Goal: Contribute content: Contribute content

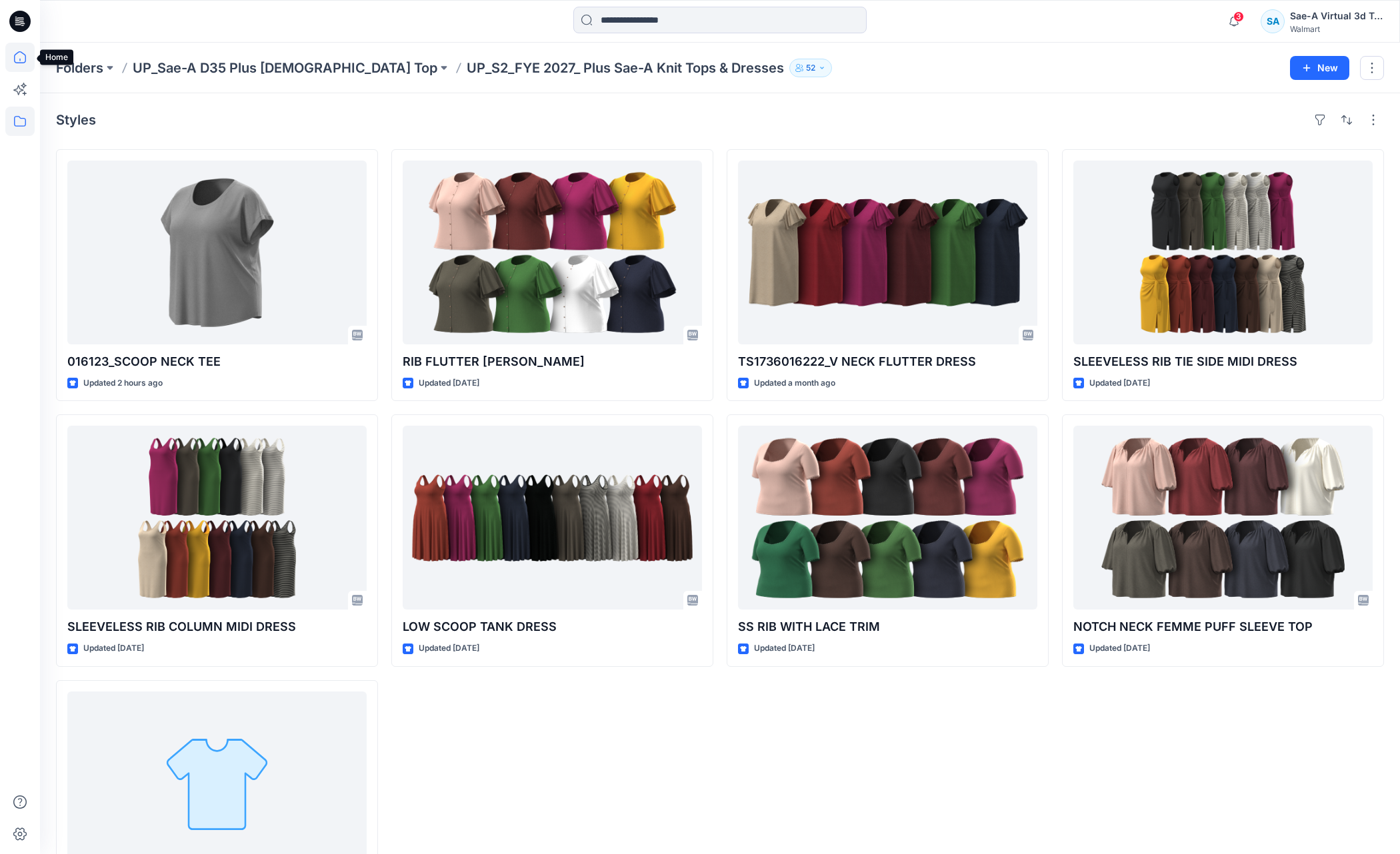
click at [33, 60] on icon at bounding box center [20, 58] width 29 height 29
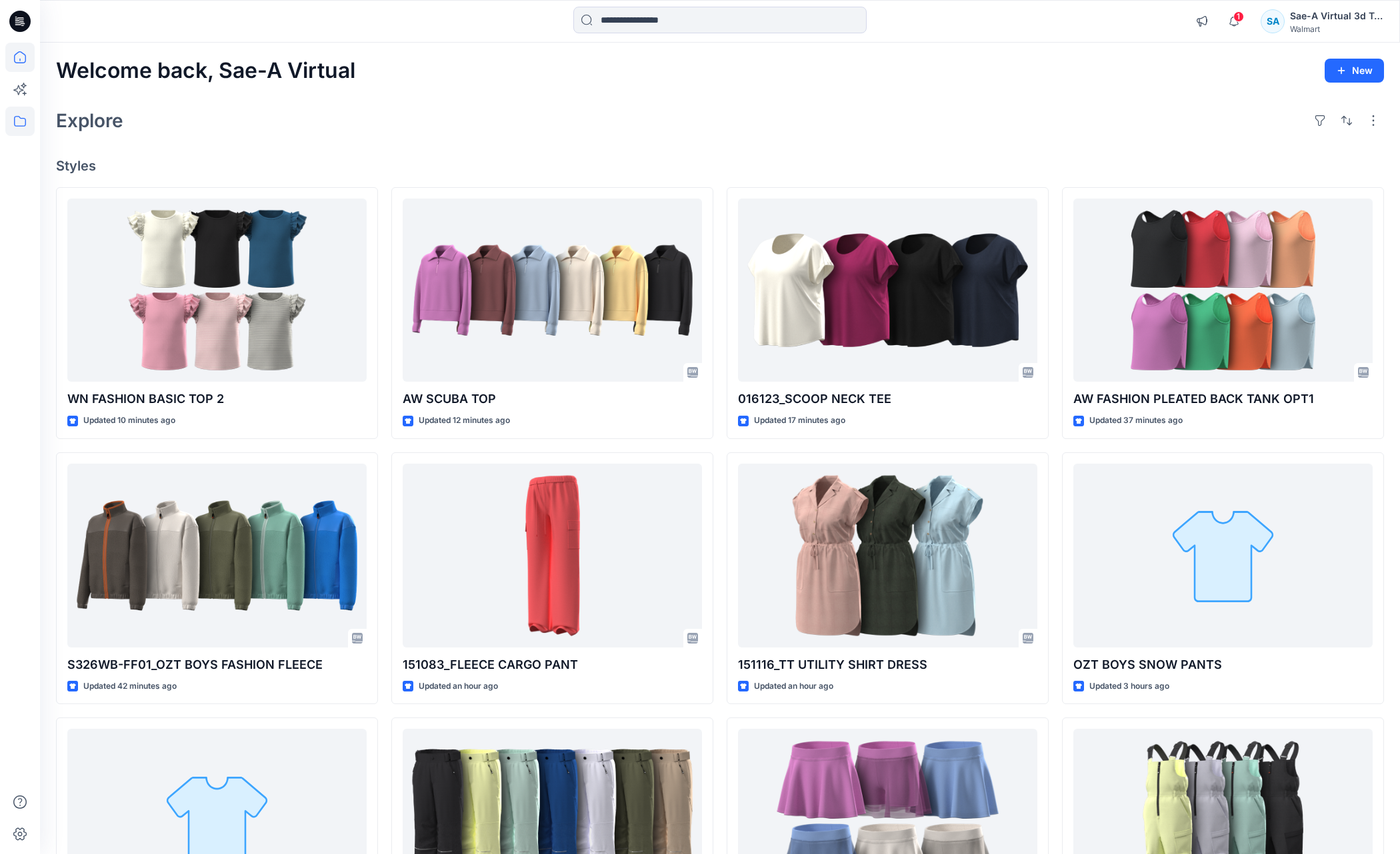
click at [16, 124] on icon at bounding box center [20, 121] width 29 height 29
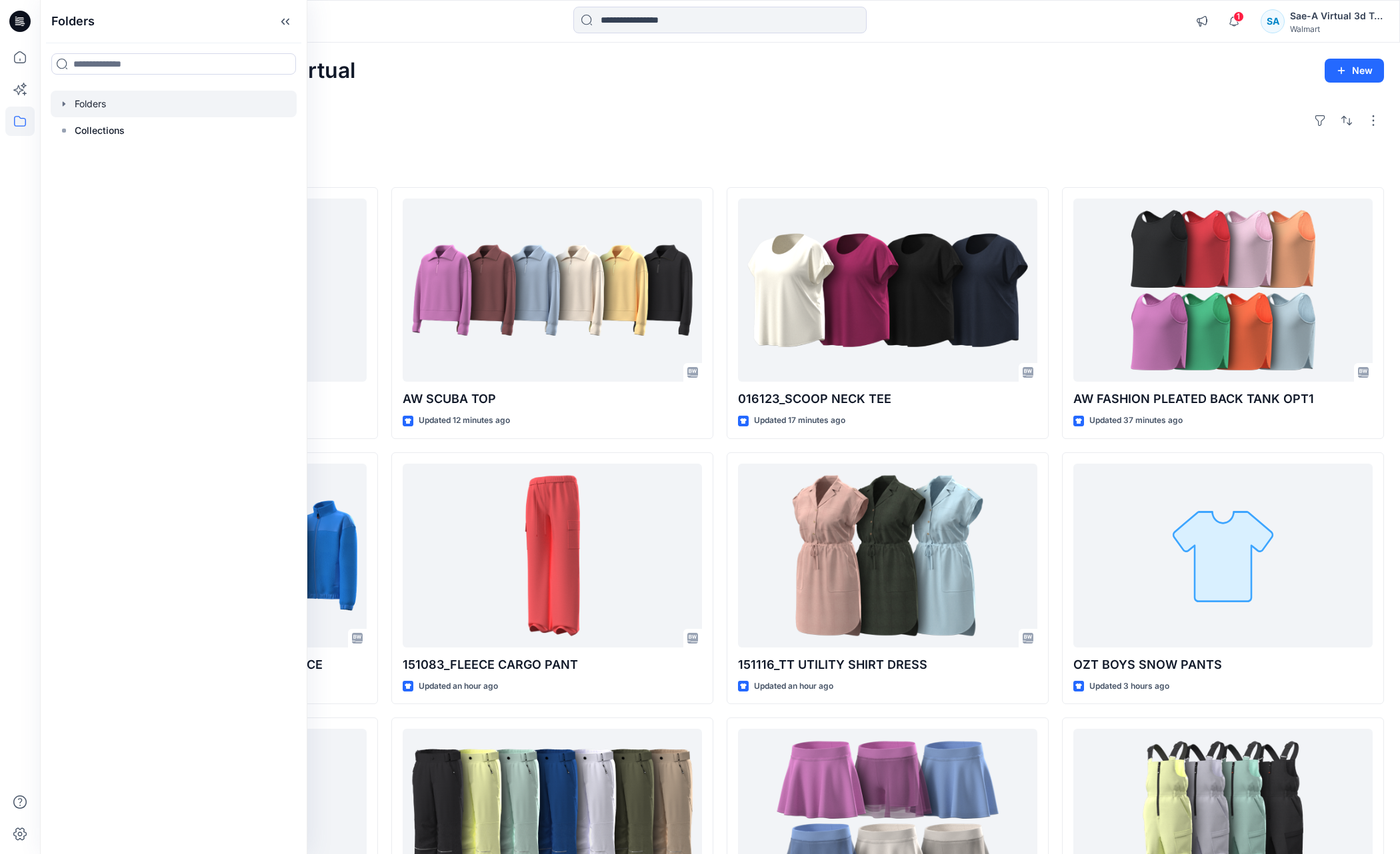
click at [61, 102] on icon "button" at bounding box center [64, 104] width 11 height 11
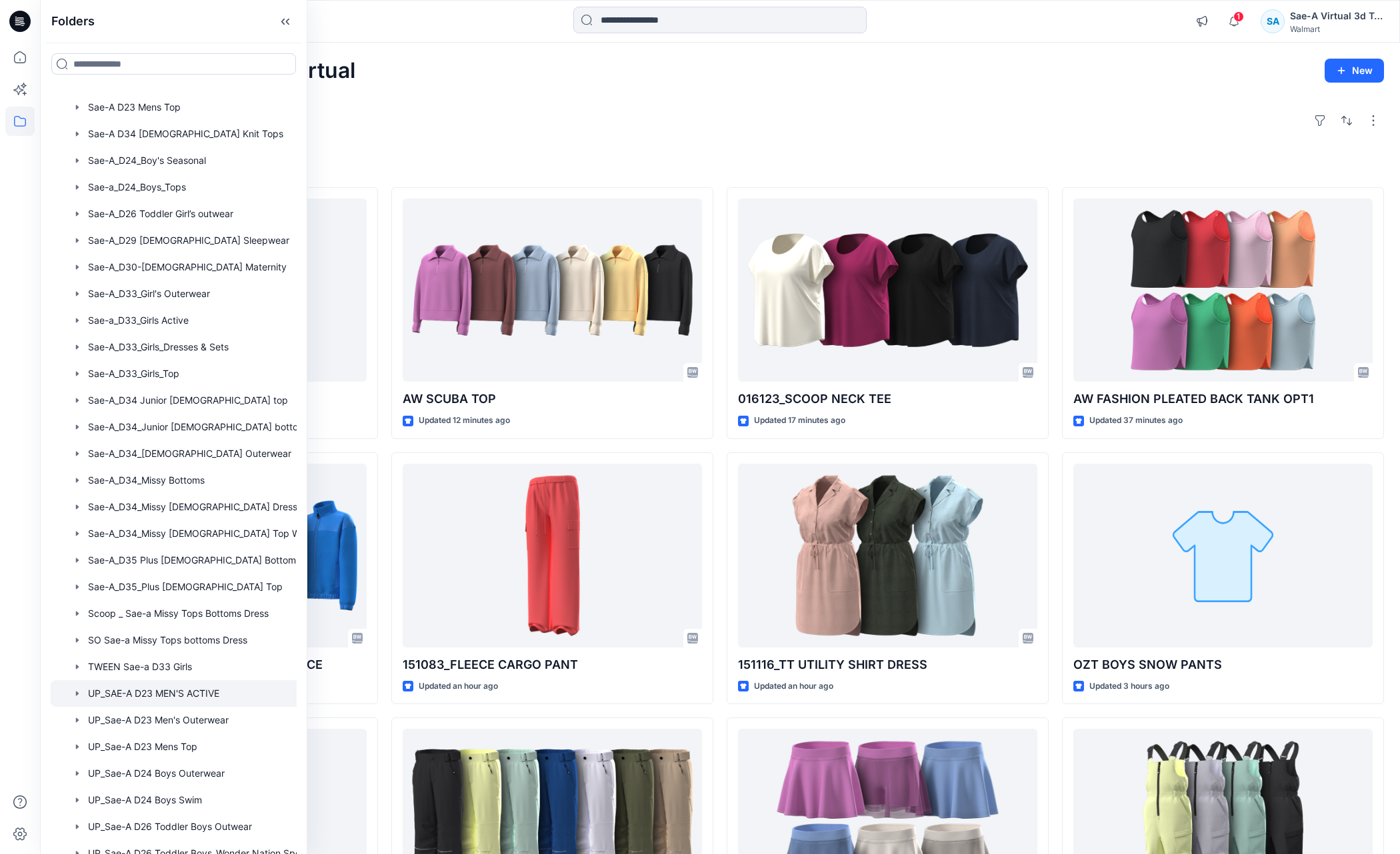
scroll to position [623, 0]
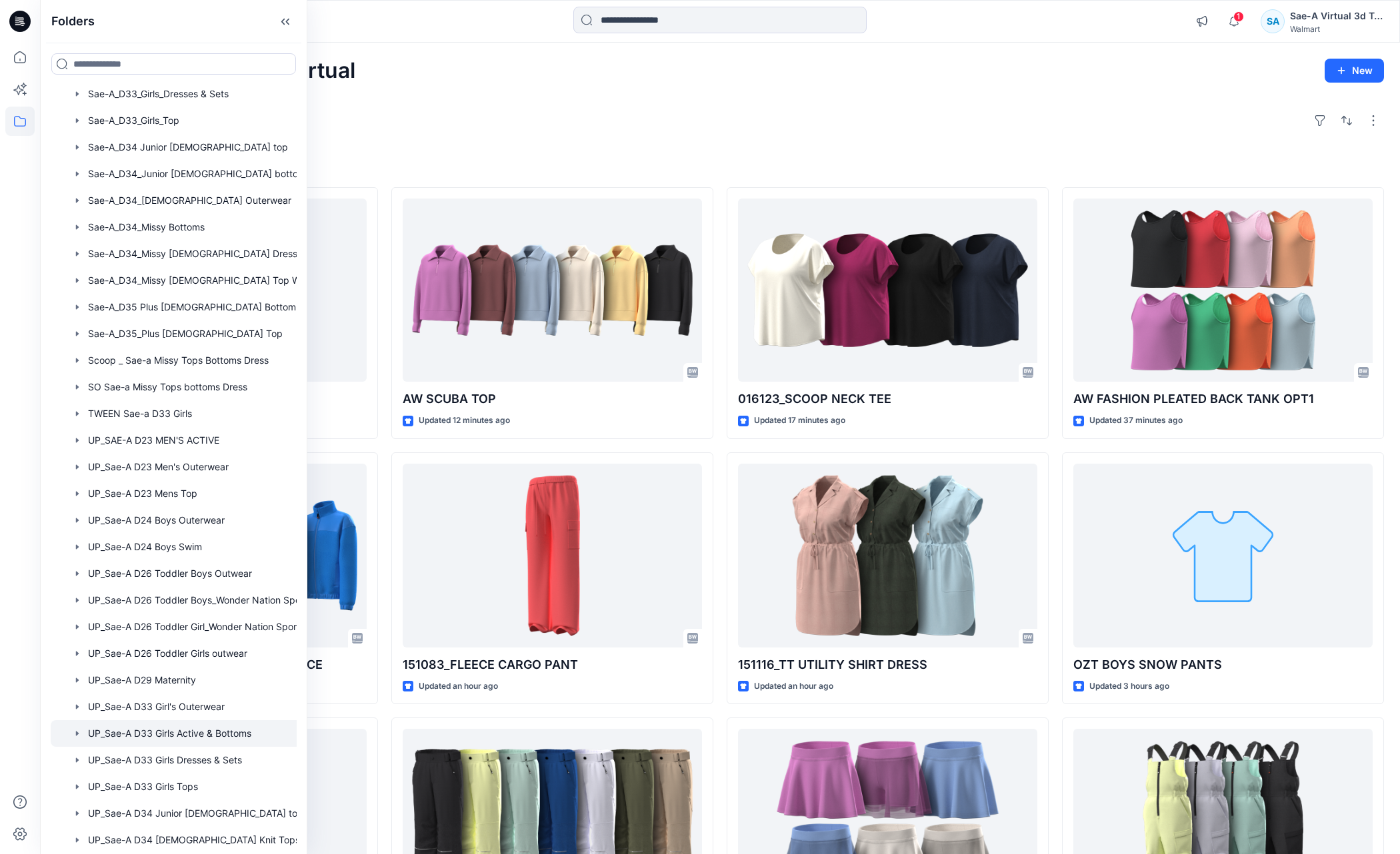
click at [195, 729] on div at bounding box center [191, 733] width 281 height 27
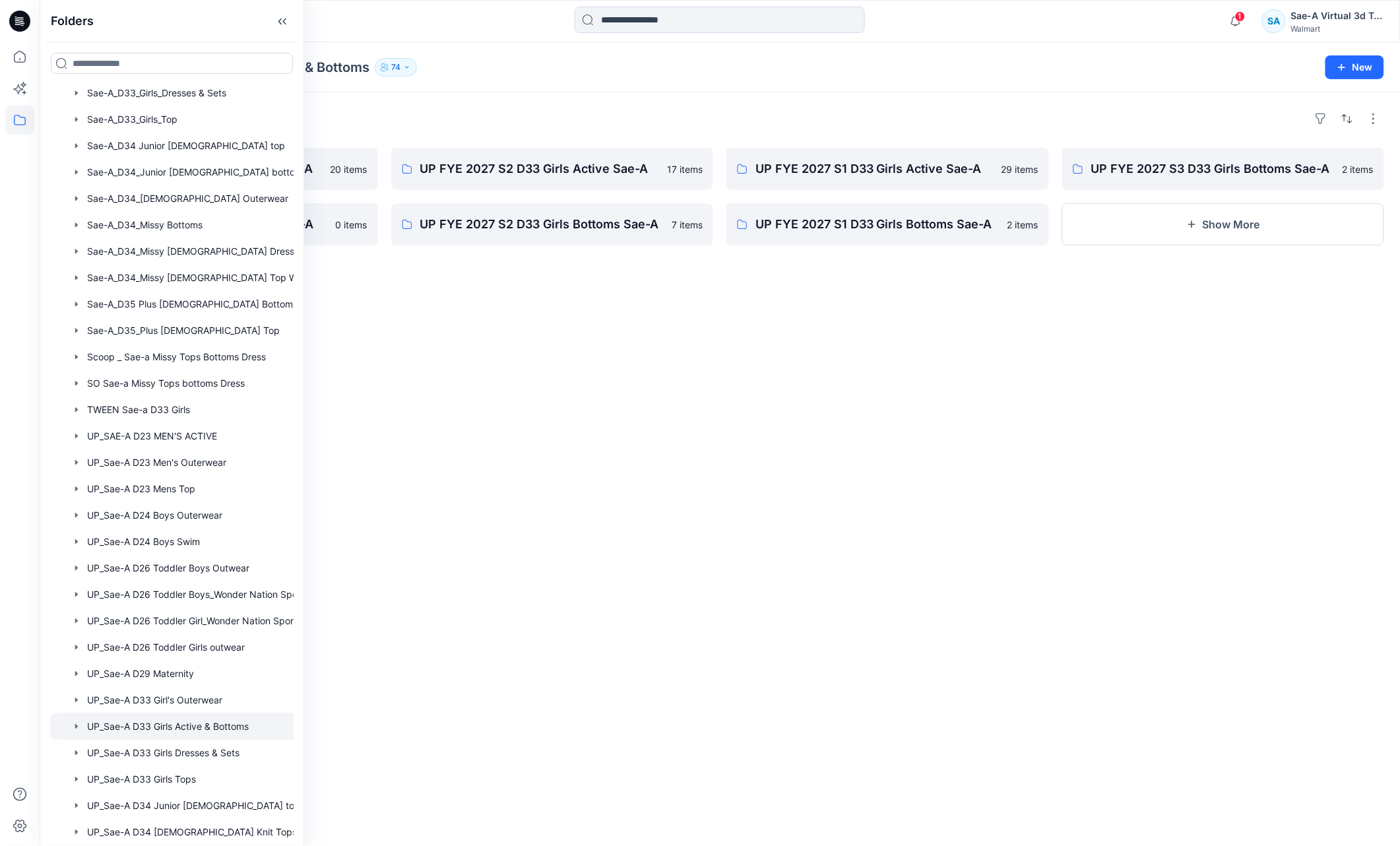
click at [517, 110] on div "Folders" at bounding box center [720, 118] width 1329 height 21
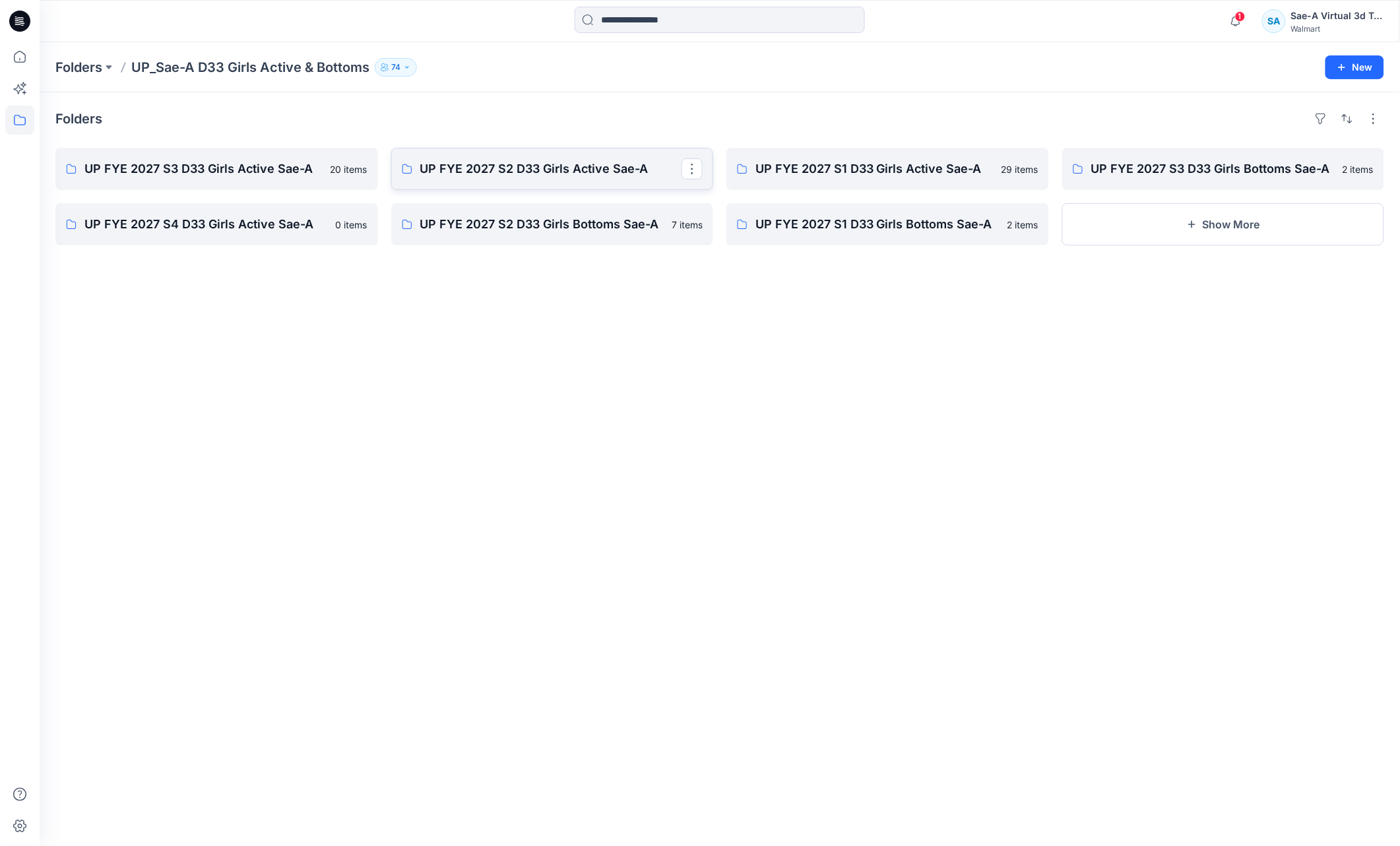
click at [450, 185] on link "UP FYE 2027 S2 D33 Girls Active Sae-A" at bounding box center [553, 169] width 323 height 43
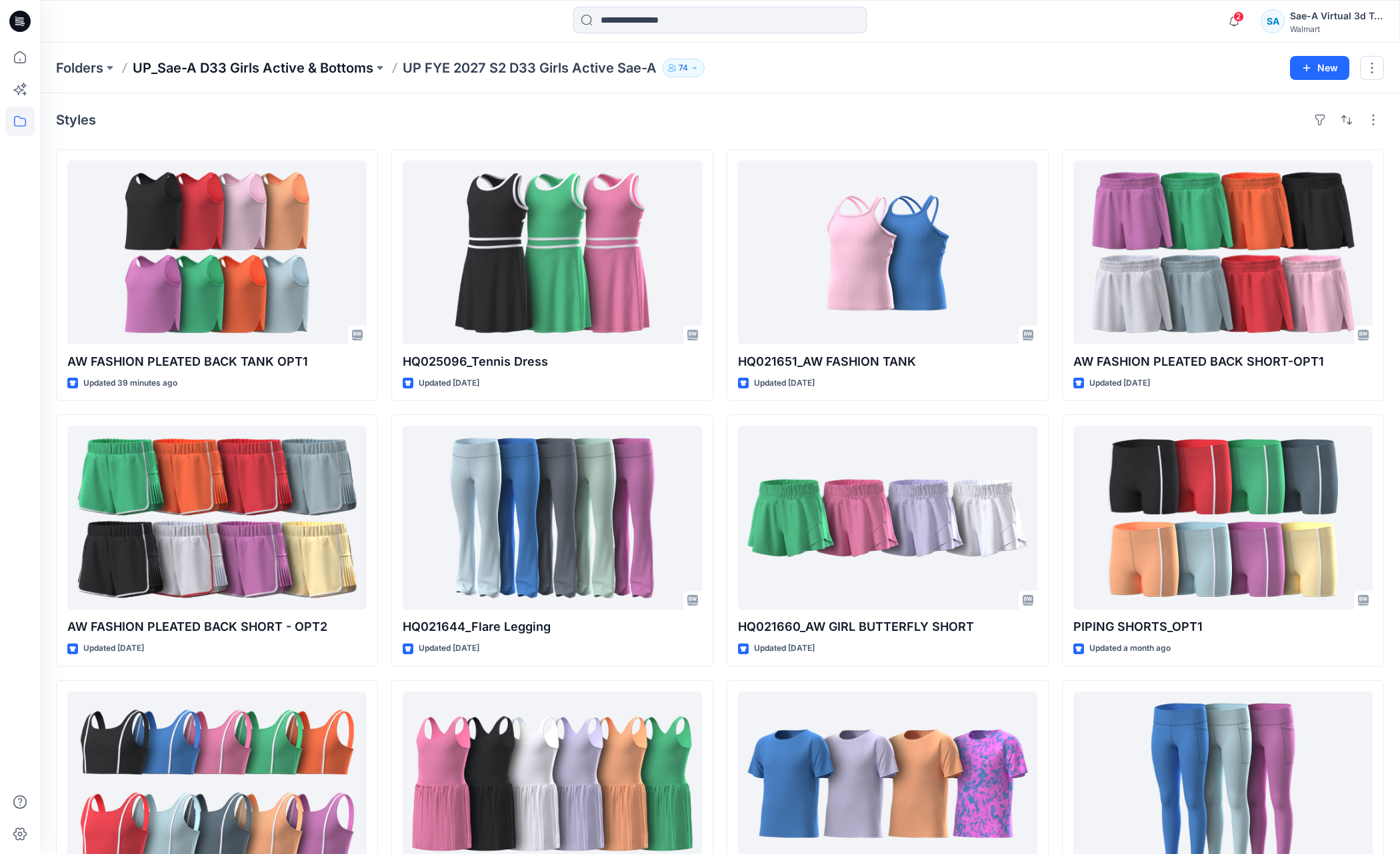
click at [282, 67] on p "UP_Sae-A D33 Girls Active & Bottoms" at bounding box center [253, 68] width 241 height 18
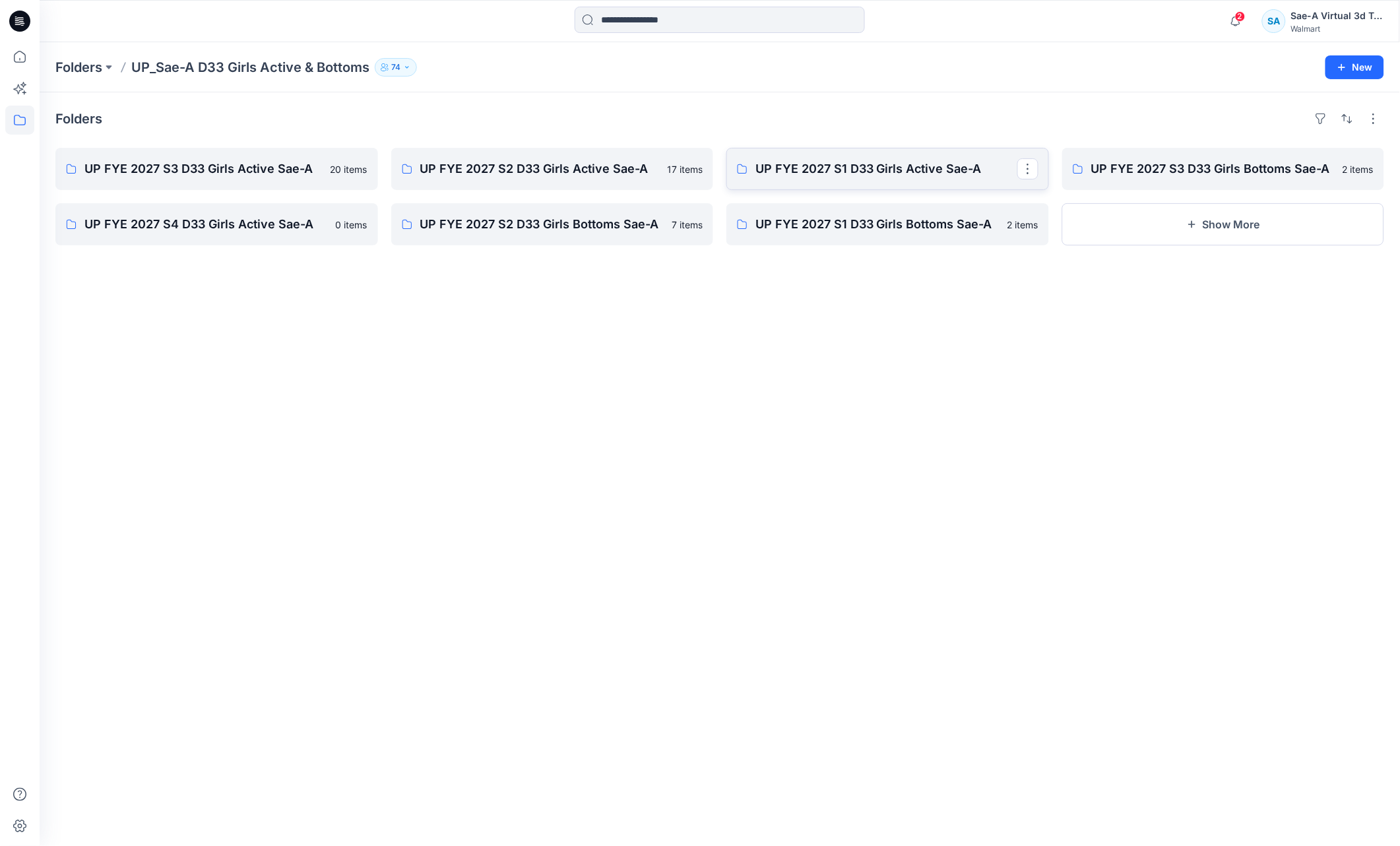
click at [878, 168] on p "UP FYE 2027 S1 D33 Girls Active Sae-A" at bounding box center [886, 169] width 262 height 18
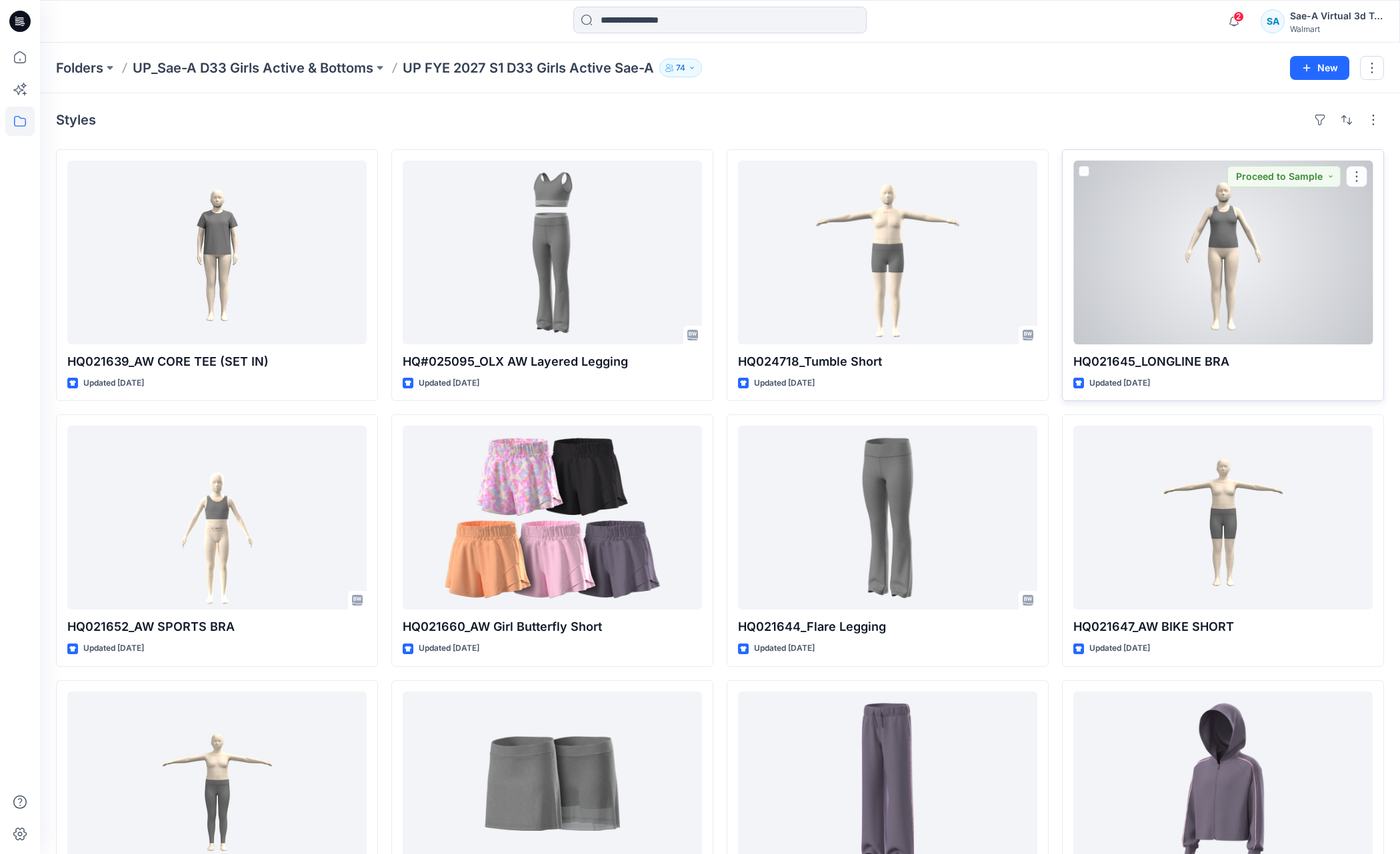
click at [1286, 264] on div at bounding box center [1223, 252] width 300 height 184
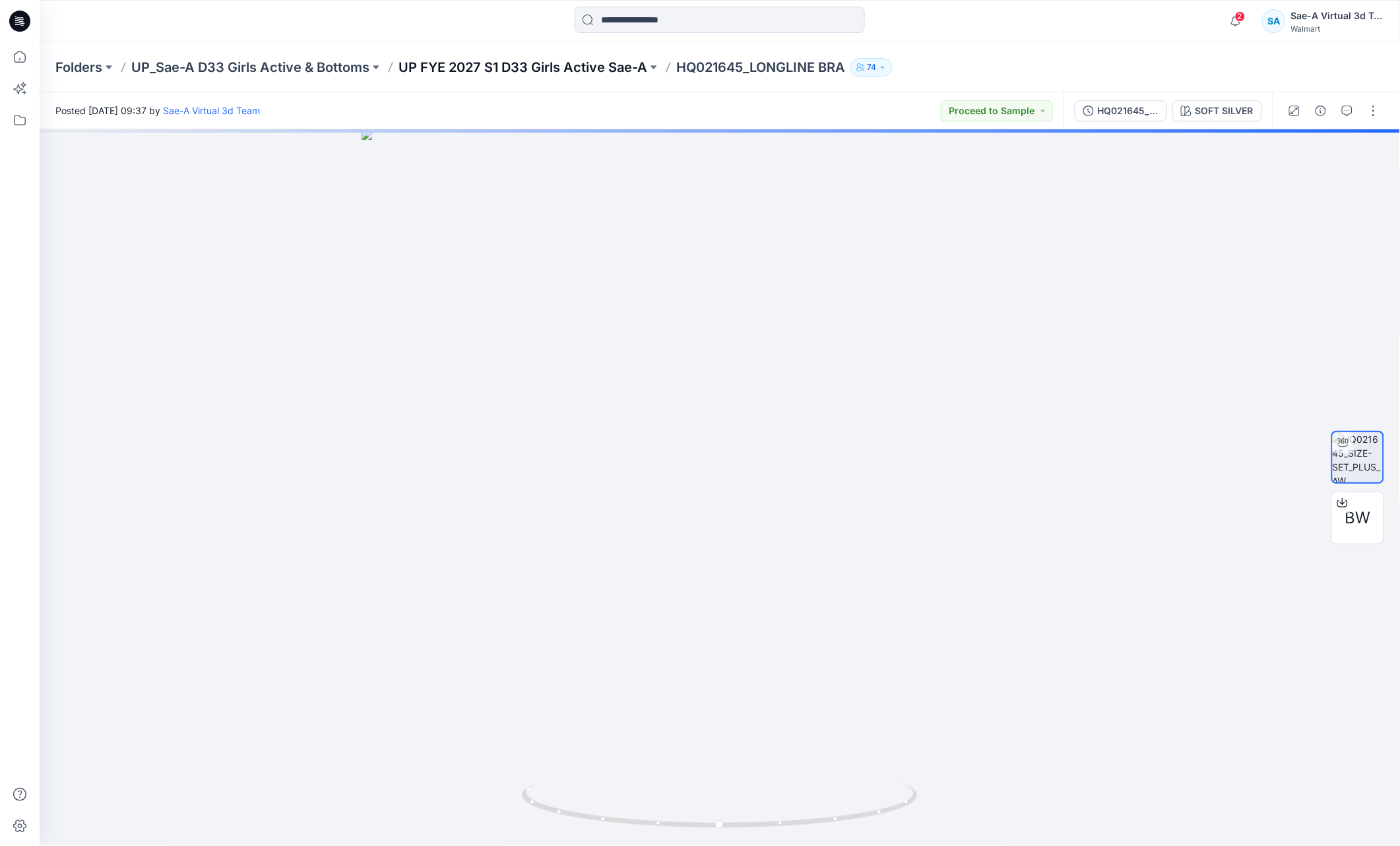
click at [539, 73] on p "UP FYE 2027 S1 D33 Girls Active Sae-A" at bounding box center [523, 67] width 249 height 18
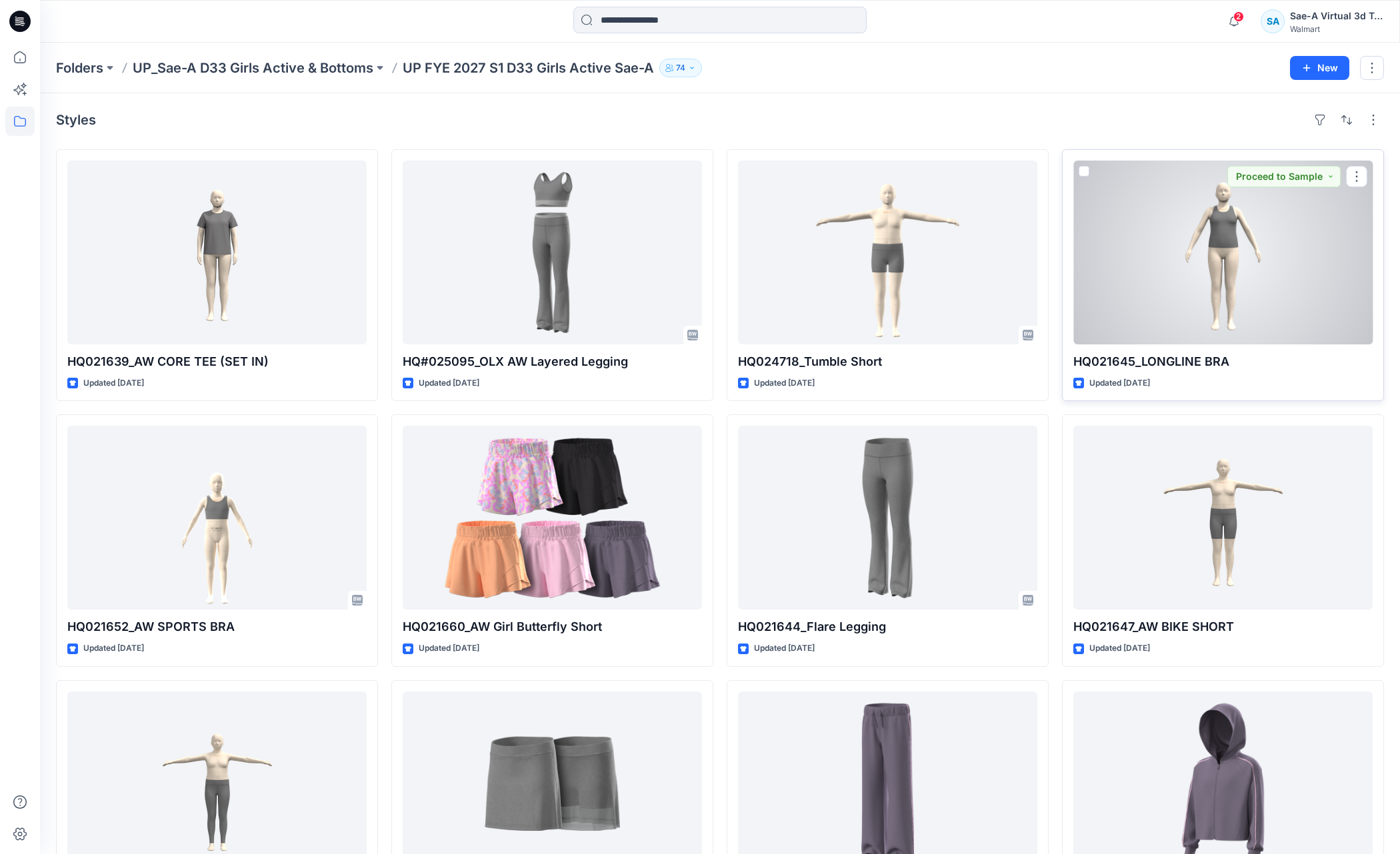
click at [1242, 296] on div at bounding box center [1223, 252] width 300 height 184
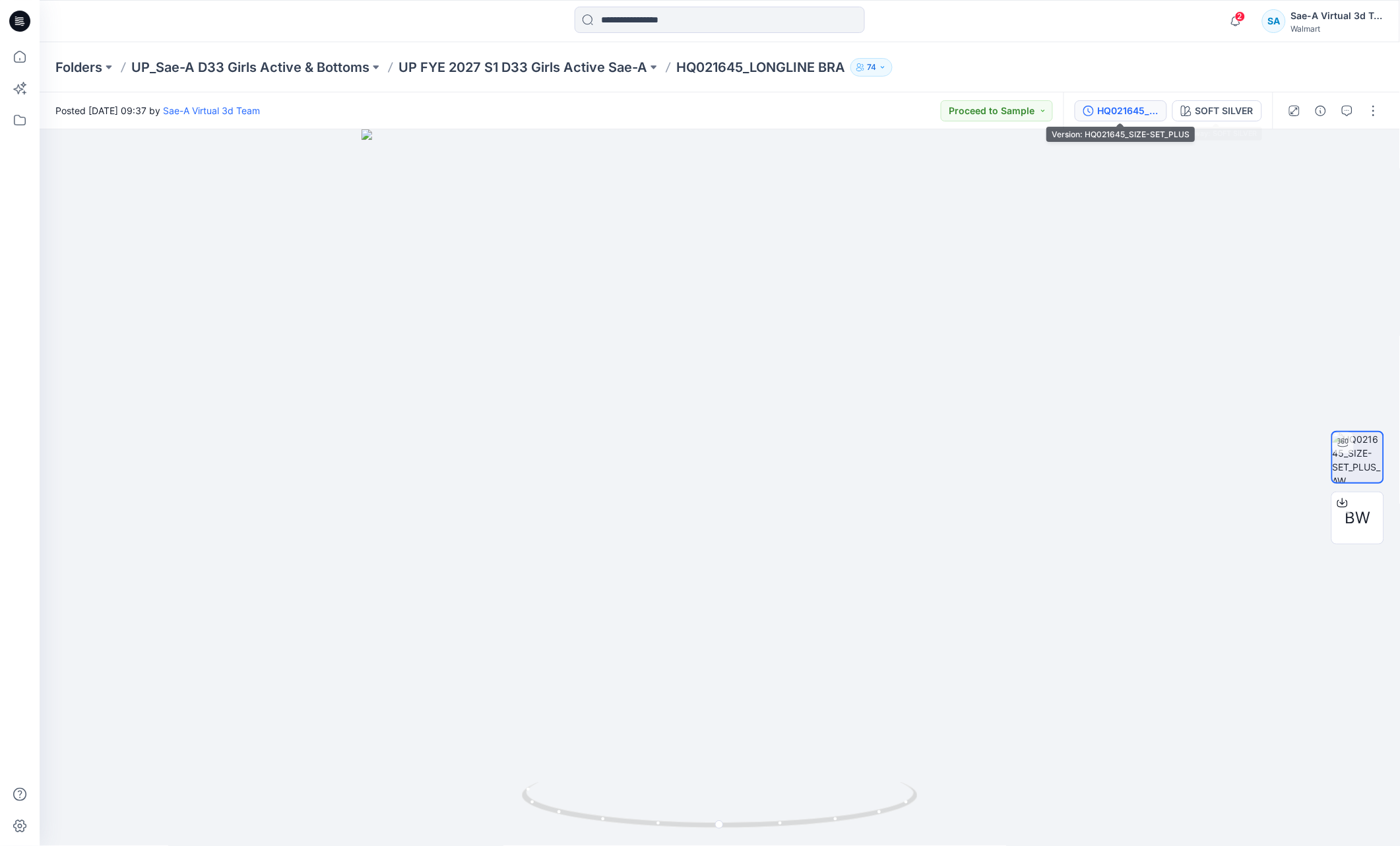
click at [1125, 111] on div "HQ021645_SIZE-SET_PLUS" at bounding box center [1128, 111] width 61 height 15
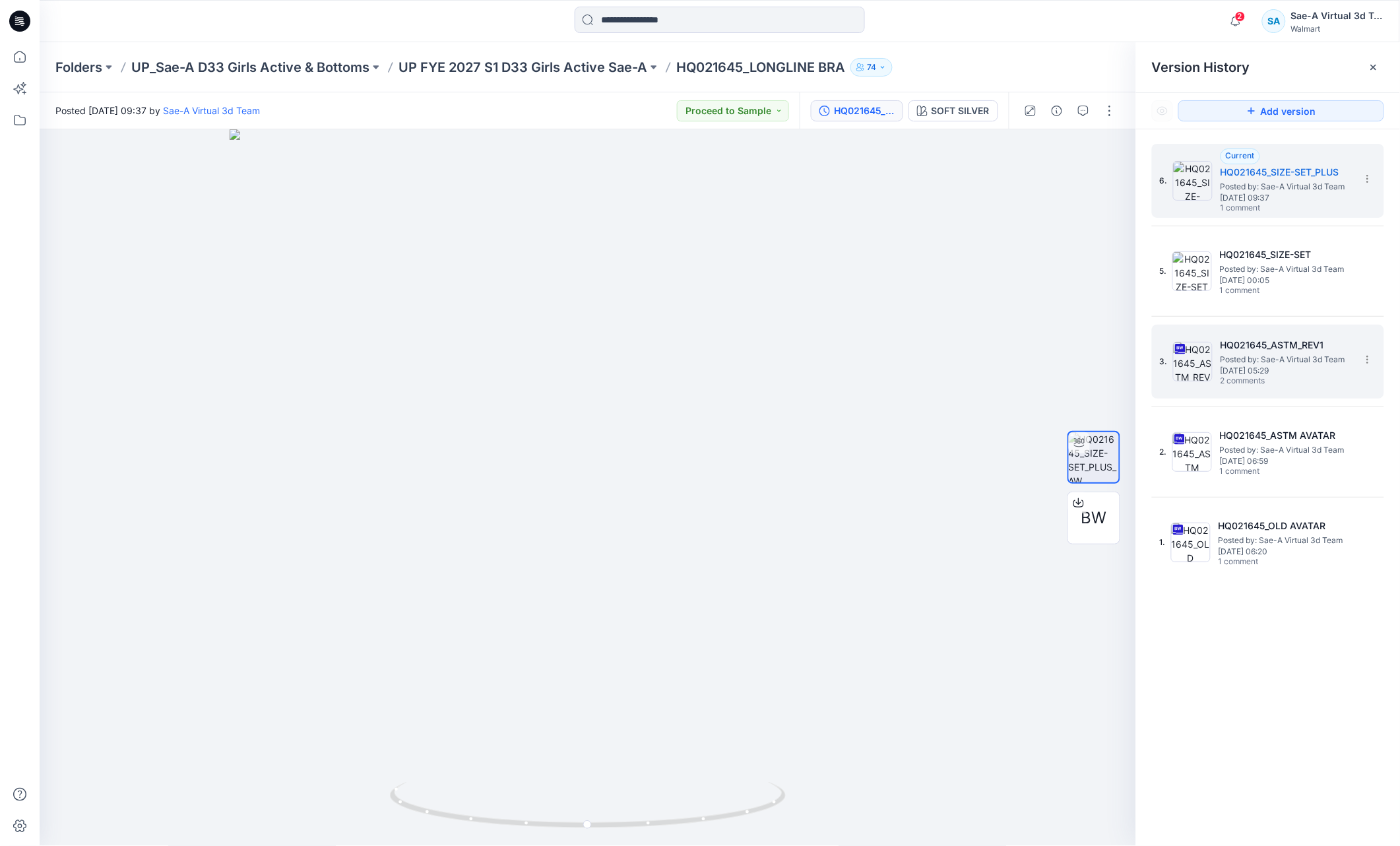
click at [1305, 345] on h5 "HQ021645_ASTM_REV1" at bounding box center [1287, 345] width 132 height 15
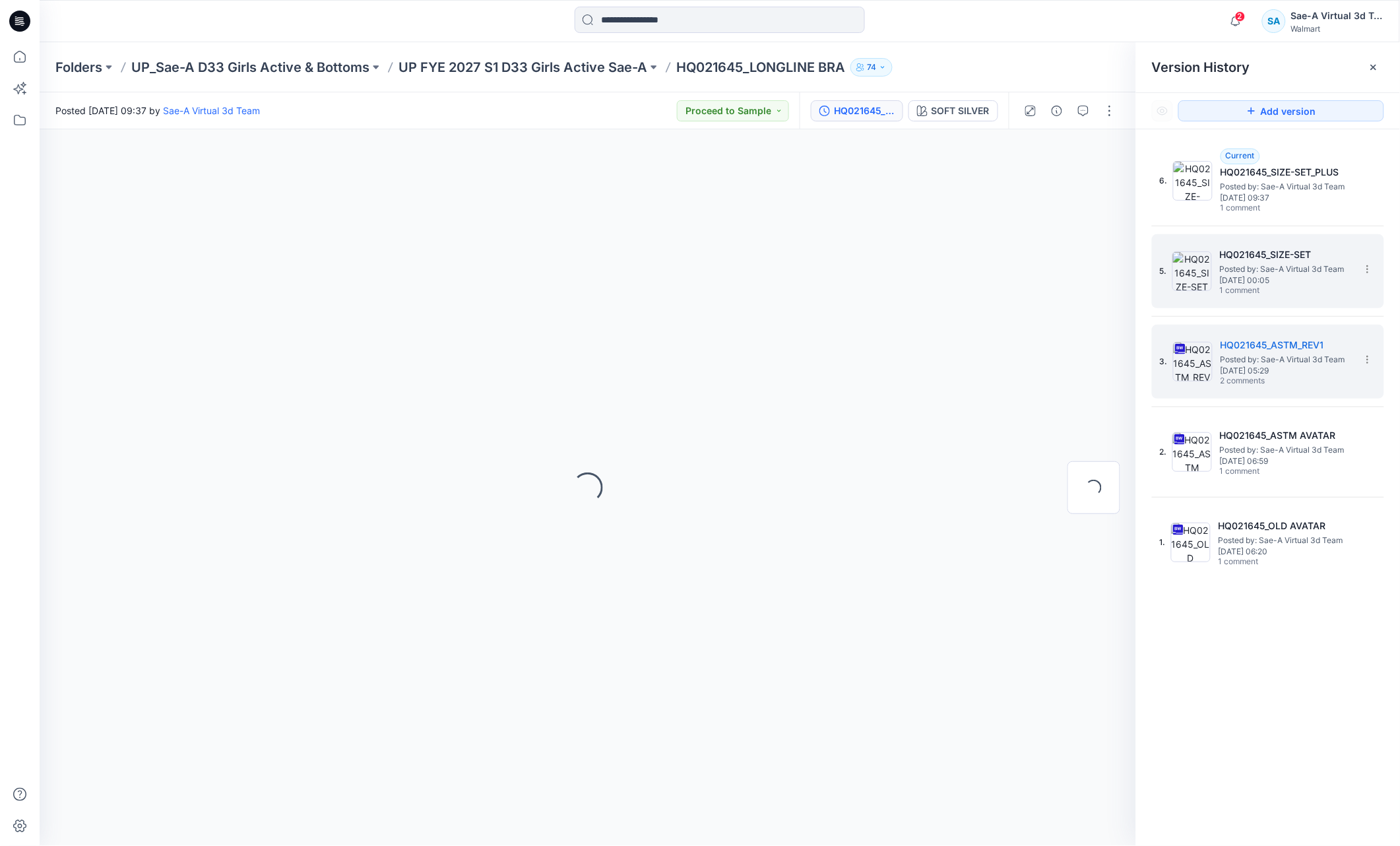
click at [1282, 268] on span "Posted by: Sae-A Virtual 3d Team" at bounding box center [1286, 269] width 132 height 14
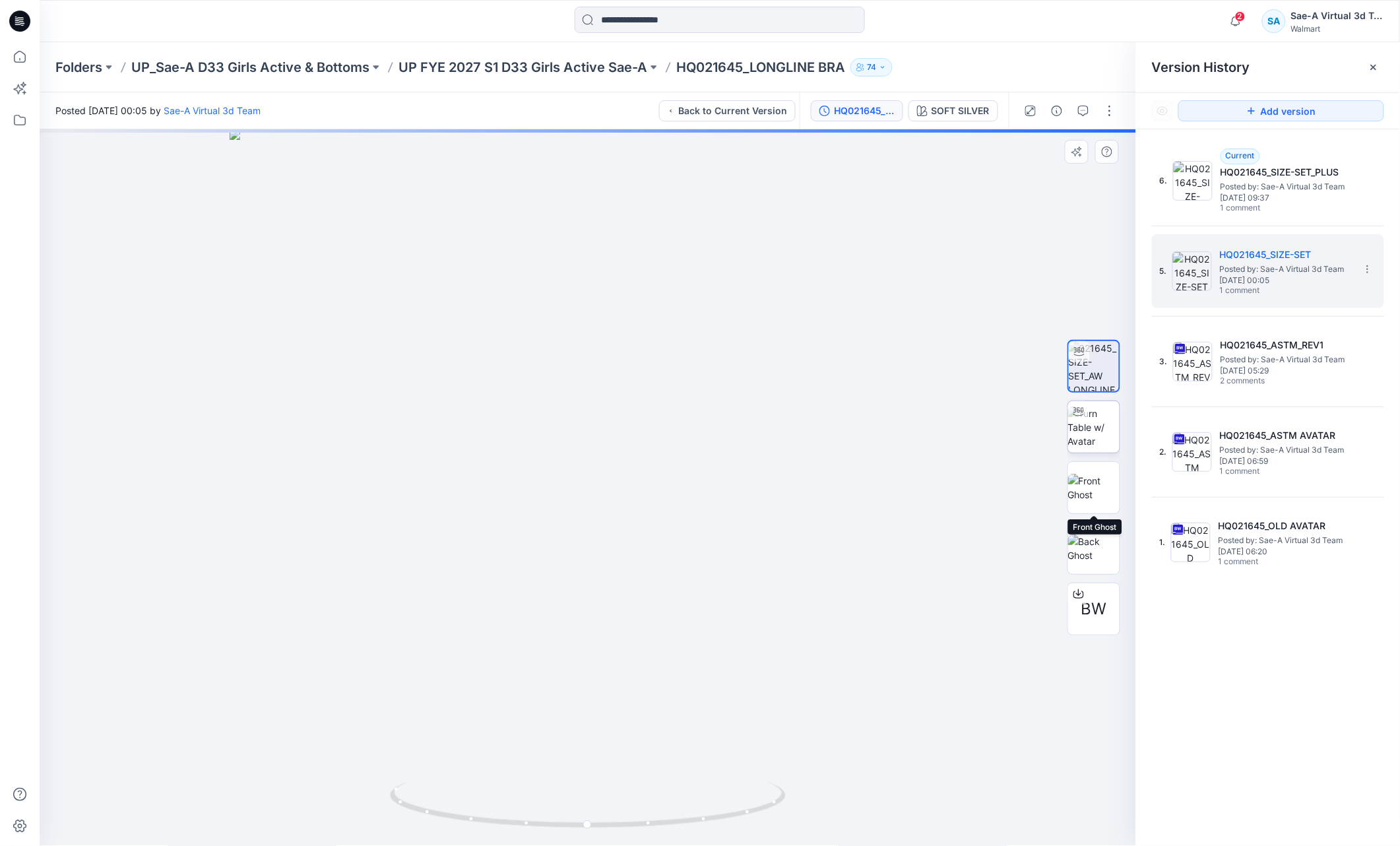
click at [1095, 424] on img at bounding box center [1094, 428] width 52 height 42
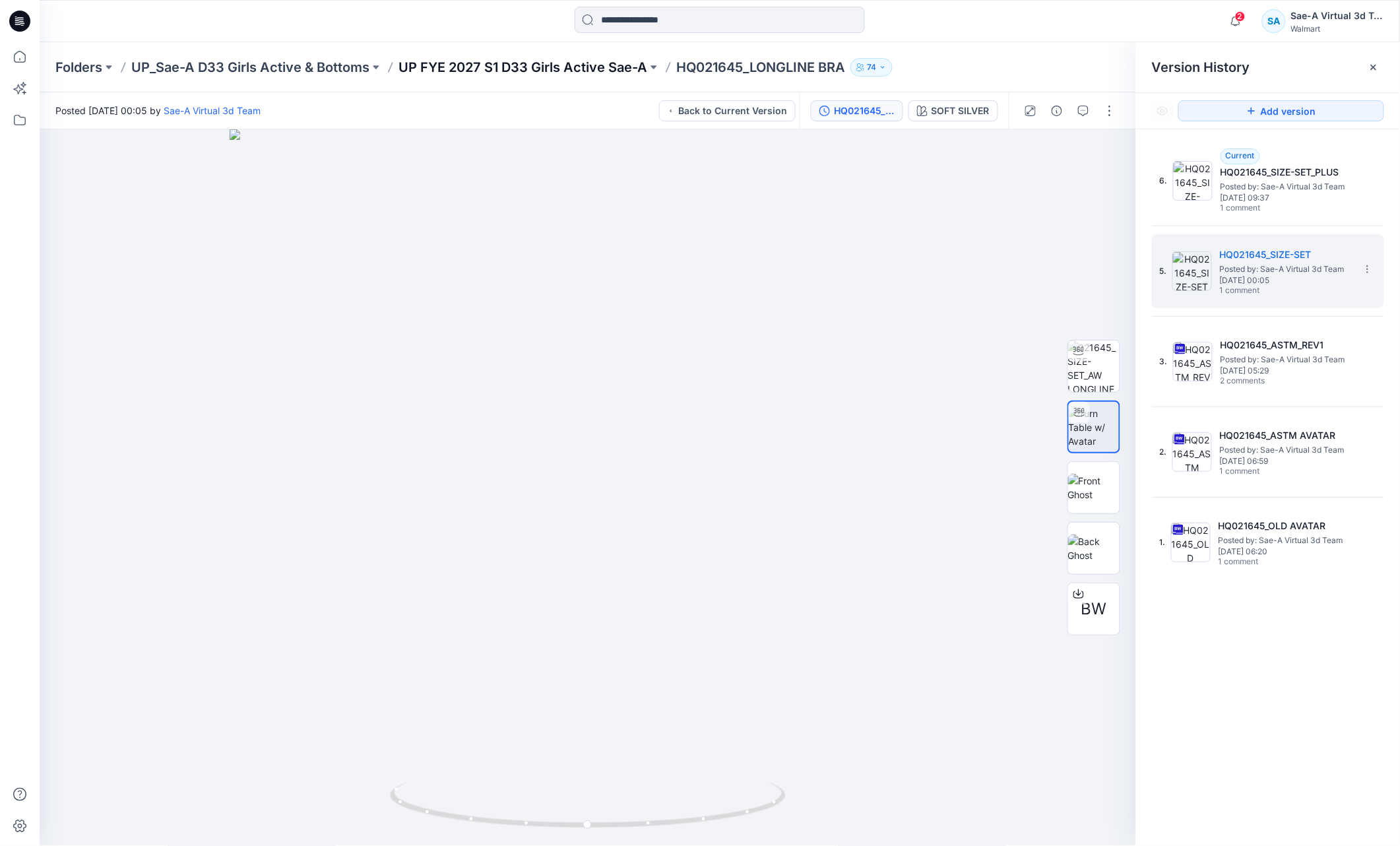
click at [551, 66] on p "UP FYE 2027 S1 D33 Girls Active Sae-A" at bounding box center [523, 67] width 249 height 18
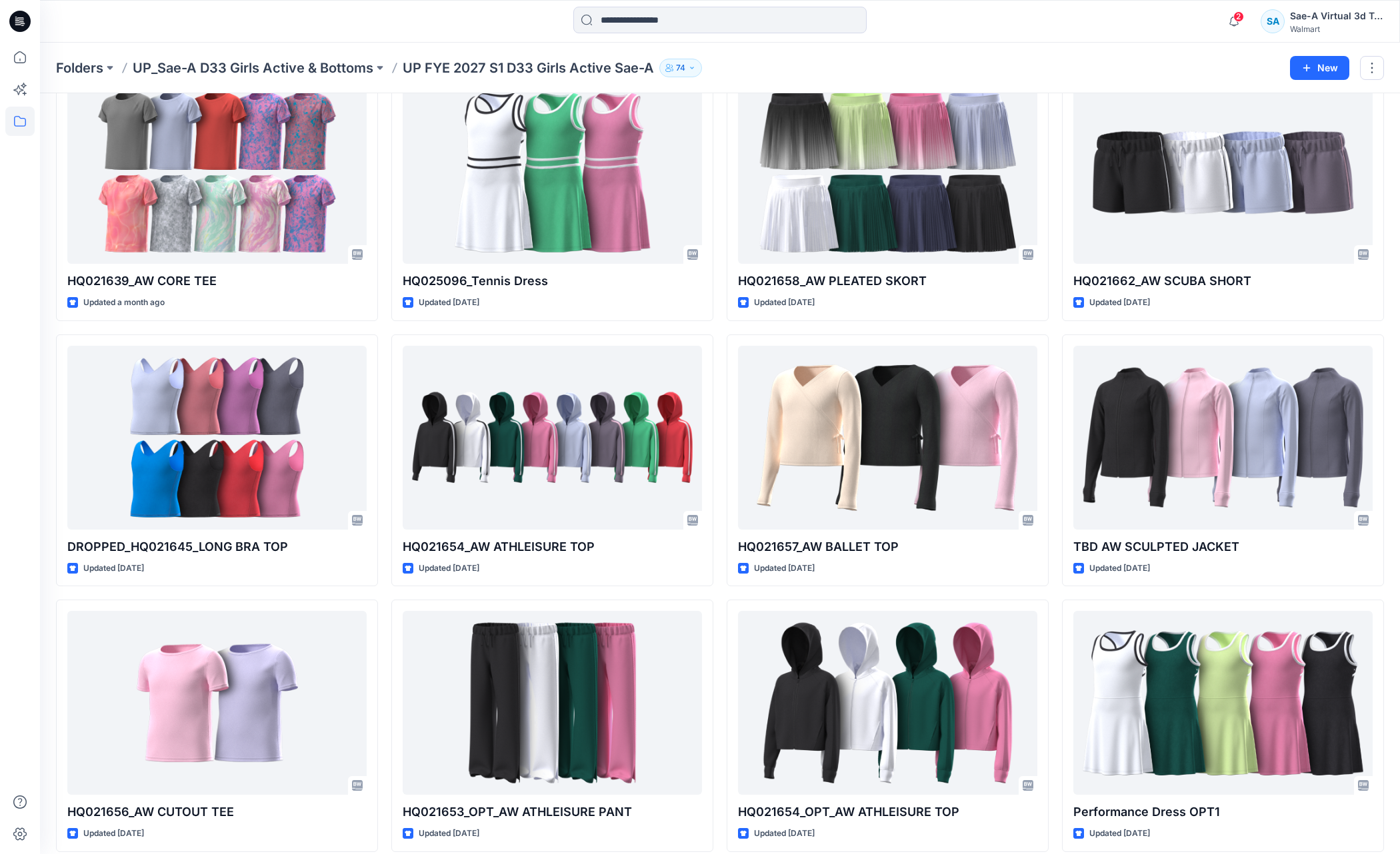
scroll to position [938, 0]
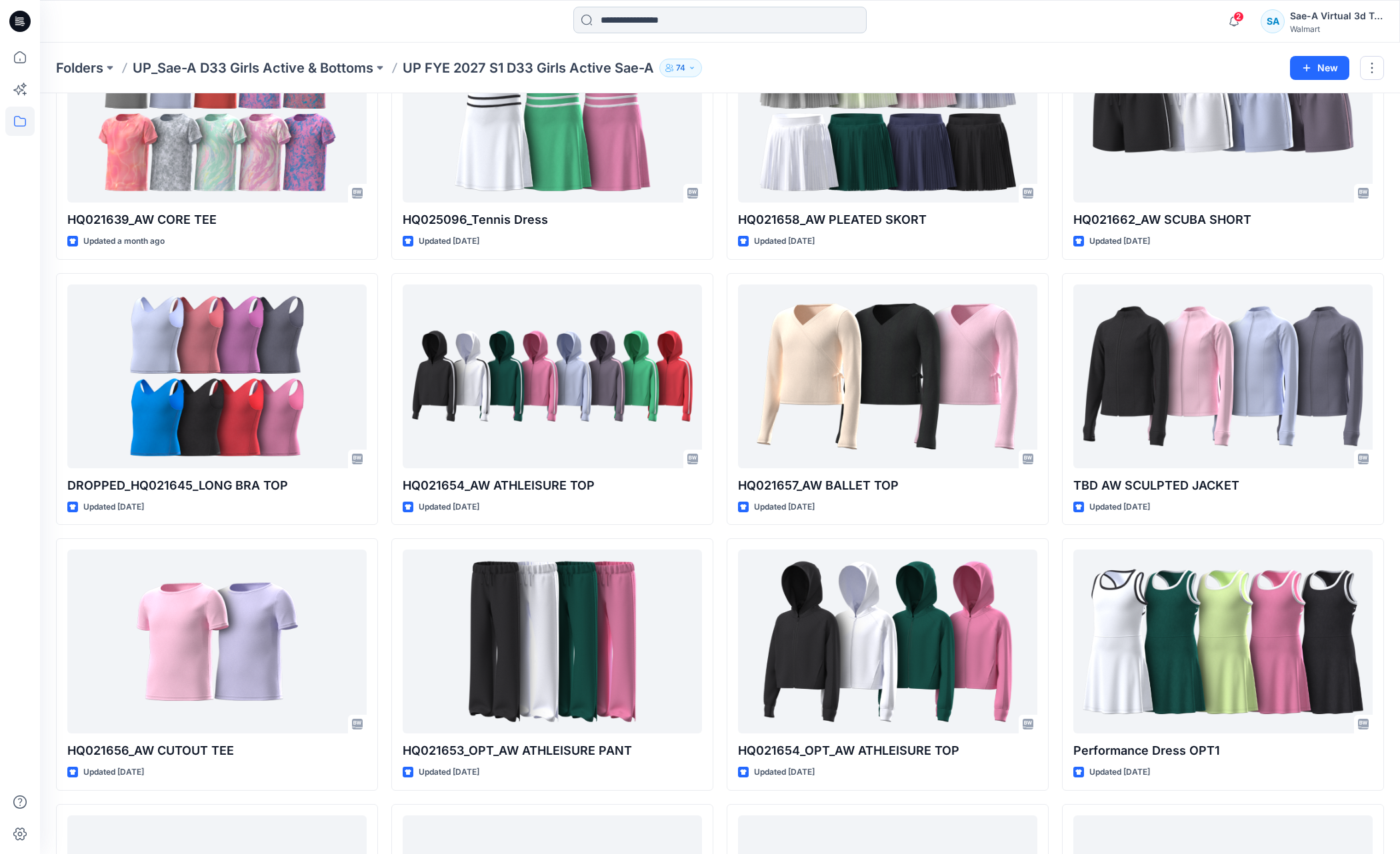
click at [634, 23] on input at bounding box center [721, 19] width 293 height 27
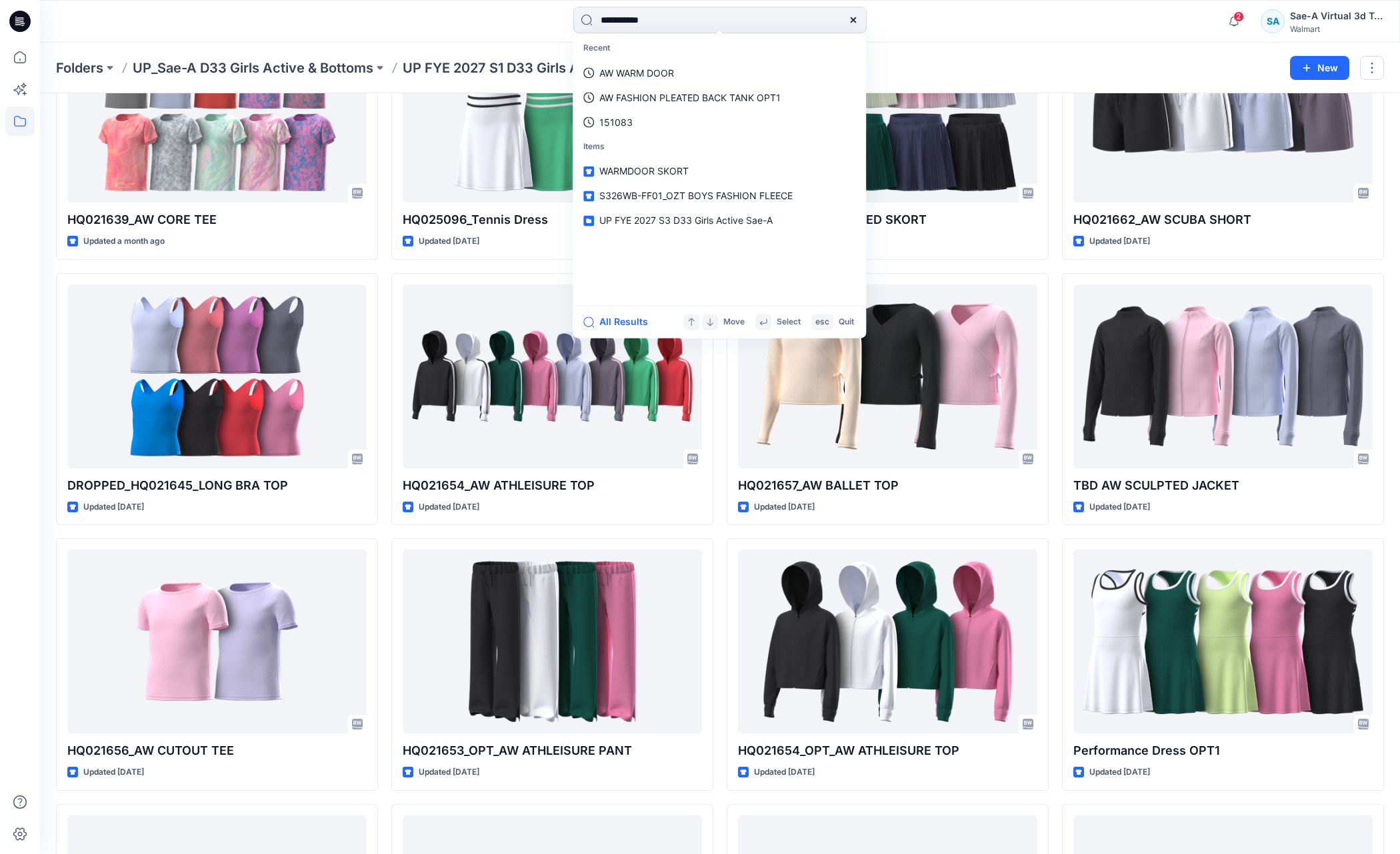
type input "**********"
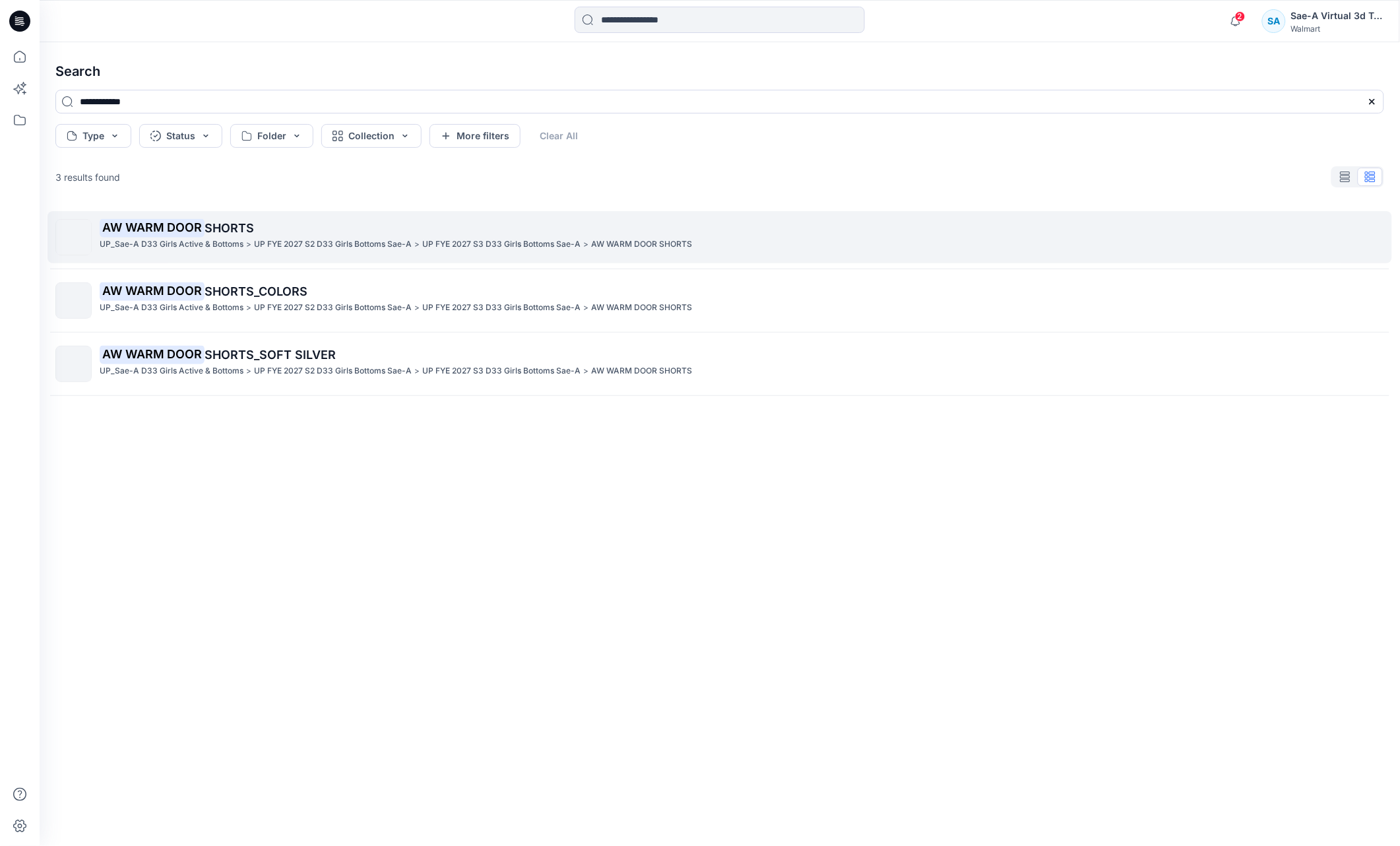
click at [215, 221] on span "SHORTS" at bounding box center [229, 228] width 50 height 14
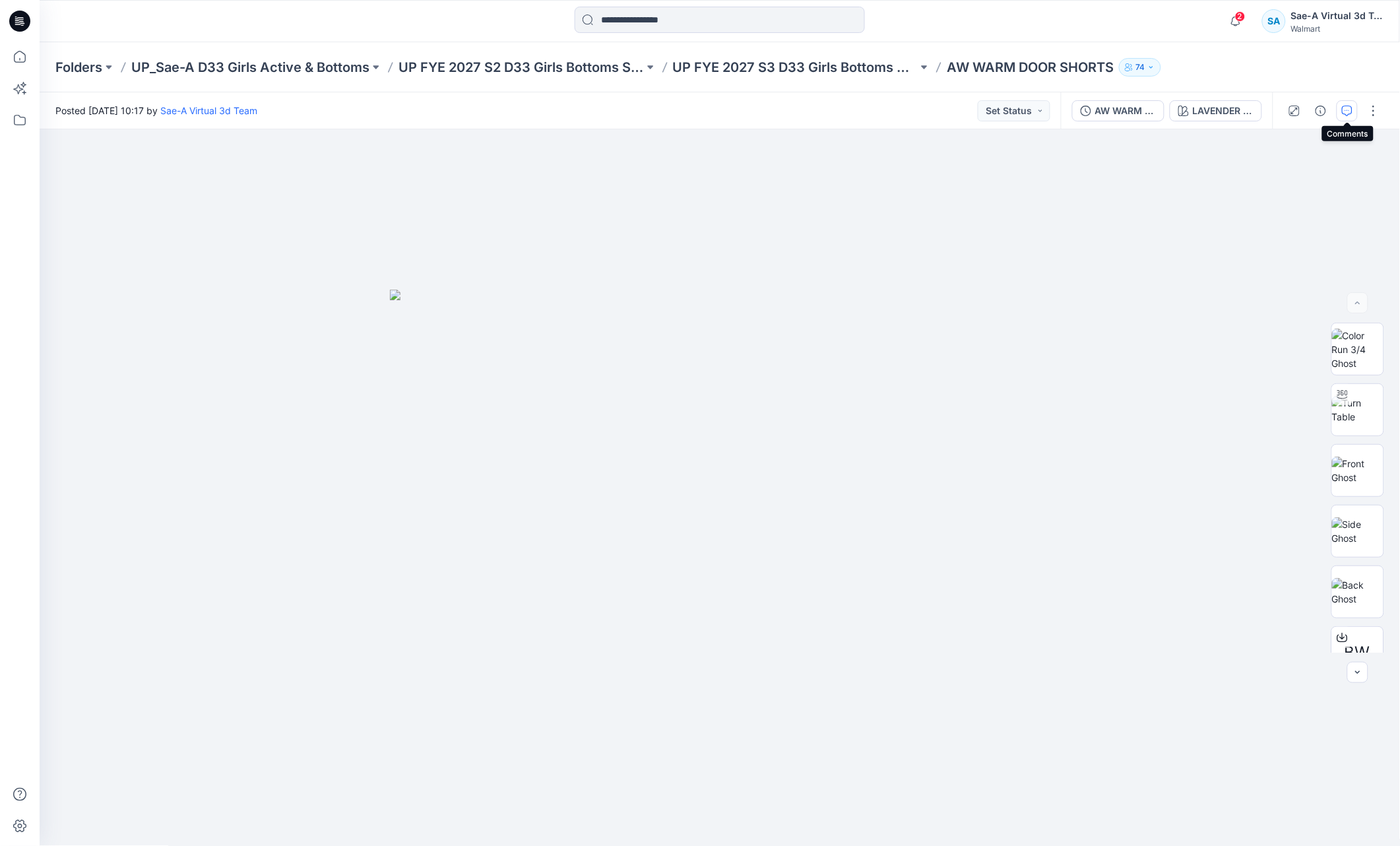
click at [1345, 113] on icon "button" at bounding box center [1347, 111] width 11 height 11
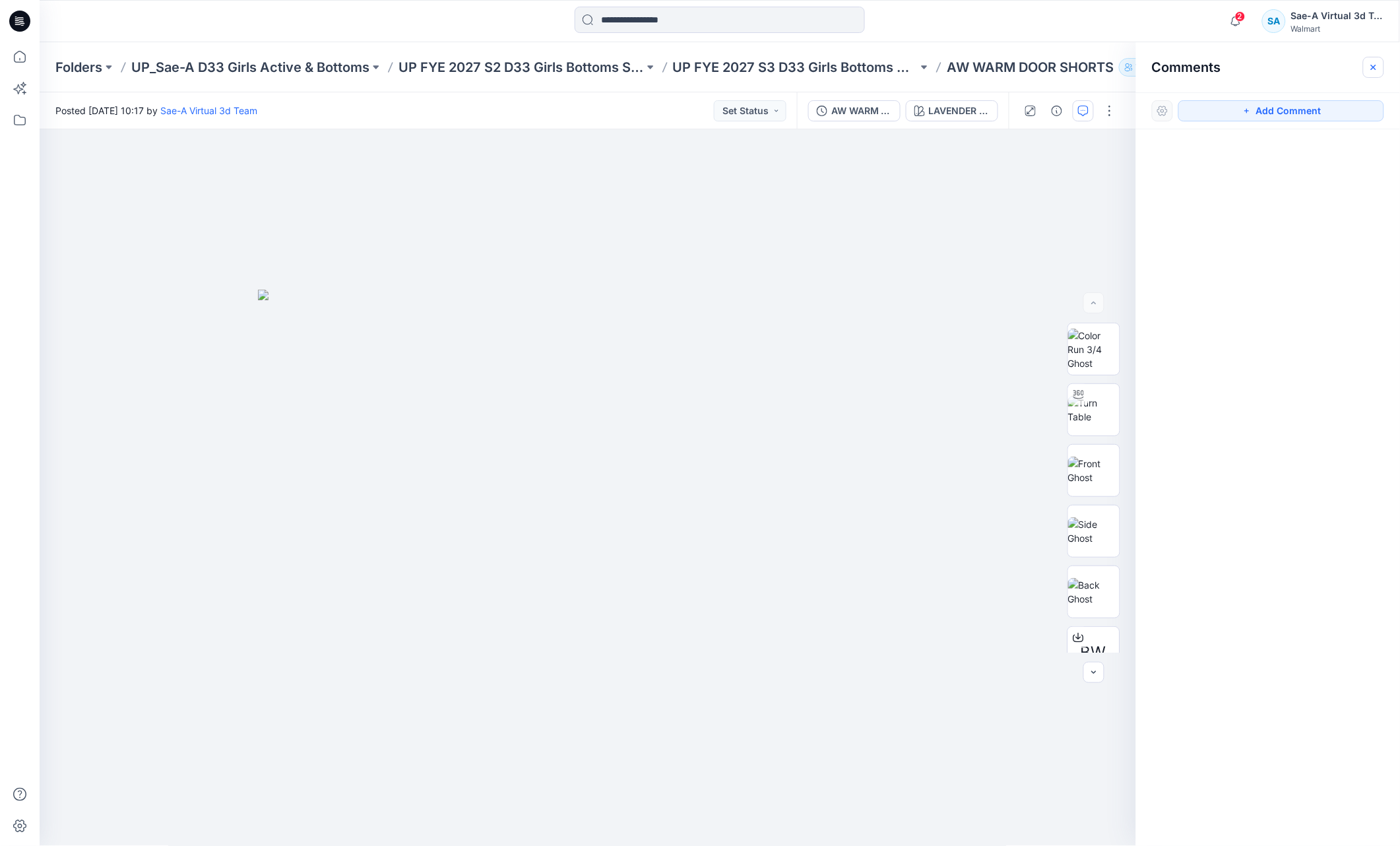
click at [1375, 70] on icon "button" at bounding box center [1375, 67] width 11 height 11
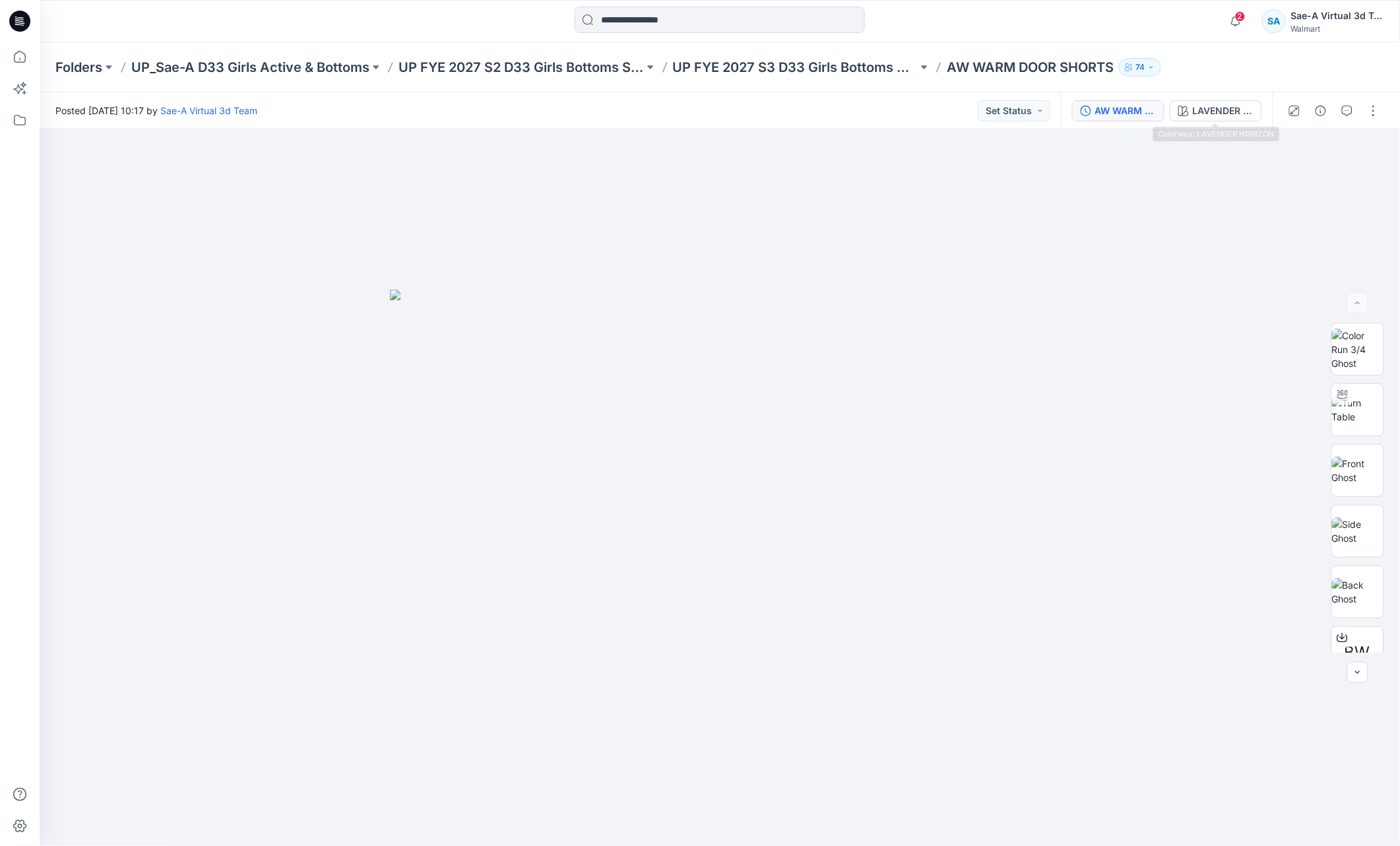
click at [1103, 117] on div "AW WARM DOOR SHORTS_COLORS" at bounding box center [1125, 111] width 61 height 15
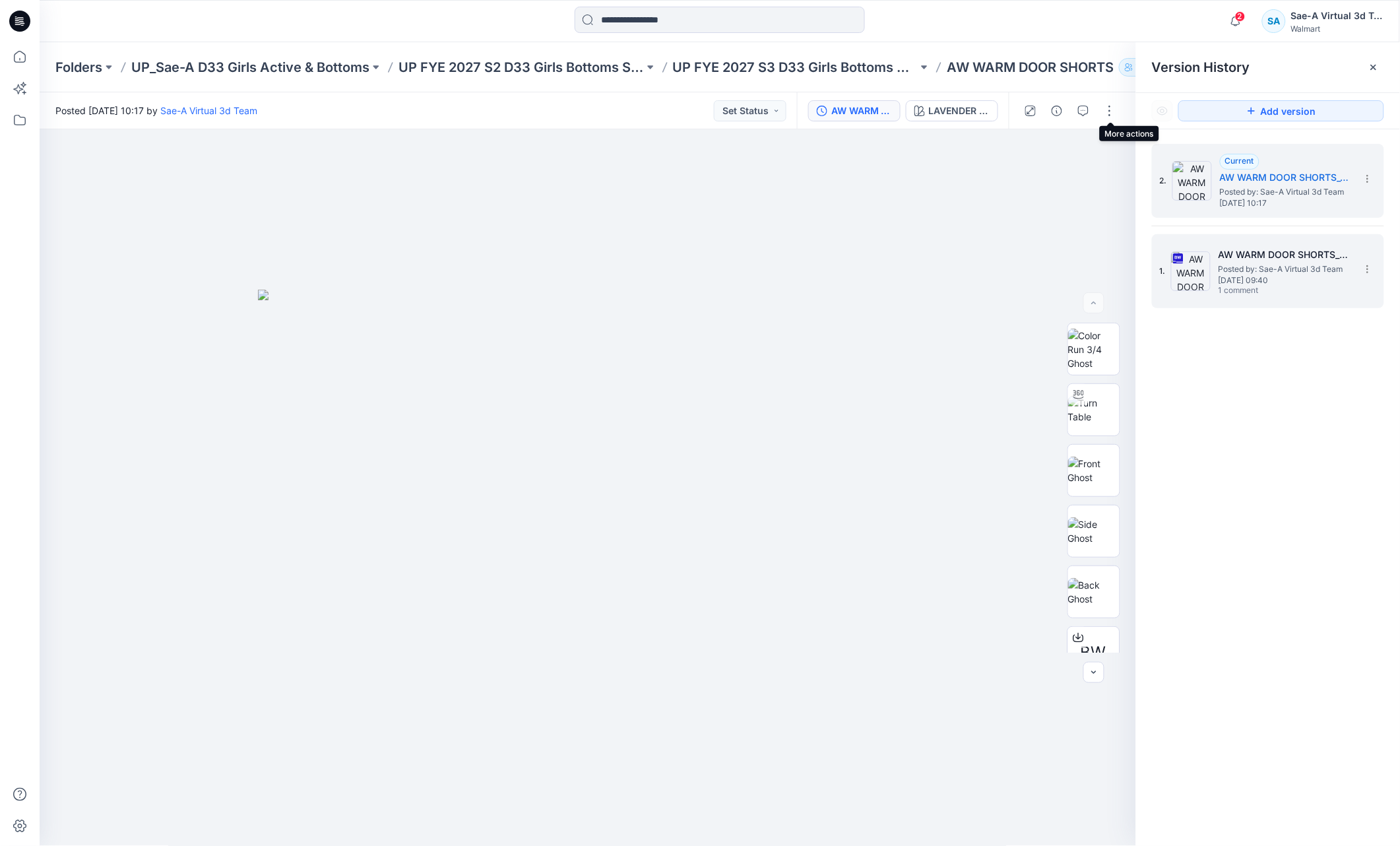
click at [1317, 262] on span "Posted by: Sae-A Virtual 3d Team" at bounding box center [1284, 269] width 132 height 14
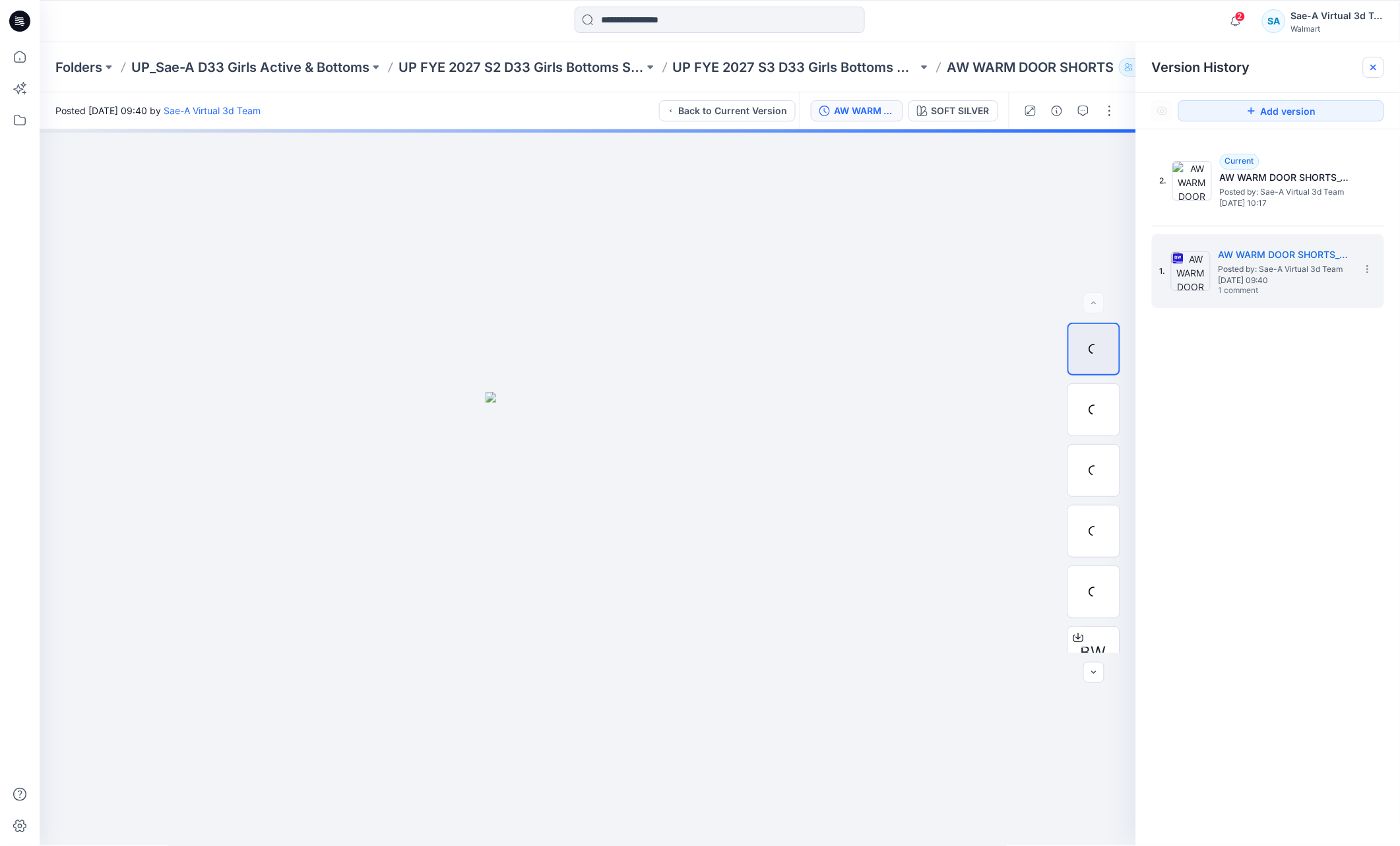
click at [1371, 65] on icon at bounding box center [1375, 67] width 11 height 11
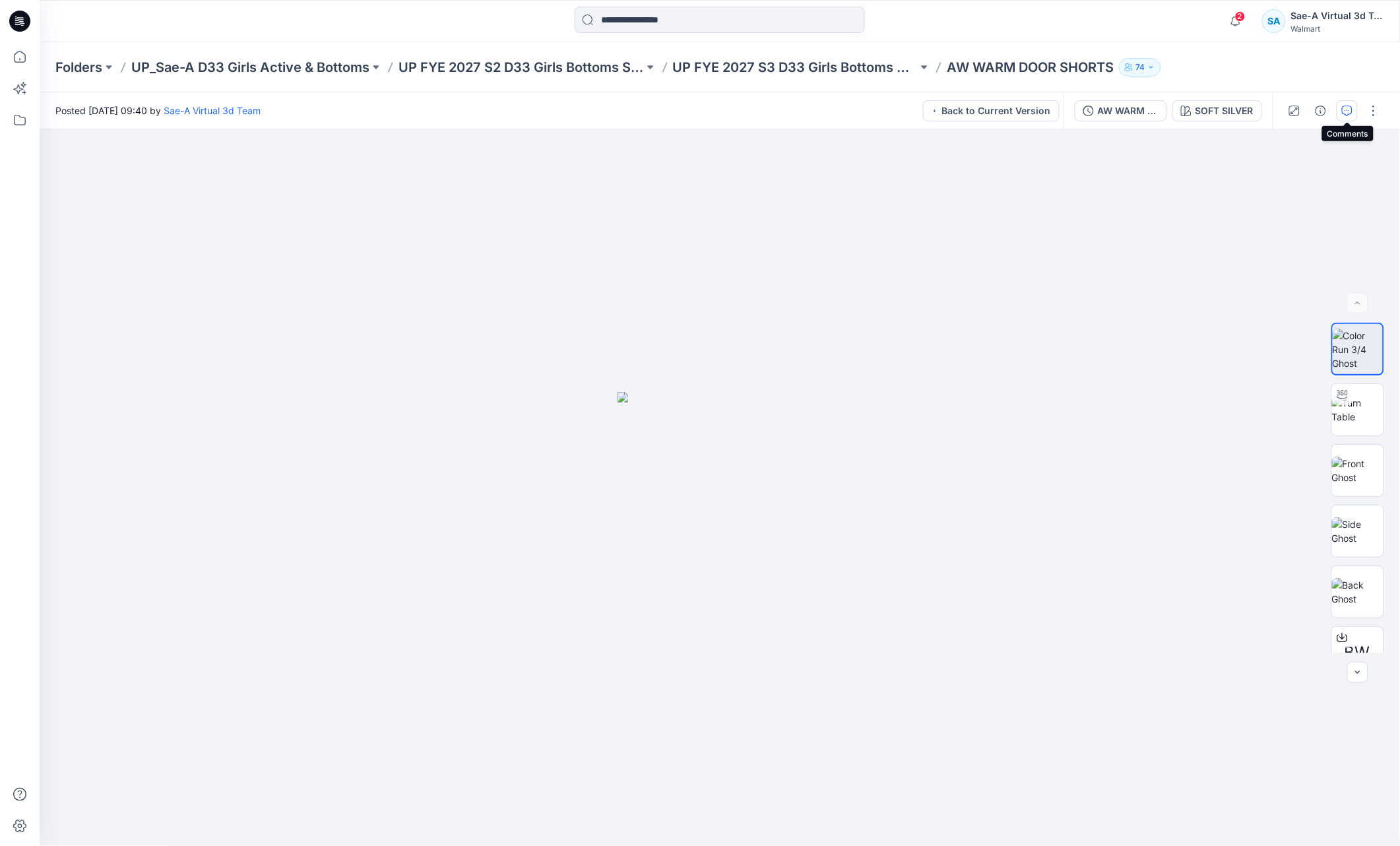
click at [1352, 113] on icon "button" at bounding box center [1347, 111] width 11 height 11
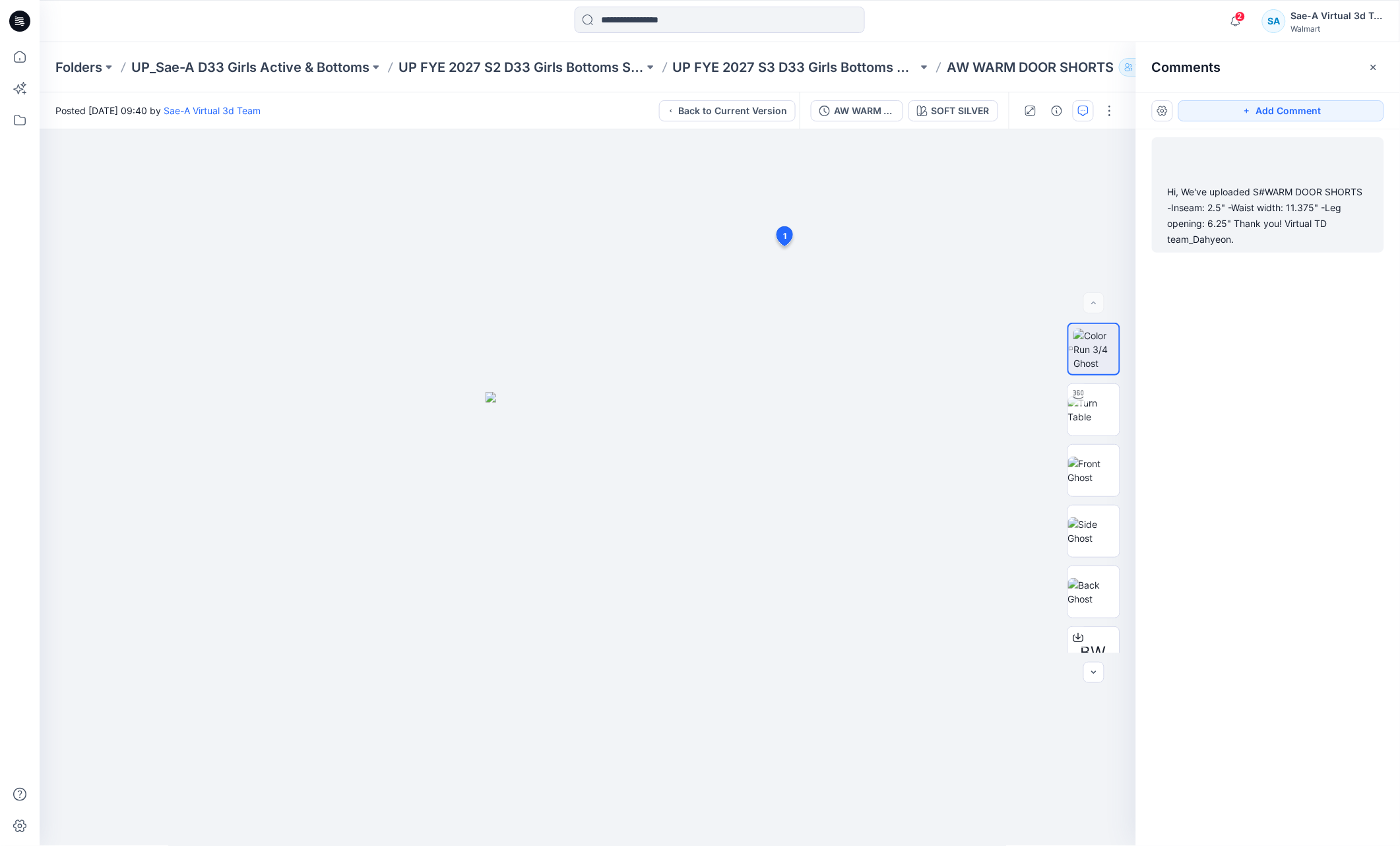
click at [1270, 223] on div "Hi, We've uploaded S#WARM DOOR SHORTS -Inseam: 2.5" -Waist width: 11.375" -Leg …" at bounding box center [1268, 216] width 201 height 64
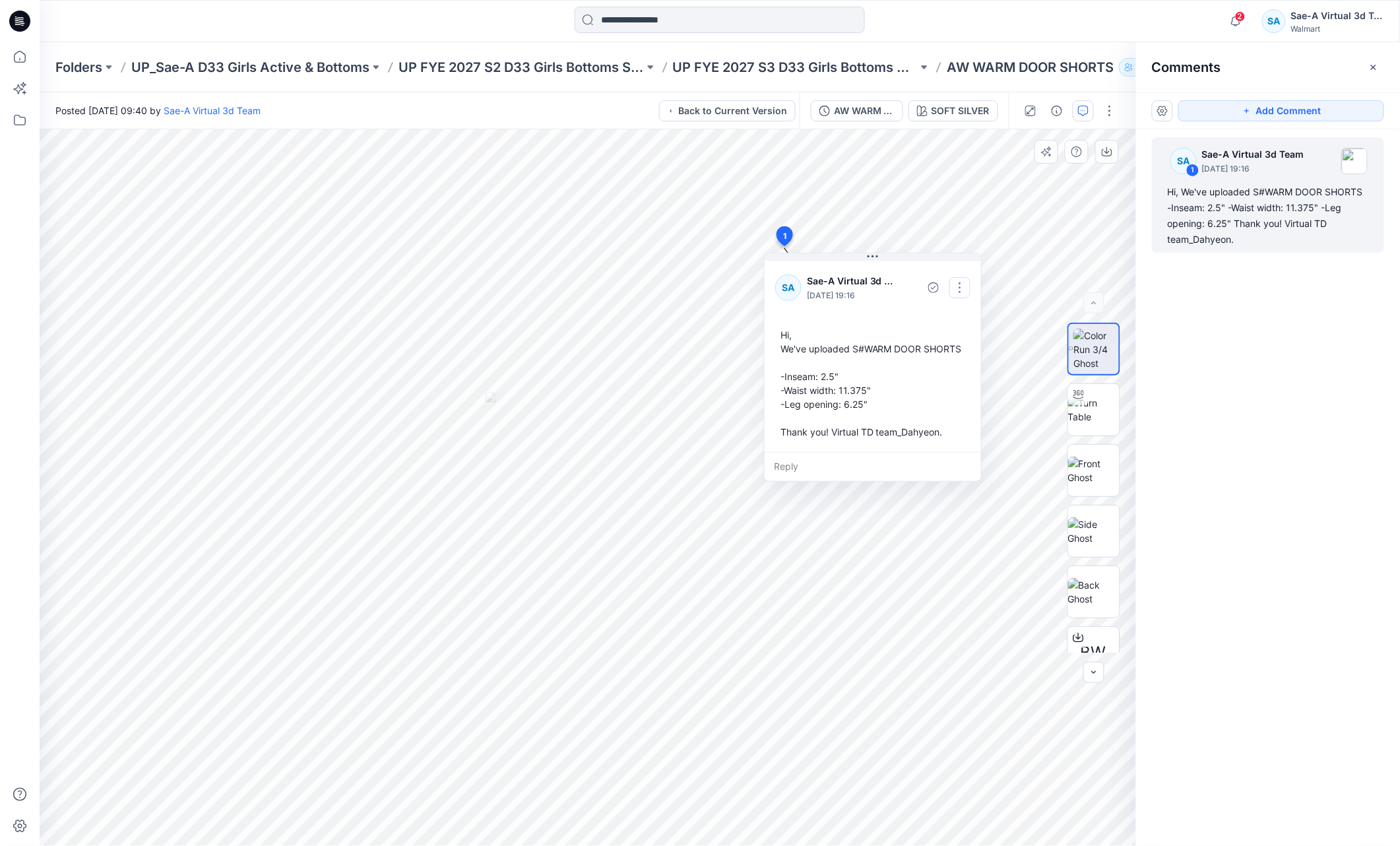
click at [961, 295] on button "button" at bounding box center [960, 287] width 21 height 21
click at [951, 320] on p "Edit comment" at bounding box center [963, 318] width 59 height 14
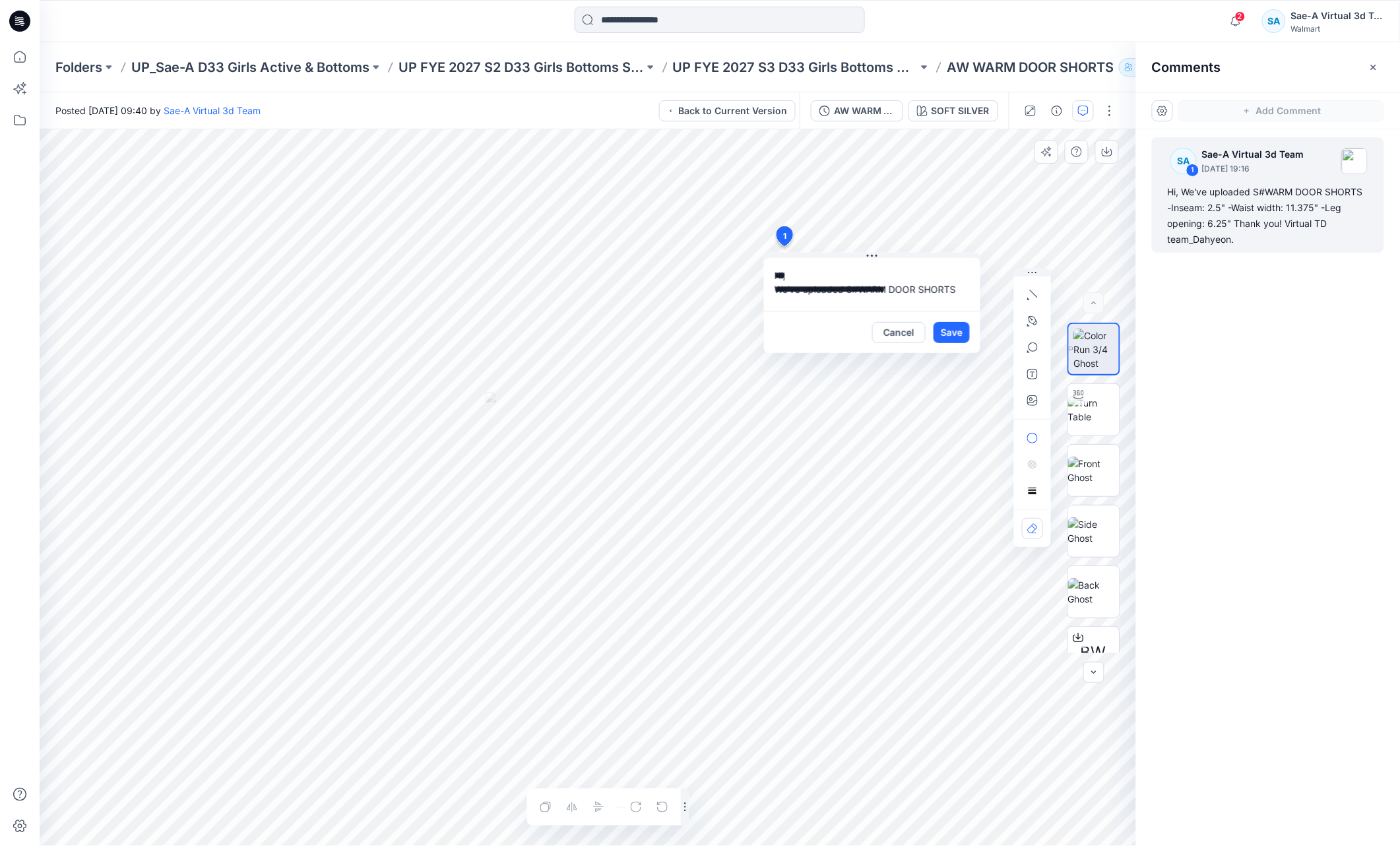
click at [623, 161] on div "**********" at bounding box center [588, 488] width 1097 height 717
drag, startPoint x: 890, startPoint y: 330, endPoint x: 1185, endPoint y: 243, distance: 307.6
click at [890, 330] on button "Cancel" at bounding box center [899, 332] width 54 height 21
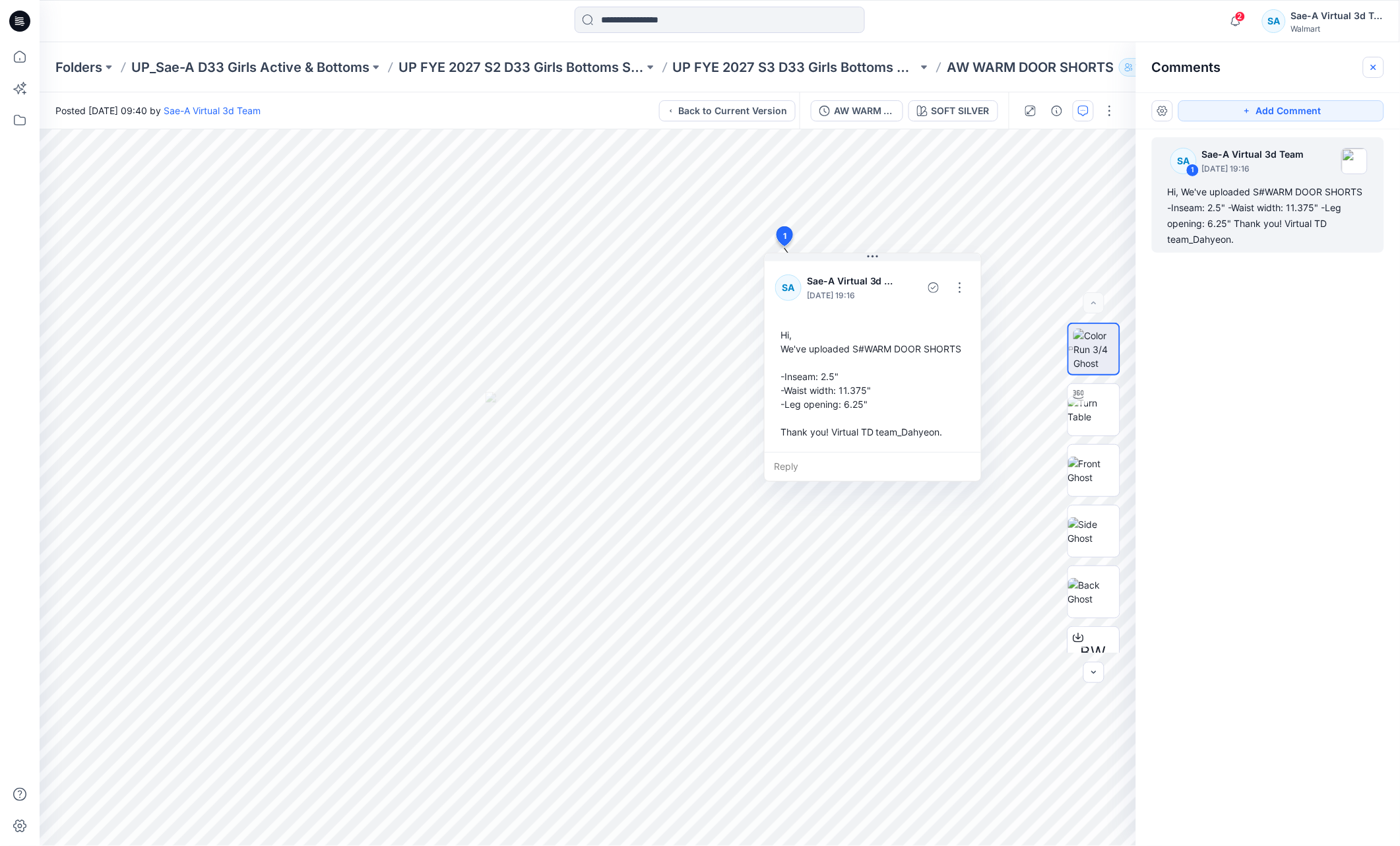
click at [1375, 64] on icon "button" at bounding box center [1375, 67] width 11 height 11
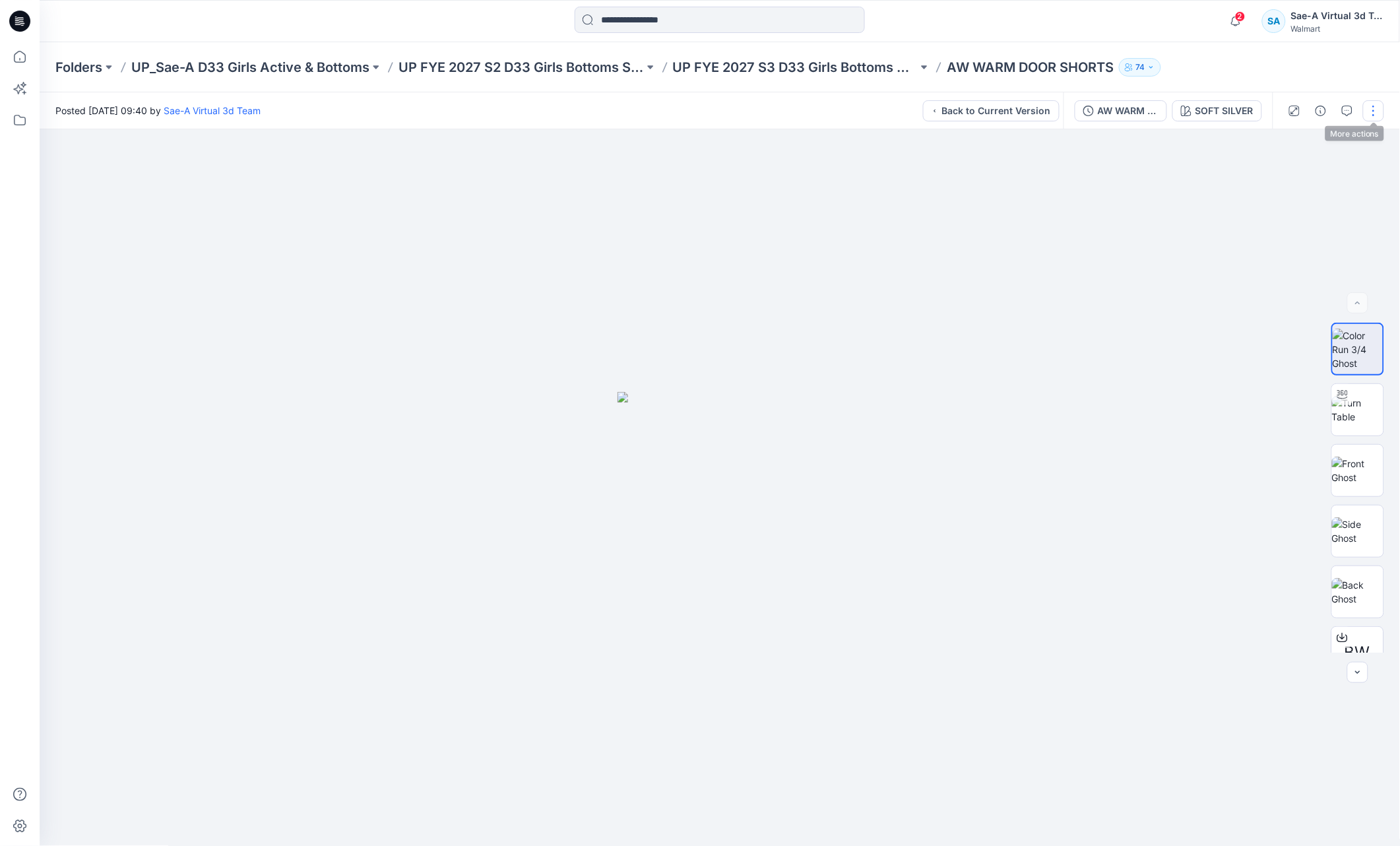
click at [1369, 107] on button "button" at bounding box center [1374, 111] width 21 height 21
click at [1268, 77] on div "Folders UP_Sae-A D33 Girls Active & Bottoms UP FYE 2027 S2 D33 Girls Bottoms Sa…" at bounding box center [720, 67] width 1361 height 50
click at [1322, 115] on icon "button" at bounding box center [1321, 111] width 11 height 11
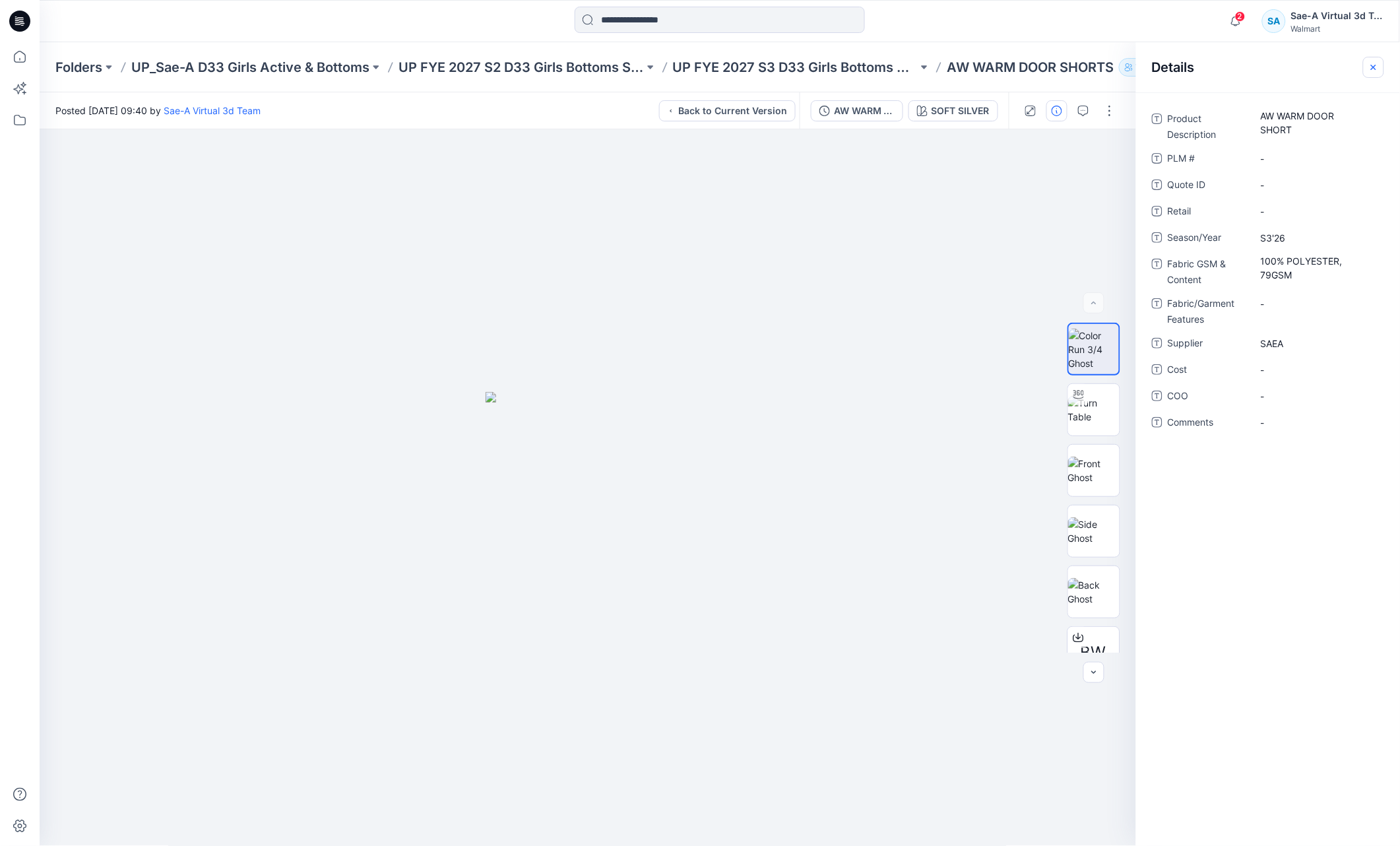
click at [1371, 65] on icon "button" at bounding box center [1375, 67] width 11 height 11
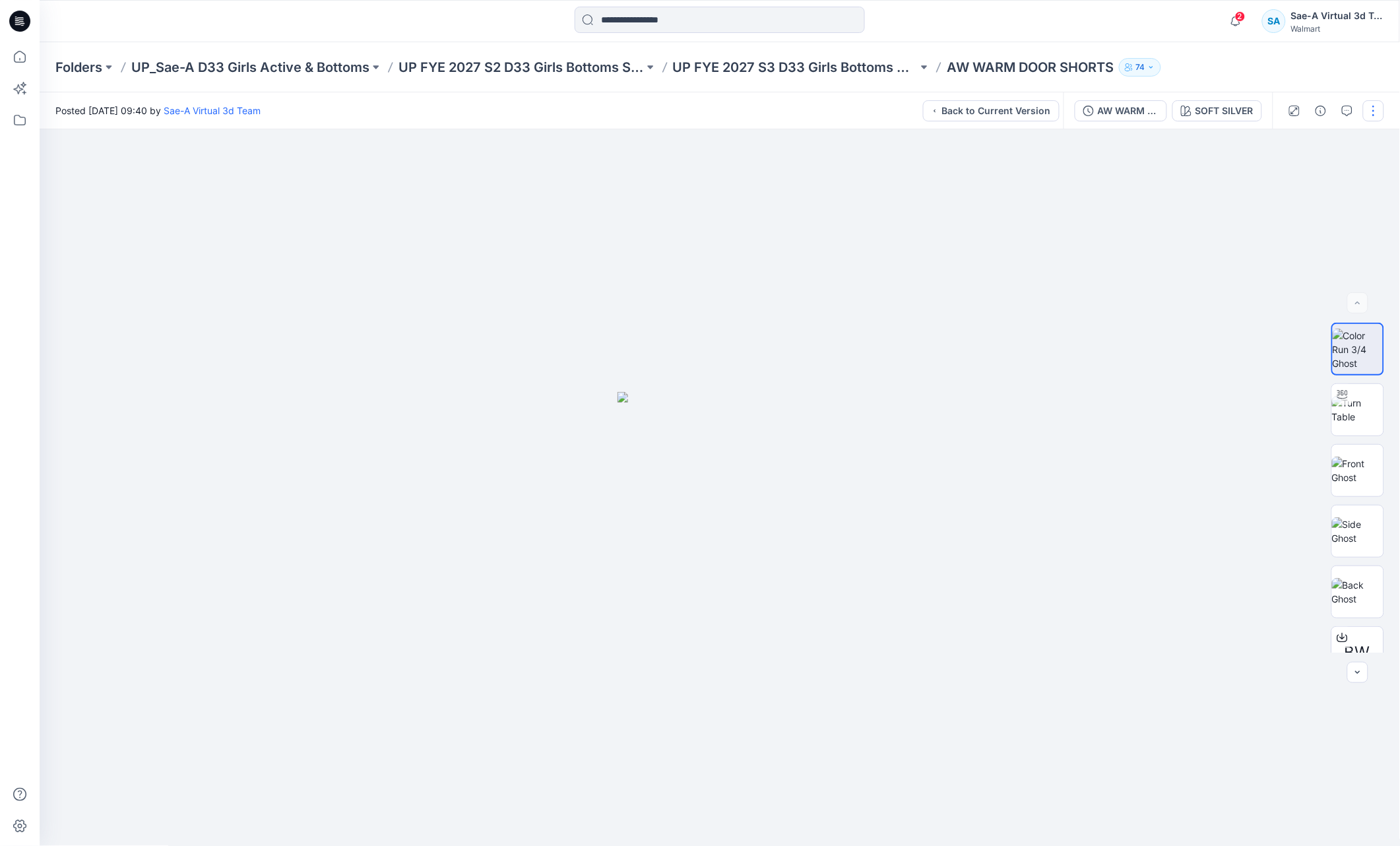
click at [1369, 108] on button "button" at bounding box center [1374, 111] width 21 height 21
click at [1330, 85] on div "Folders UP_Sae-A D33 Girls Active & Bottoms UP FYE 2027 S2 D33 Girls Bottoms Sa…" at bounding box center [720, 67] width 1361 height 50
click at [1351, 113] on icon "button" at bounding box center [1347, 111] width 11 height 11
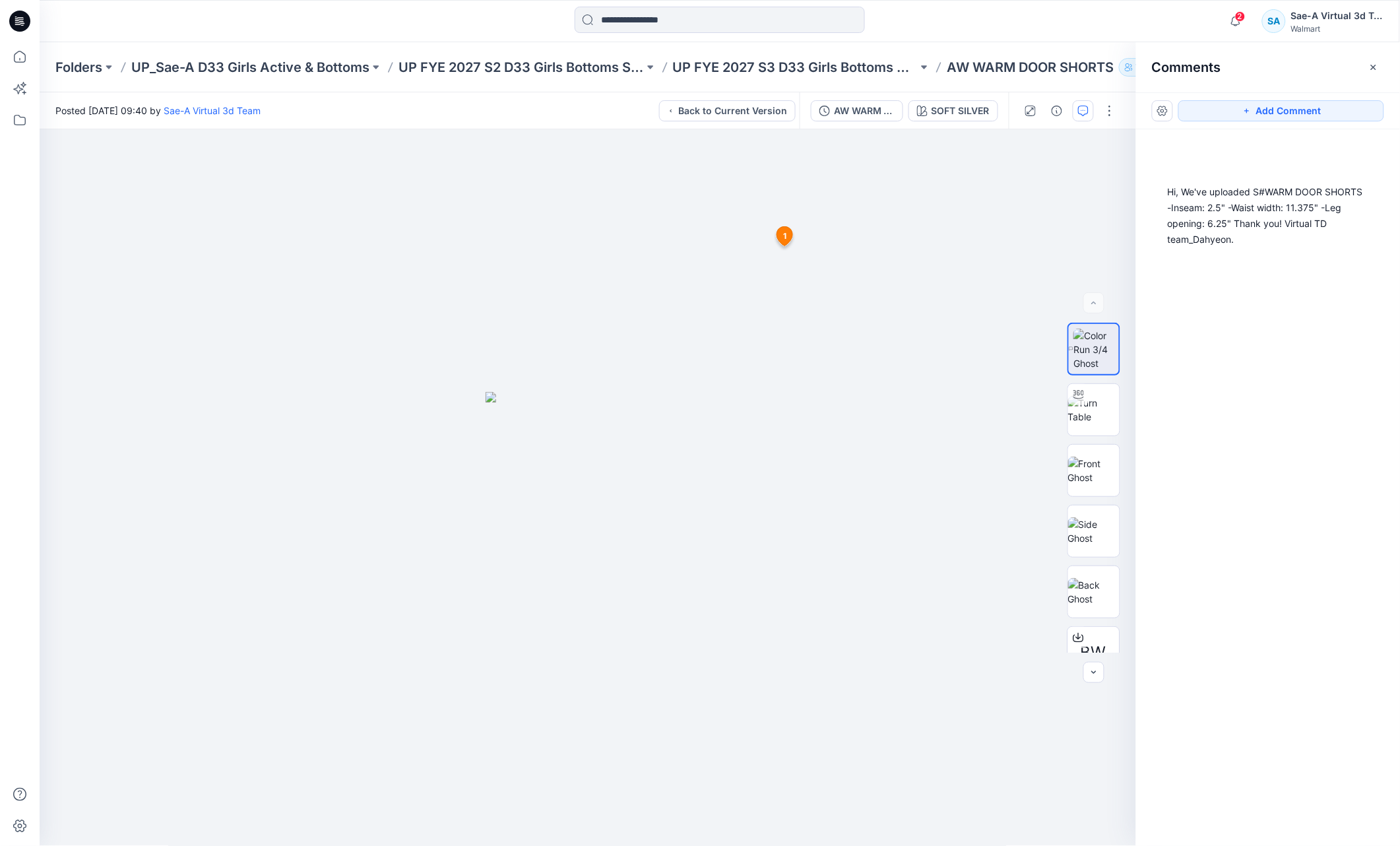
click at [1376, 63] on icon "button" at bounding box center [1375, 67] width 11 height 11
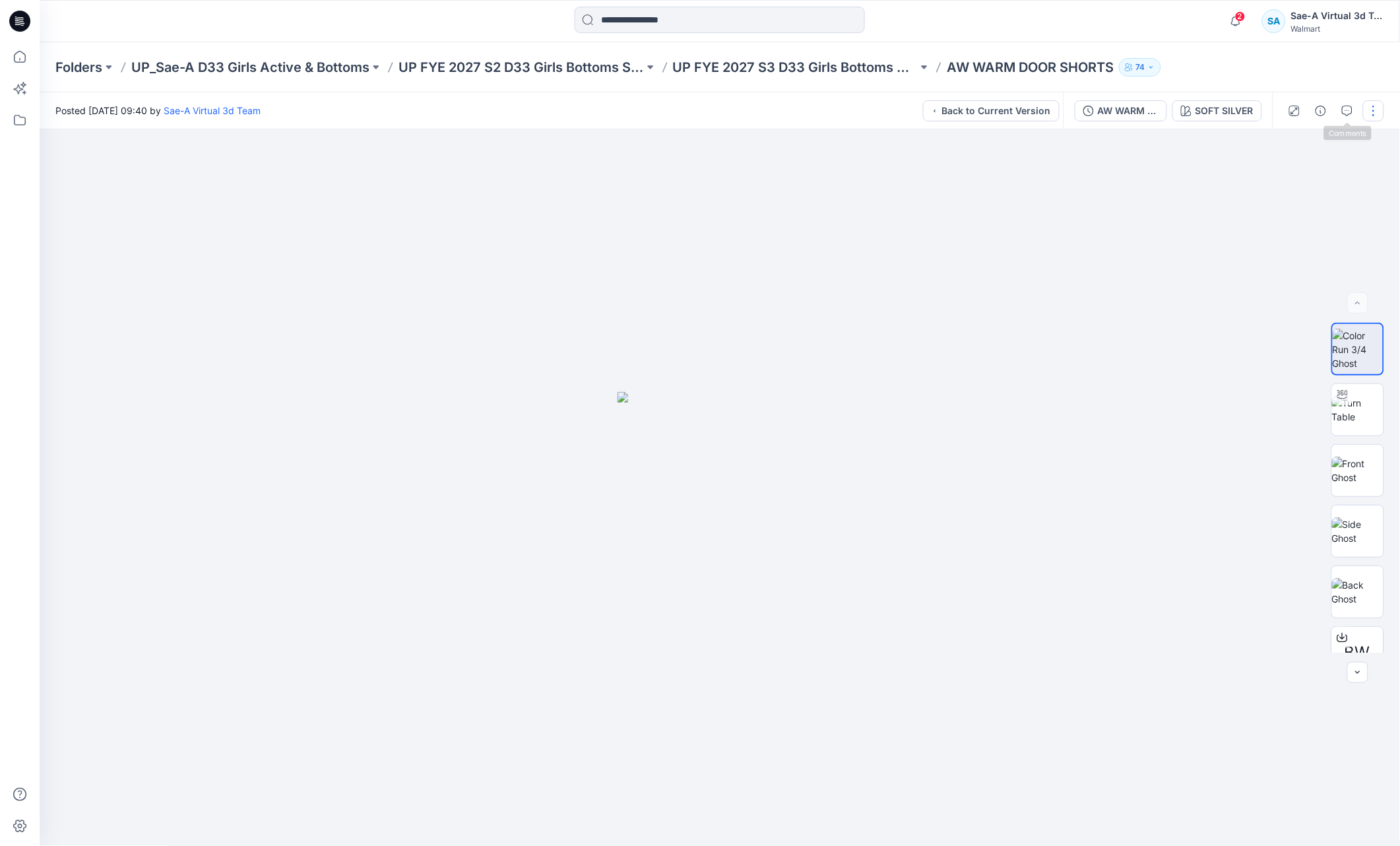
click at [1369, 110] on button "button" at bounding box center [1374, 111] width 21 height 21
click at [1289, 77] on div "Folders UP_Sae-A D33 Girls Active & Bottoms UP FYE 2027 S2 D33 Girls Bottoms Sa…" at bounding box center [720, 67] width 1361 height 50
click at [1138, 111] on div "AW WARM DOOR SHORTS_SOFT SILVER" at bounding box center [1128, 111] width 61 height 15
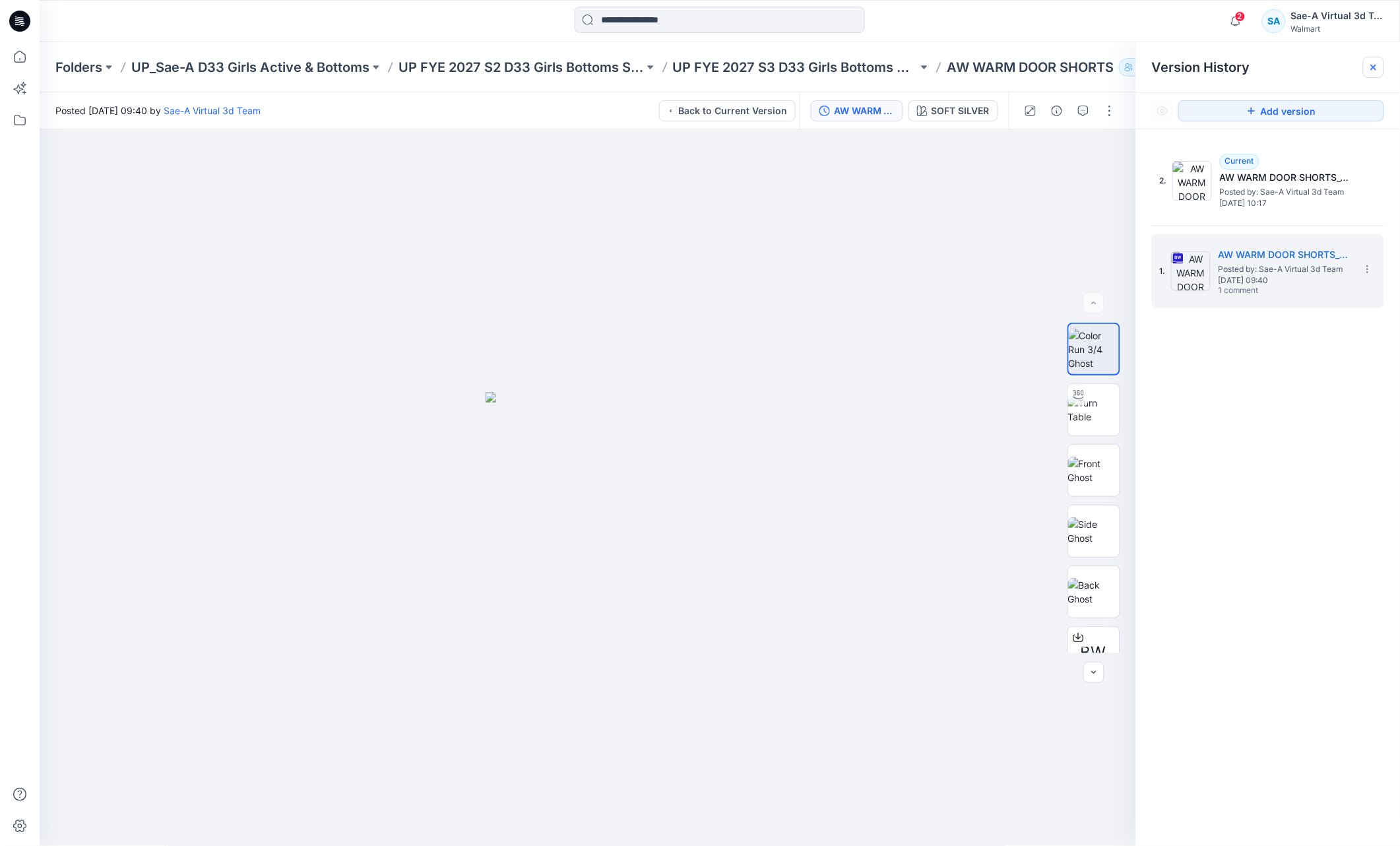
click at [1371, 69] on icon at bounding box center [1375, 67] width 11 height 11
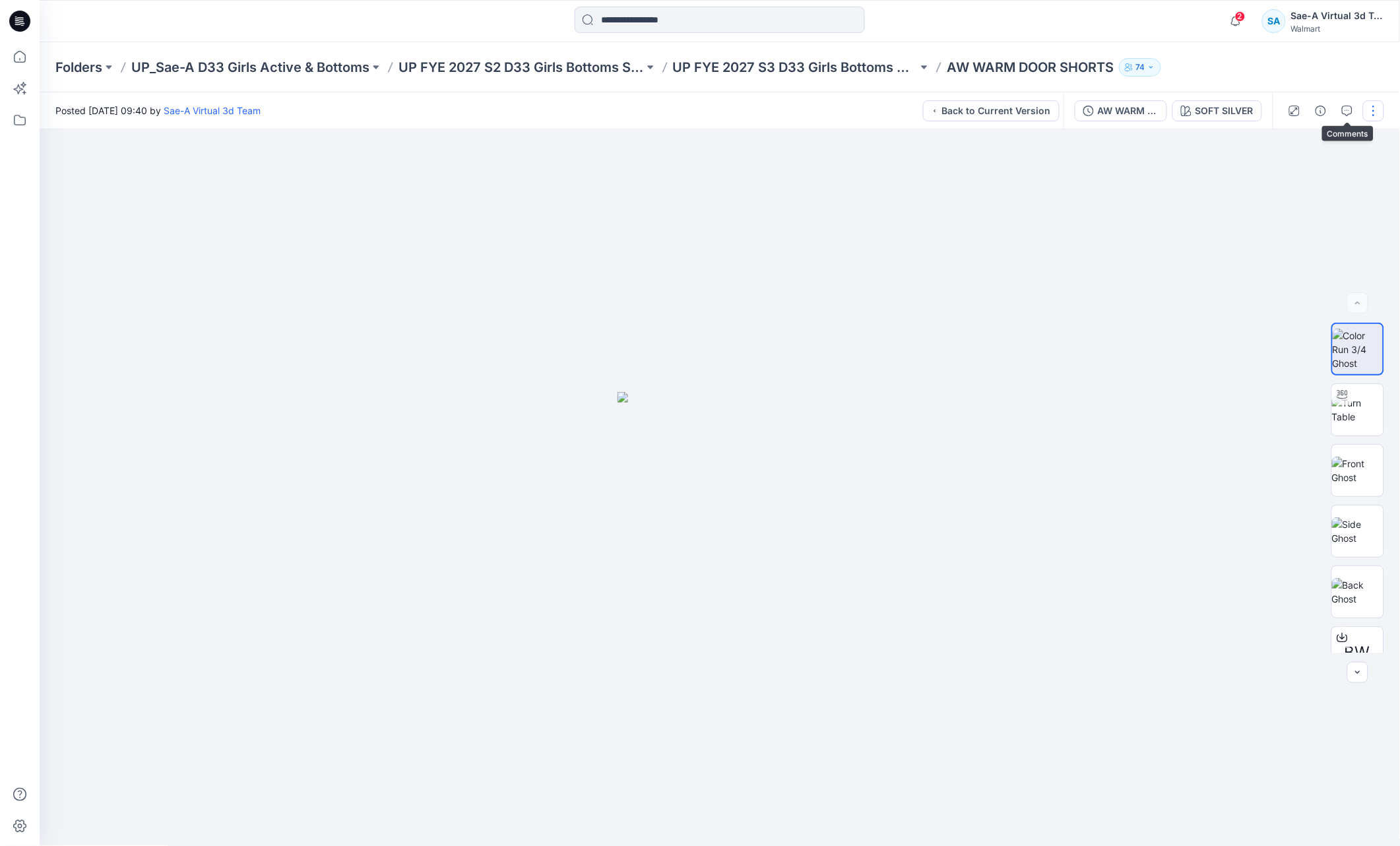
click at [1368, 109] on button "button" at bounding box center [1374, 111] width 21 height 21
click at [1199, 64] on div "Folders UP_Sae-A D33 Girls Active & Bottoms UP FYE 2027 S2 D33 Girls Bottoms Sa…" at bounding box center [668, 67] width 1226 height 18
click at [862, 69] on p "UP FYE 2027 S3 D33 Girls Bottoms Sae-A" at bounding box center [796, 67] width 246 height 18
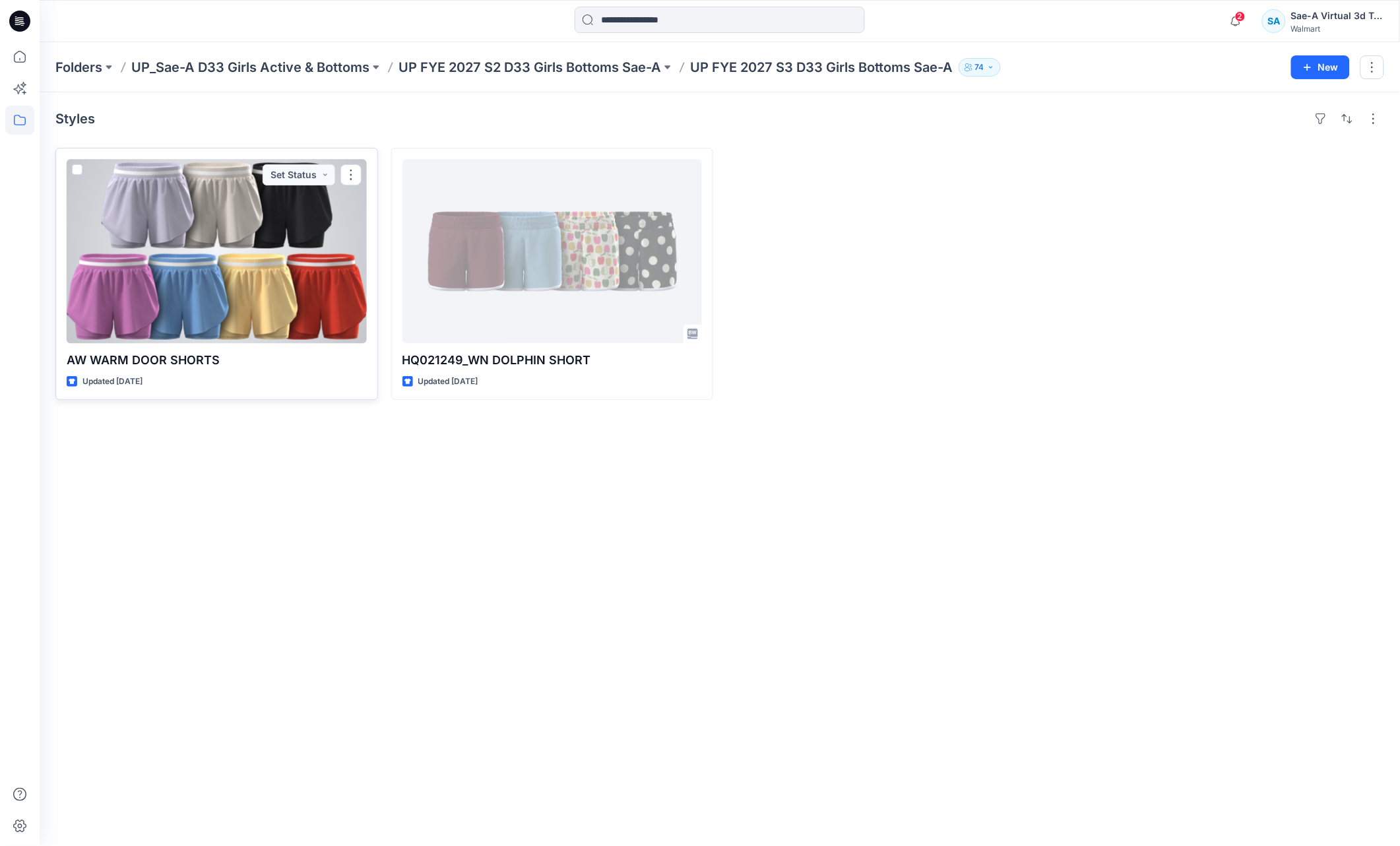
click at [175, 300] on div at bounding box center [216, 251] width 300 height 184
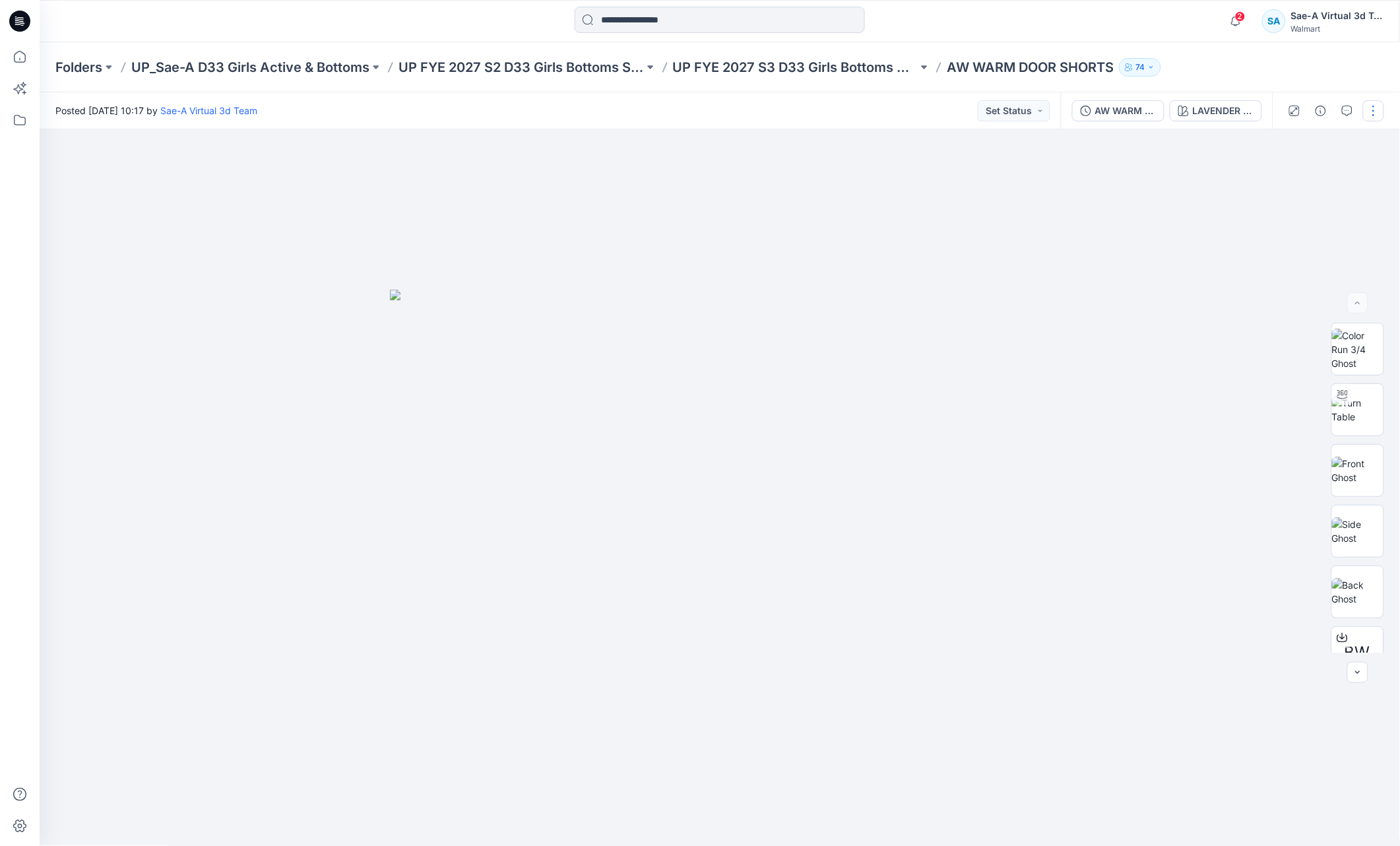
click at [1376, 105] on button "button" at bounding box center [1374, 111] width 21 height 21
click at [1334, 251] on p "Duplicate to..." at bounding box center [1312, 251] width 60 height 14
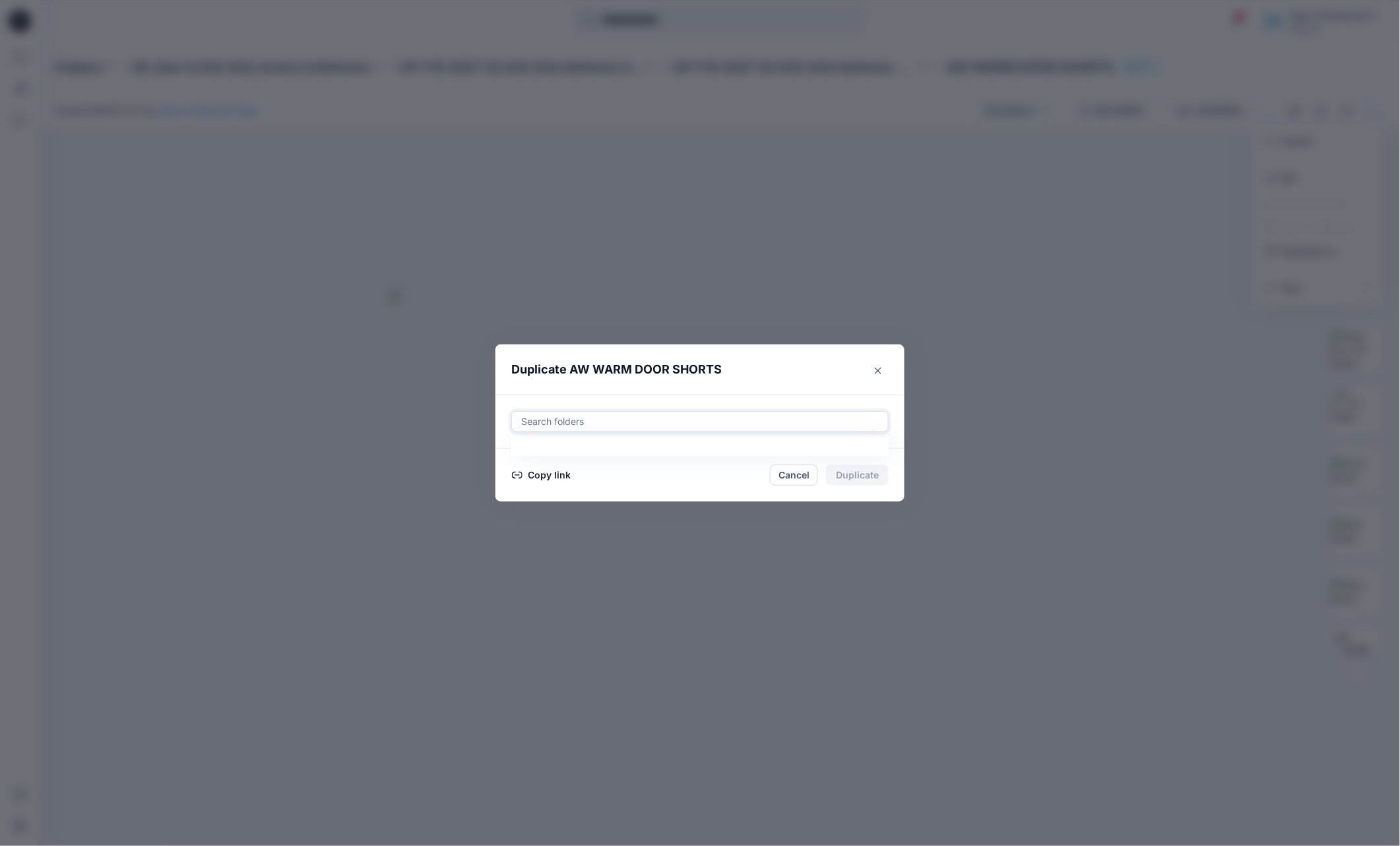
click at [641, 426] on div at bounding box center [700, 421] width 360 height 15
click at [606, 422] on div at bounding box center [700, 421] width 360 height 15
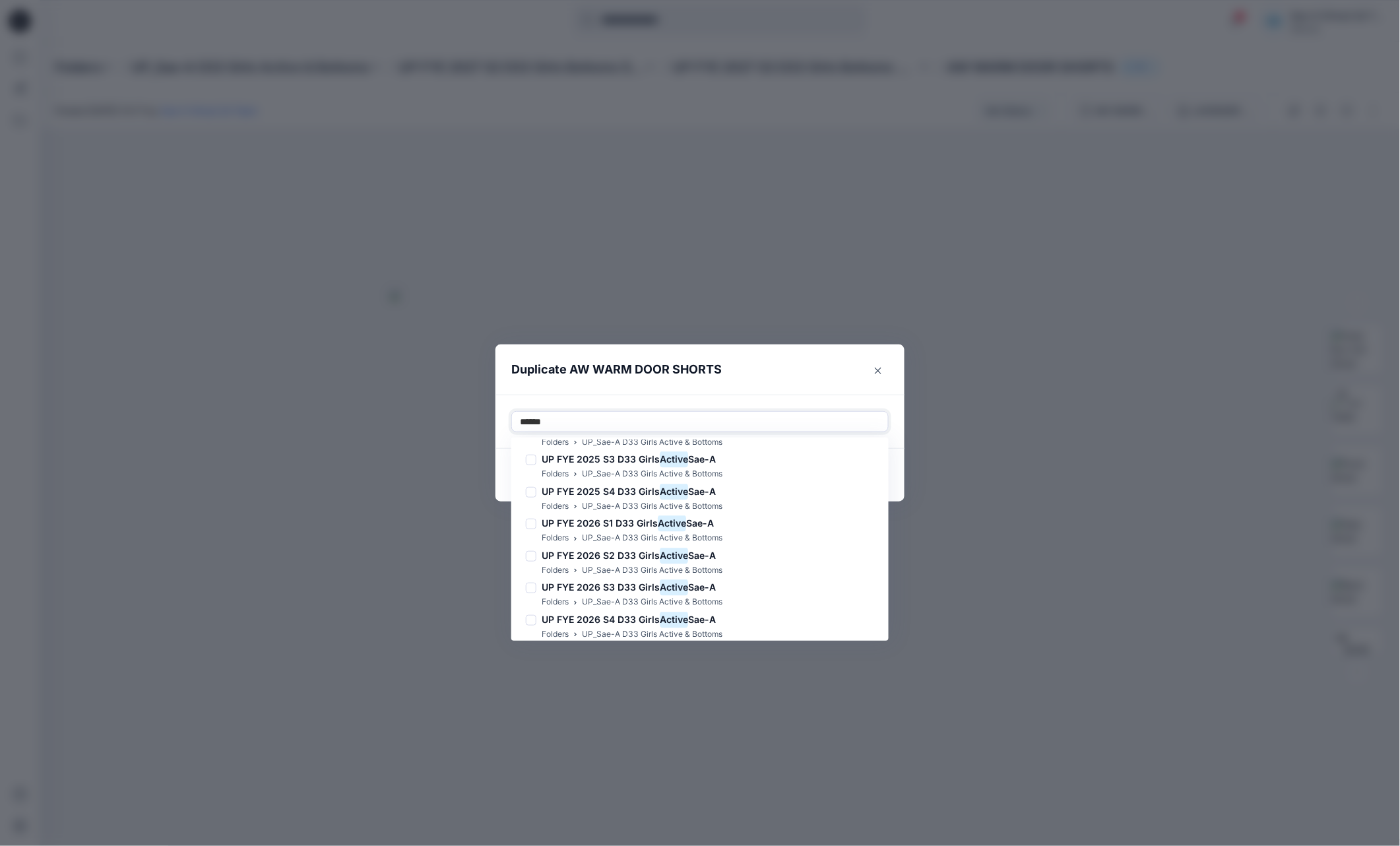
scroll to position [1184, 0]
click at [676, 622] on mark "Active" at bounding box center [673, 618] width 28 height 18
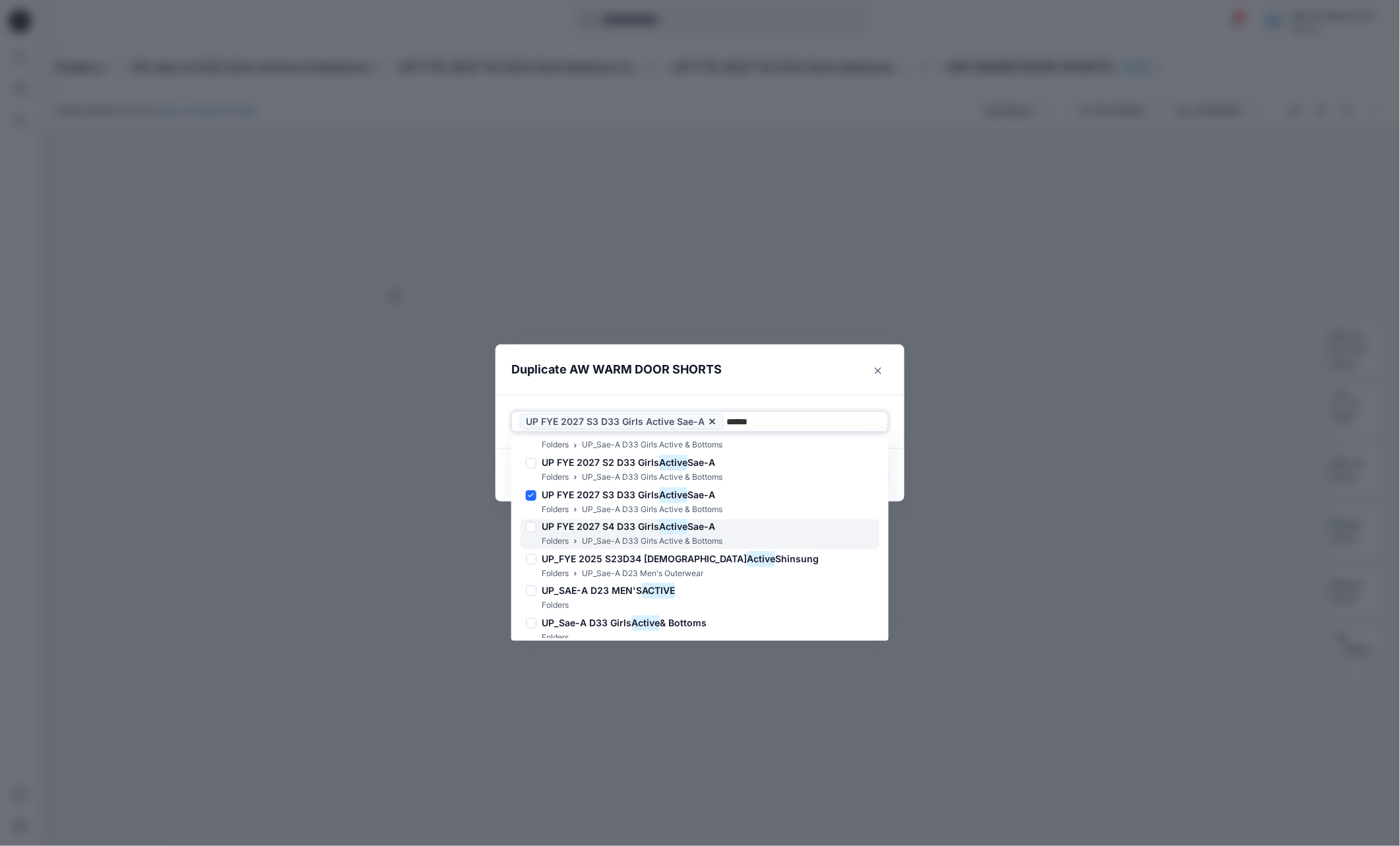
scroll to position [1273, 0]
click at [641, 536] on h6 "UP FYE 2027 S3 D33 Girls Active Sae-A" at bounding box center [628, 529] width 173 height 15
click at [631, 539] on p "UP_Sae-A D33 Girls Active & Bottoms" at bounding box center [652, 544] width 141 height 14
type input "******"
click at [822, 387] on header "Duplicate AW WARM DOOR SHORTS" at bounding box center [687, 369] width 383 height 50
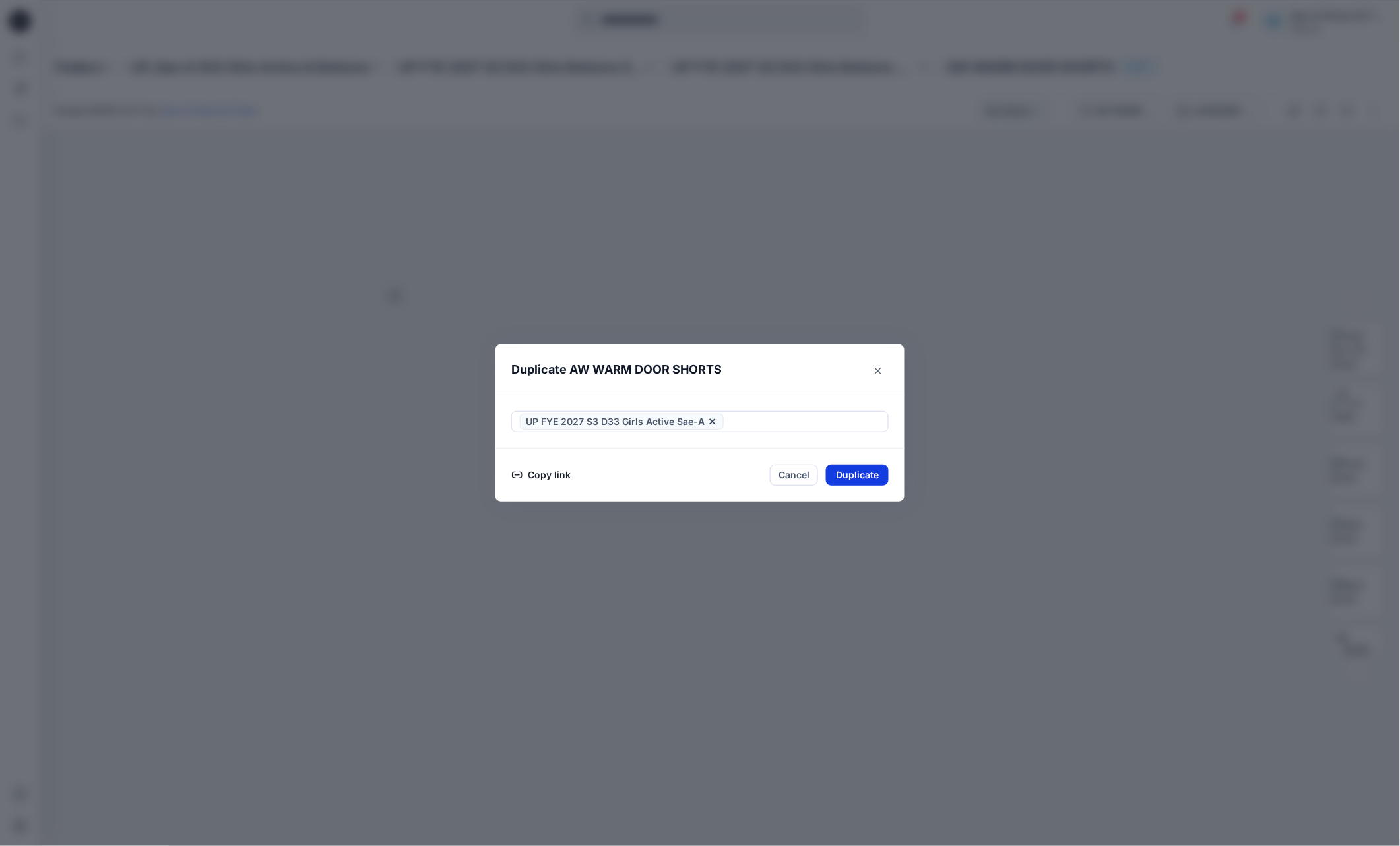
click at [861, 478] on button "Duplicate" at bounding box center [857, 475] width 63 height 21
click at [870, 476] on button "Close" at bounding box center [866, 475] width 43 height 21
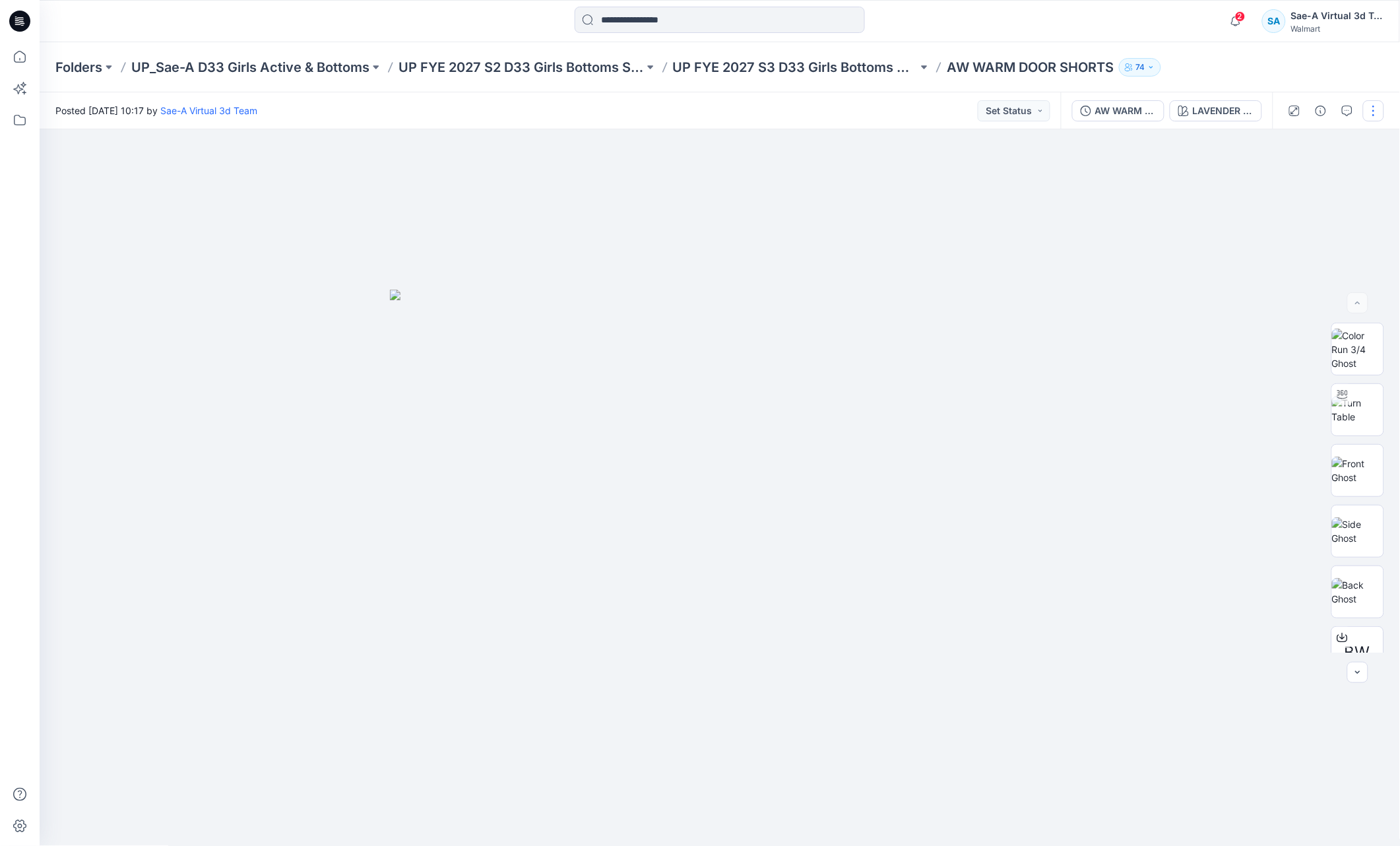
click at [1373, 111] on button "button" at bounding box center [1374, 111] width 21 height 21
click at [1312, 177] on button "Edit" at bounding box center [1318, 178] width 122 height 25
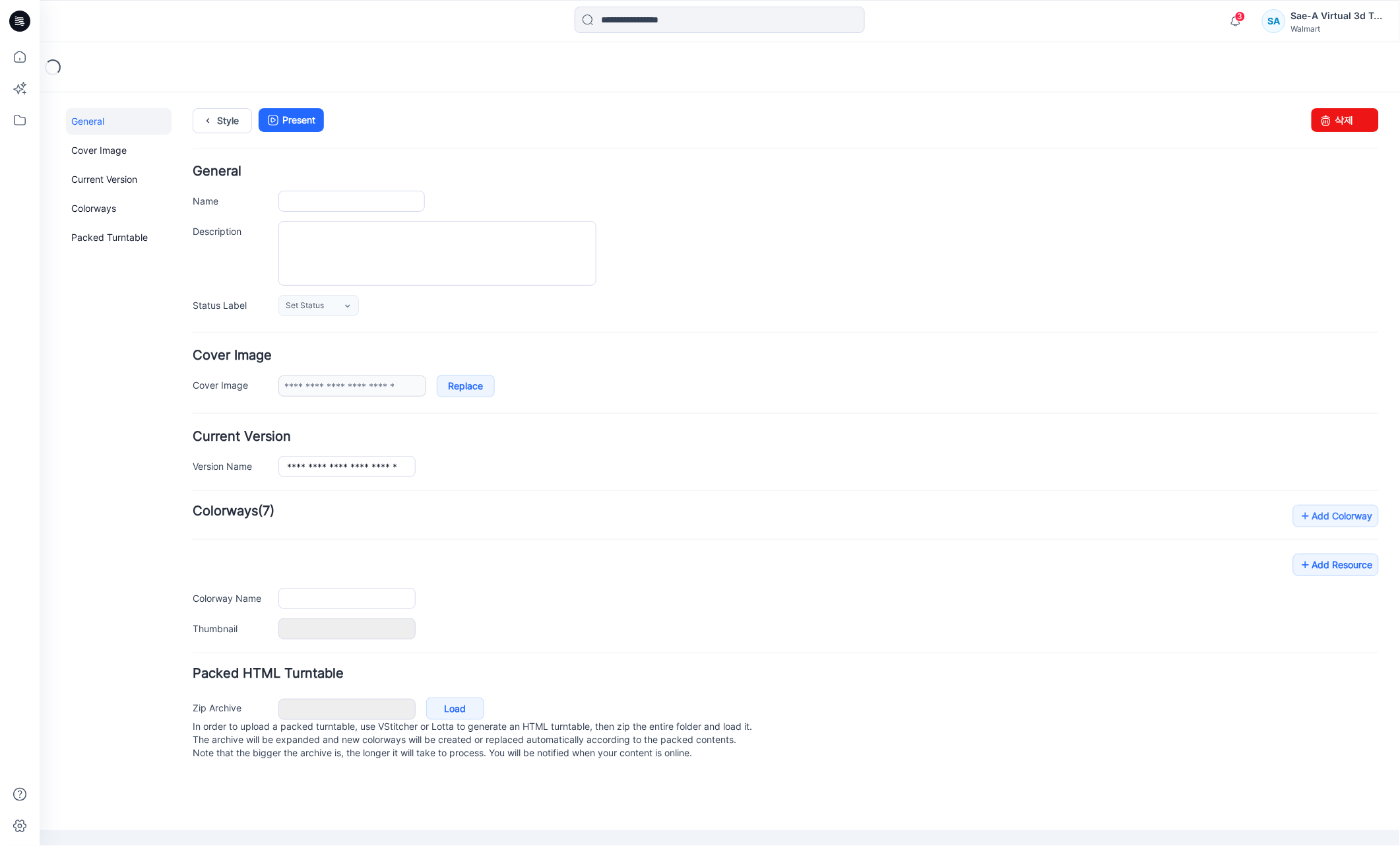
type input "**********"
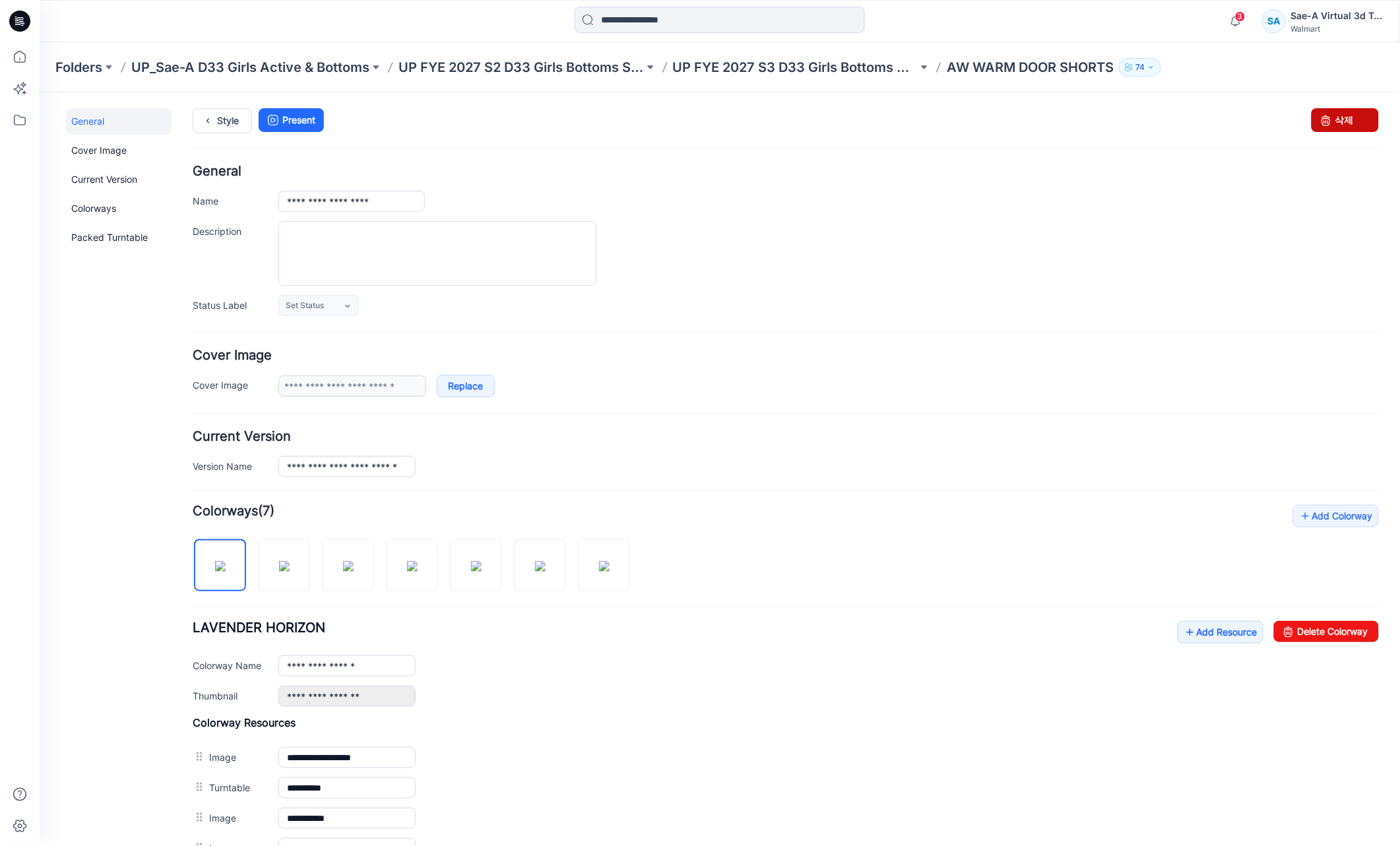
drag, startPoint x: 825, startPoint y: 179, endPoint x: 1316, endPoint y: 123, distance: 494.2
click at [1317, 123] on icon at bounding box center [1326, 120] width 18 height 24
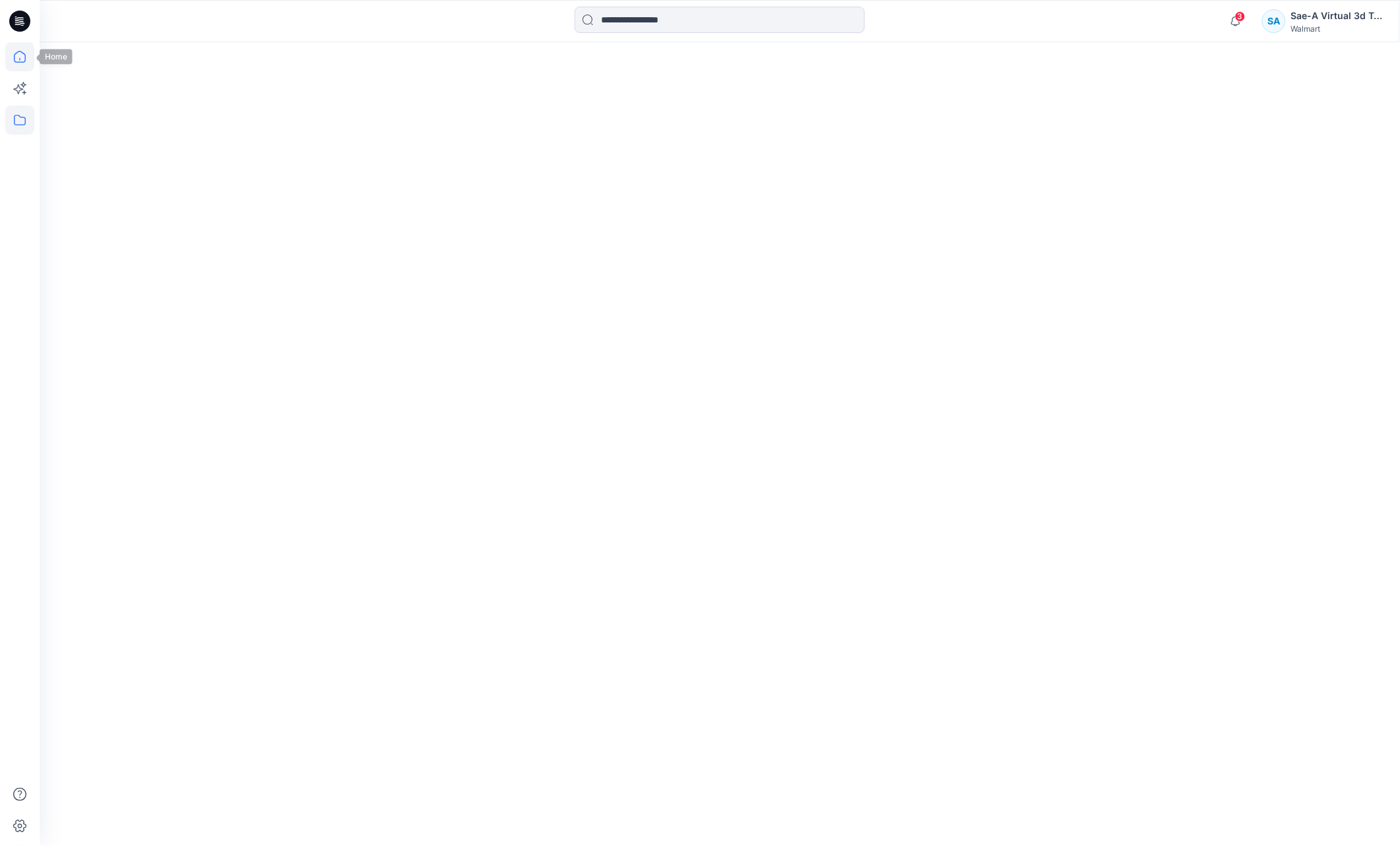
click at [16, 57] on icon at bounding box center [20, 57] width 29 height 29
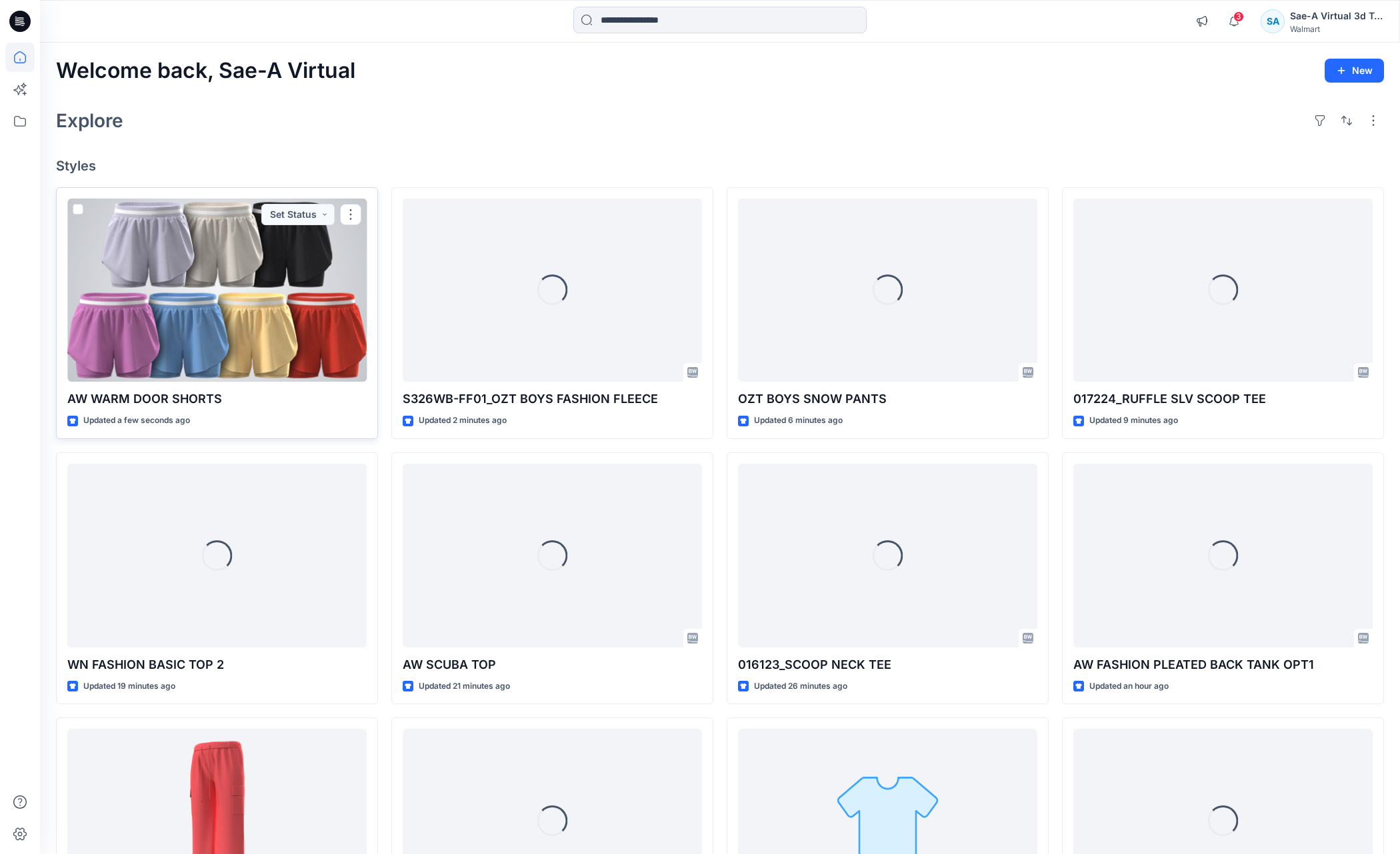
click at [263, 326] on div at bounding box center [216, 290] width 300 height 184
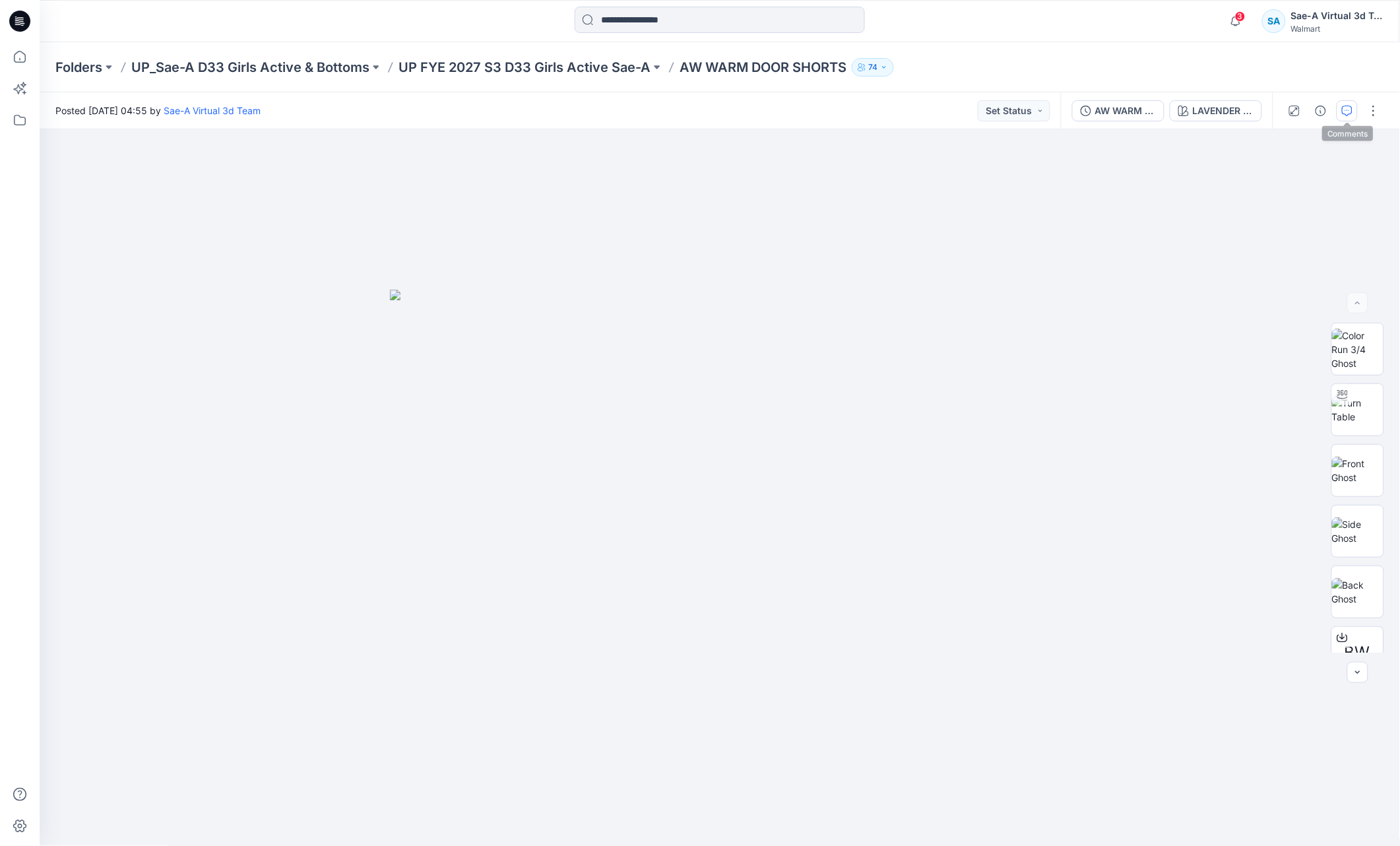
click at [1343, 107] on icon "button" at bounding box center [1347, 111] width 11 height 11
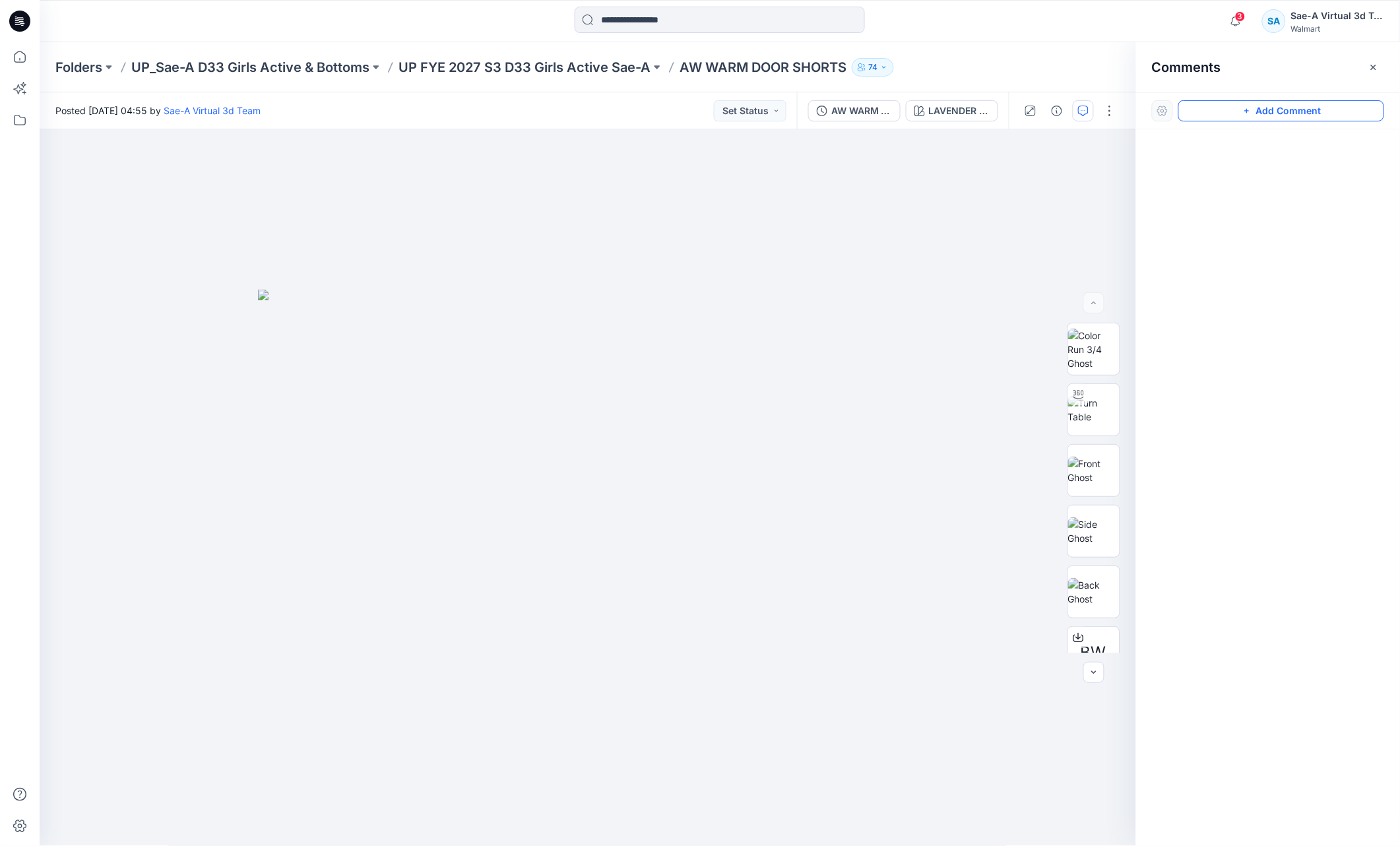
click at [1229, 110] on button "Add Comment" at bounding box center [1281, 111] width 206 height 21
click at [778, 194] on div "1" at bounding box center [588, 488] width 1097 height 717
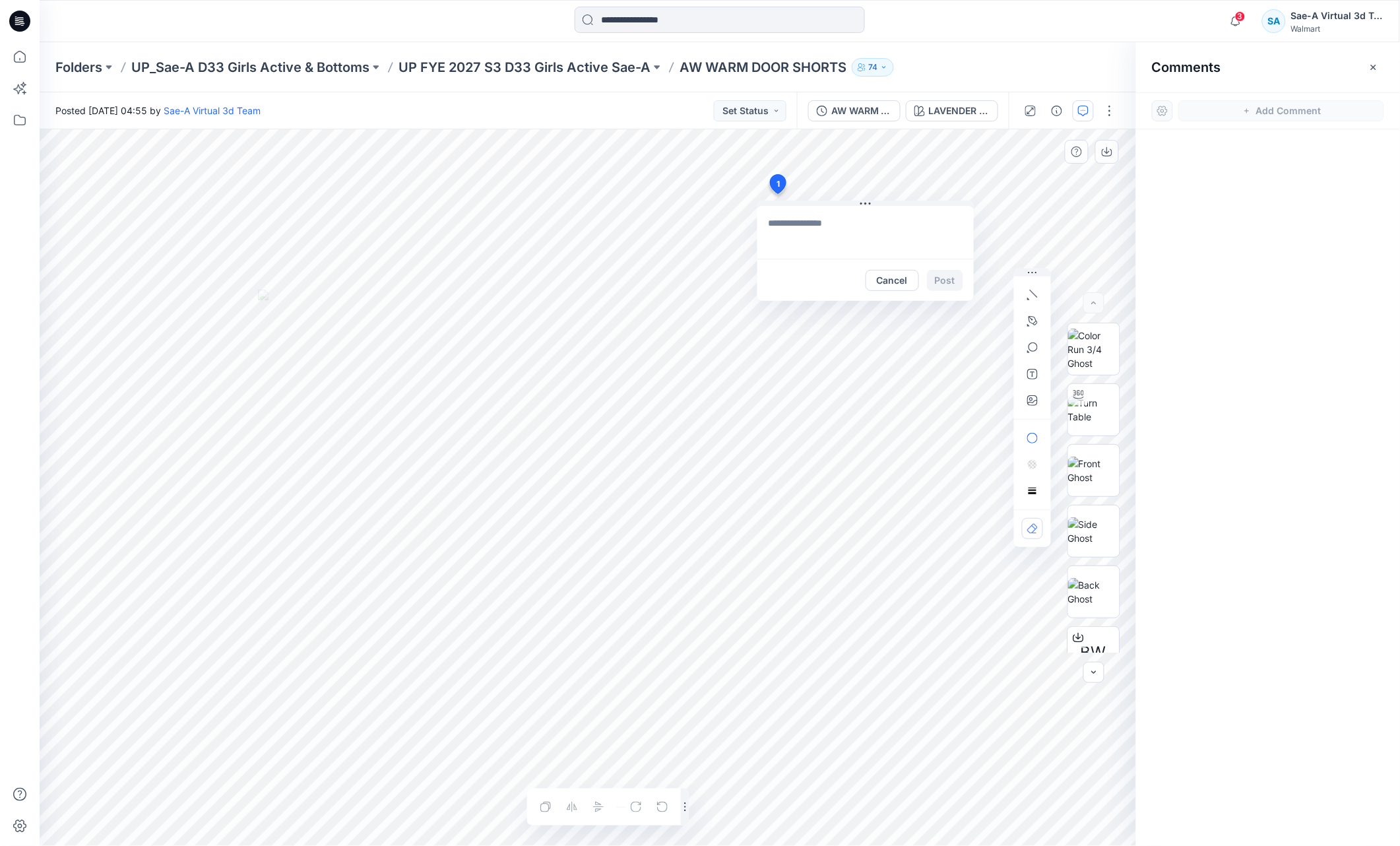
click at [840, 221] on textarea at bounding box center [866, 232] width 217 height 53
type textarea "**********"
click at [945, 280] on button "Post" at bounding box center [945, 280] width 36 height 21
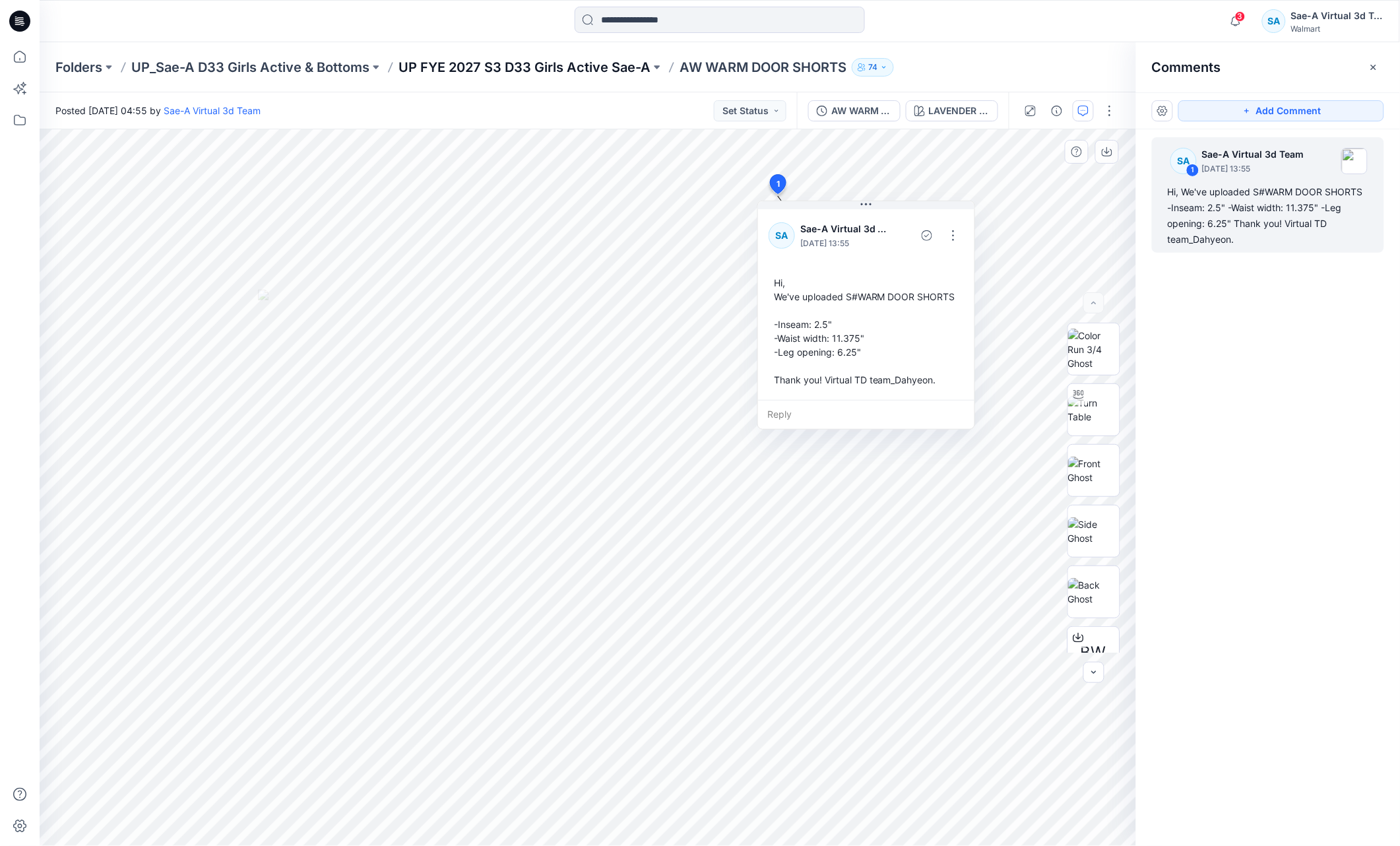
click at [582, 69] on p "UP FYE 2027 S3 D33 Girls Active Sae-A" at bounding box center [524, 67] width 252 height 18
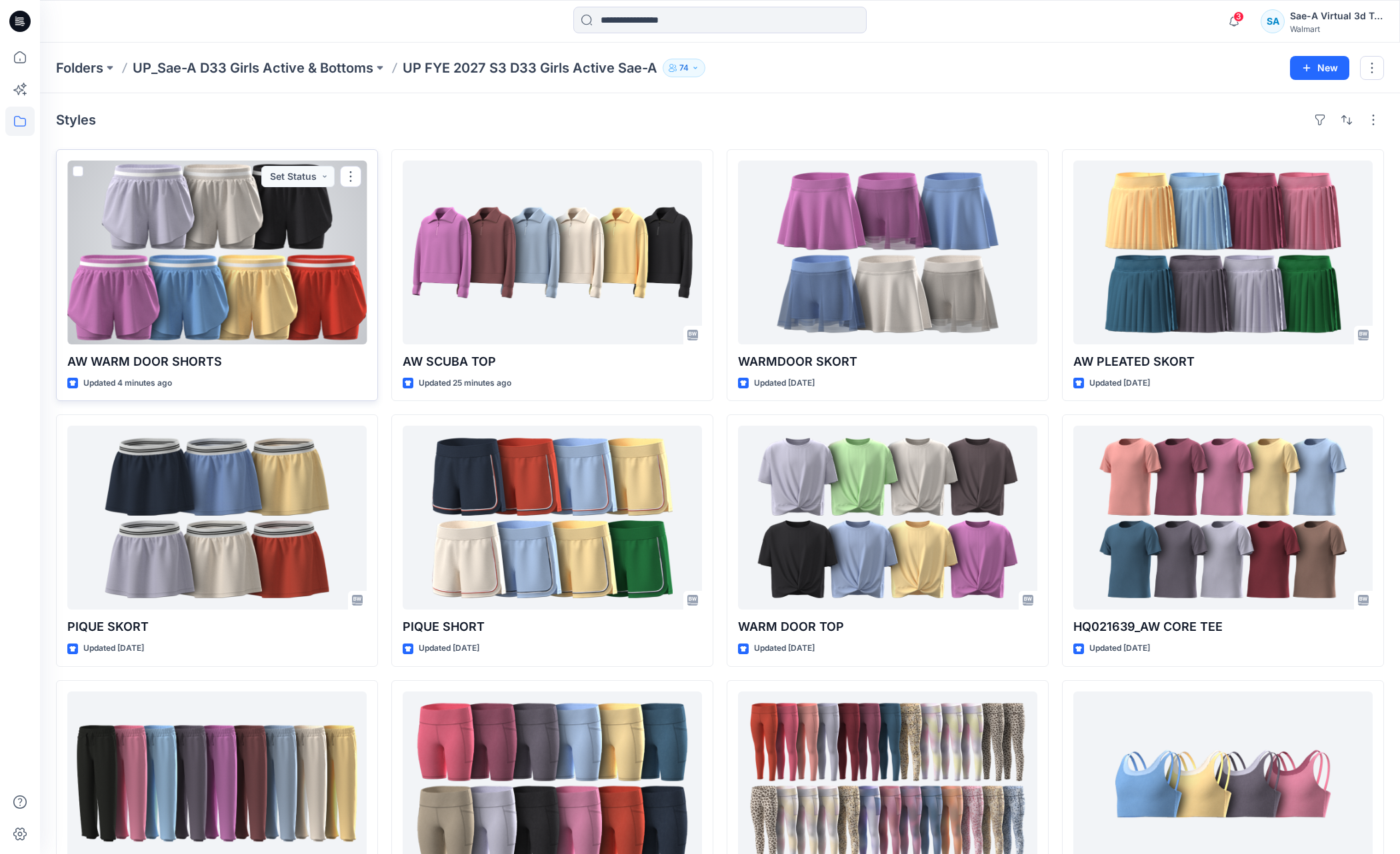
click at [271, 301] on div at bounding box center [216, 252] width 300 height 184
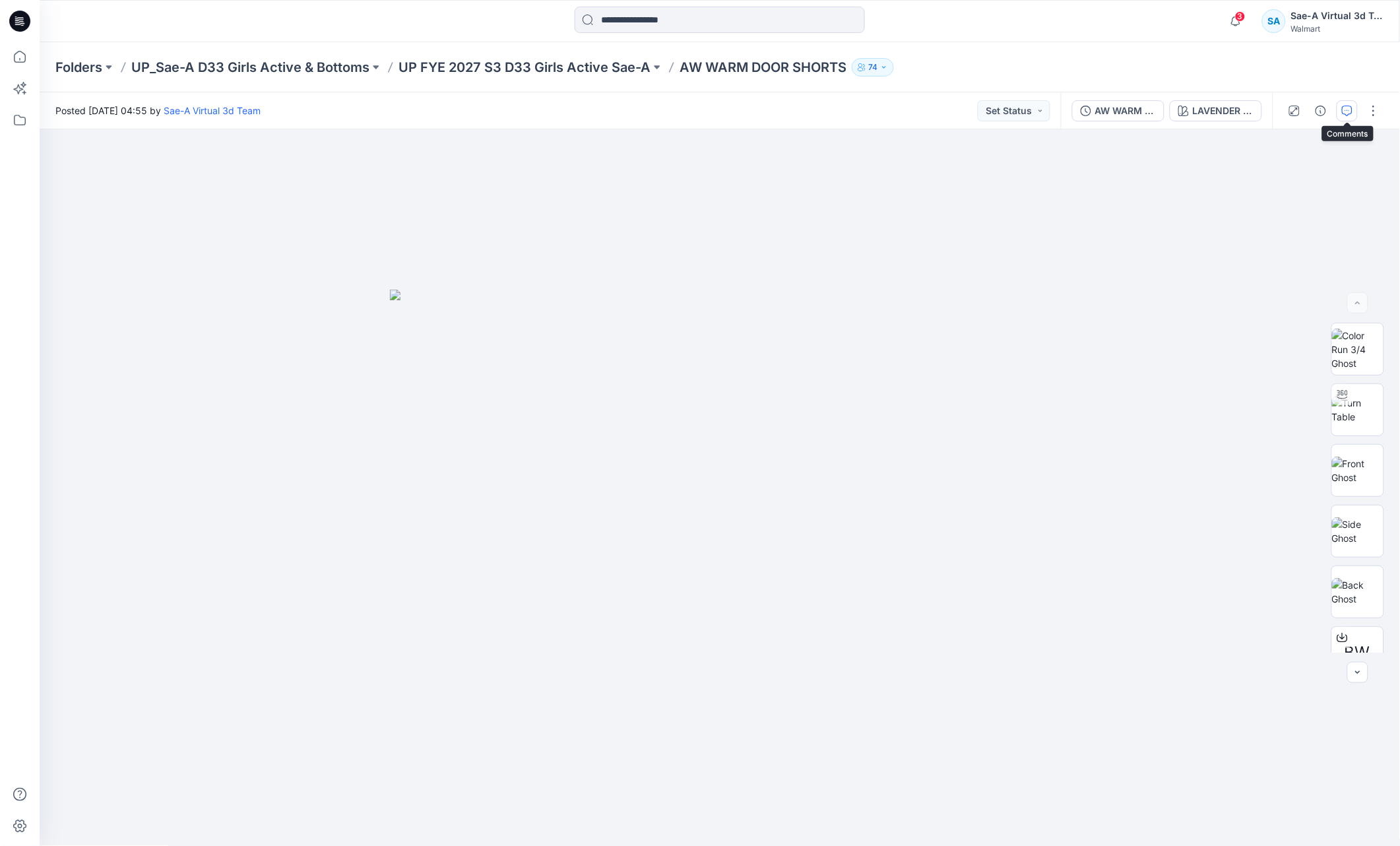
click at [1345, 105] on icon "button" at bounding box center [1347, 111] width 11 height 11
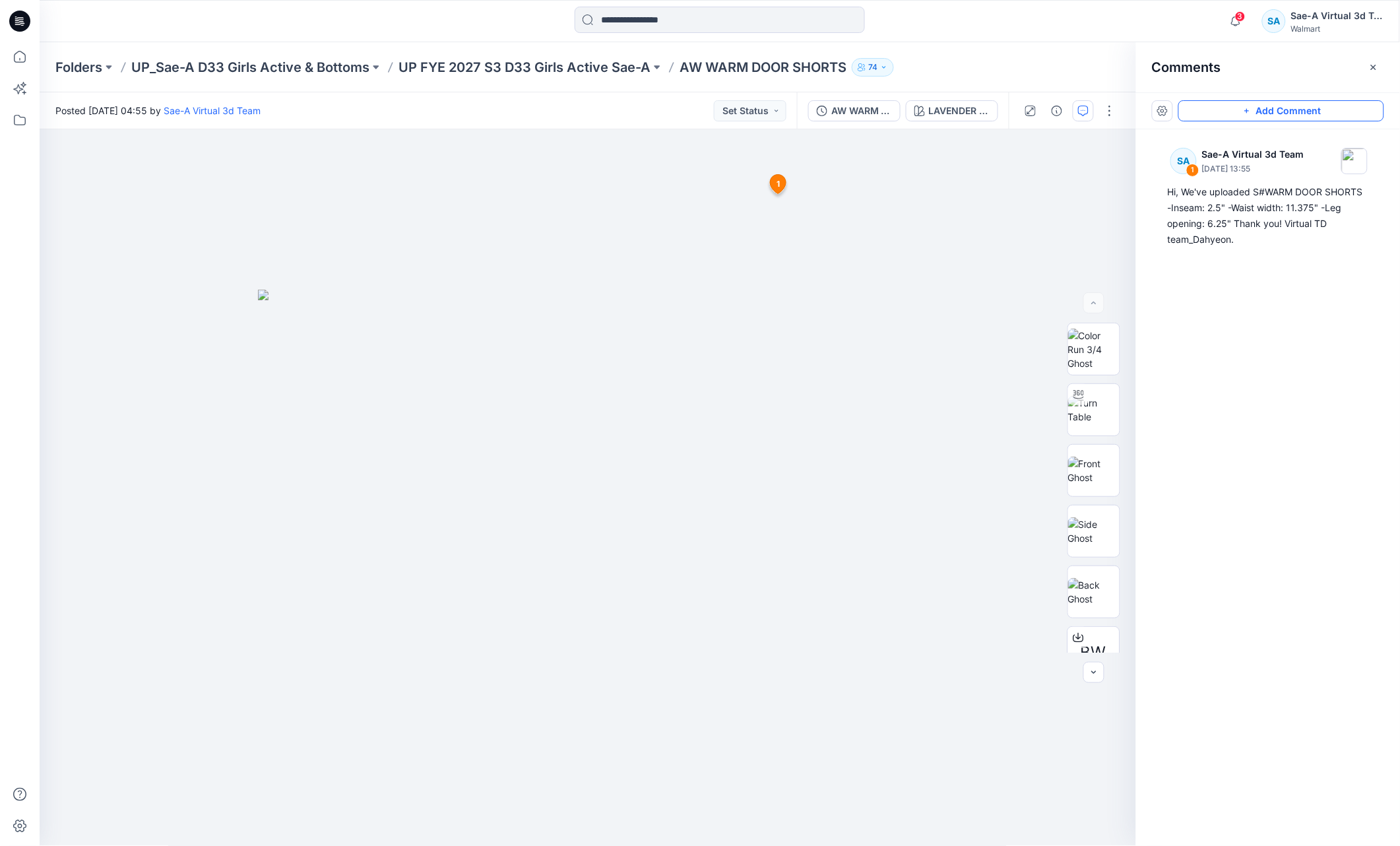
click at [1304, 107] on button "Add Comment" at bounding box center [1281, 111] width 206 height 21
click at [847, 268] on div "2 1 SA Sae-A Virtual 3d Team September 15, 2025 13:55 Hi, We've uploaded S#WARM…" at bounding box center [588, 488] width 1097 height 717
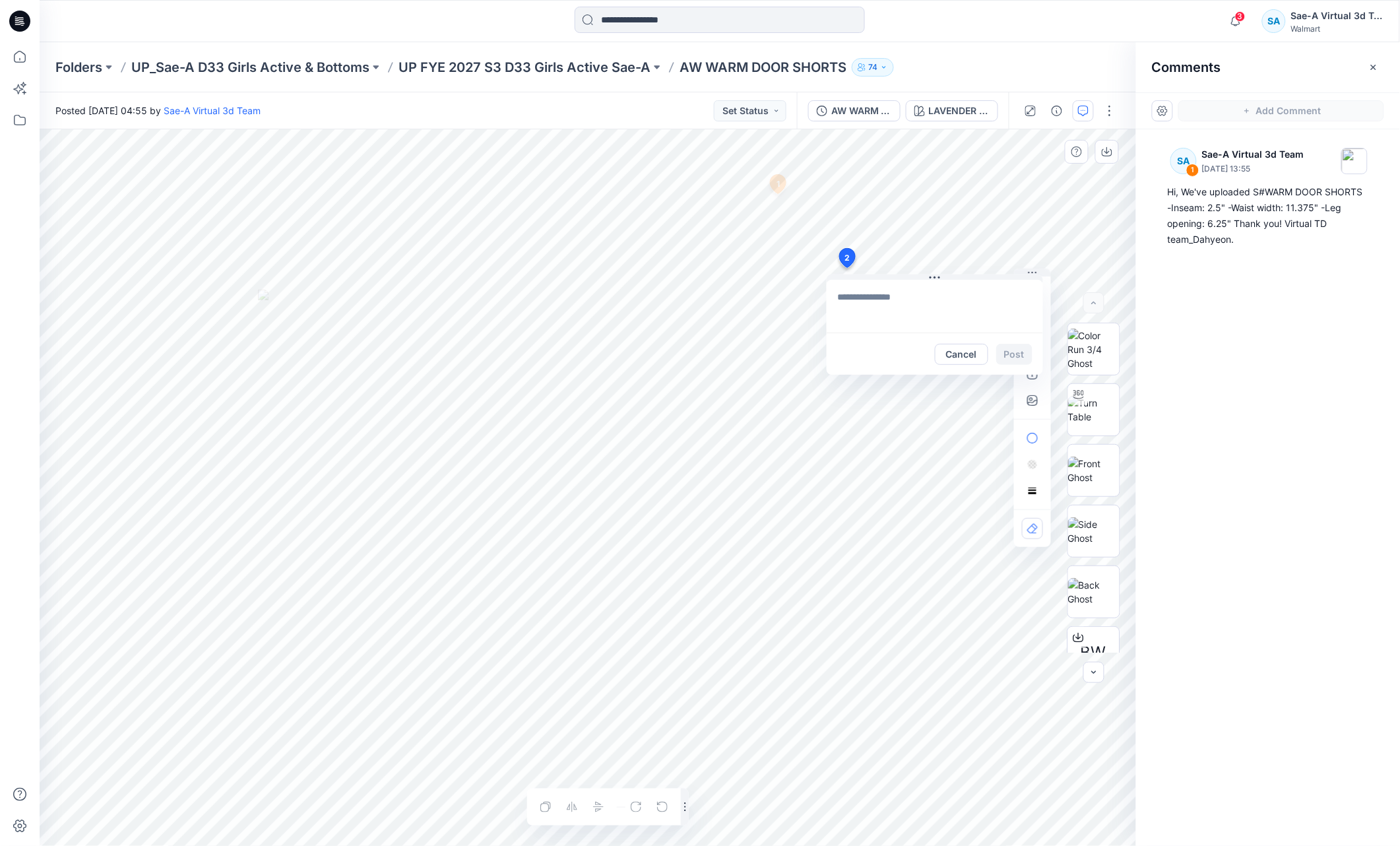
click at [908, 315] on textarea at bounding box center [935, 306] width 217 height 53
click at [932, 297] on textarea at bounding box center [935, 306] width 217 height 53
paste textarea "**********"
type textarea "**********"
click at [1008, 356] on button "Post" at bounding box center [1014, 354] width 36 height 21
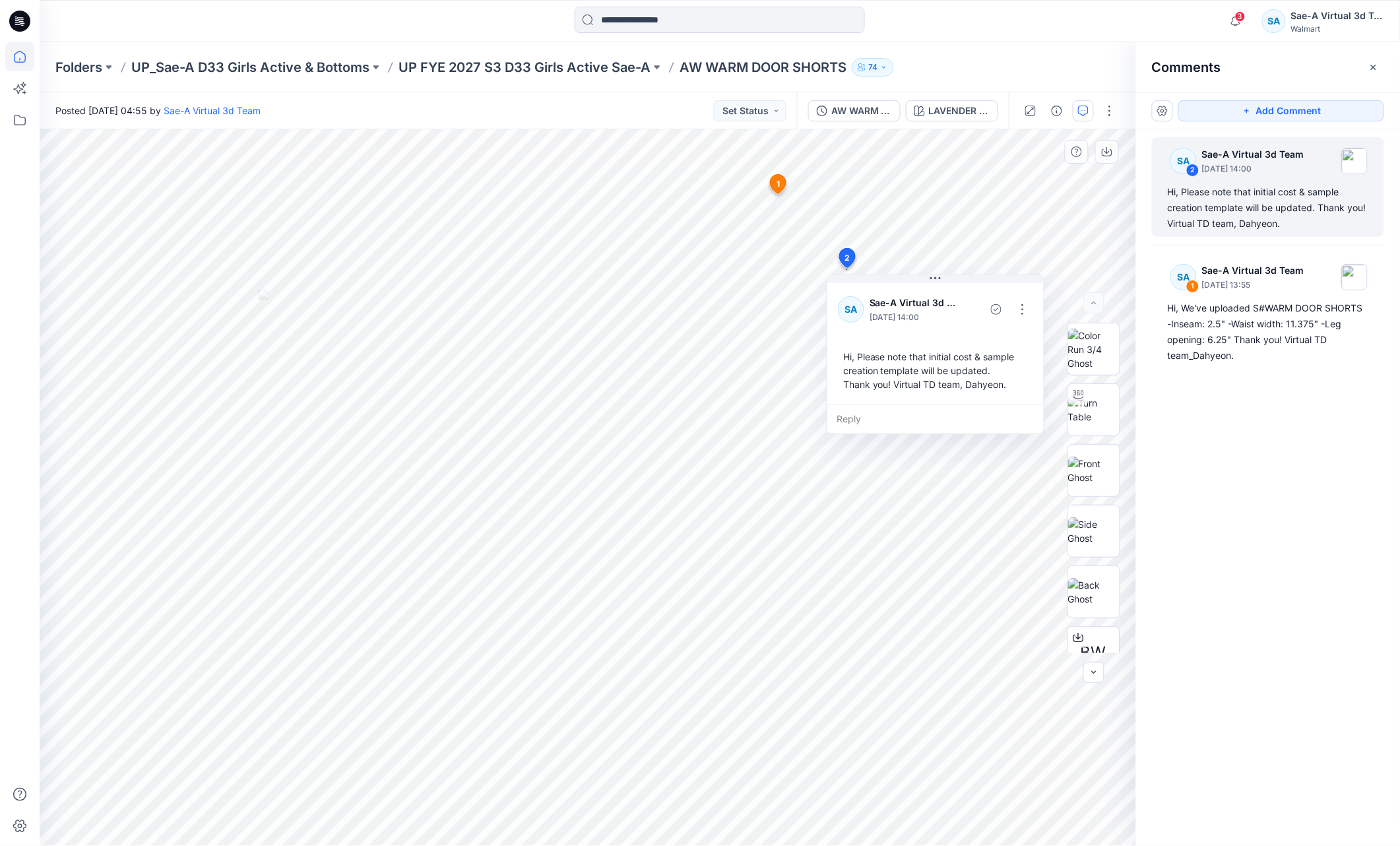
click at [29, 50] on icon at bounding box center [20, 57] width 29 height 29
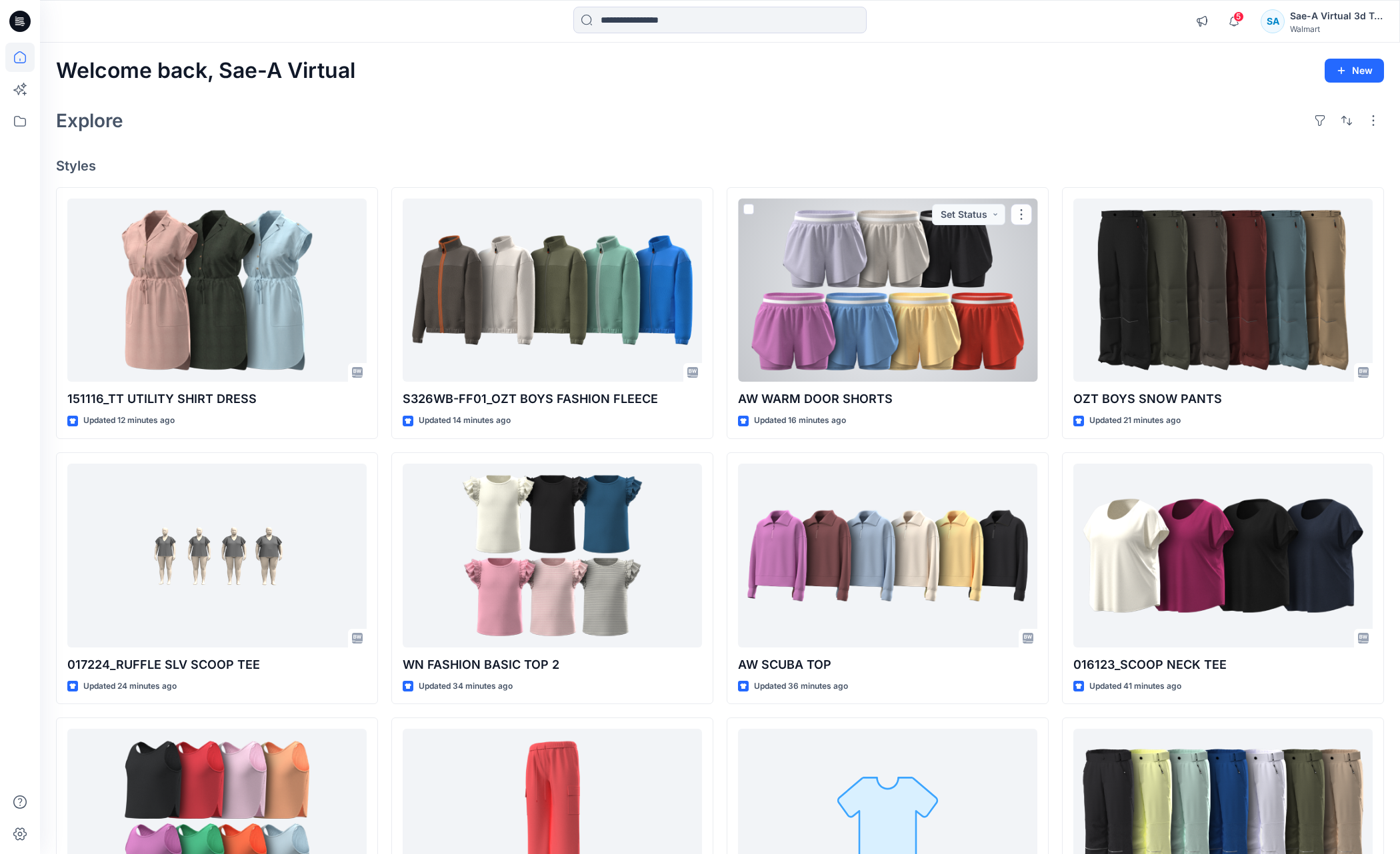
click at [863, 313] on div at bounding box center [887, 290] width 300 height 184
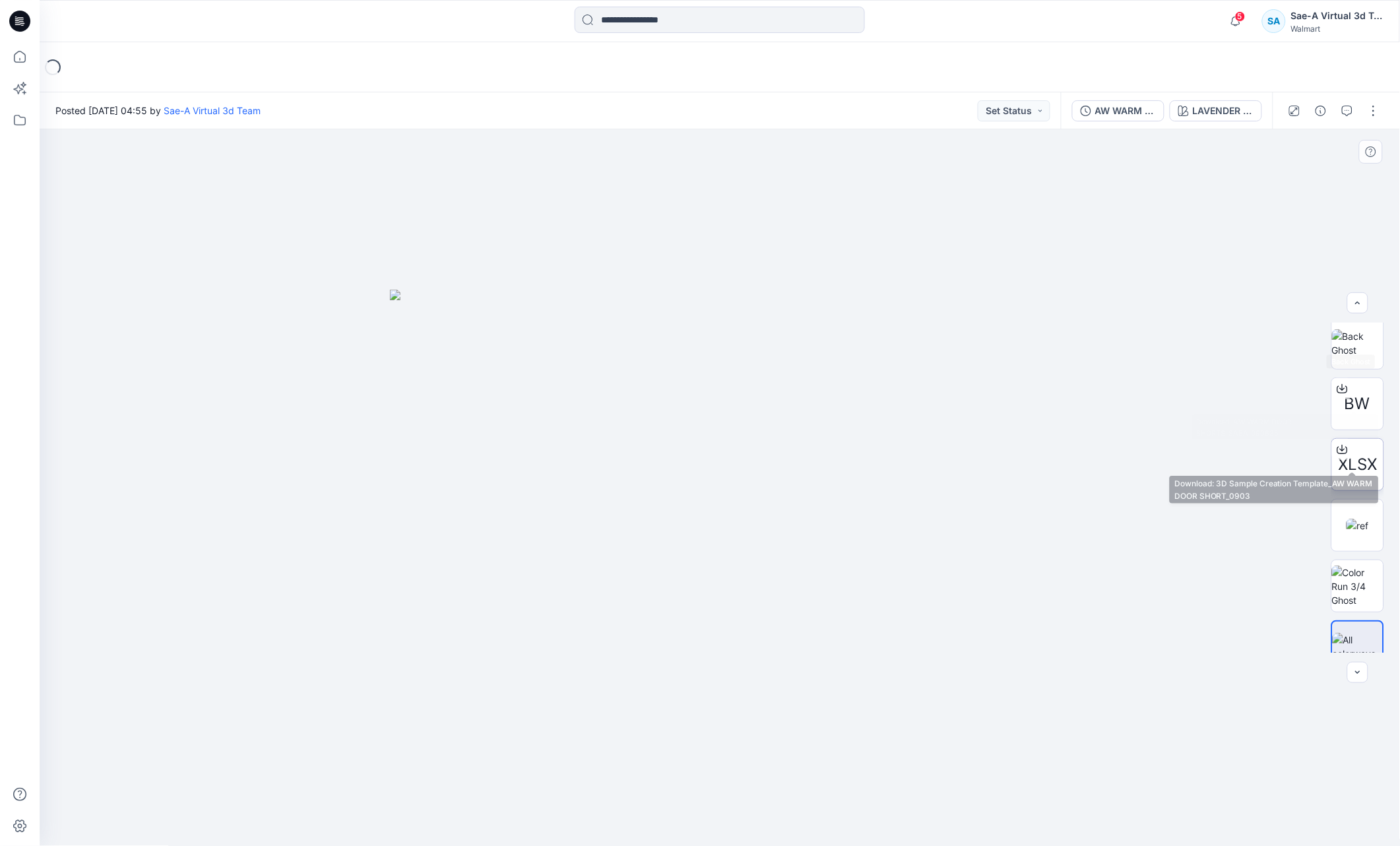
scroll to position [269, 0]
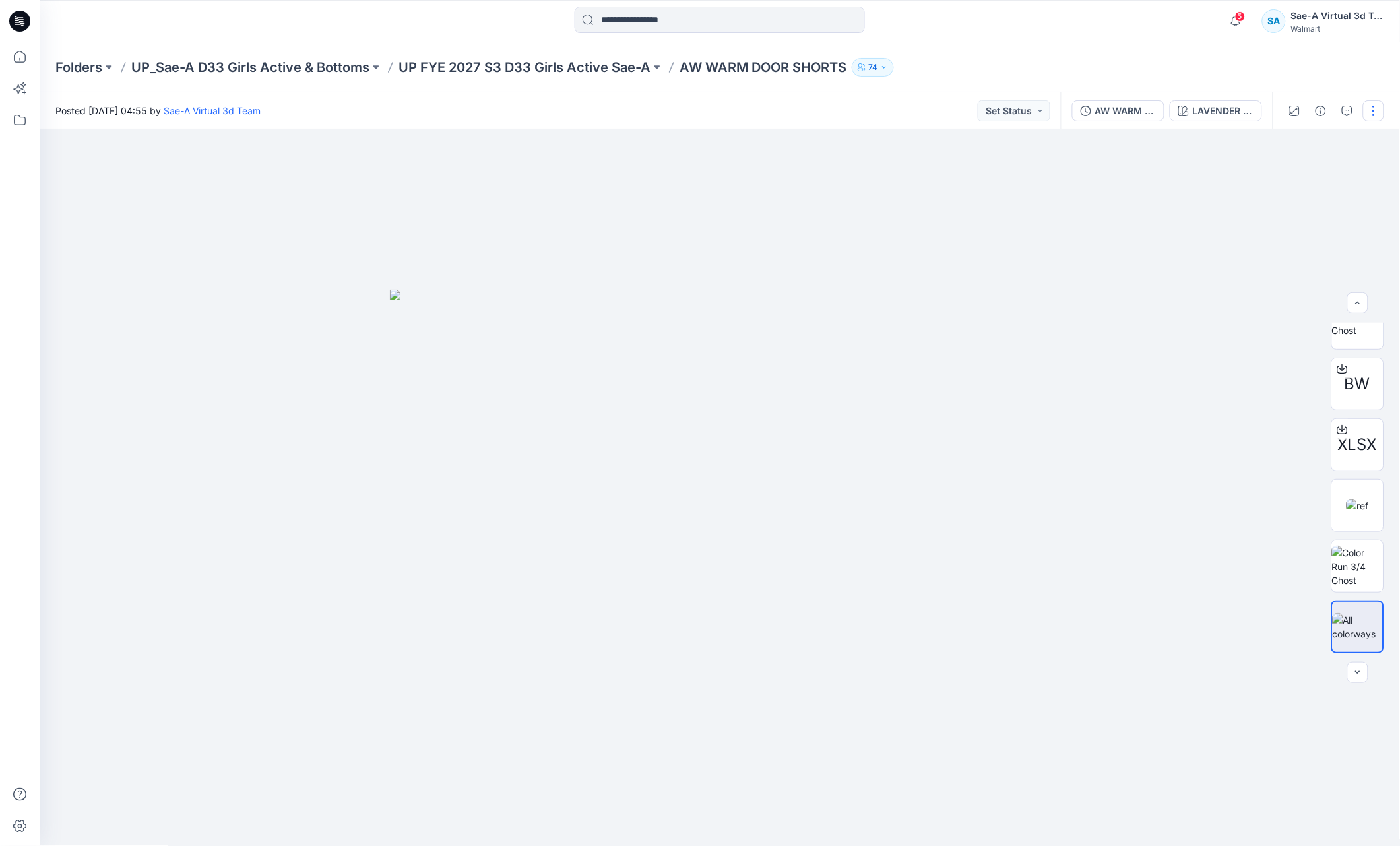
click at [1374, 110] on button "button" at bounding box center [1374, 111] width 21 height 21
click at [1300, 174] on button "Edit" at bounding box center [1318, 178] width 122 height 25
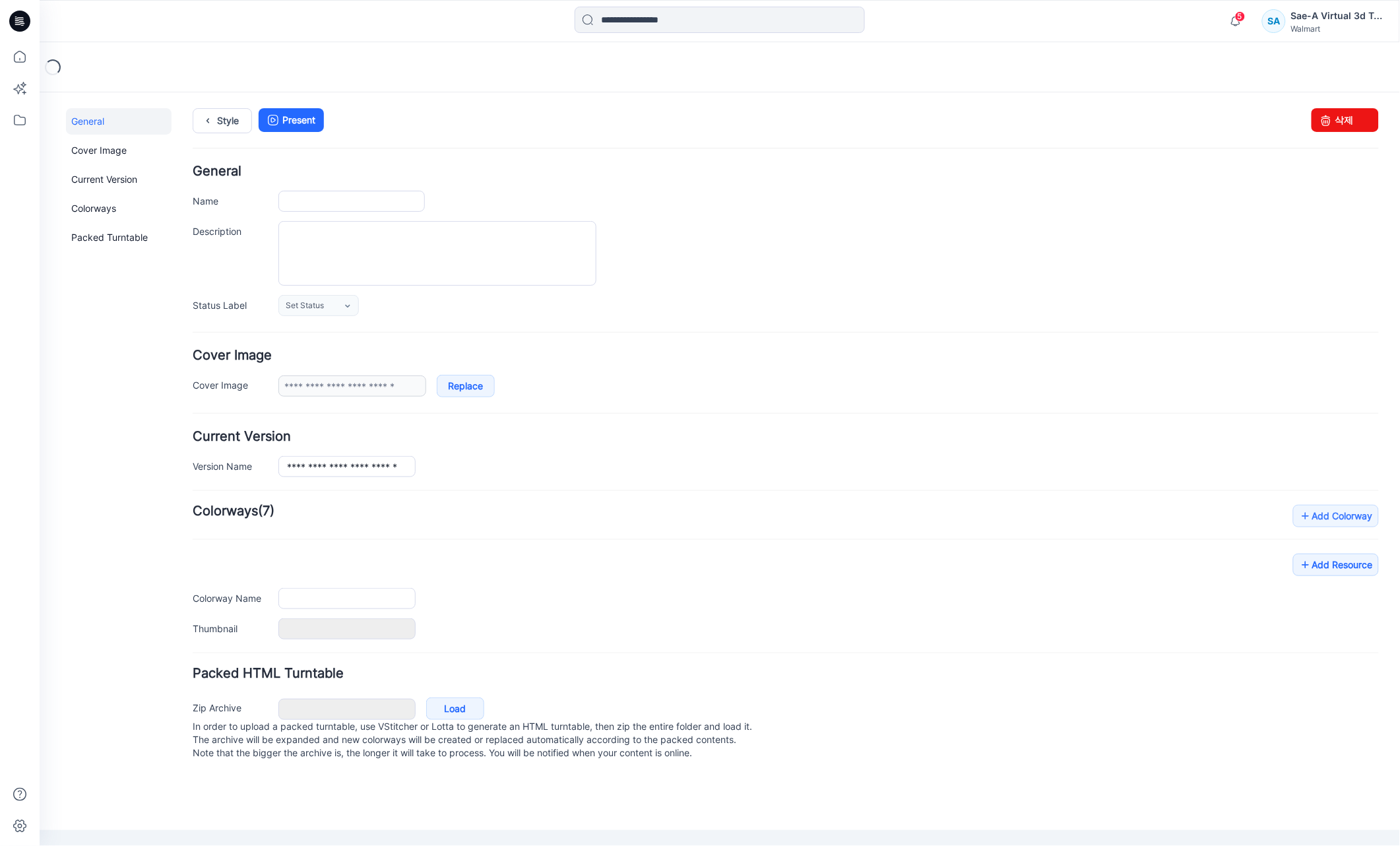
type input "**********"
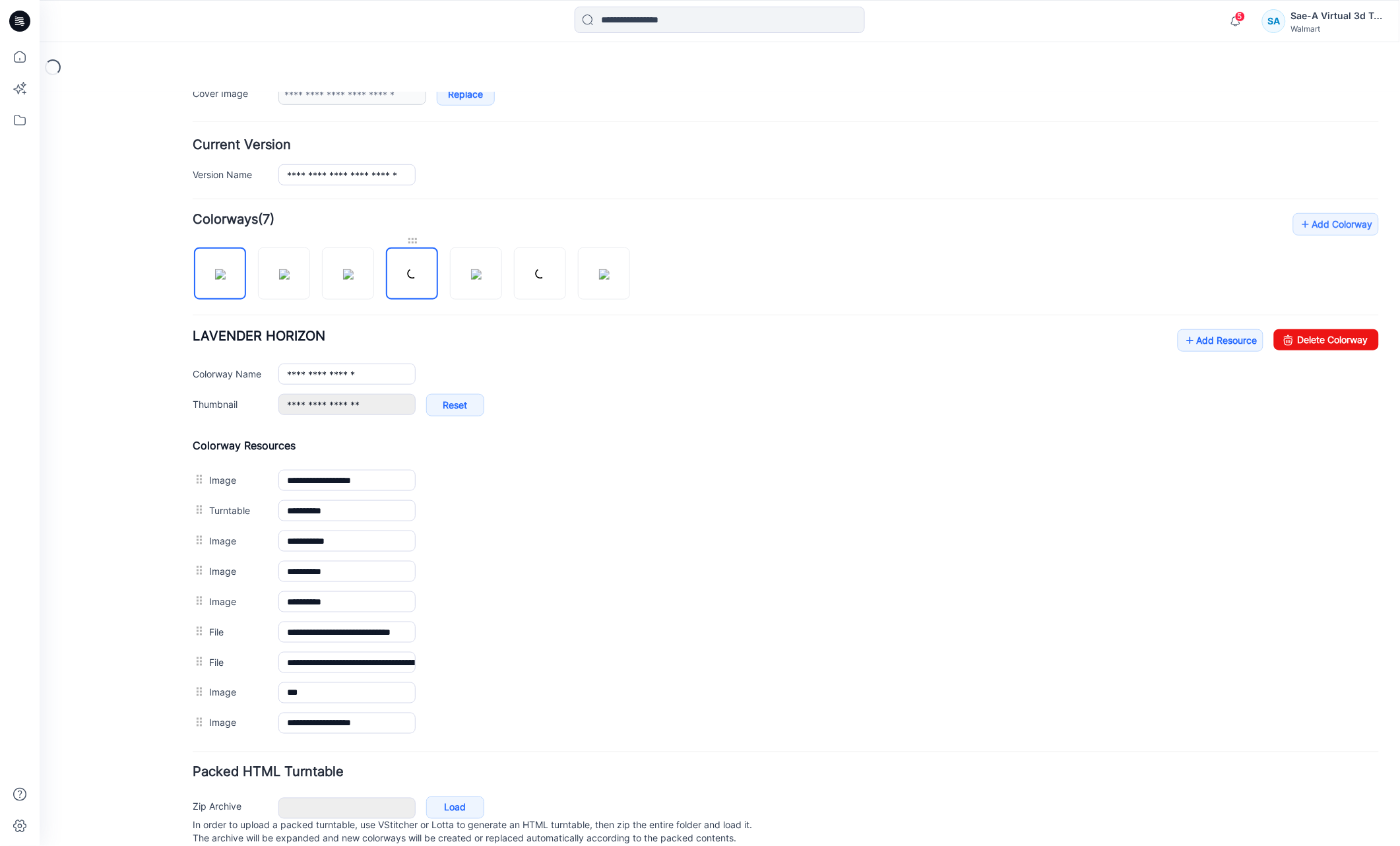
scroll to position [297, 0]
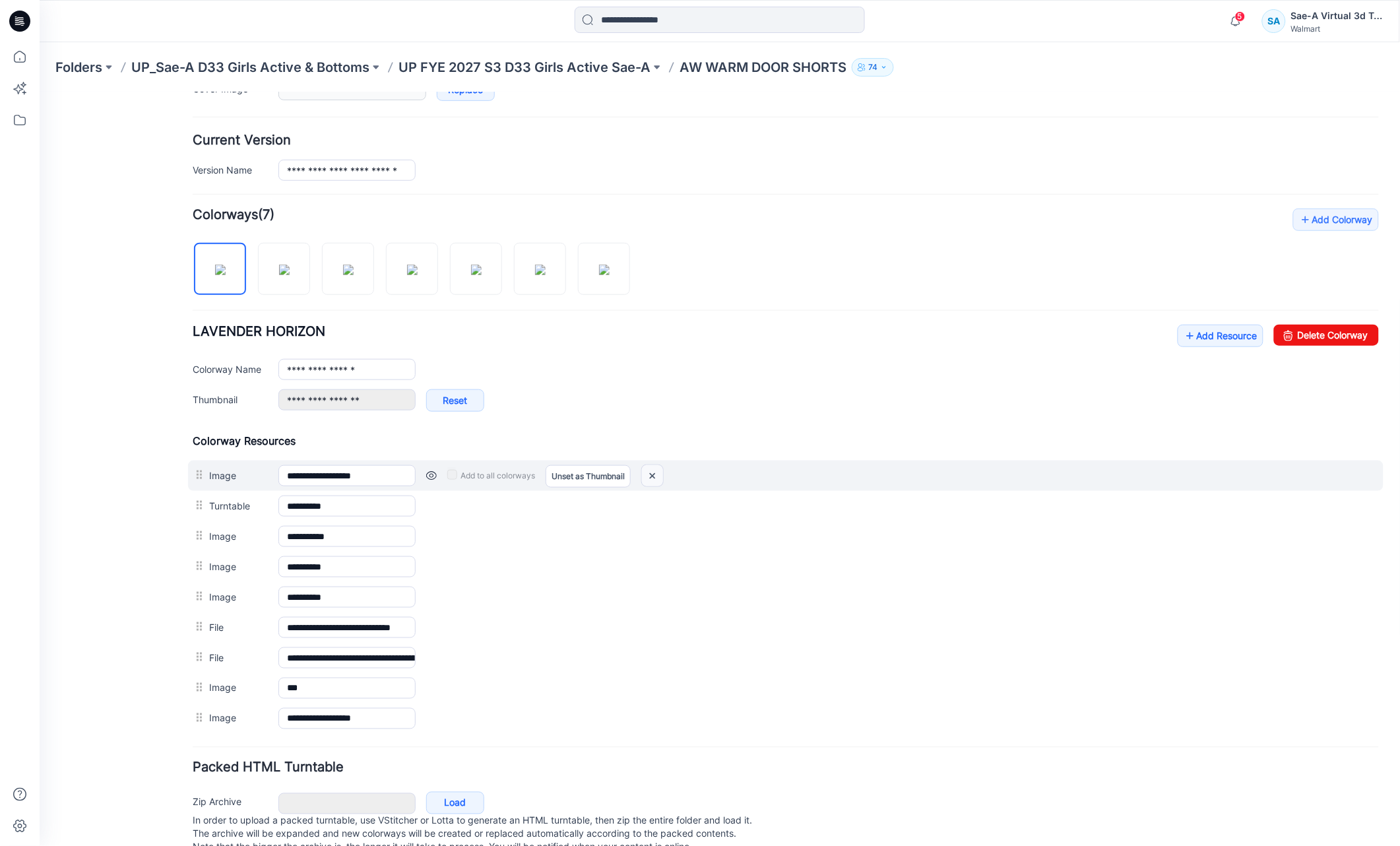
click at [653, 474] on img at bounding box center [651, 476] width 21 height 22
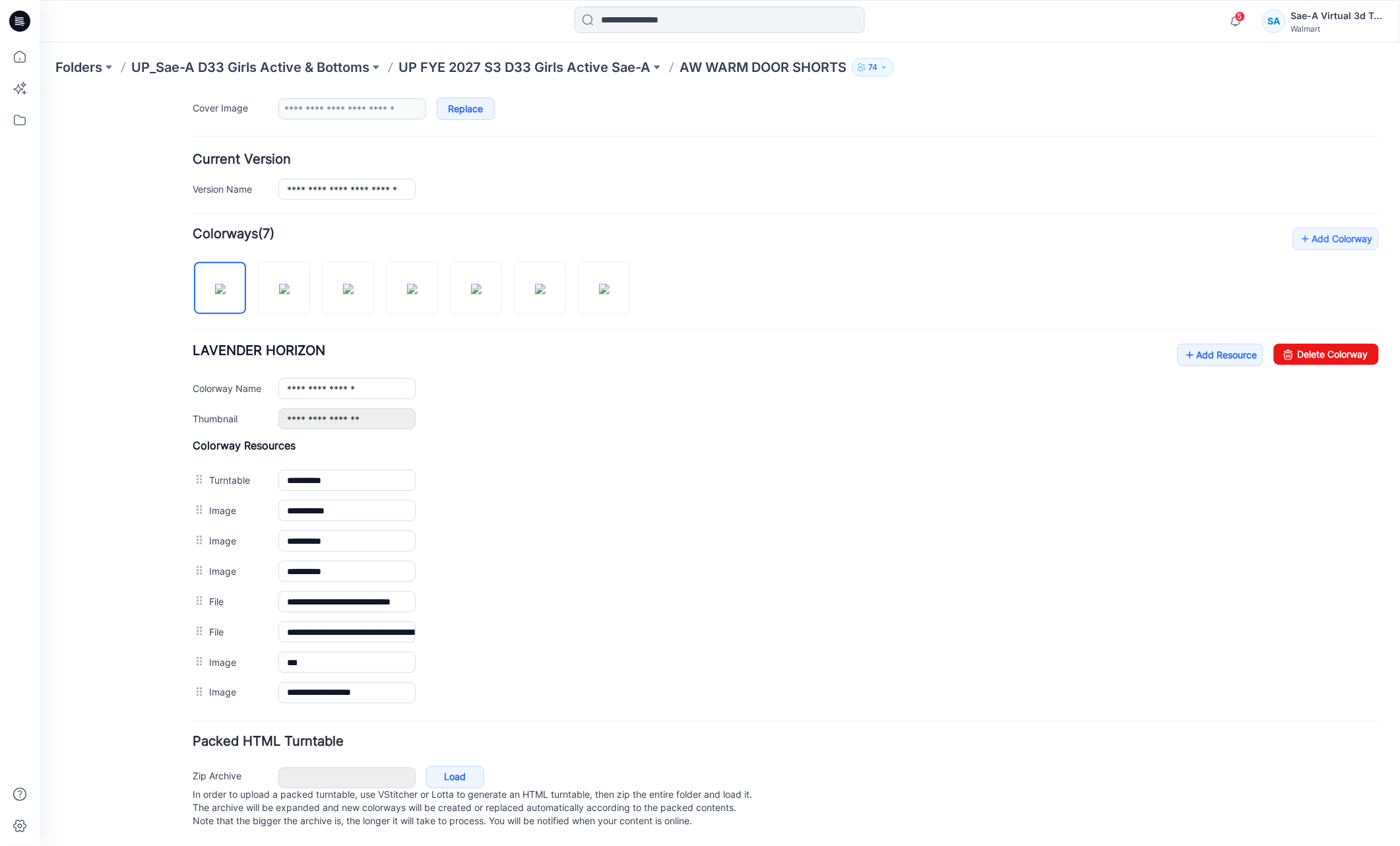
scroll to position [295, 0]
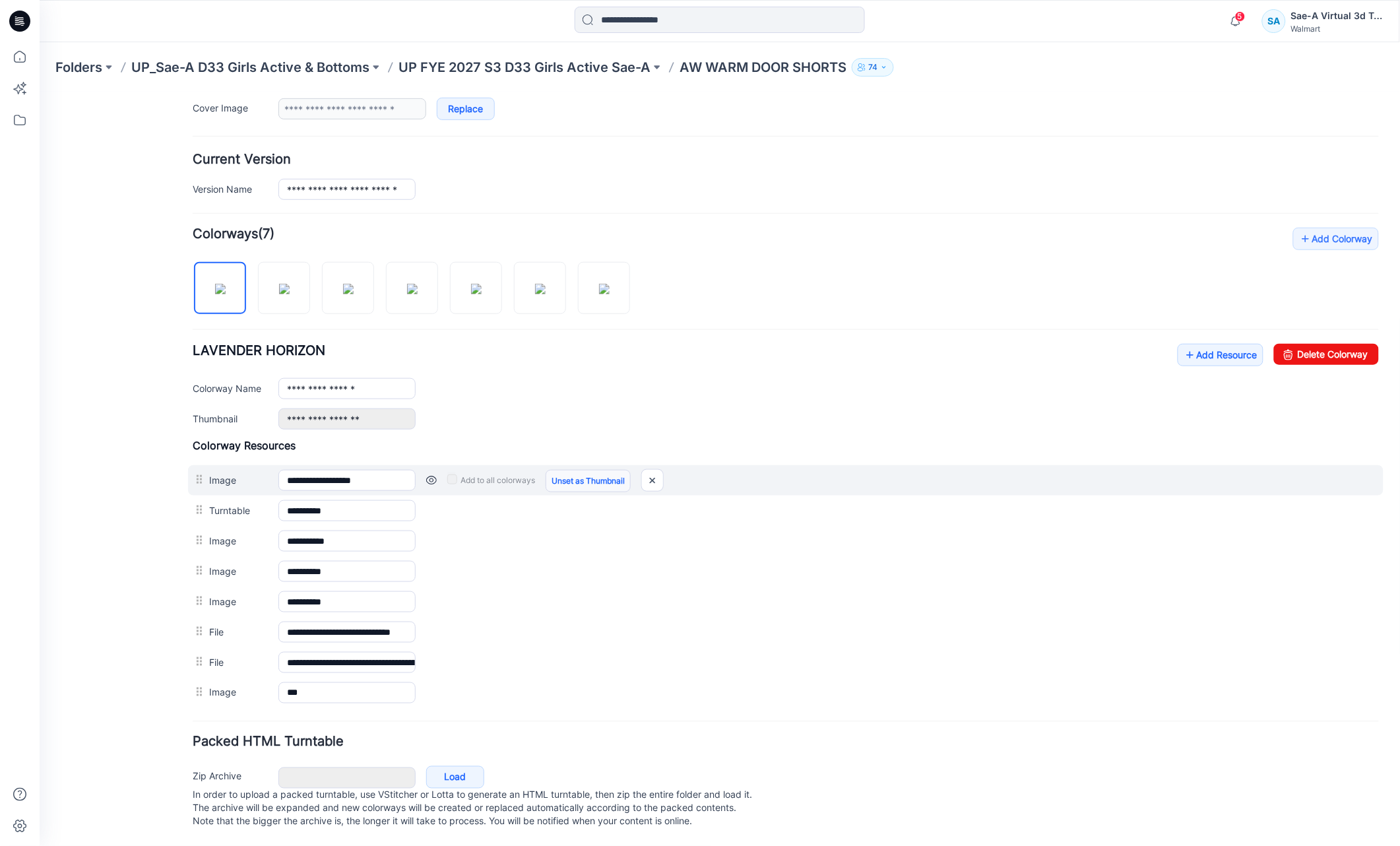
click at [581, 469] on link "Unset as Thumbnail" at bounding box center [588, 480] width 85 height 23
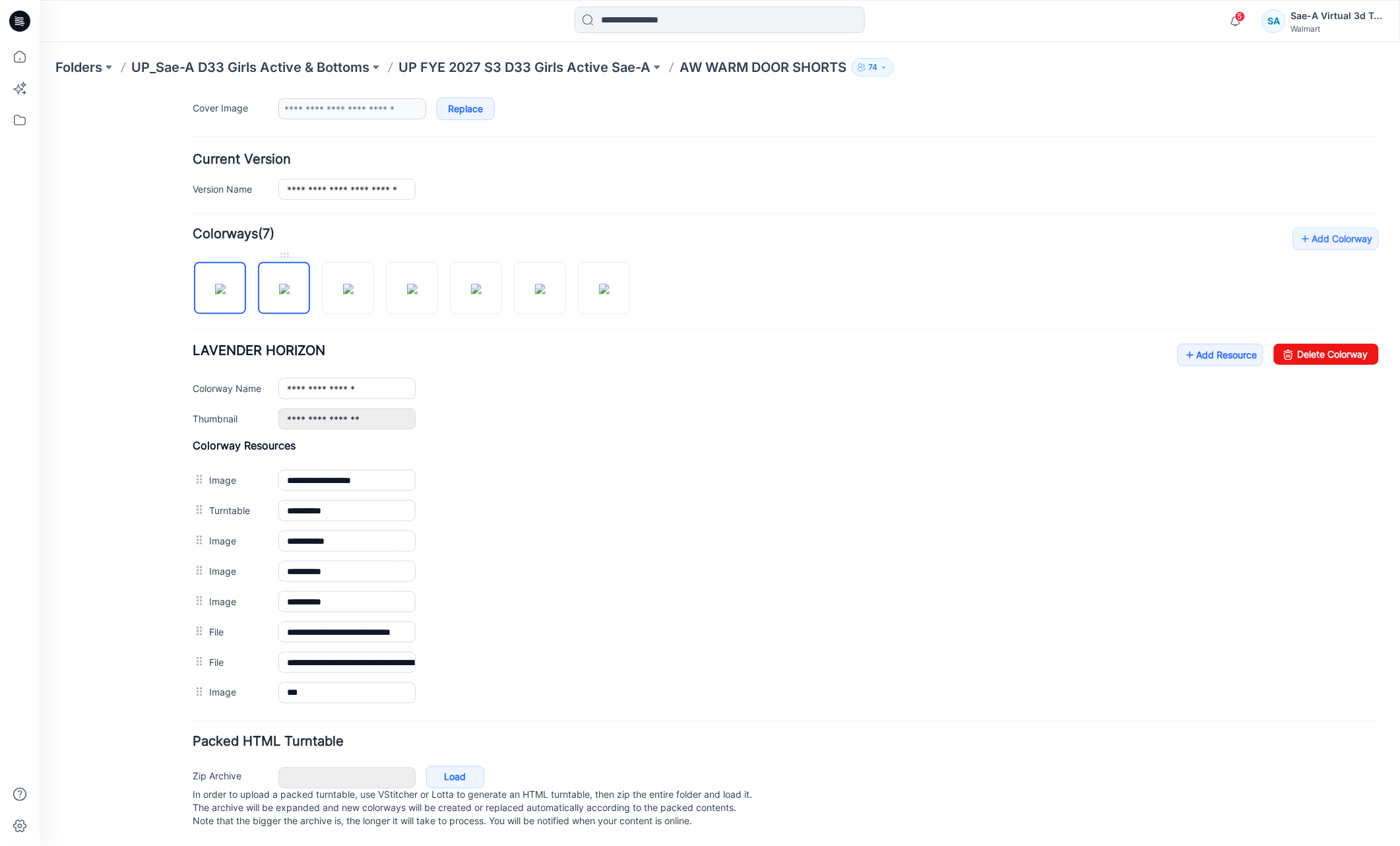
click at [289, 287] on img at bounding box center [284, 289] width 11 height 11
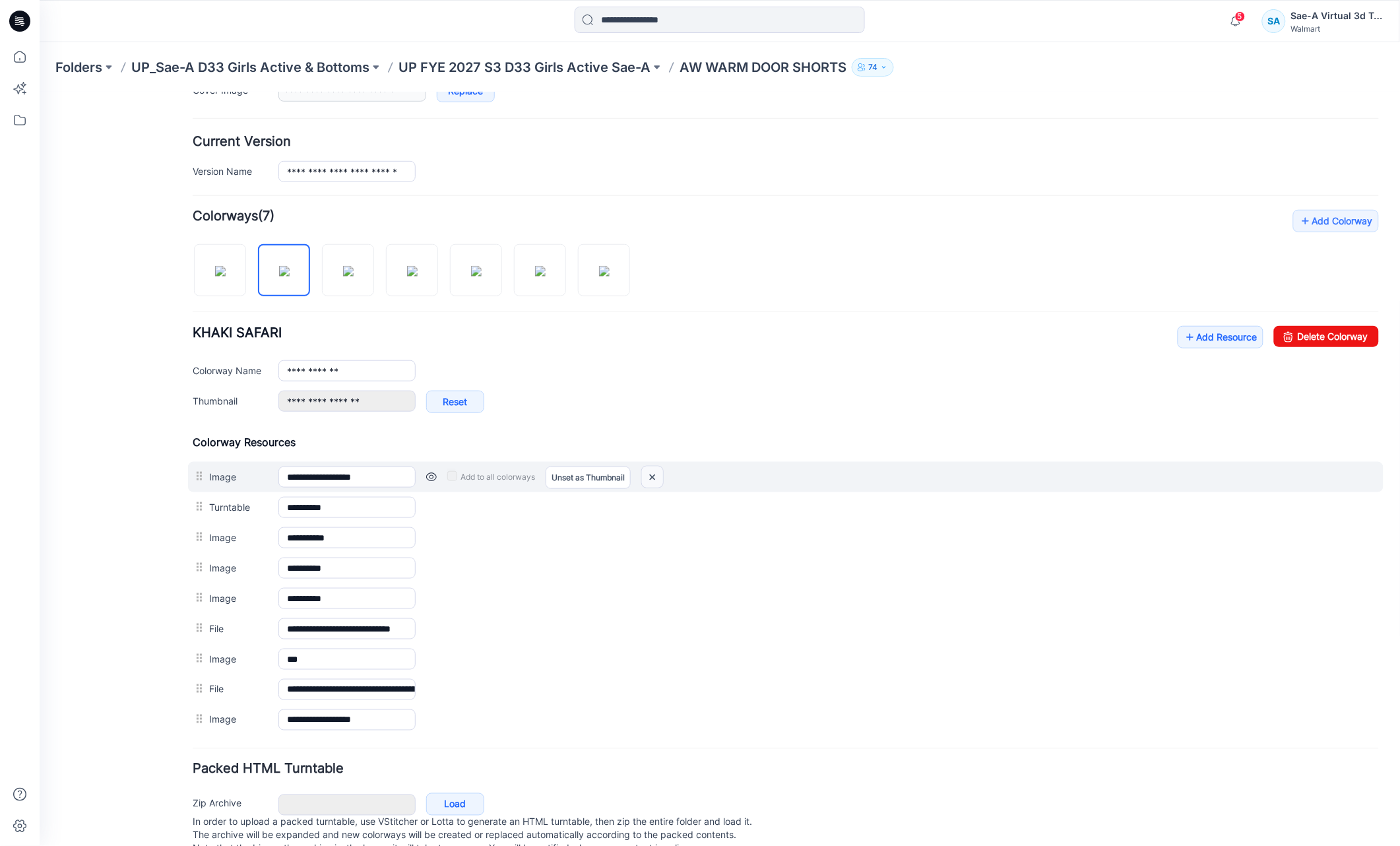
click at [651, 478] on img at bounding box center [651, 477] width 21 height 22
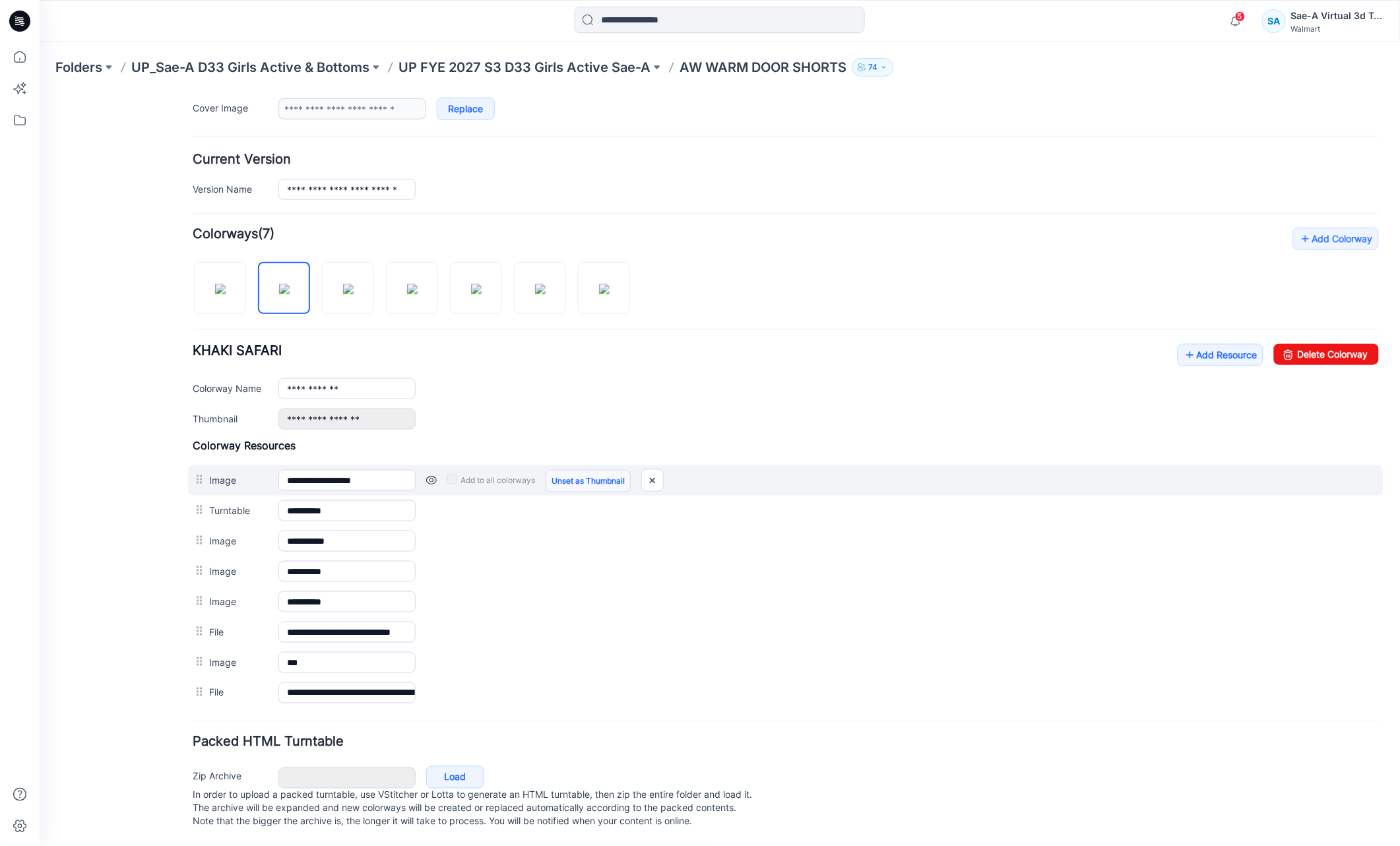
click at [594, 469] on link "Unset as Thumbnail" at bounding box center [588, 480] width 85 height 23
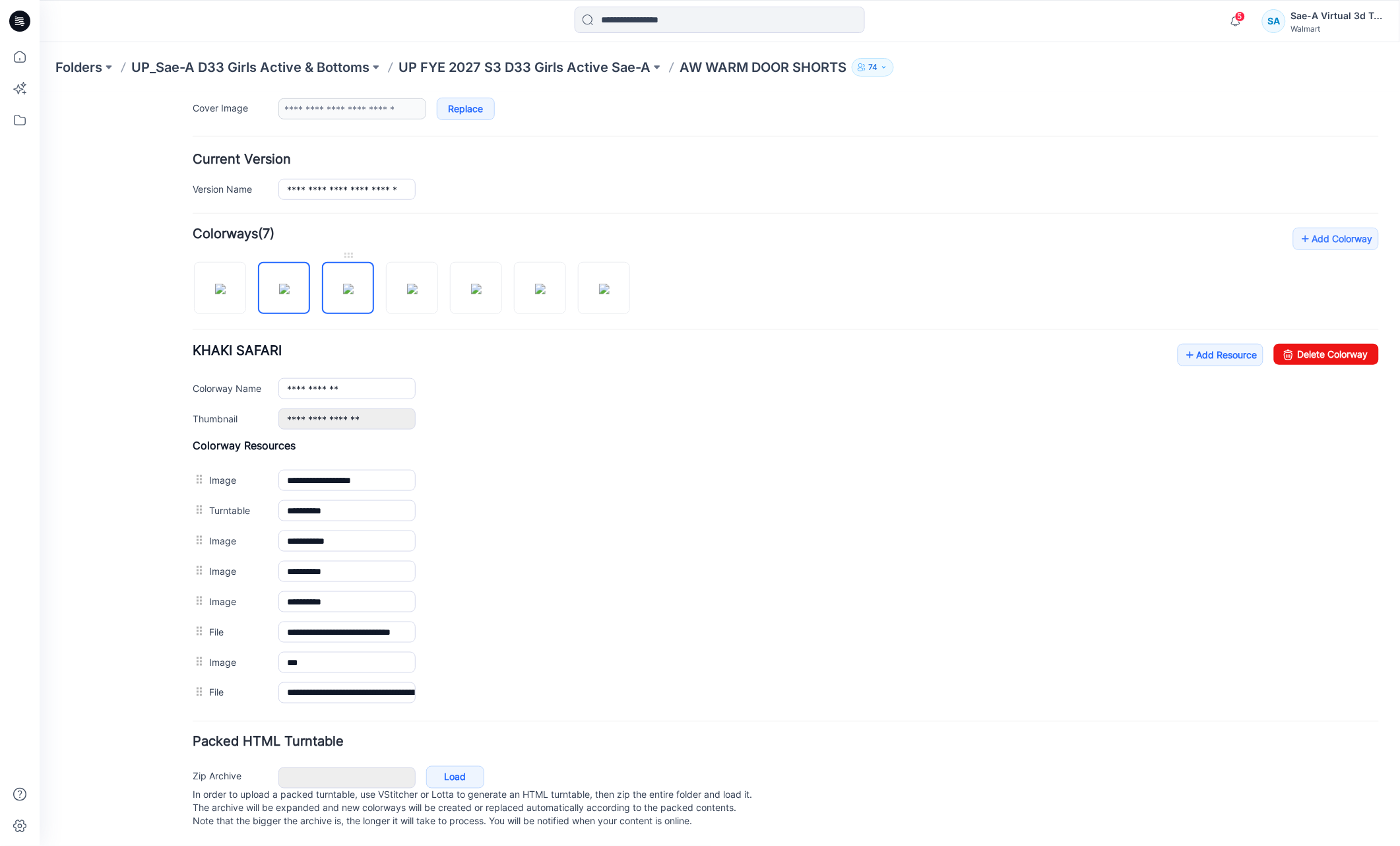
click at [343, 288] on img at bounding box center [348, 289] width 11 height 11
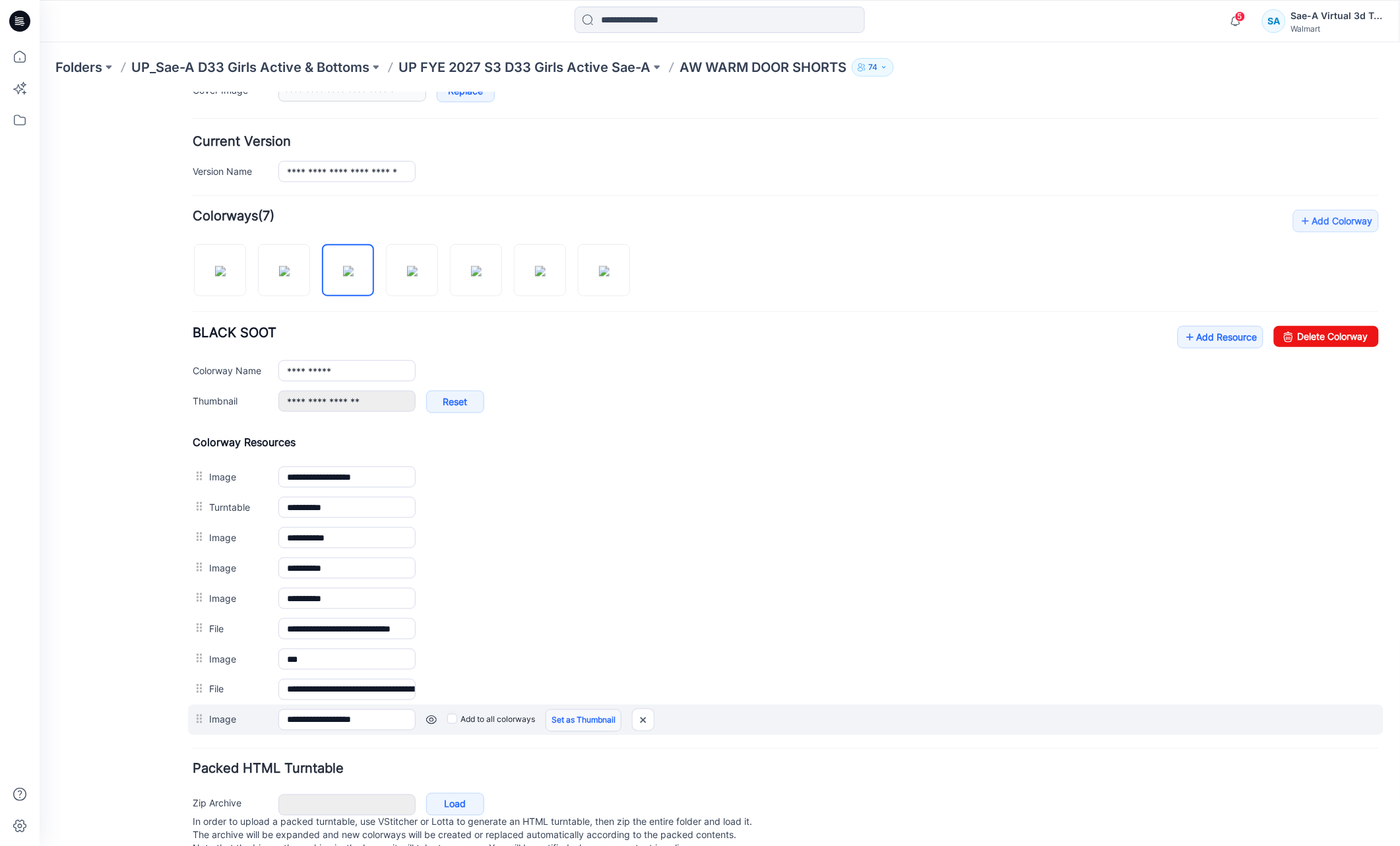
click at [568, 726] on link "Set as Thumbnail" at bounding box center [583, 720] width 76 height 23
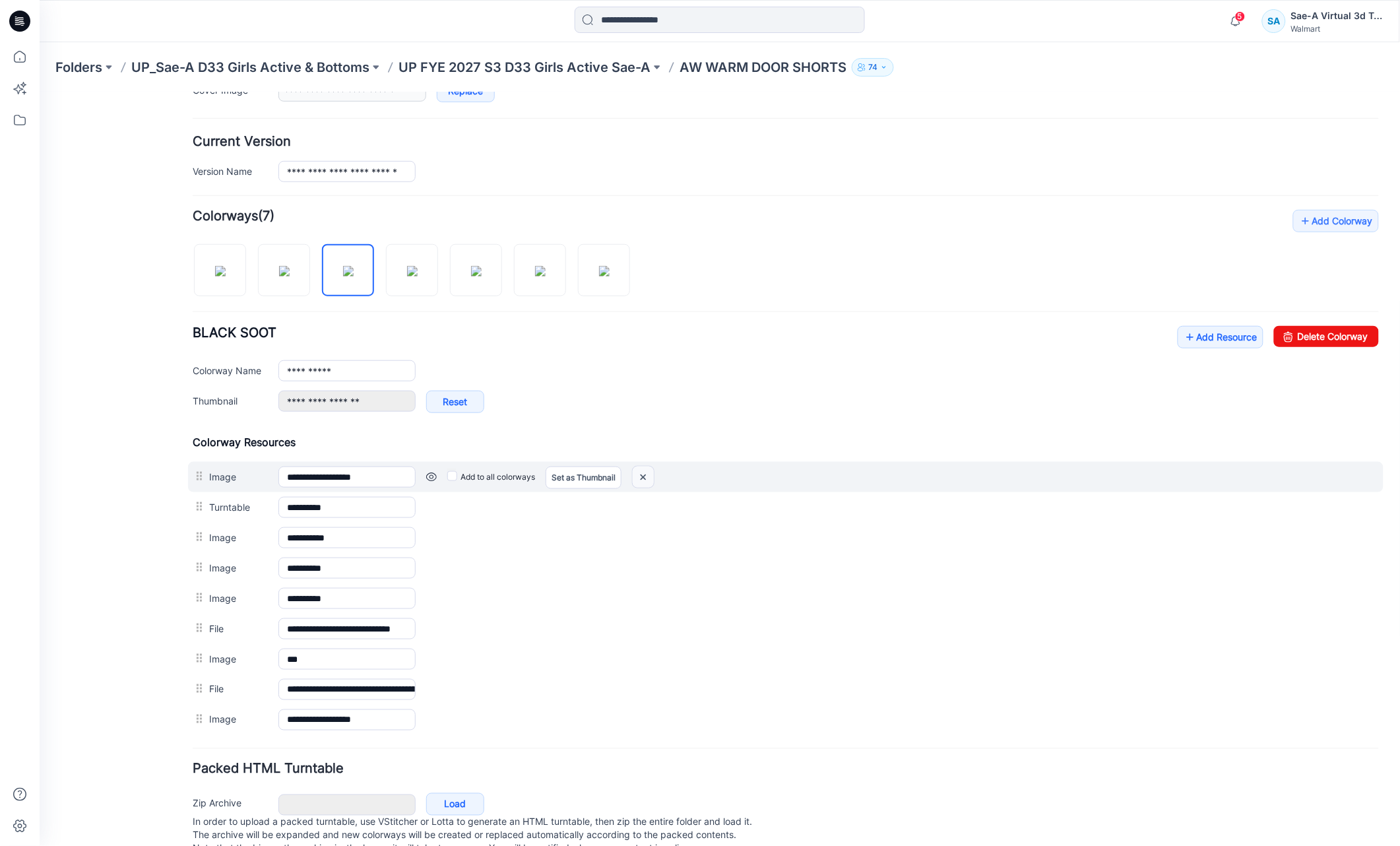
click at [650, 481] on img at bounding box center [642, 477] width 21 height 22
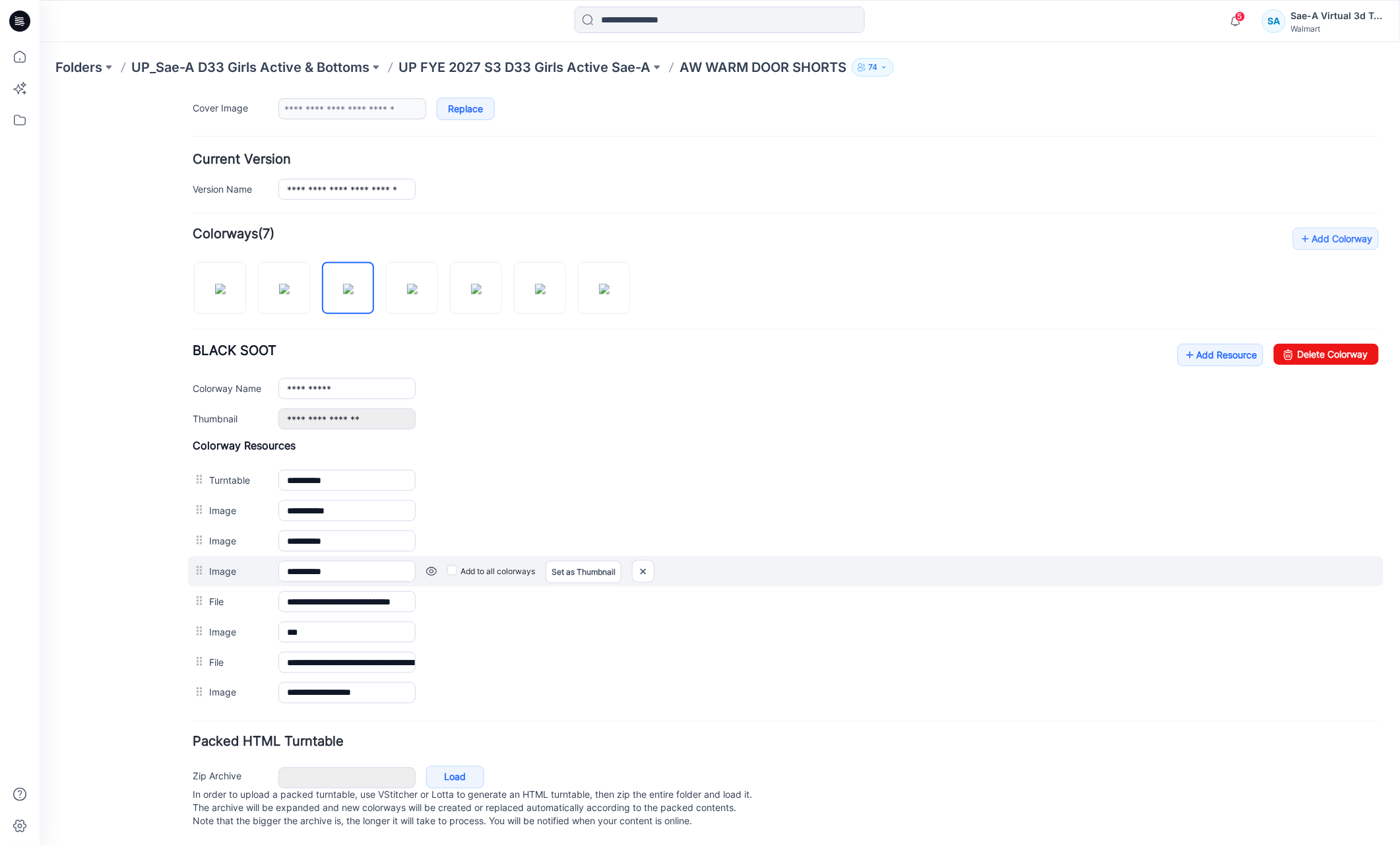
drag, startPoint x: 200, startPoint y: 694, endPoint x: 210, endPoint y: 612, distance: 82.6
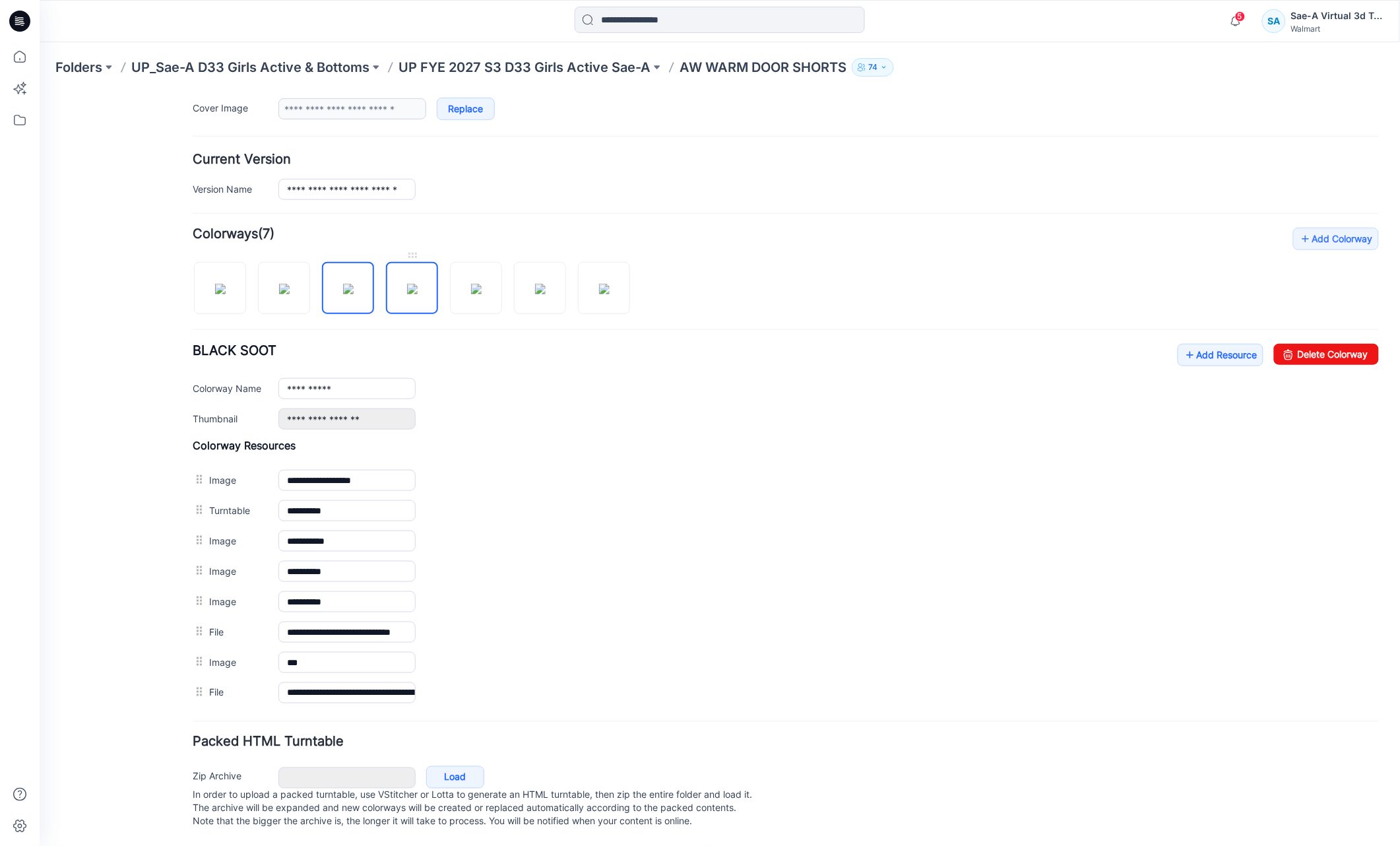
click at [406, 283] on img at bounding box center [412, 289] width 11 height 11
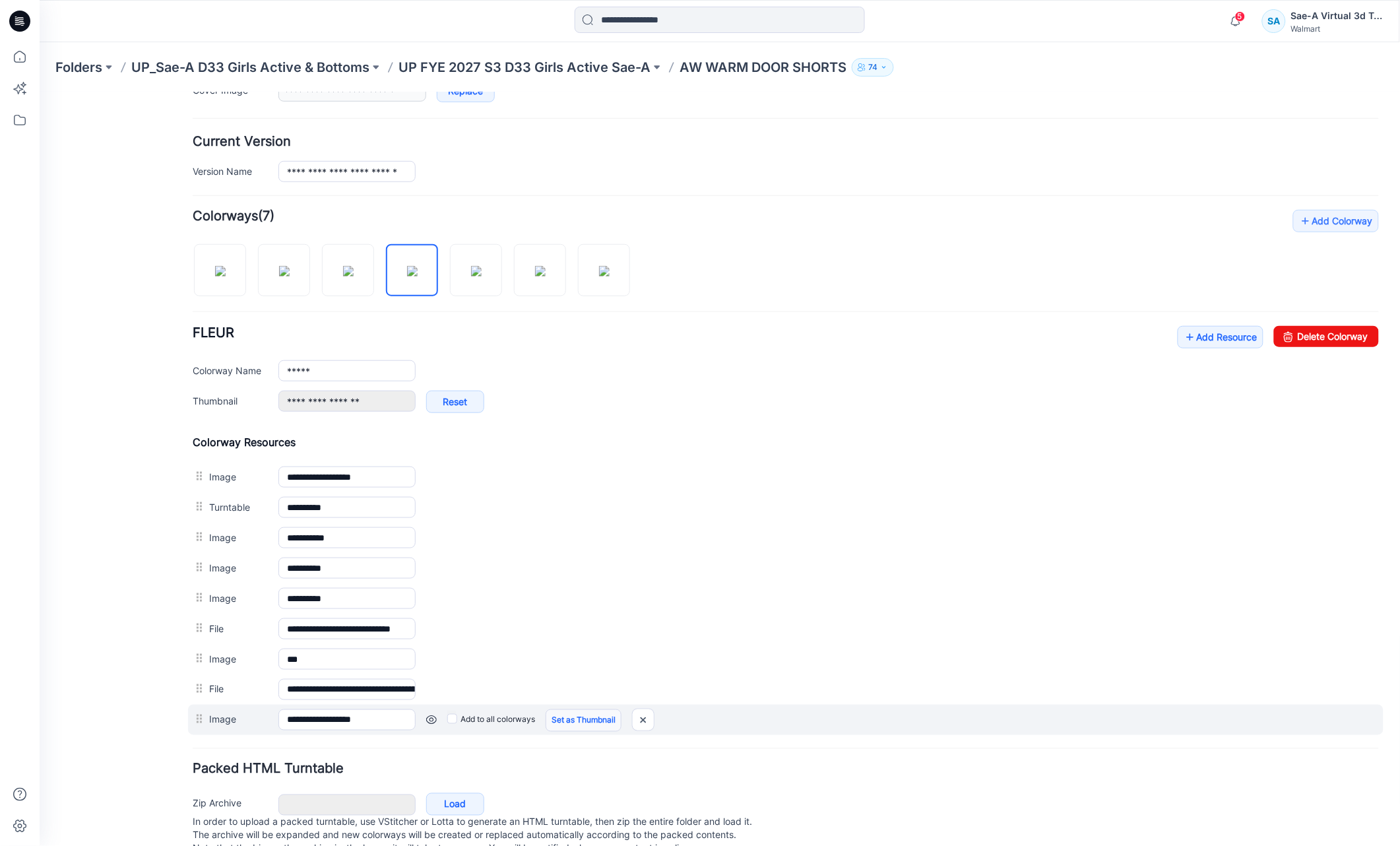
click at [572, 725] on link "Set as Thumbnail" at bounding box center [583, 720] width 76 height 23
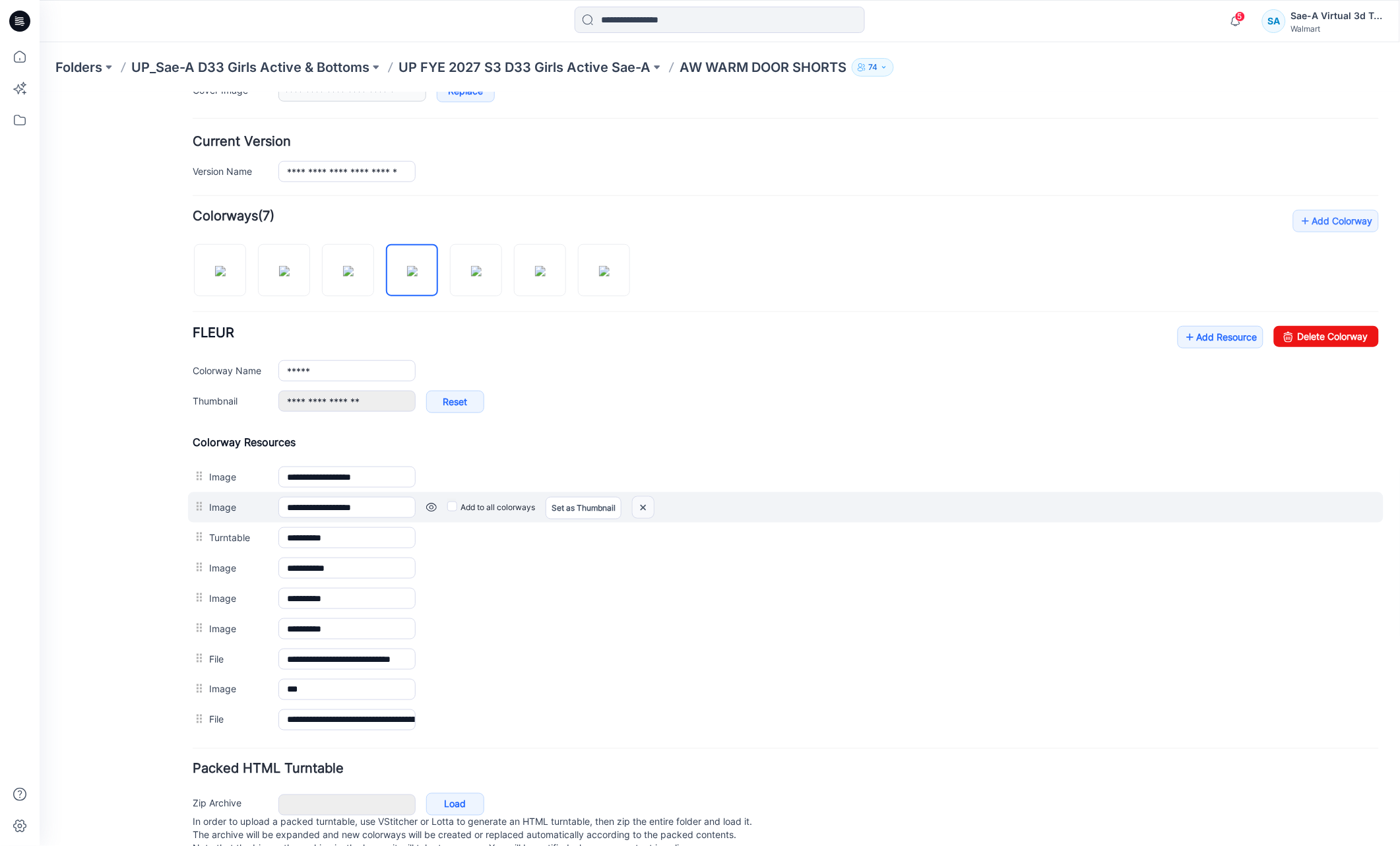
click at [643, 512] on img at bounding box center [642, 507] width 21 height 22
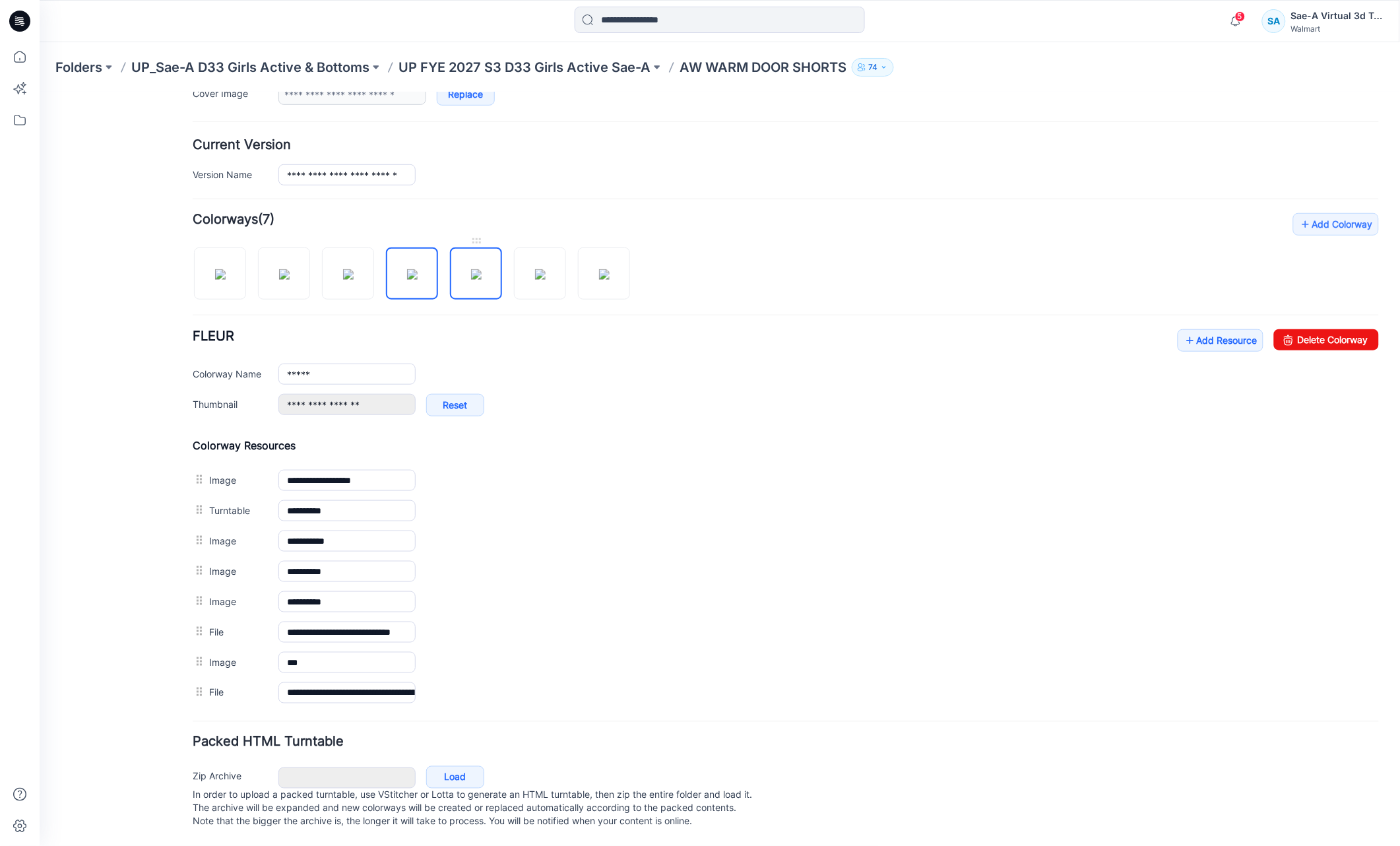
click at [471, 280] on img at bounding box center [476, 274] width 11 height 11
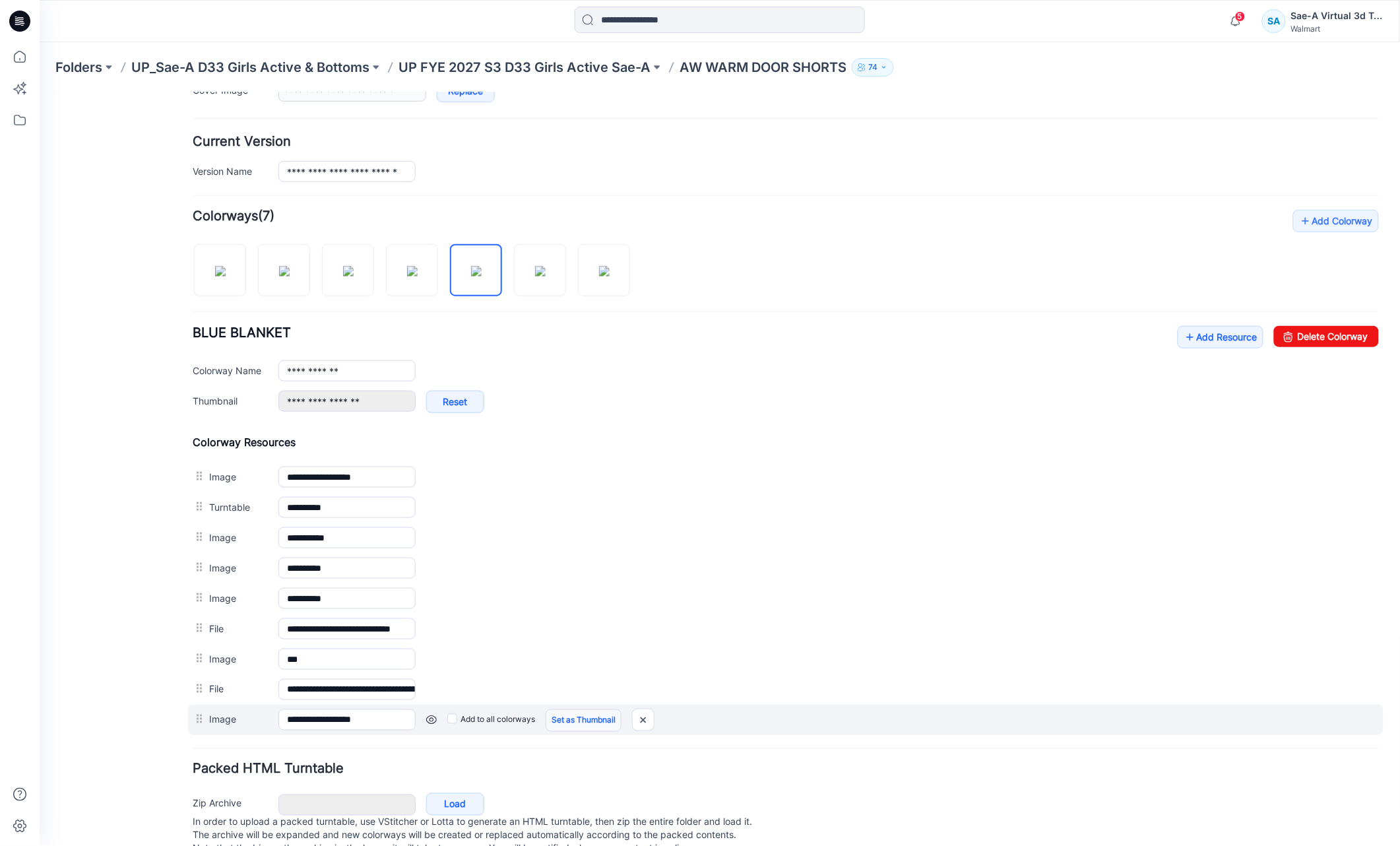
click at [583, 725] on link "Set as Thumbnail" at bounding box center [583, 720] width 76 height 23
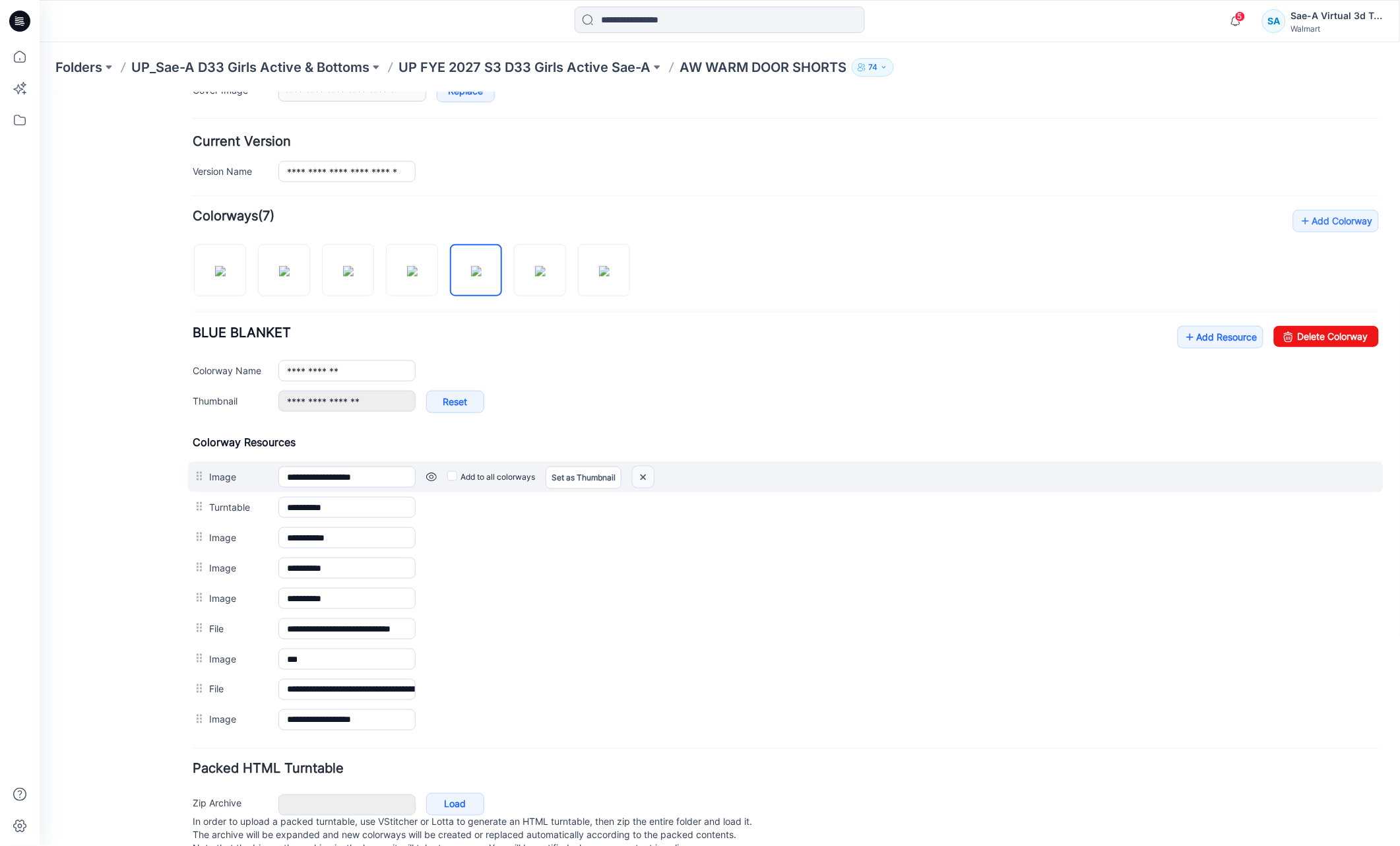
click at [644, 482] on img at bounding box center [642, 477] width 21 height 22
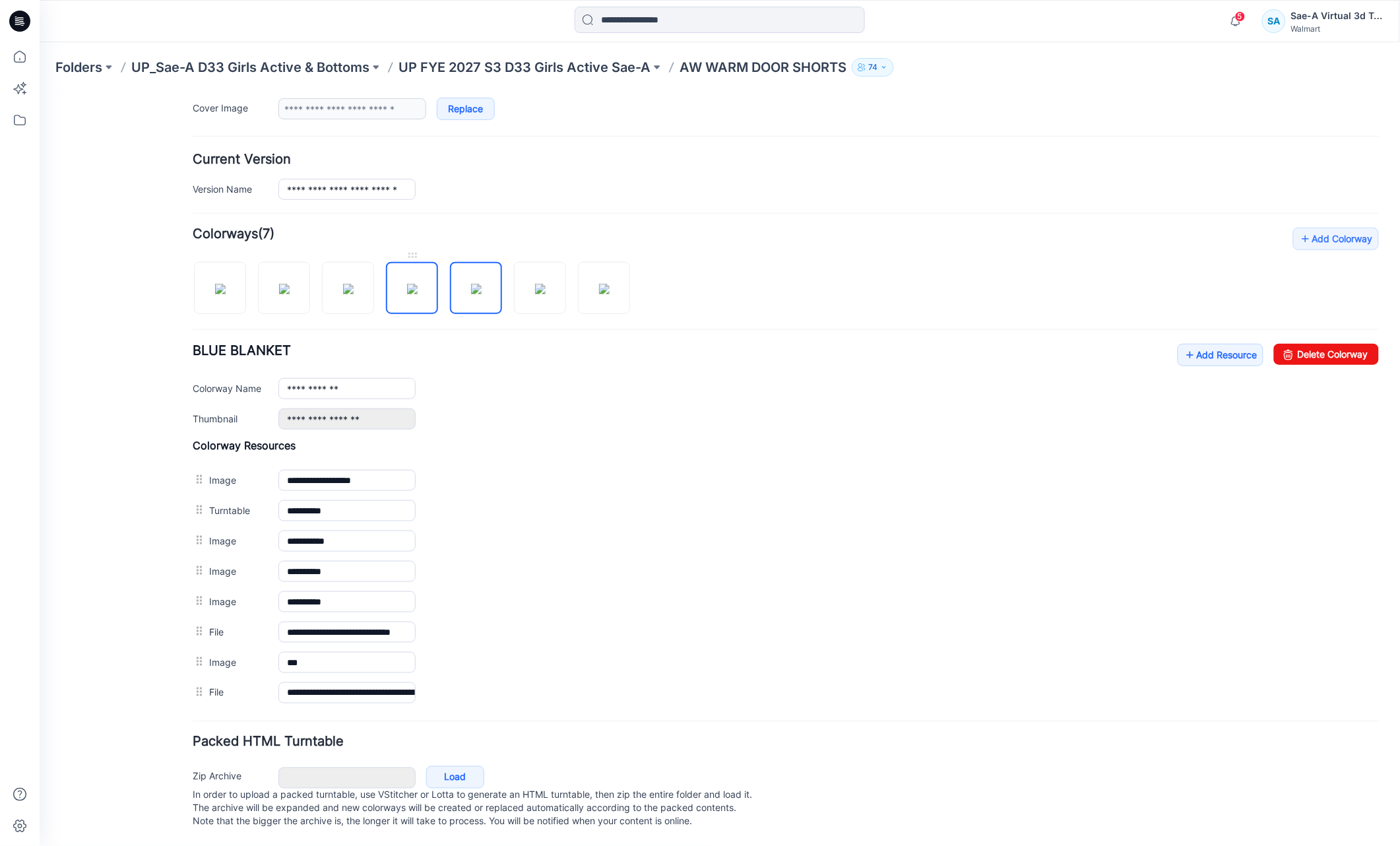
click at [416, 283] on img at bounding box center [412, 289] width 11 height 11
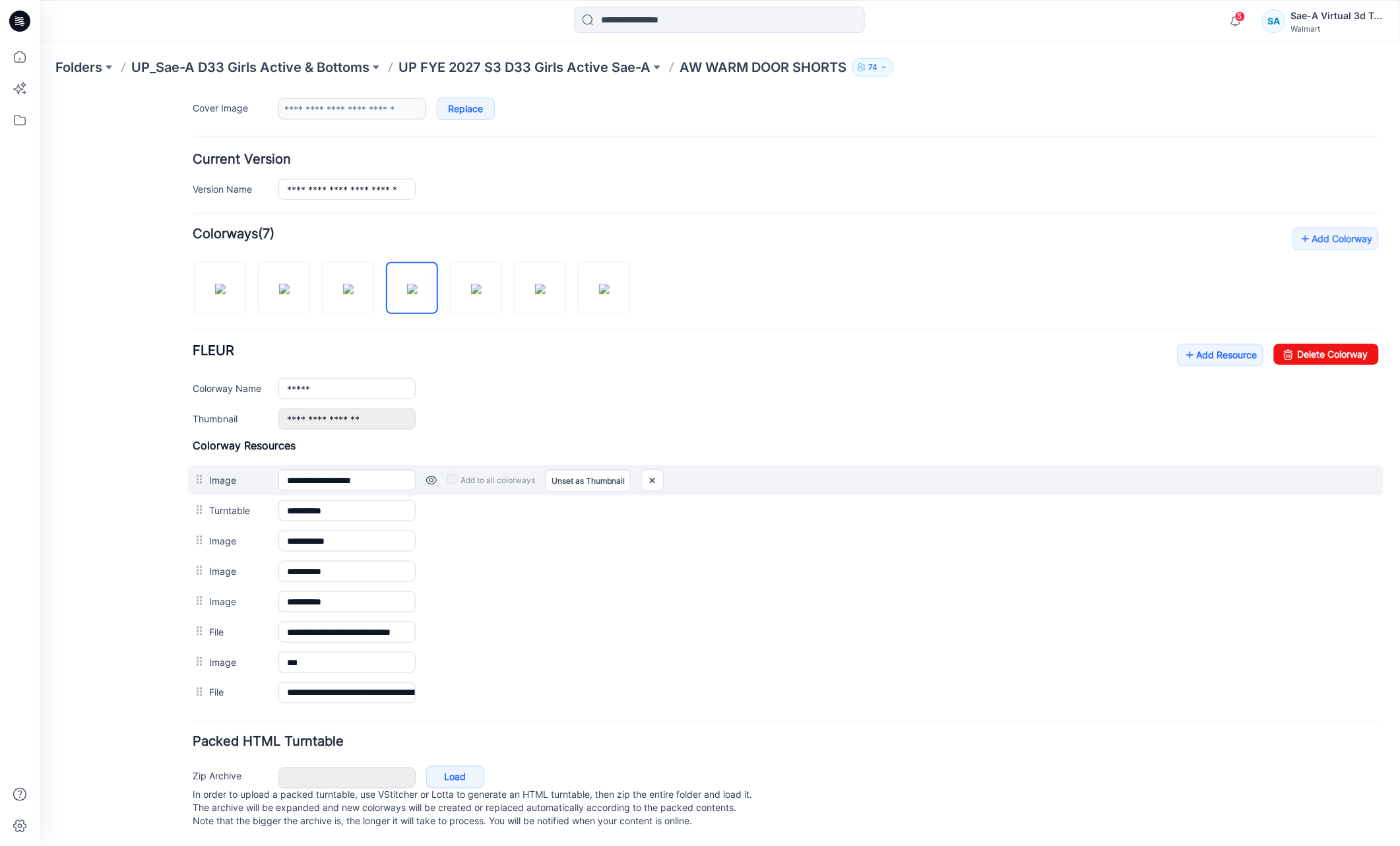
click at [434, 475] on link at bounding box center [431, 480] width 11 height 11
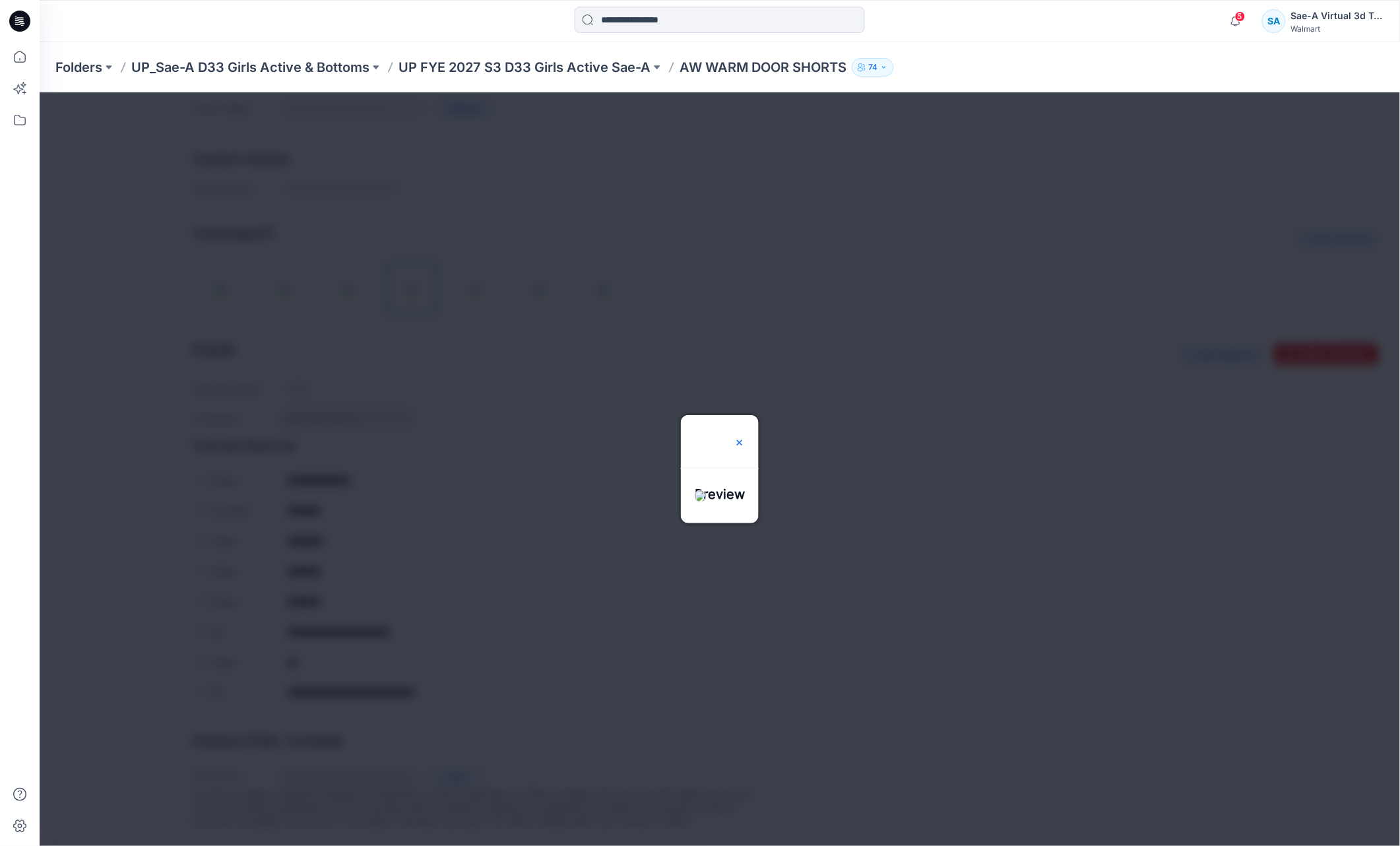
click at [744, 415] on div at bounding box center [739, 441] width 11 height 53
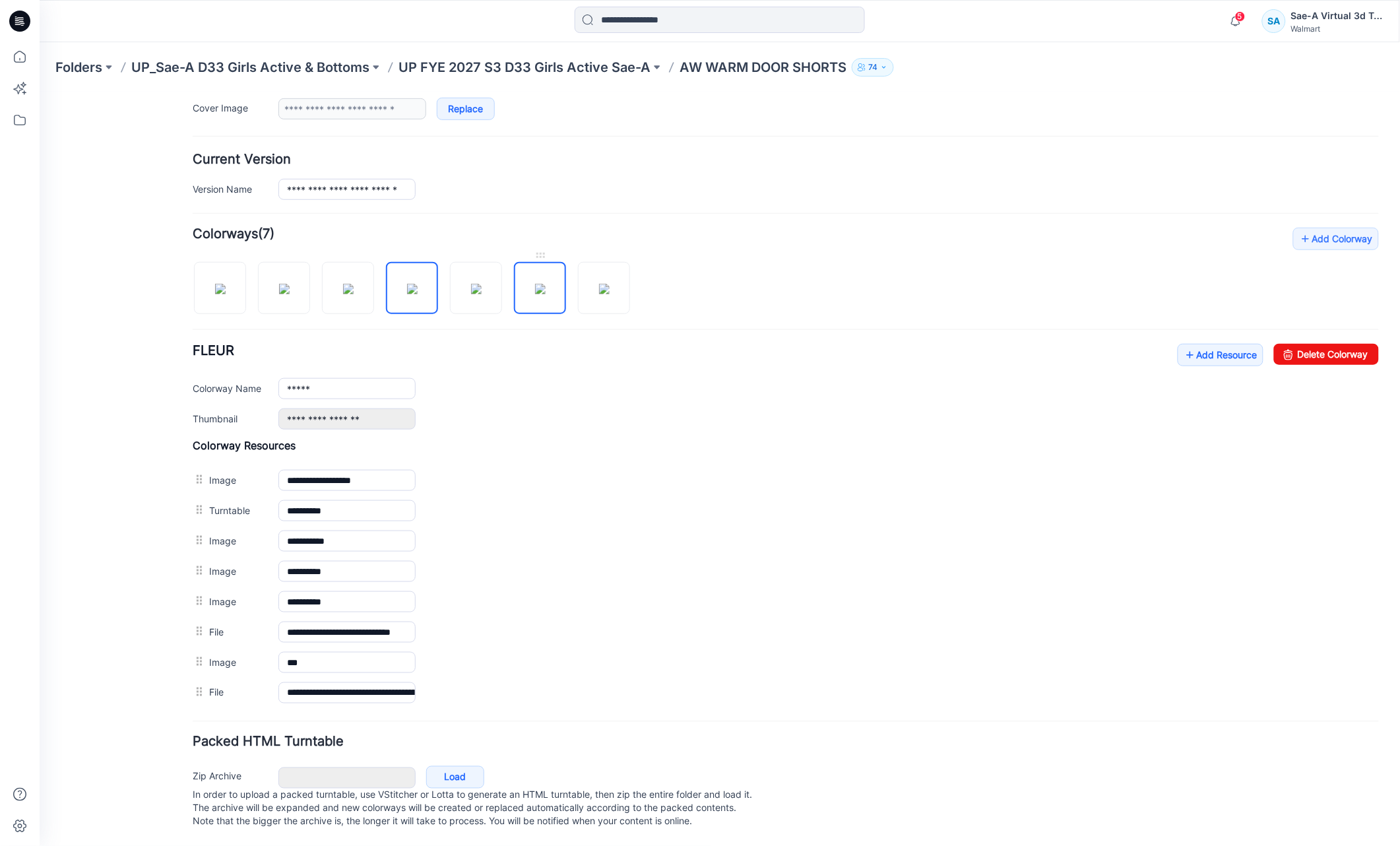
click at [539, 283] on img at bounding box center [540, 289] width 11 height 11
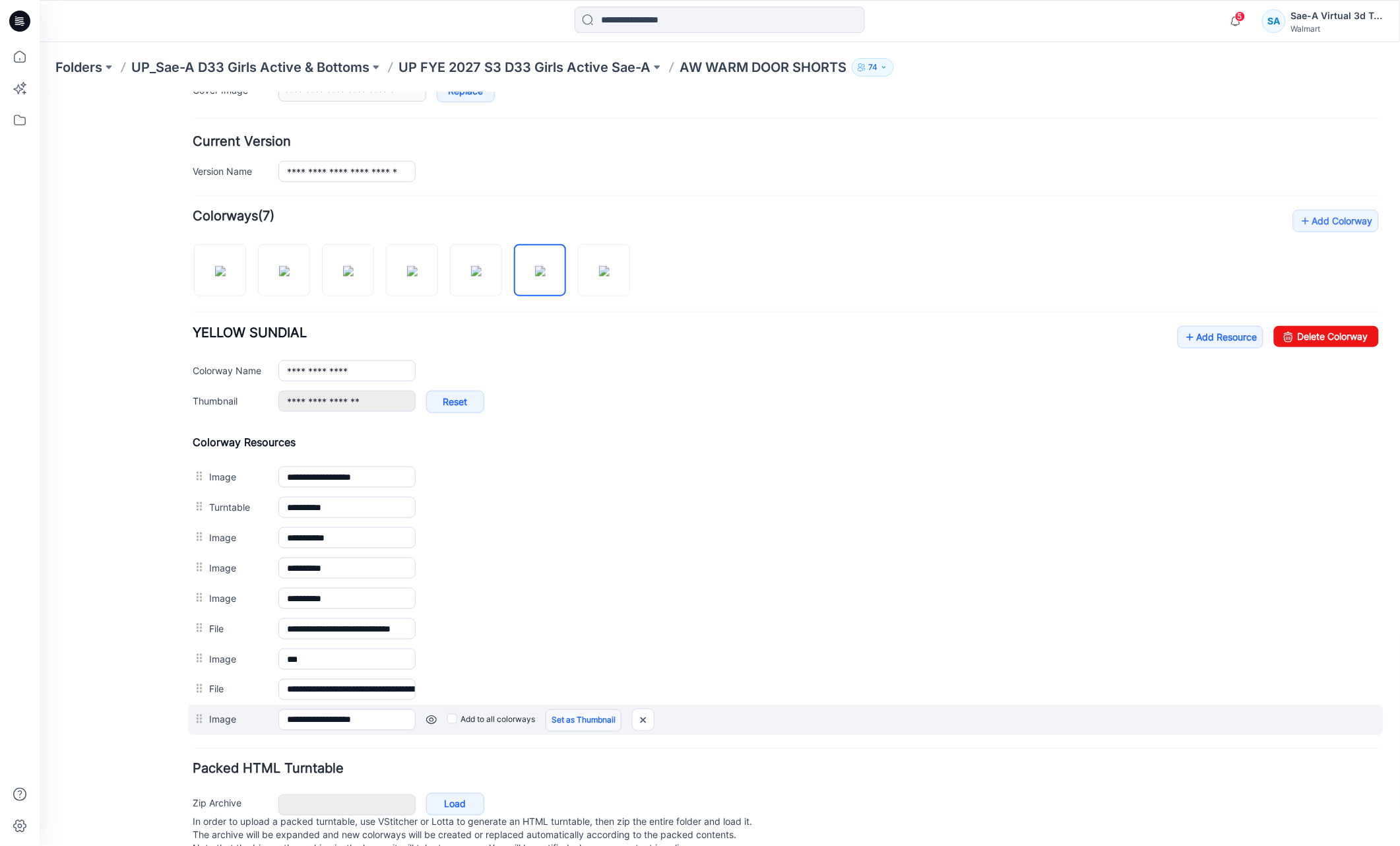
click at [571, 724] on link "Set as Thumbnail" at bounding box center [583, 720] width 76 height 23
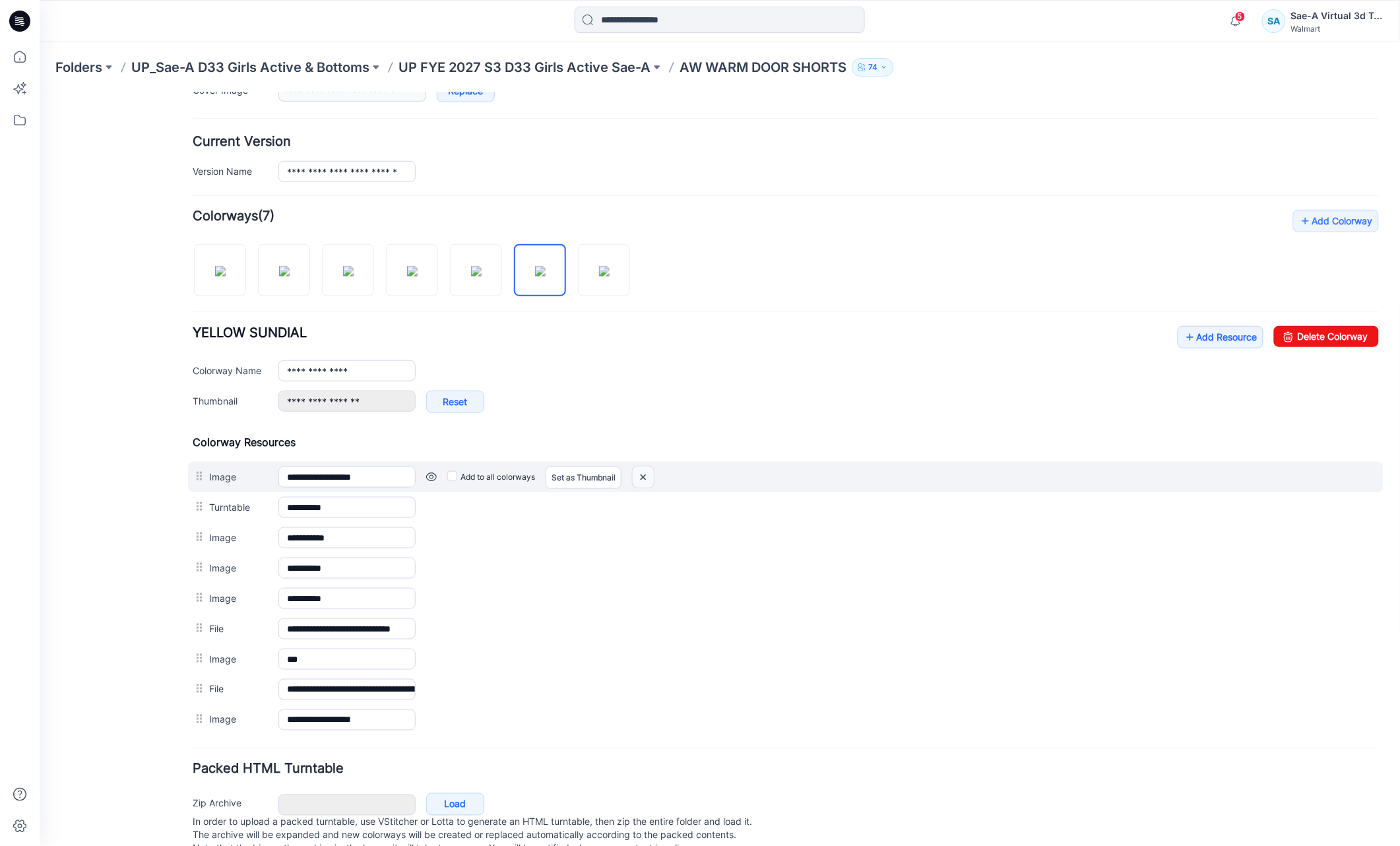
click at [653, 475] on img at bounding box center [642, 477] width 21 height 22
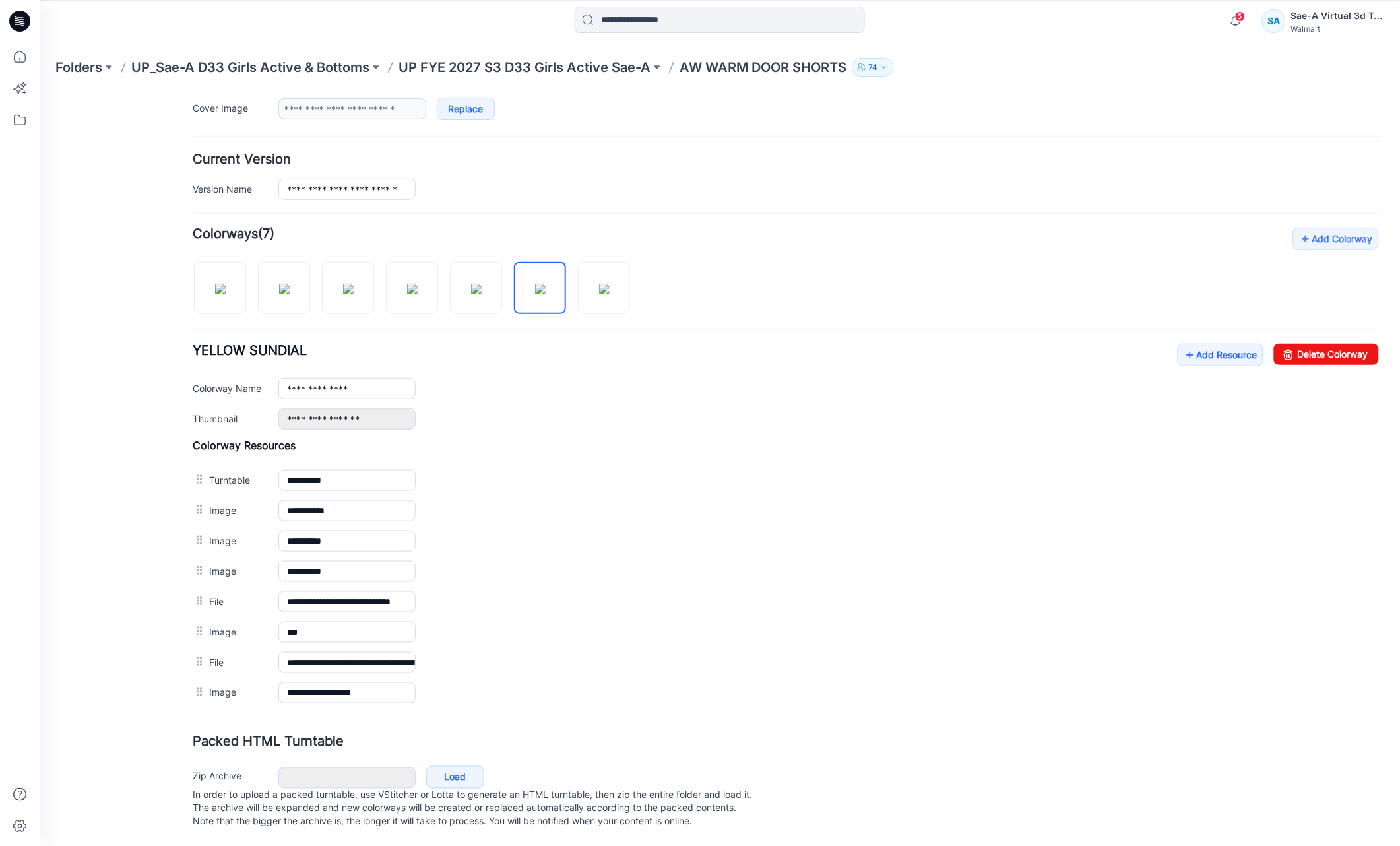
click at [200, 695] on form "**********" at bounding box center [786, 360] width 1187 height 946
click at [602, 283] on img at bounding box center [604, 289] width 11 height 11
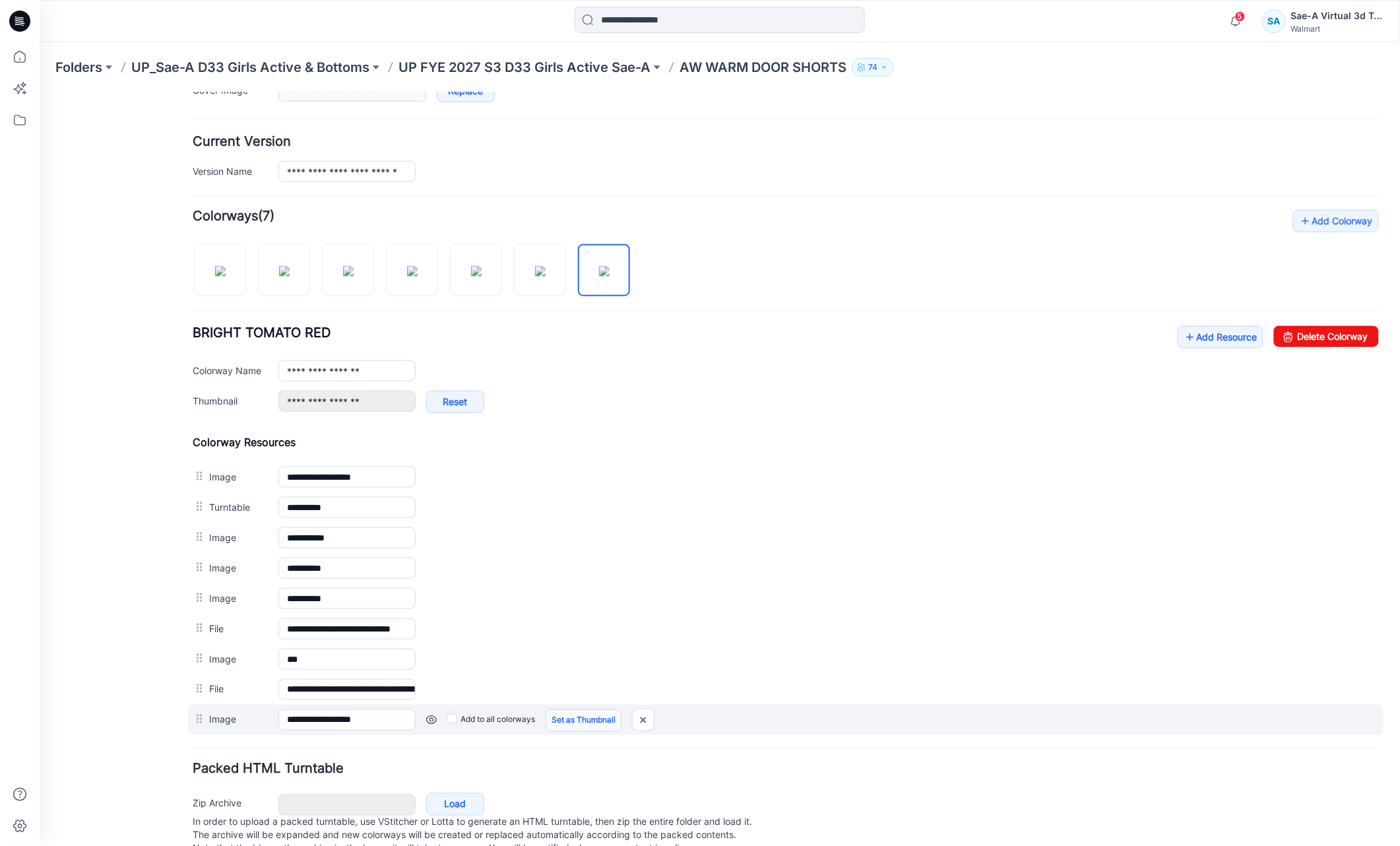
click at [568, 728] on link "Set as Thumbnail" at bounding box center [583, 720] width 76 height 23
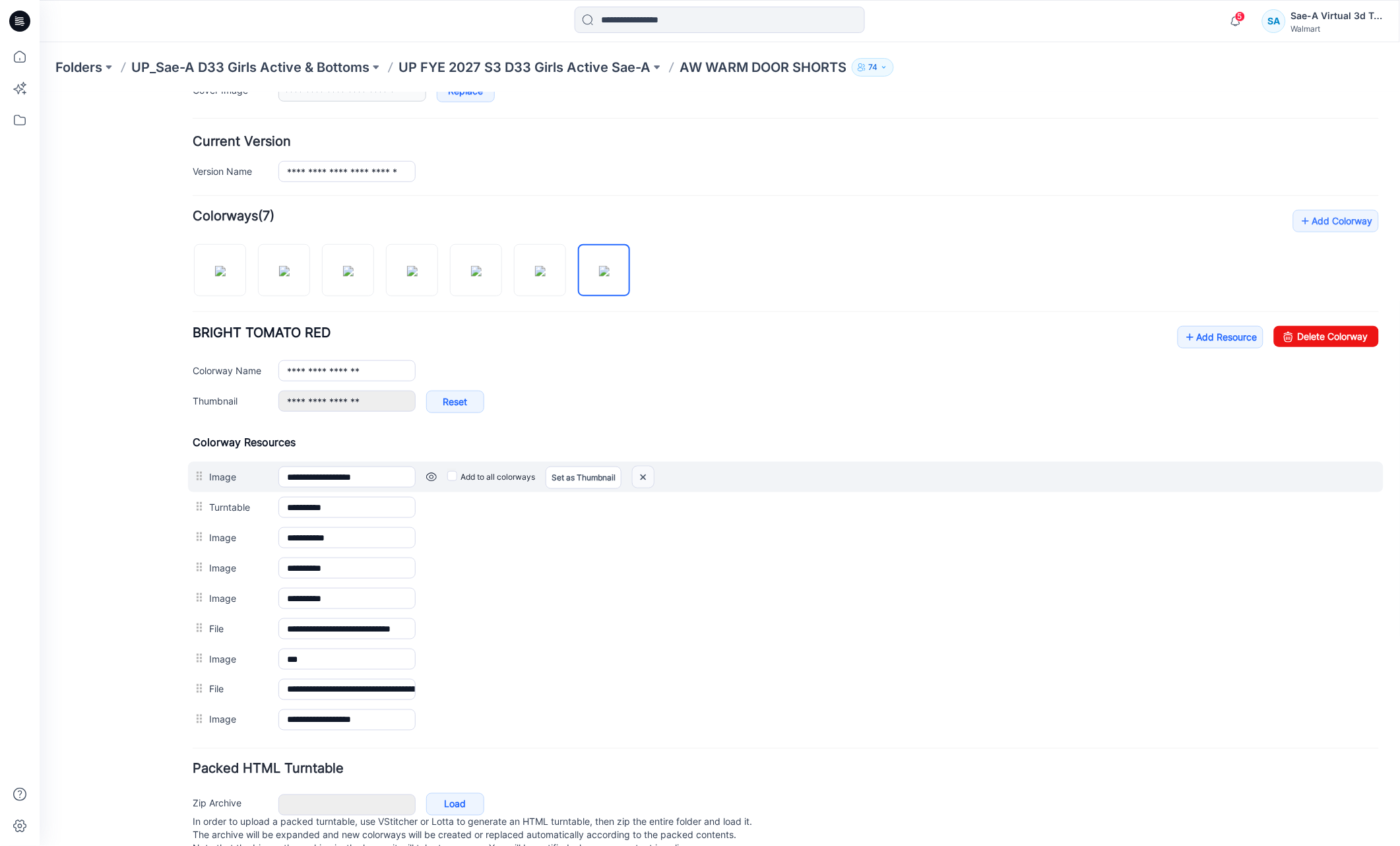
click at [648, 477] on img at bounding box center [642, 477] width 21 height 22
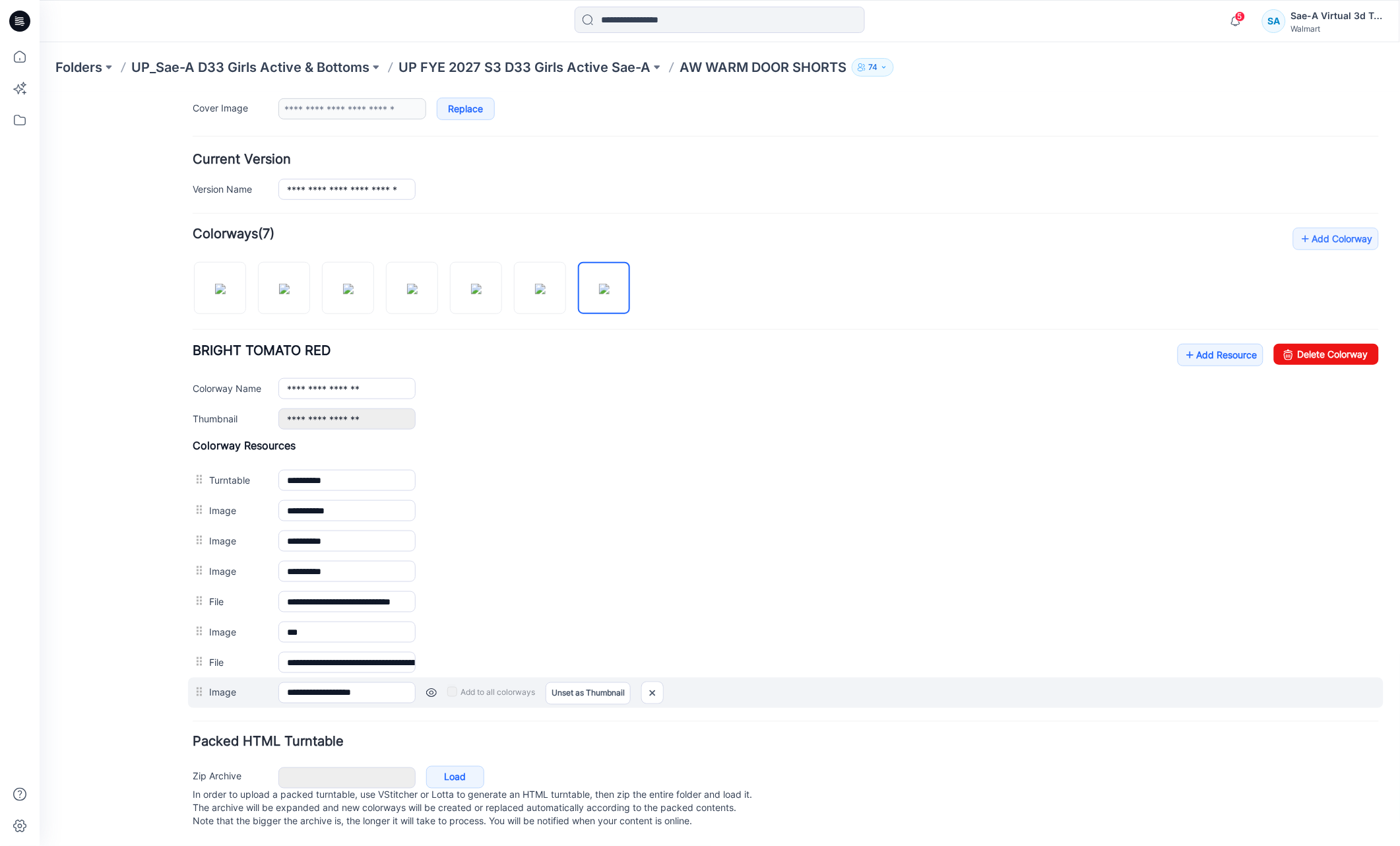
click at [197, 694] on div "**********" at bounding box center [786, 692] width 1196 height 30
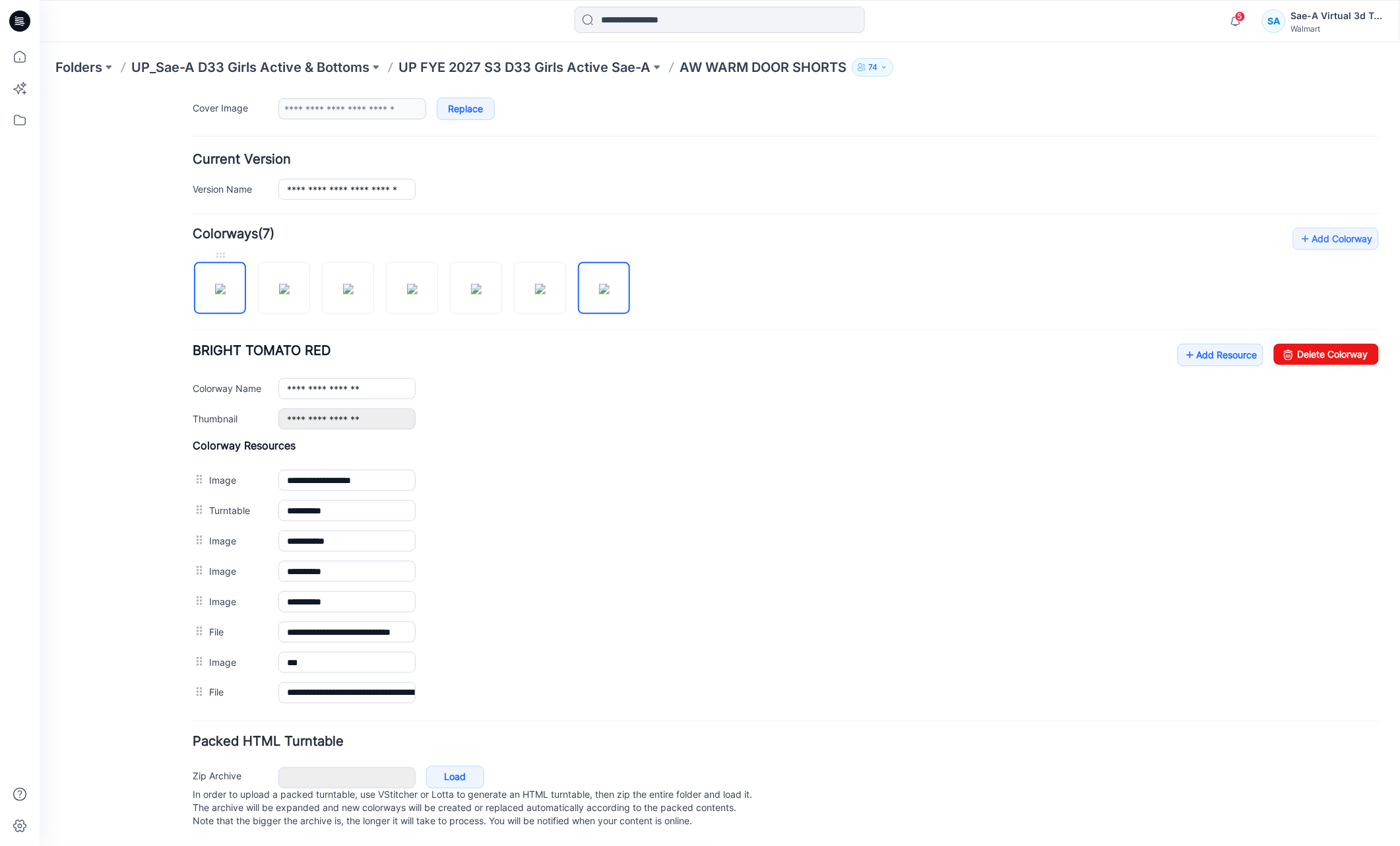
click at [215, 283] on img at bounding box center [220, 289] width 11 height 11
click at [289, 288] on img at bounding box center [284, 289] width 11 height 11
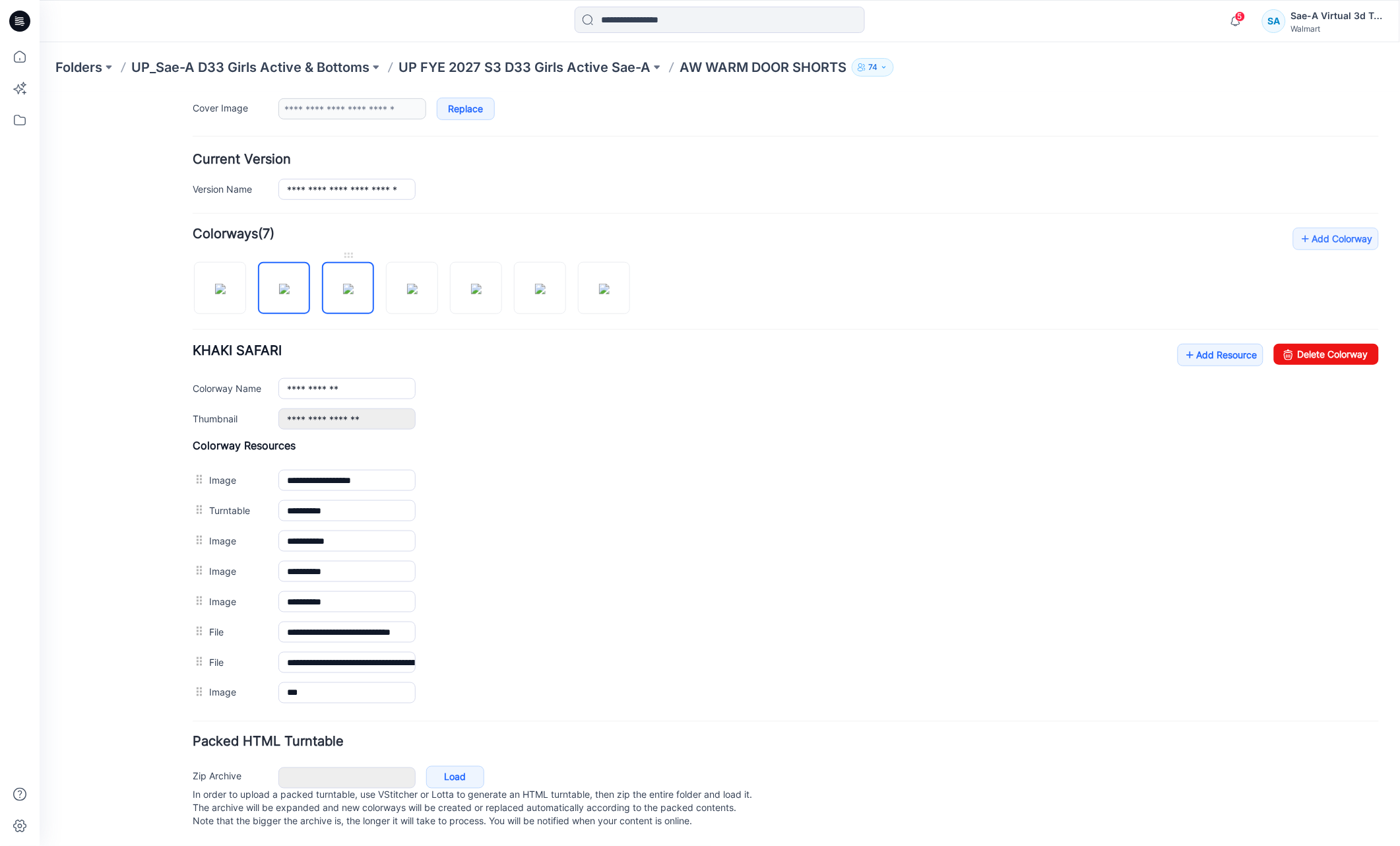
click at [353, 287] on img at bounding box center [348, 289] width 11 height 11
click at [406, 283] on img at bounding box center [412, 289] width 11 height 11
click at [472, 283] on img at bounding box center [476, 289] width 11 height 11
click at [534, 283] on img at bounding box center [540, 289] width 11 height 11
click at [599, 288] on img at bounding box center [604, 289] width 11 height 11
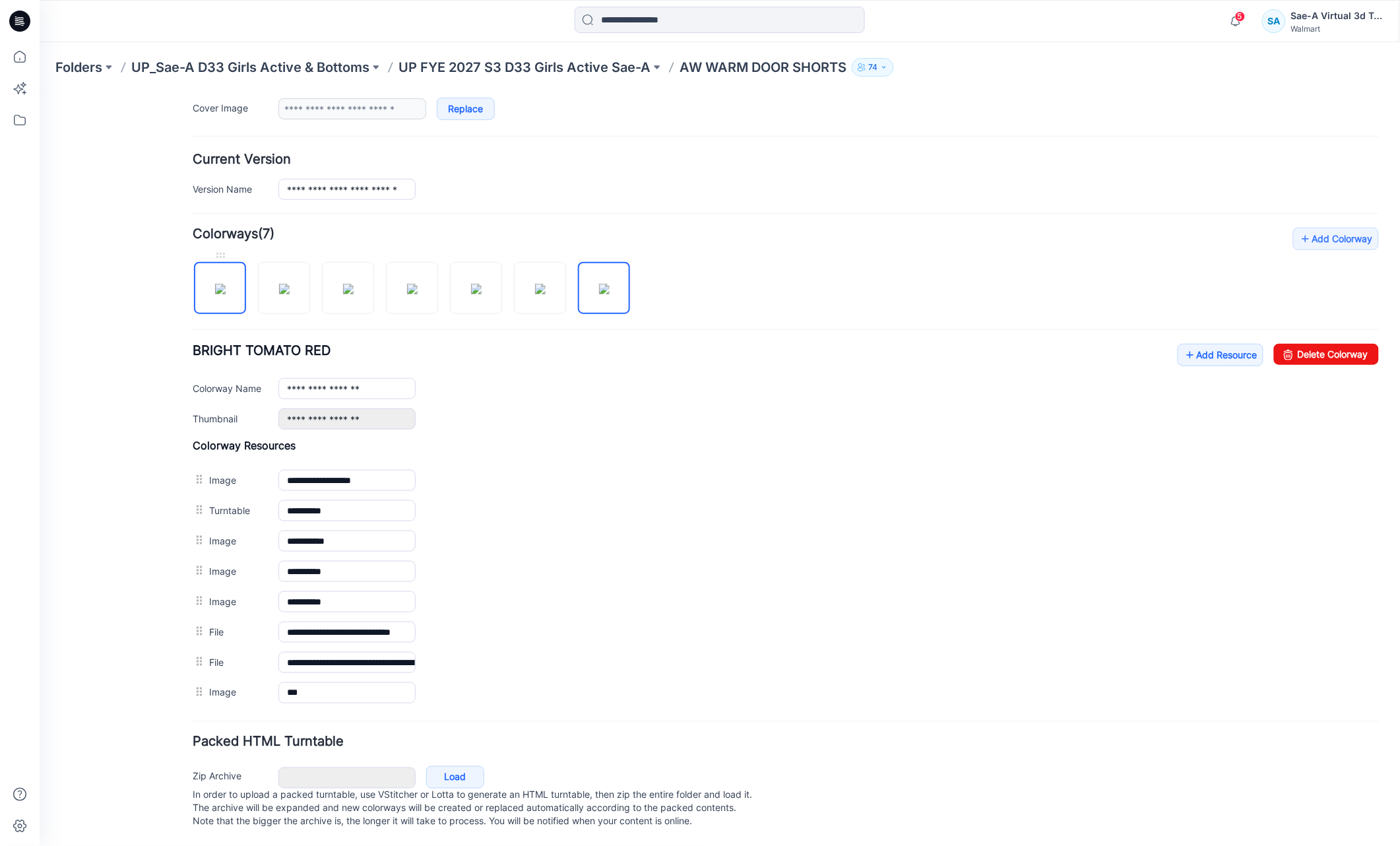
click at [214, 283] on img at bounding box center [220, 289] width 11 height 11
type input "**********"
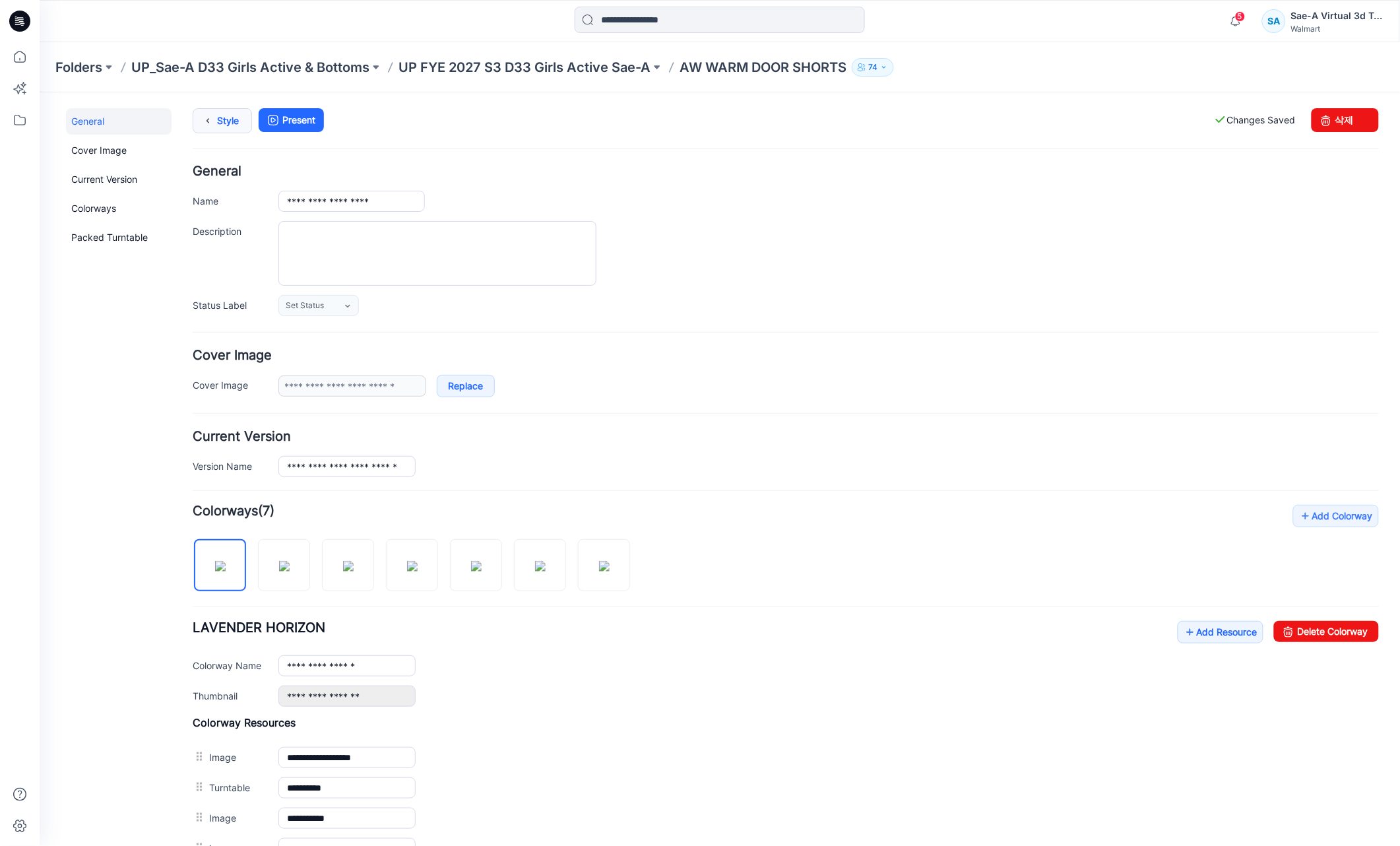
click at [220, 113] on link "Style" at bounding box center [221, 121] width 59 height 25
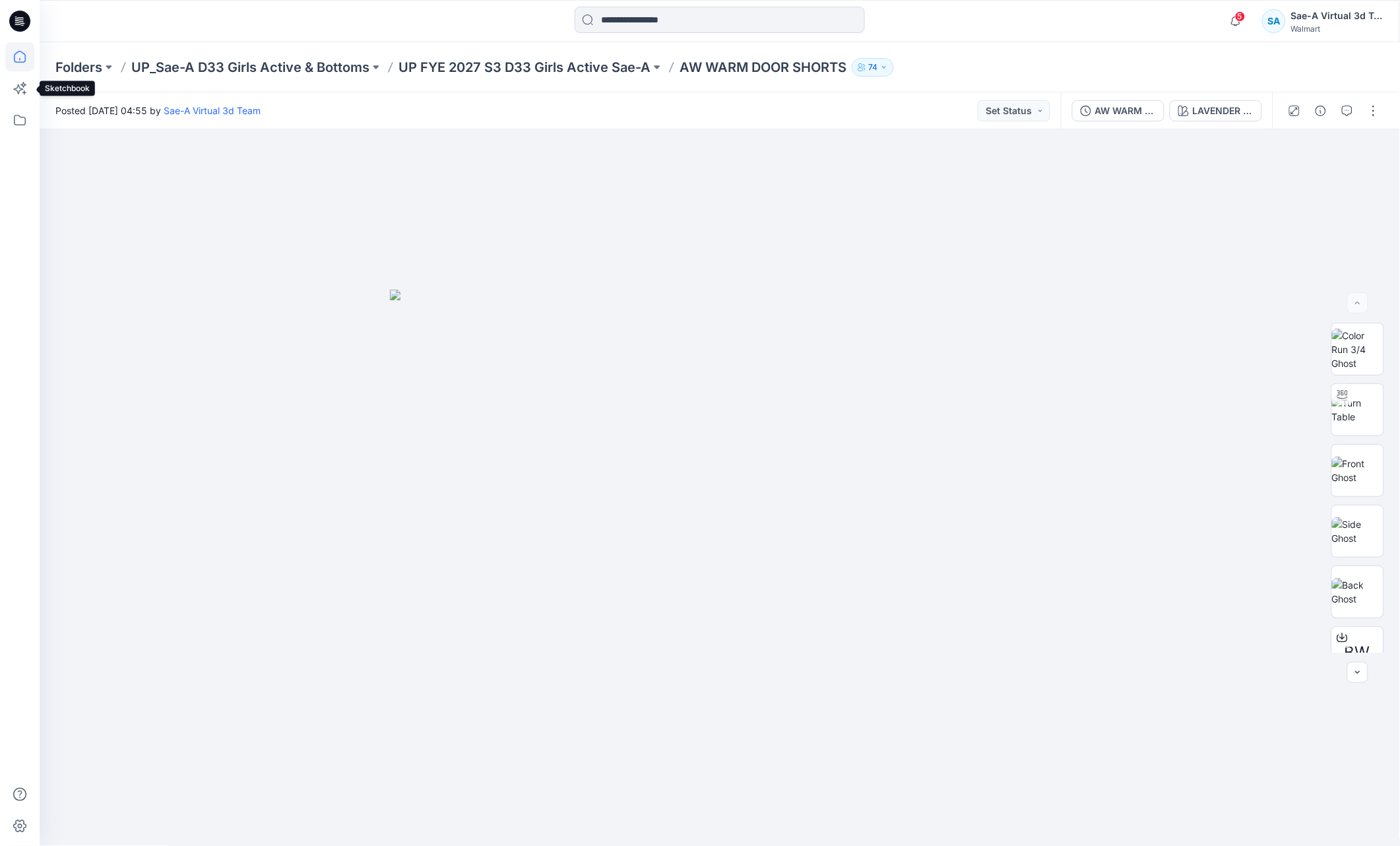
click at [11, 55] on icon at bounding box center [20, 57] width 29 height 29
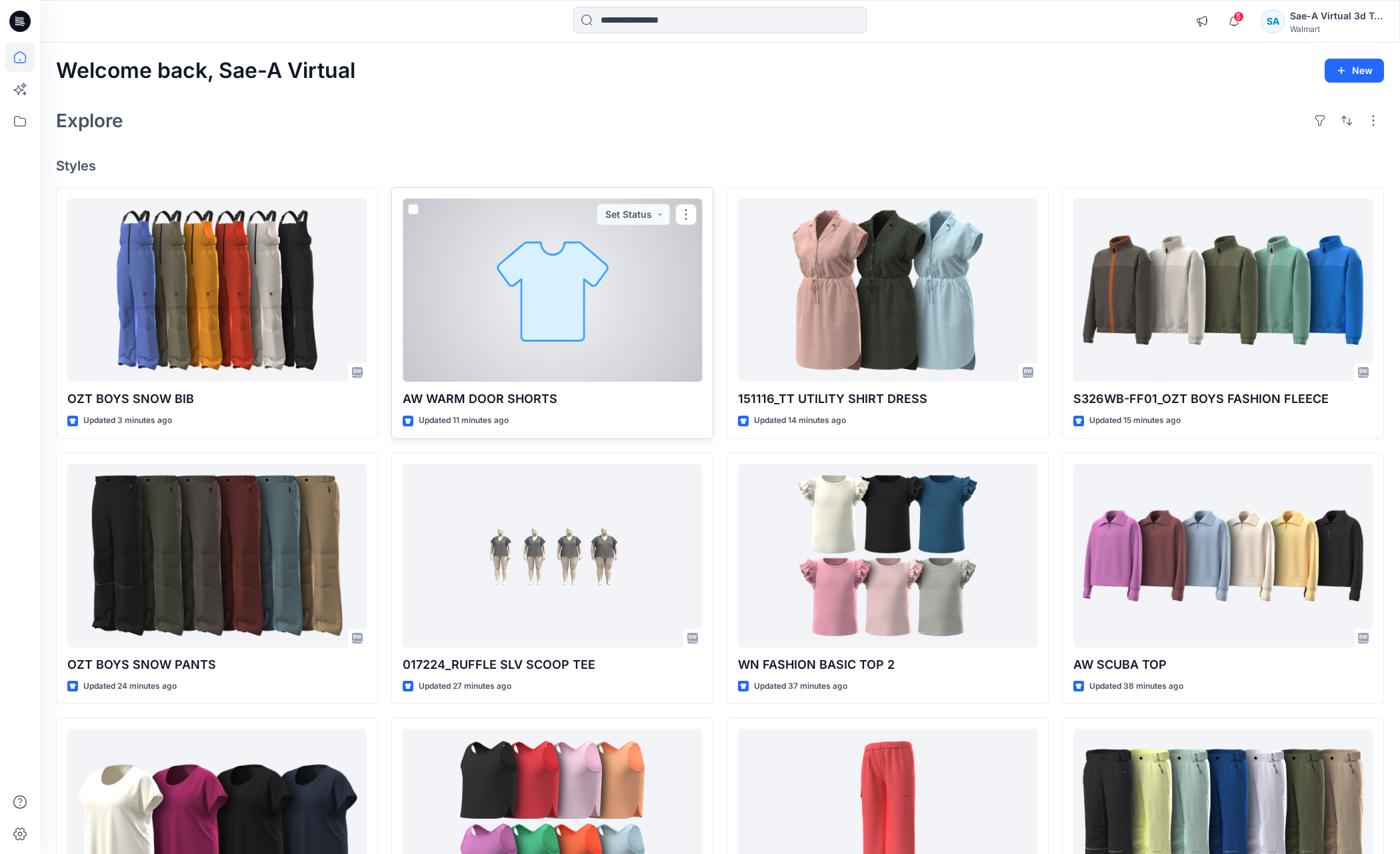
click at [609, 339] on div at bounding box center [552, 290] width 300 height 184
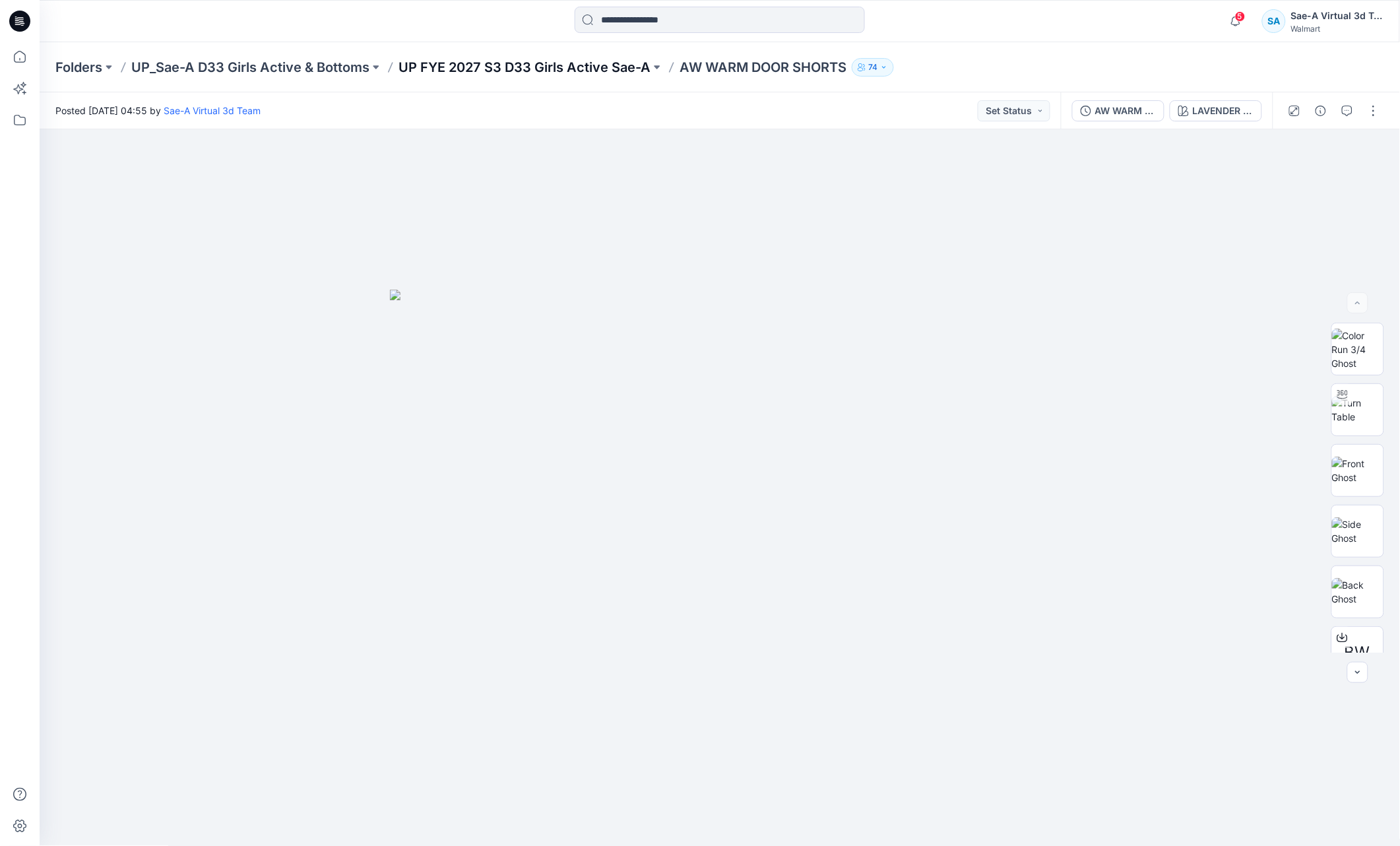
click at [480, 66] on p "UP FYE 2027 S3 D33 Girls Active Sae-A" at bounding box center [524, 67] width 252 height 18
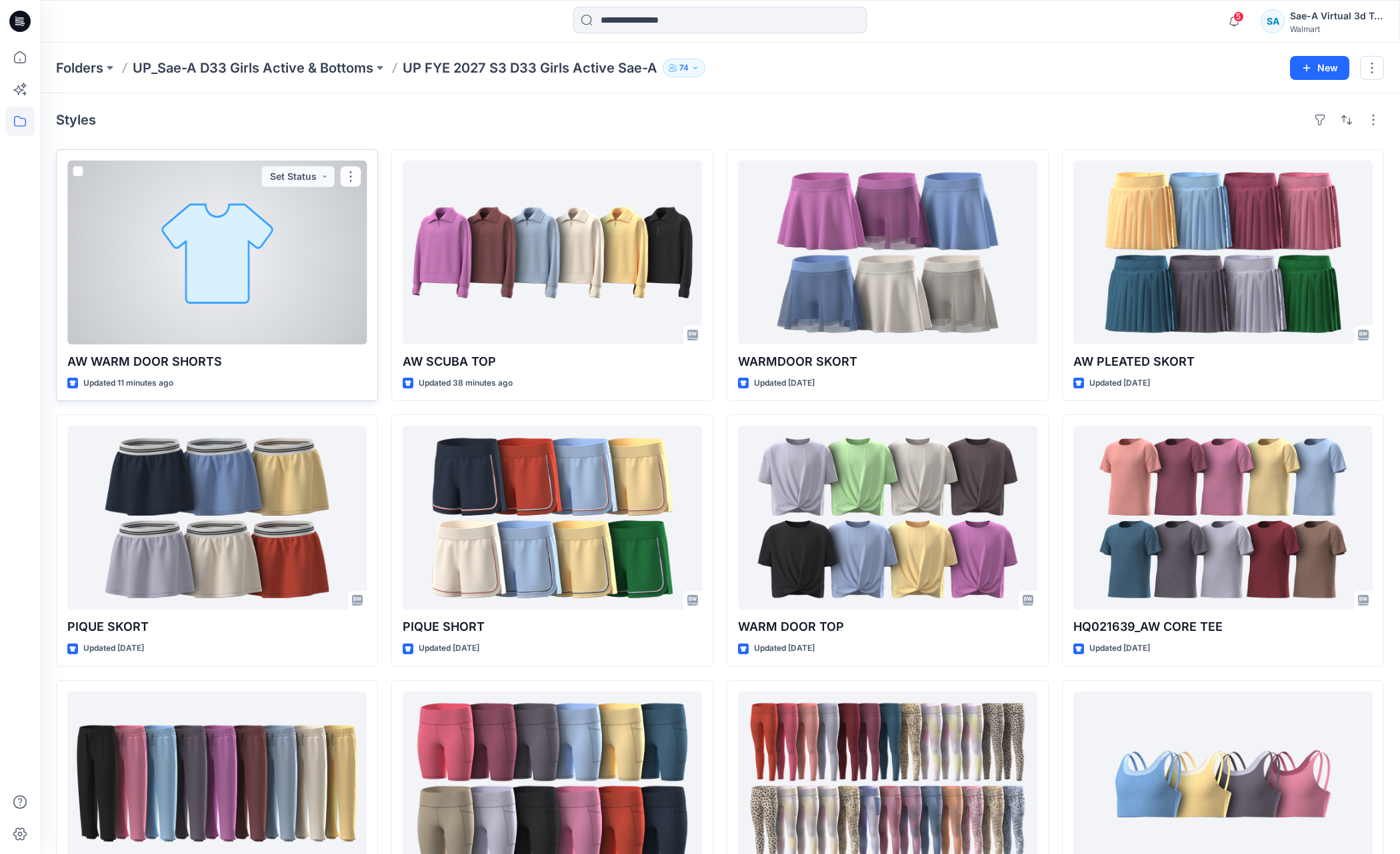
click at [289, 300] on div at bounding box center [216, 252] width 300 height 184
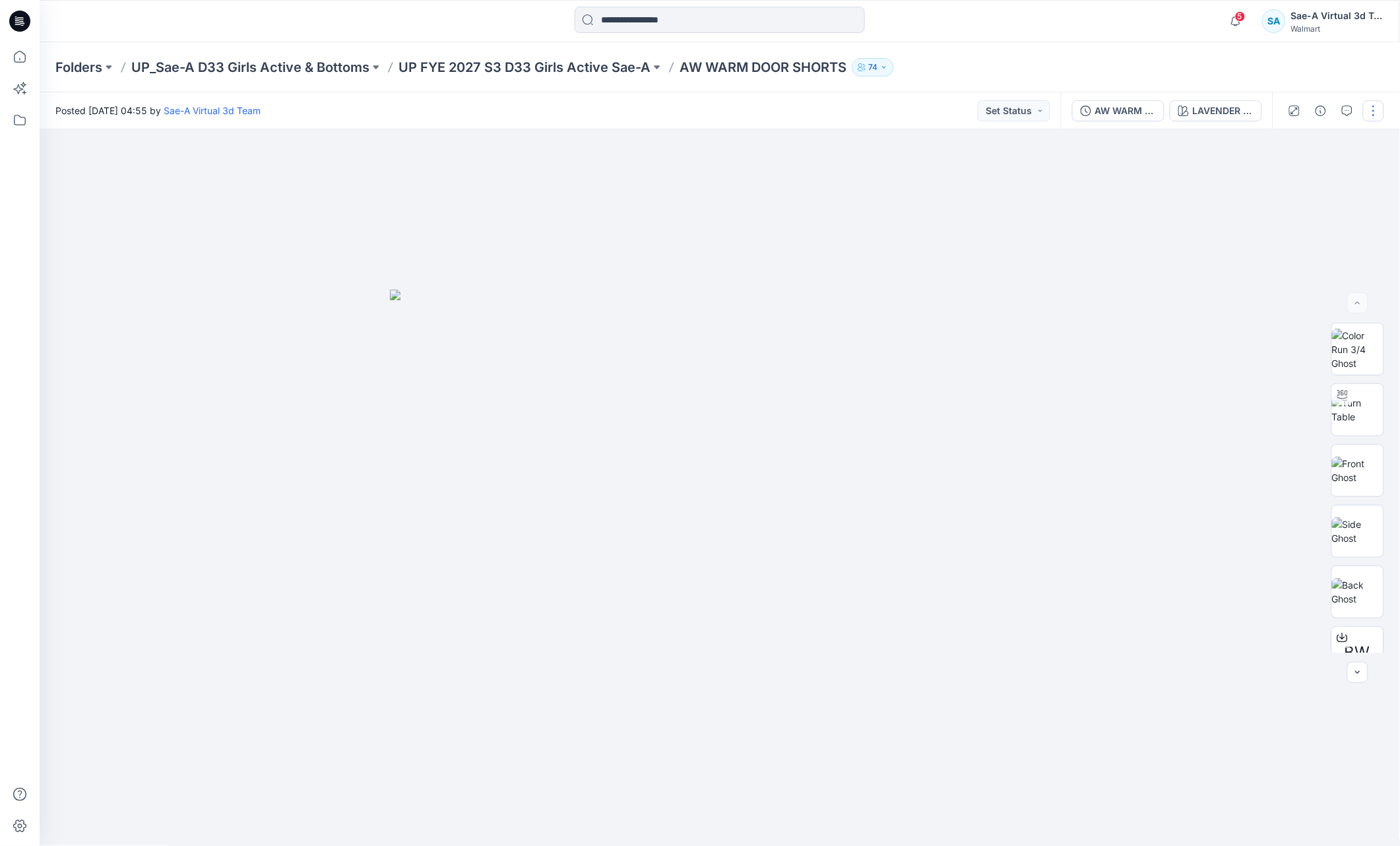
click at [1377, 116] on button "button" at bounding box center [1374, 111] width 21 height 21
click at [1300, 172] on button "Edit" at bounding box center [1318, 178] width 122 height 25
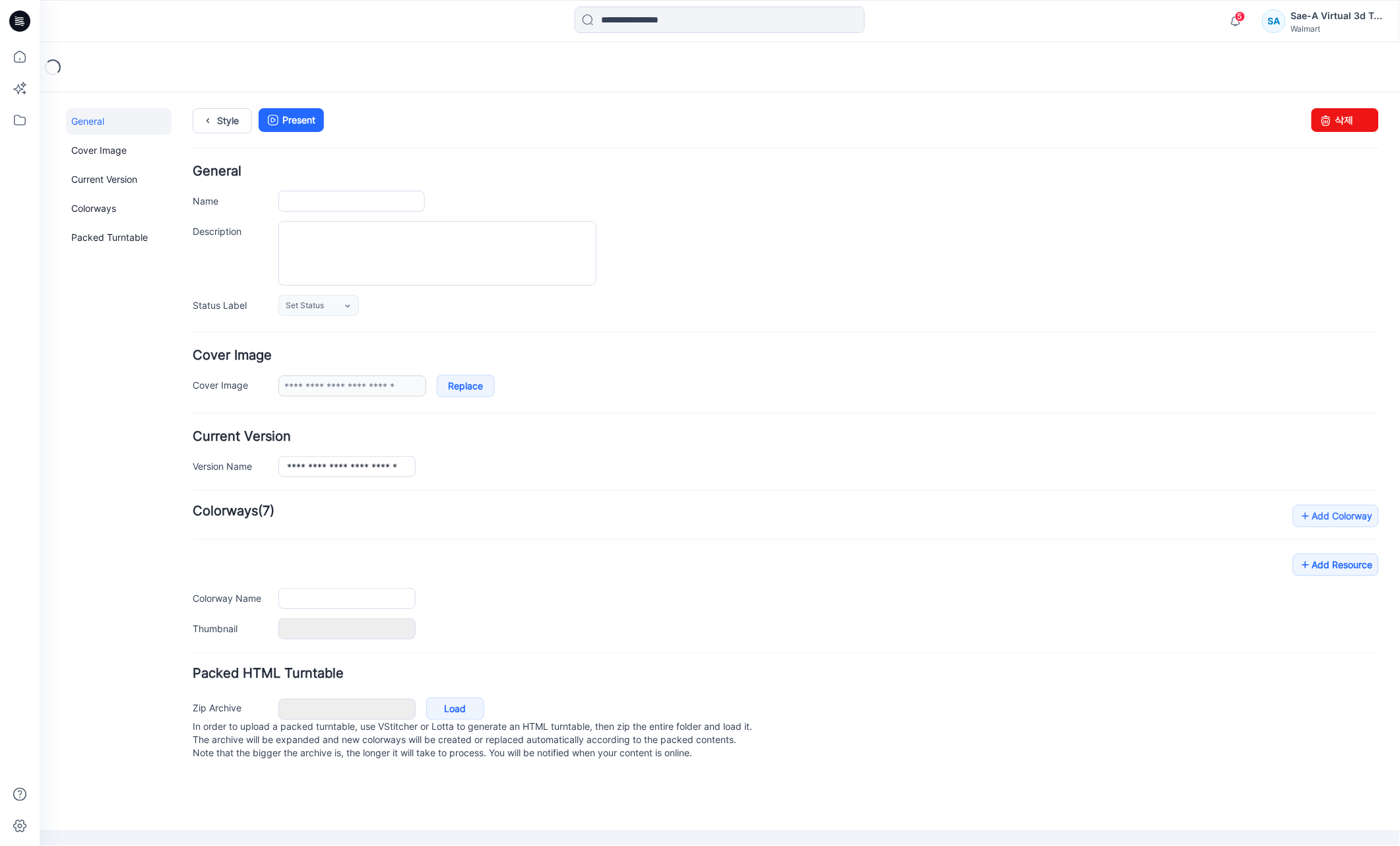
type input "**********"
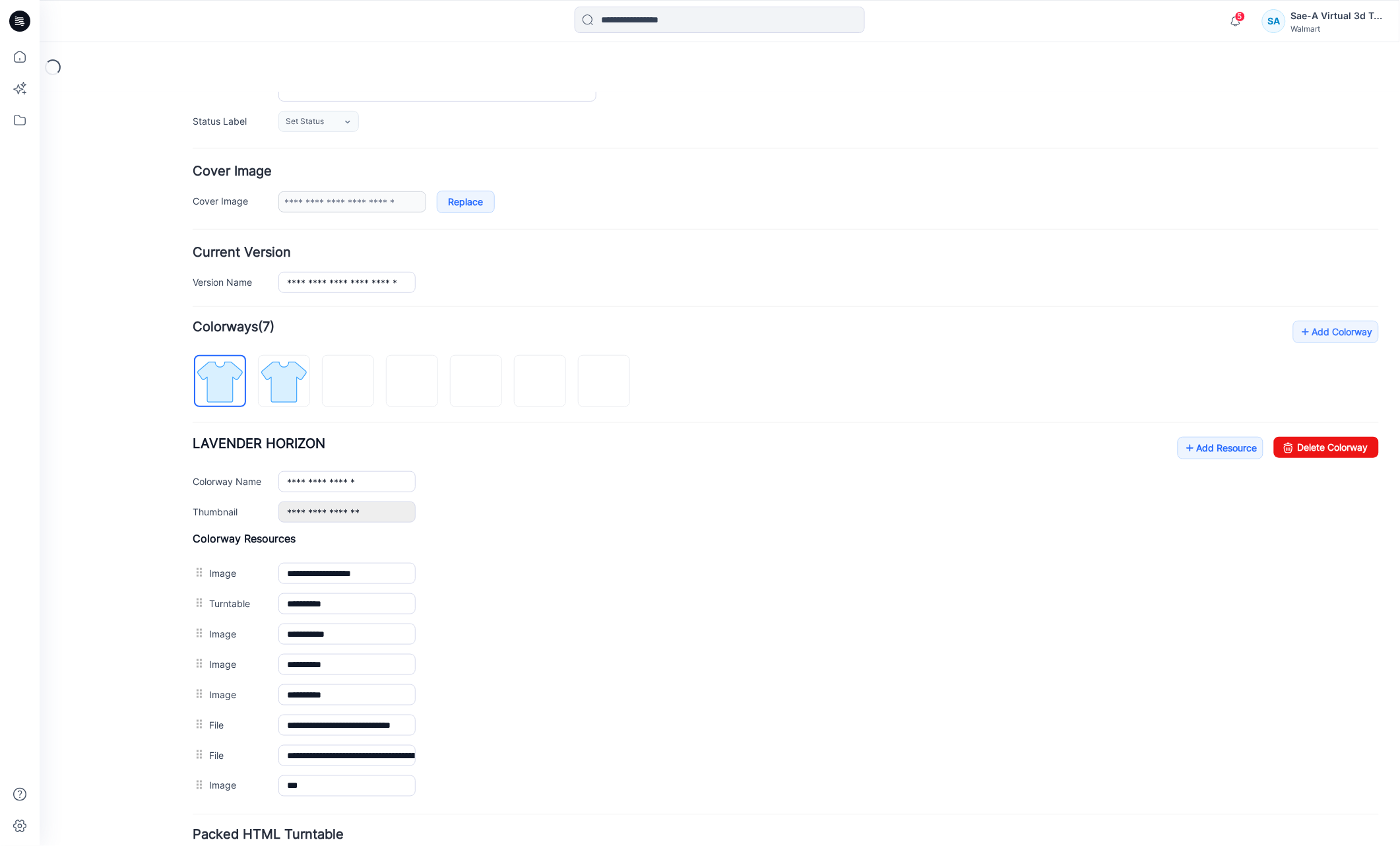
scroll to position [198, 0]
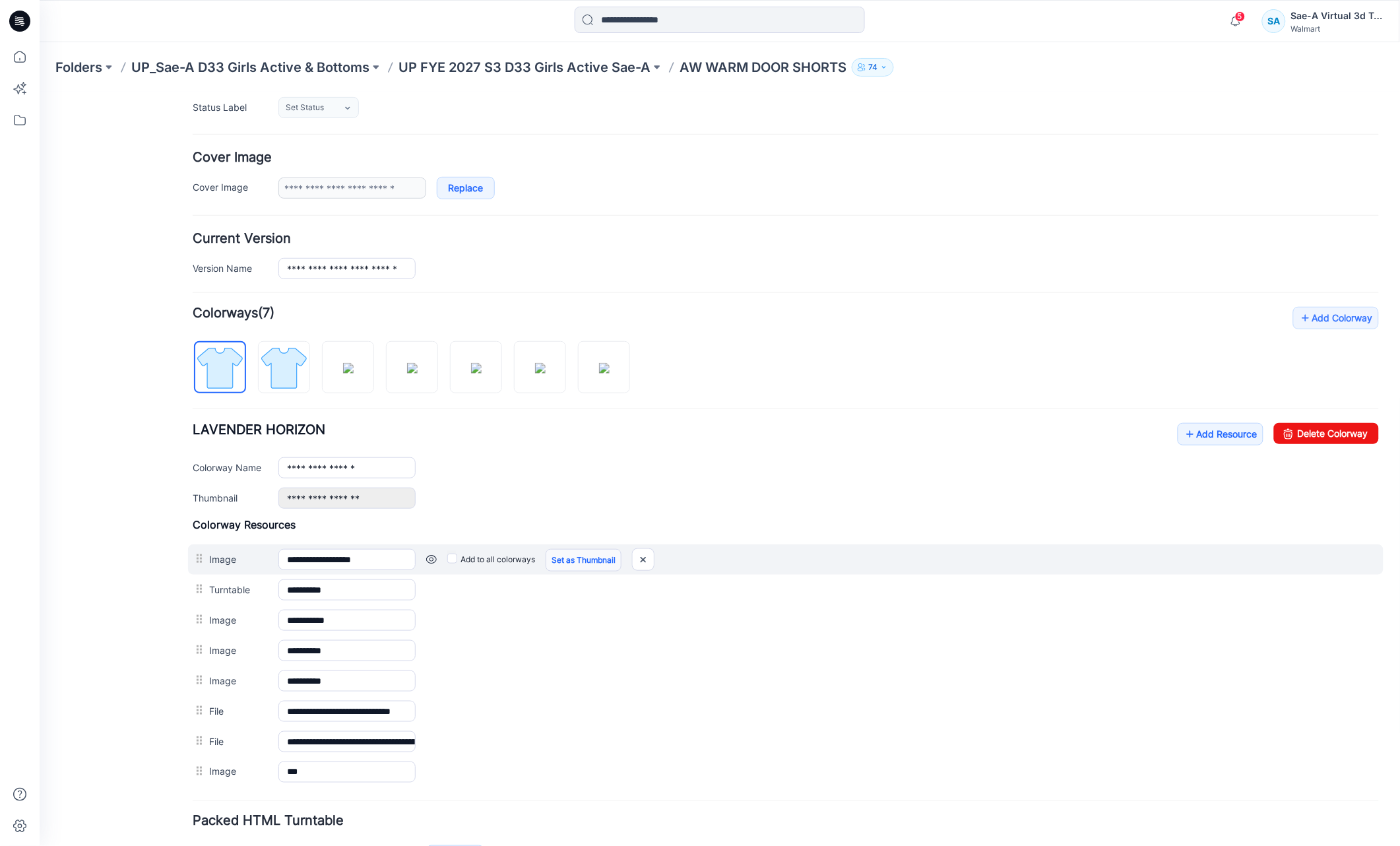
click at [561, 561] on link "Set as Thumbnail" at bounding box center [583, 559] width 76 height 23
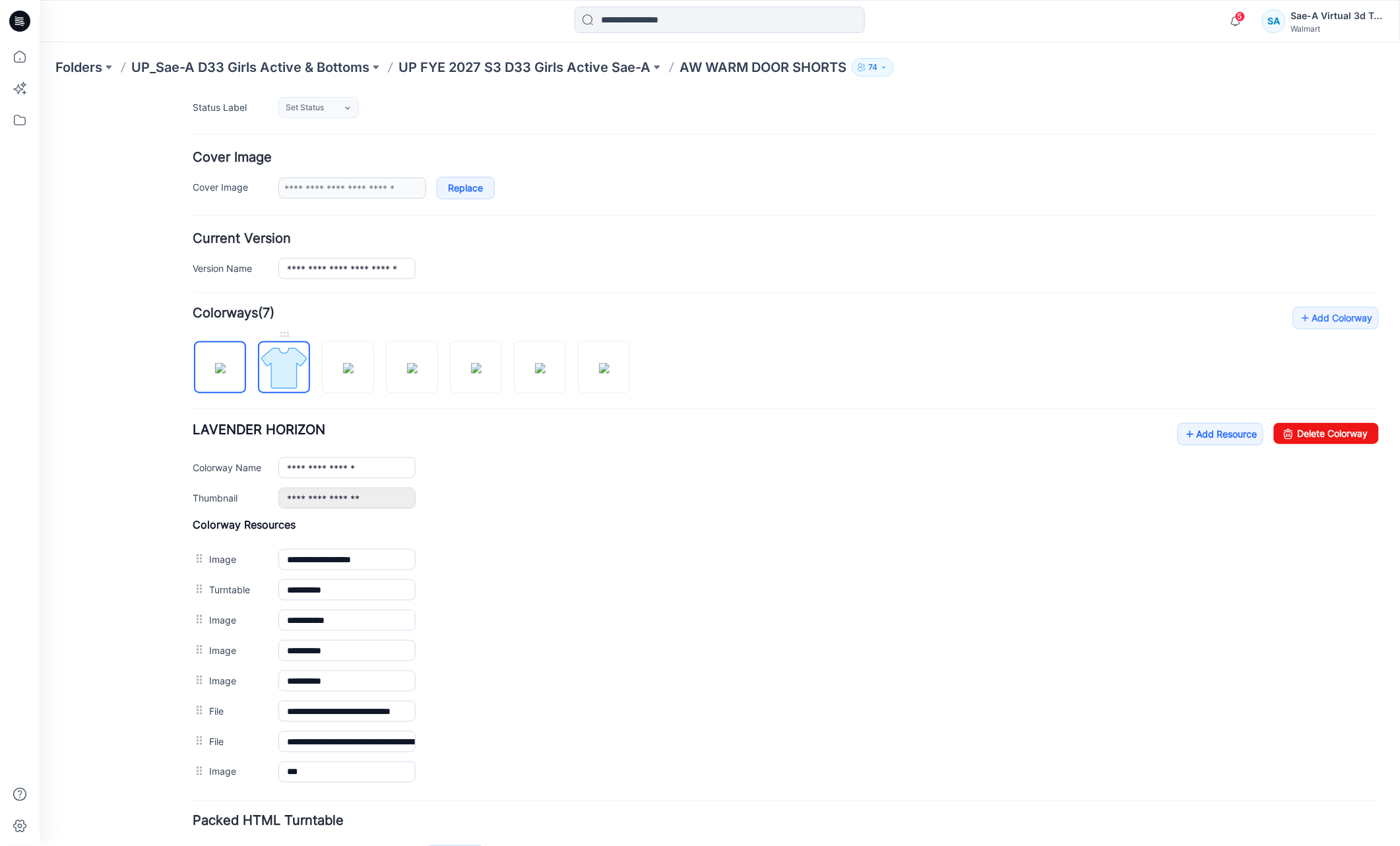
click at [276, 371] on img at bounding box center [283, 368] width 50 height 50
type input "**********"
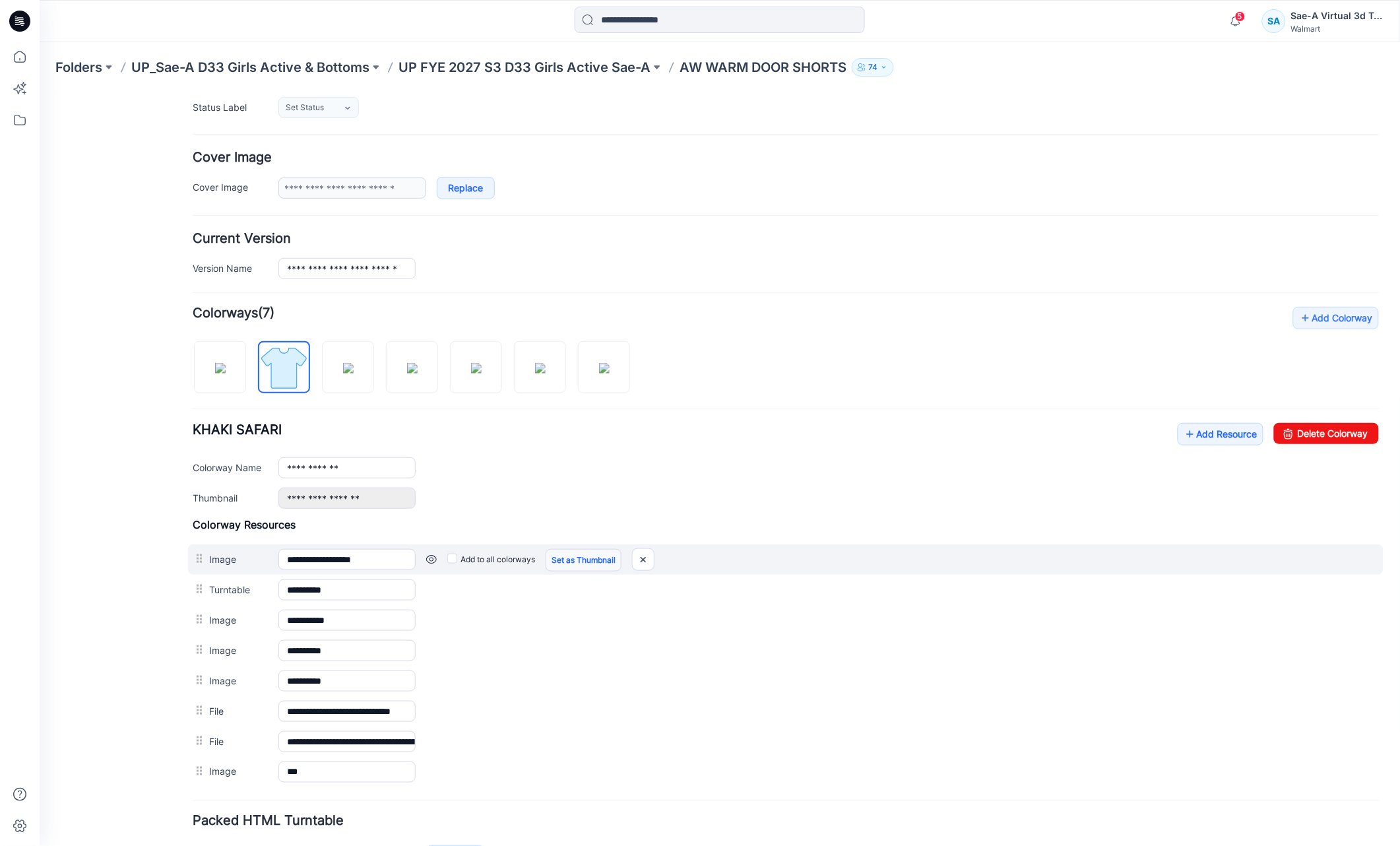
click at [590, 561] on link "Set as Thumbnail" at bounding box center [583, 559] width 76 height 23
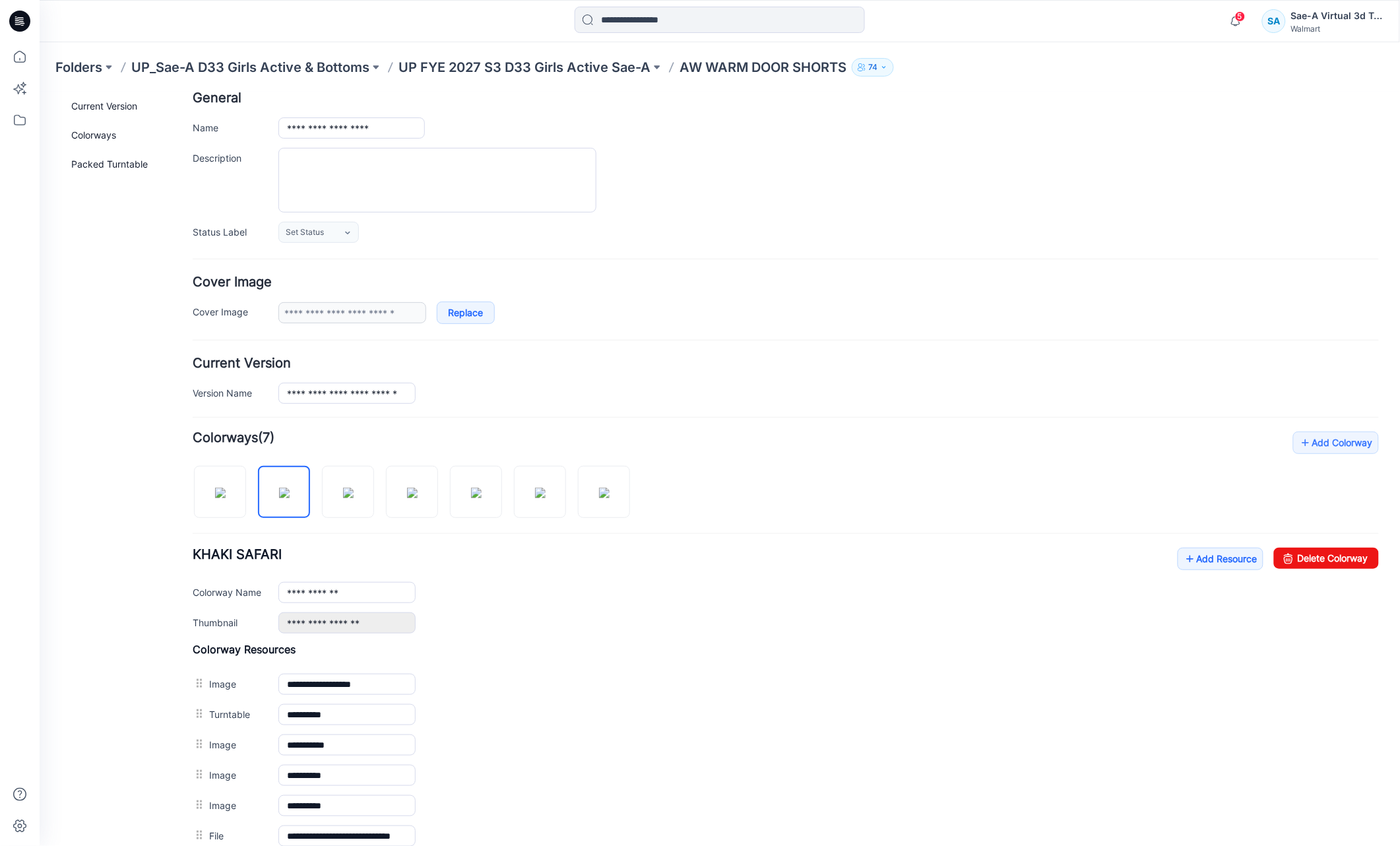
scroll to position [0, 0]
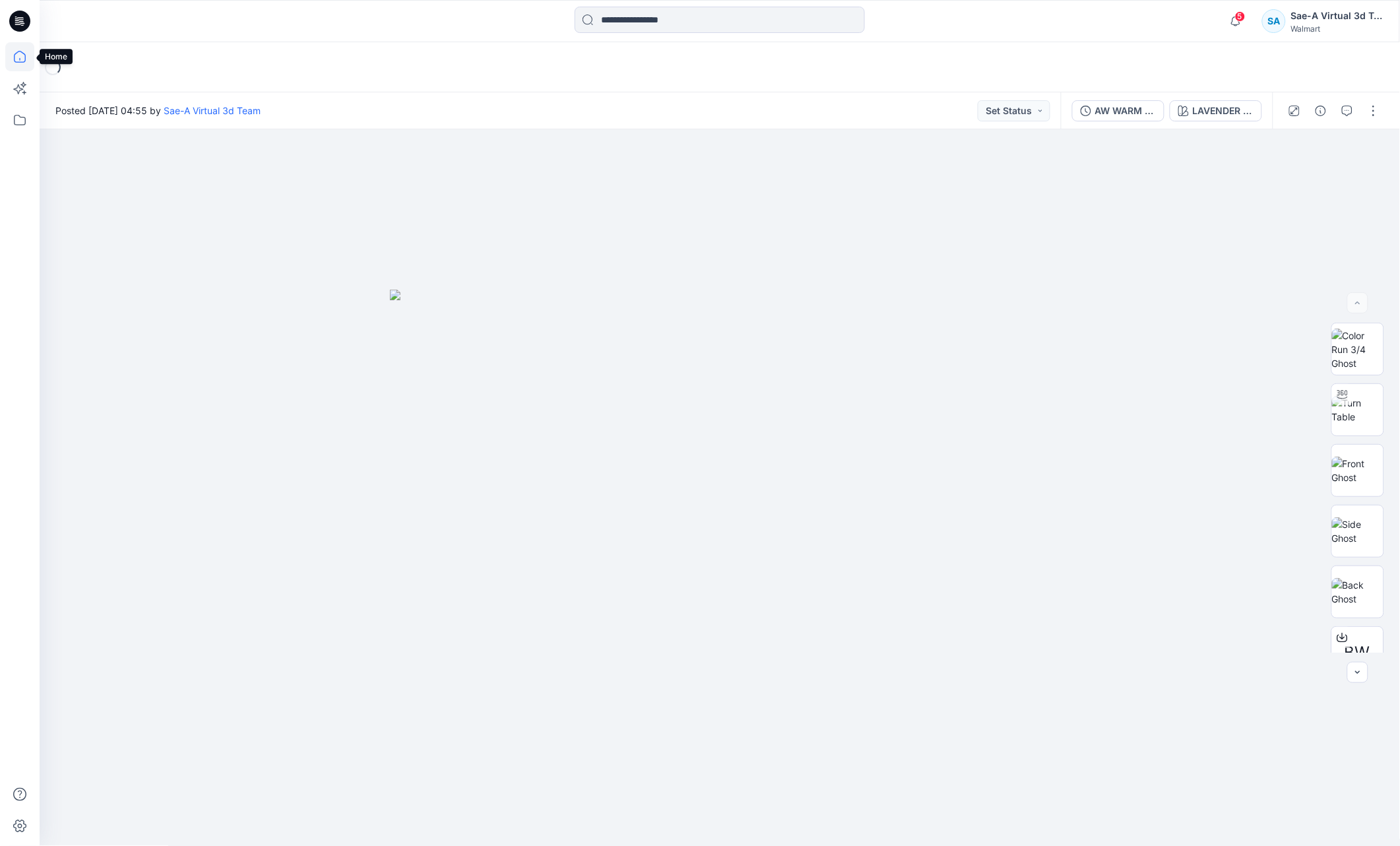
click at [19, 55] on icon at bounding box center [20, 57] width 29 height 29
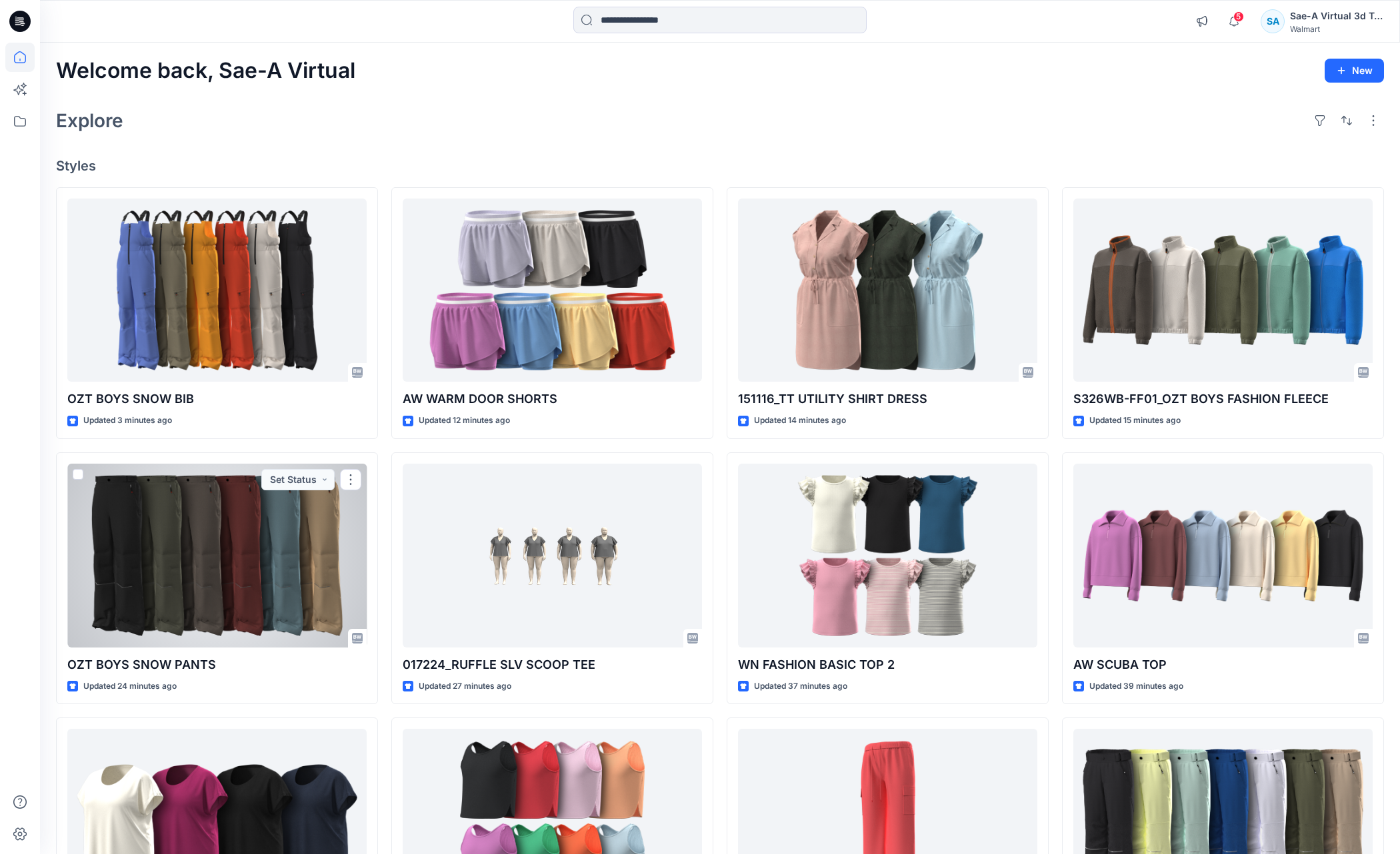
click at [261, 606] on div at bounding box center [216, 555] width 300 height 184
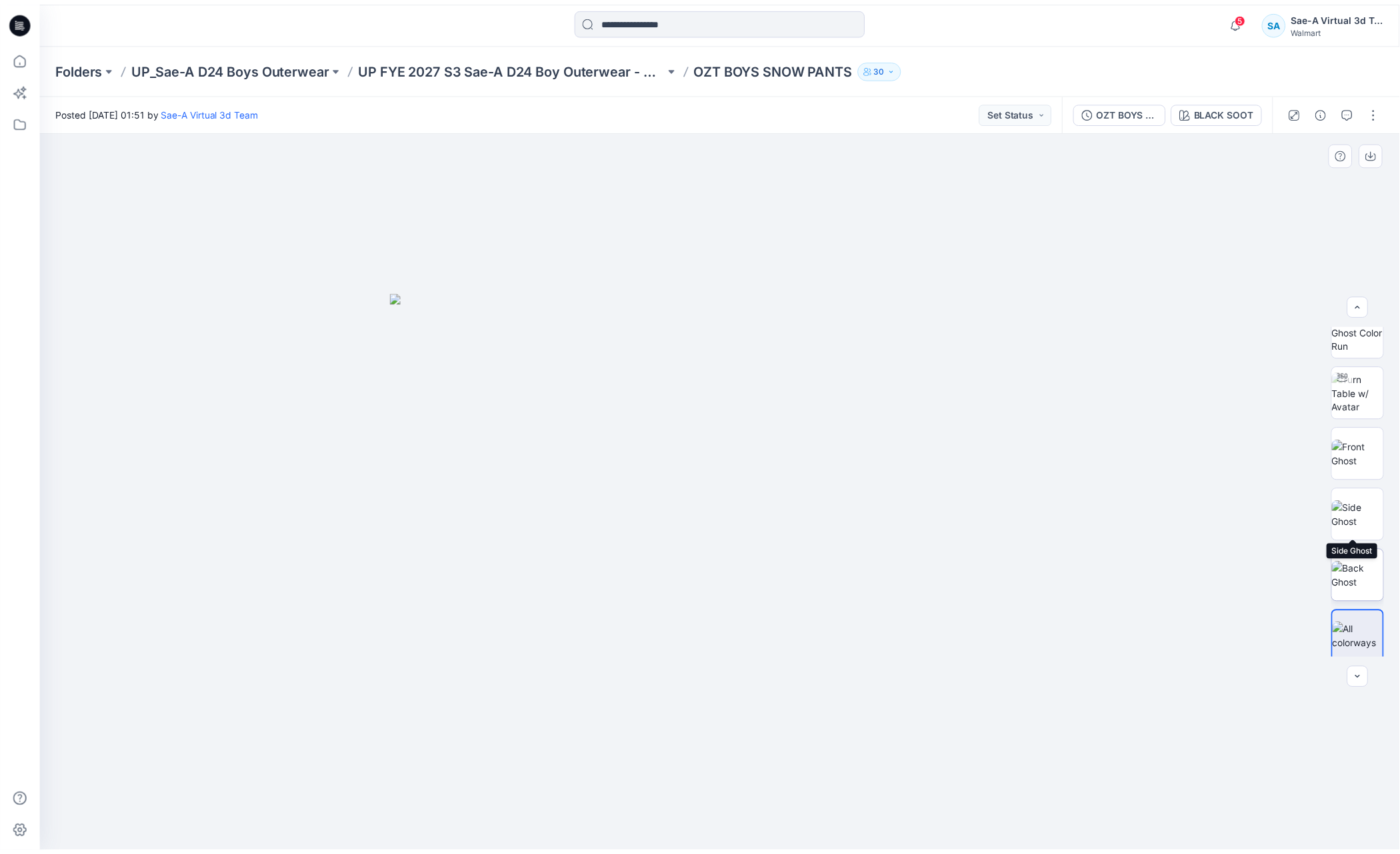
scroll to position [26, 0]
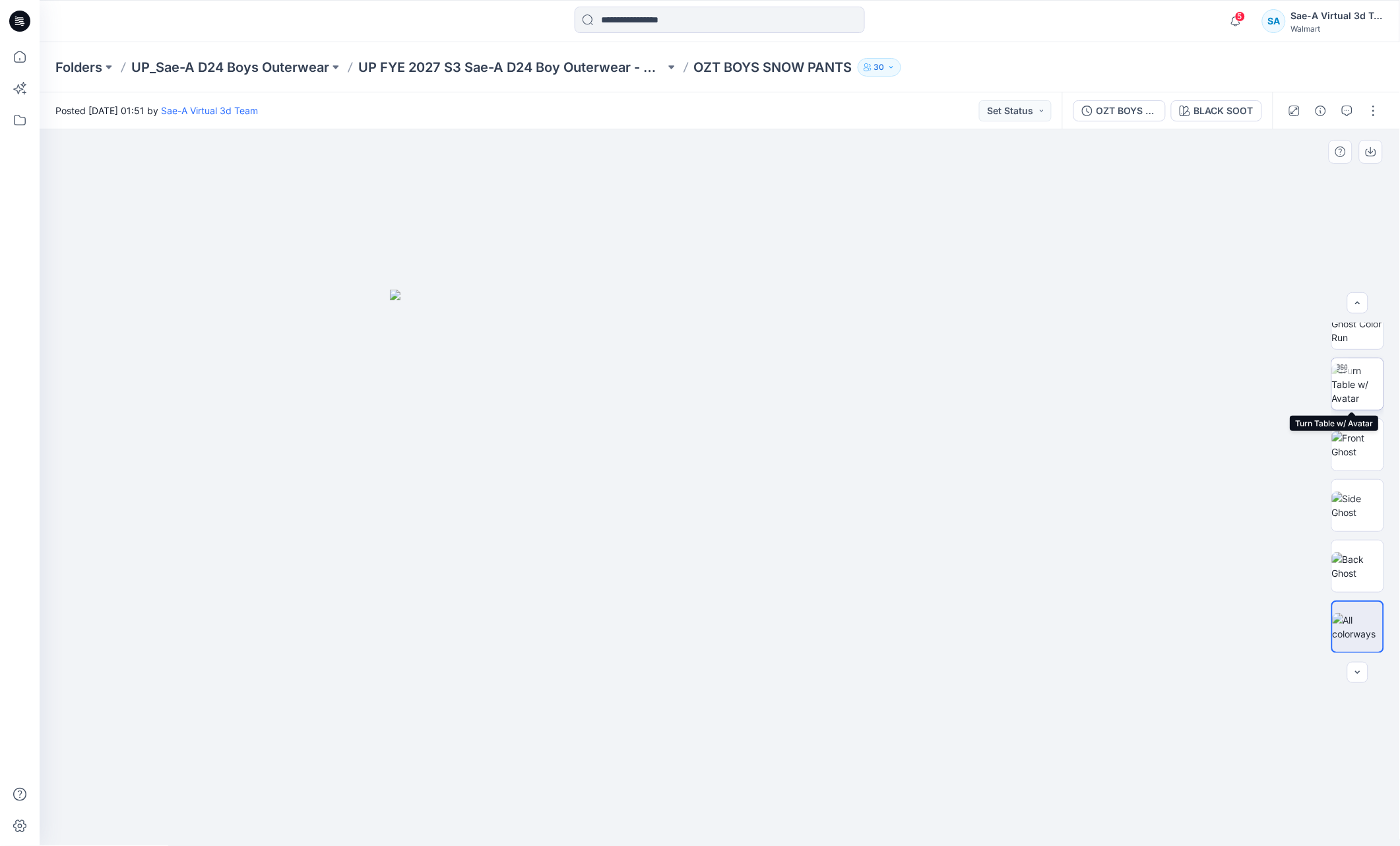
click at [1360, 394] on img at bounding box center [1358, 385] width 52 height 42
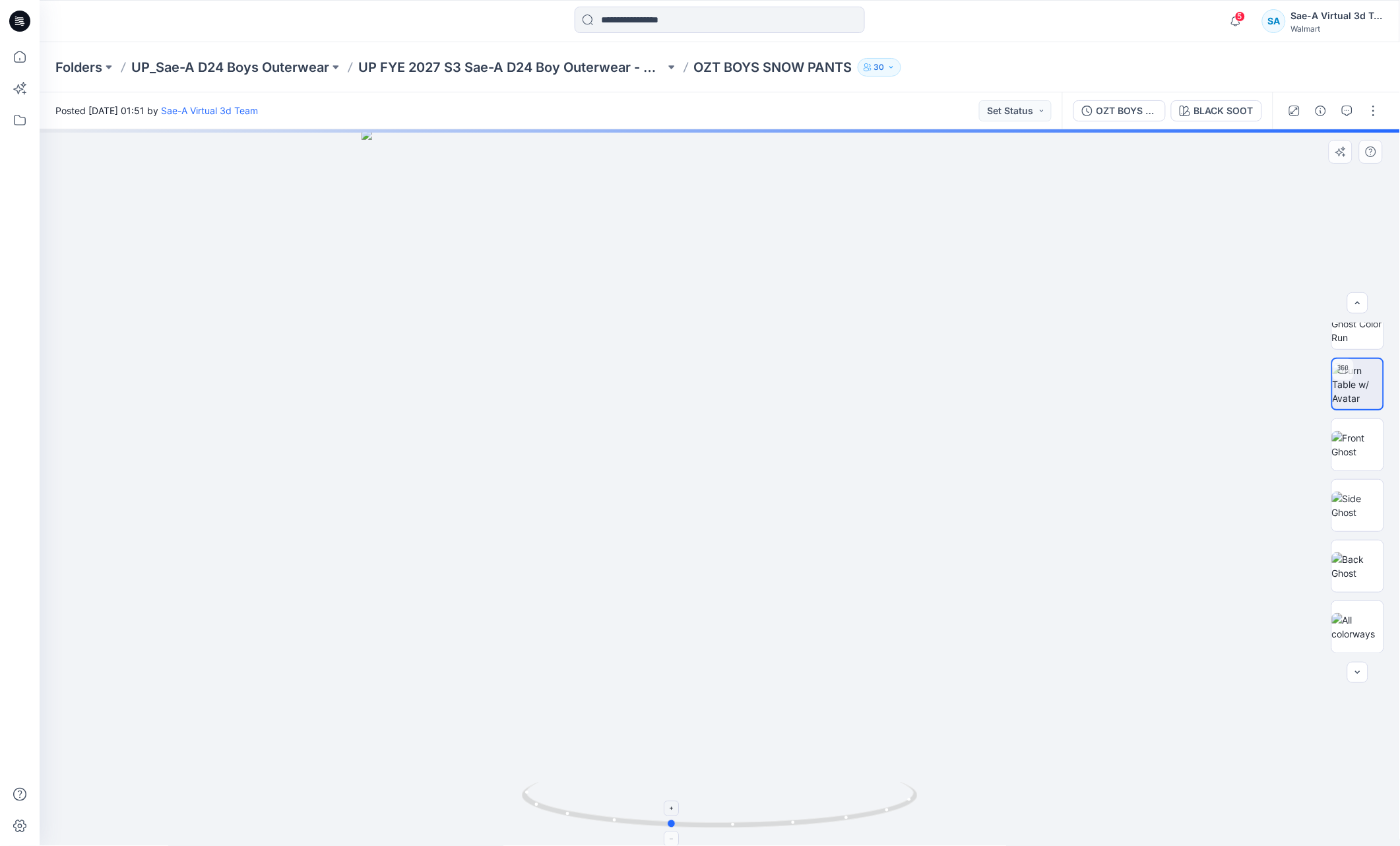
drag, startPoint x: 853, startPoint y: 821, endPoint x: 832, endPoint y: 822, distance: 21.0
click at [832, 822] on icon at bounding box center [721, 807] width 399 height 50
drag, startPoint x: 711, startPoint y: 827, endPoint x: 827, endPoint y: 820, distance: 116.2
click at [827, 820] on icon at bounding box center [721, 807] width 399 height 50
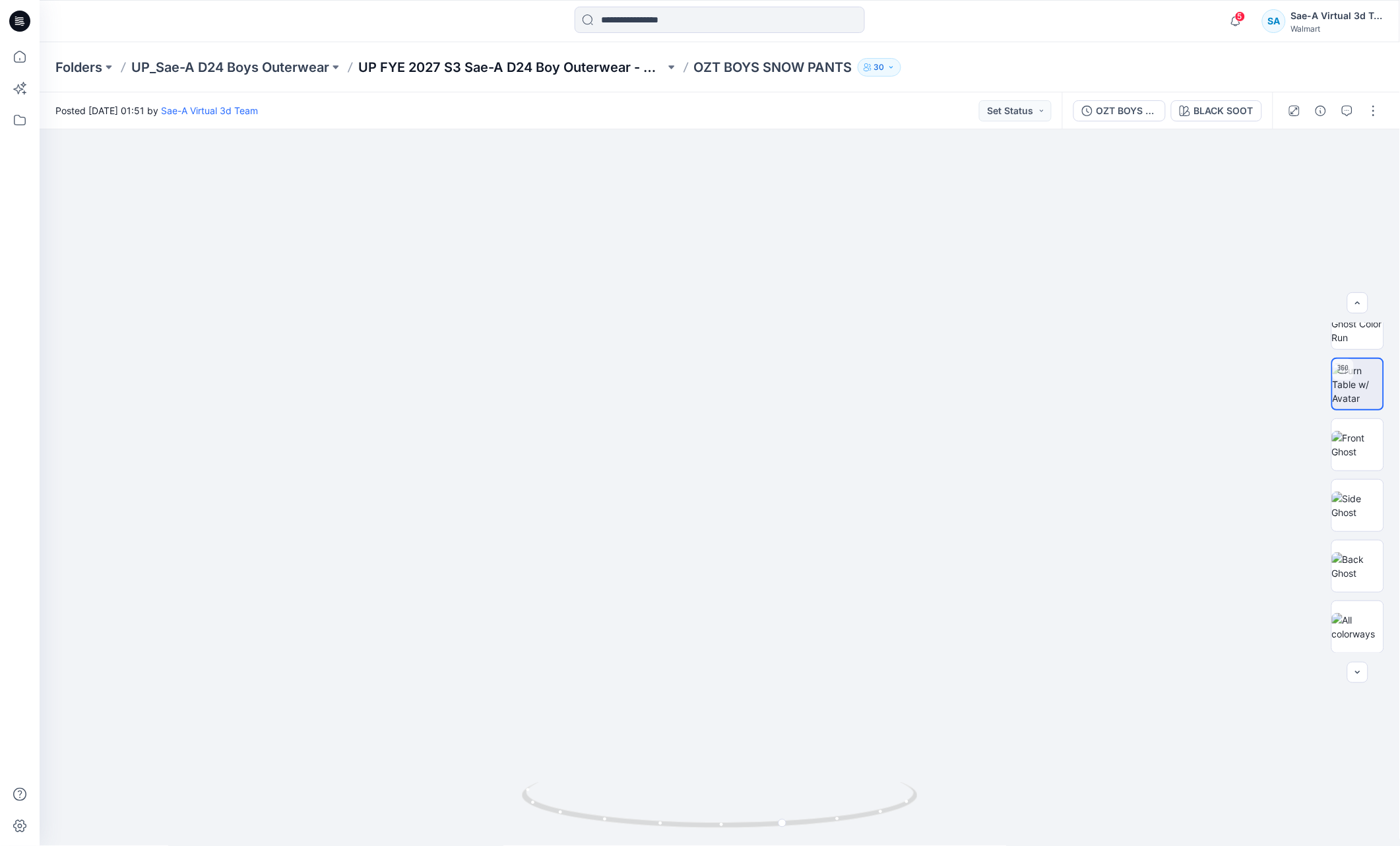
click at [603, 66] on p "UP FYE 2027 S3 Sae-A D24 Boy Outerwear - Ozark Trail" at bounding box center [512, 67] width 307 height 18
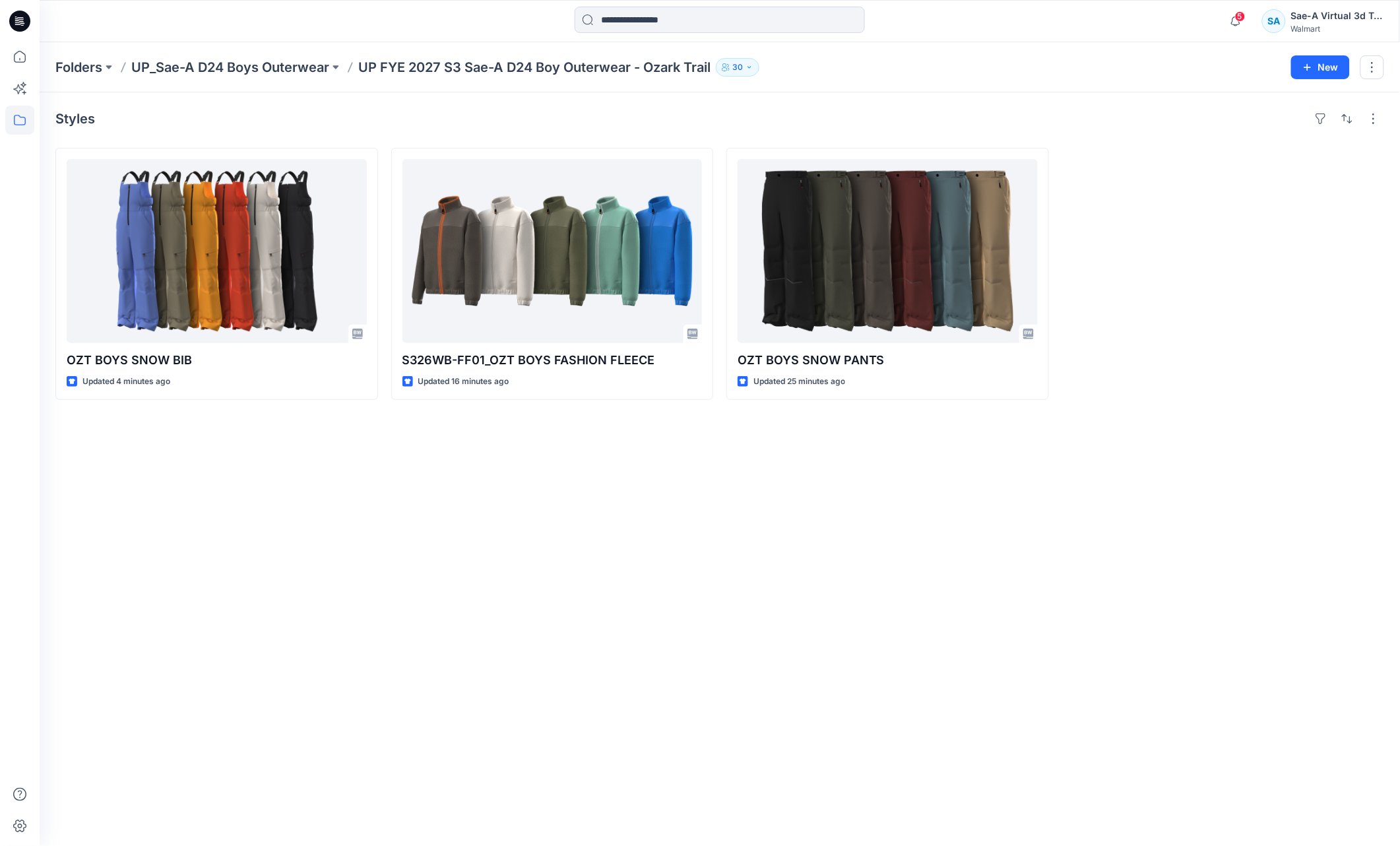
click at [592, 530] on div "Styles OZT BOYS SNOW BIB Updated 4 minutes ago S326WB-FF01_OZT BOYS FASHION FLE…" at bounding box center [720, 469] width 1361 height 754
click at [250, 62] on p "UP_Sae-A D24 Boys Outerwear" at bounding box center [230, 67] width 198 height 18
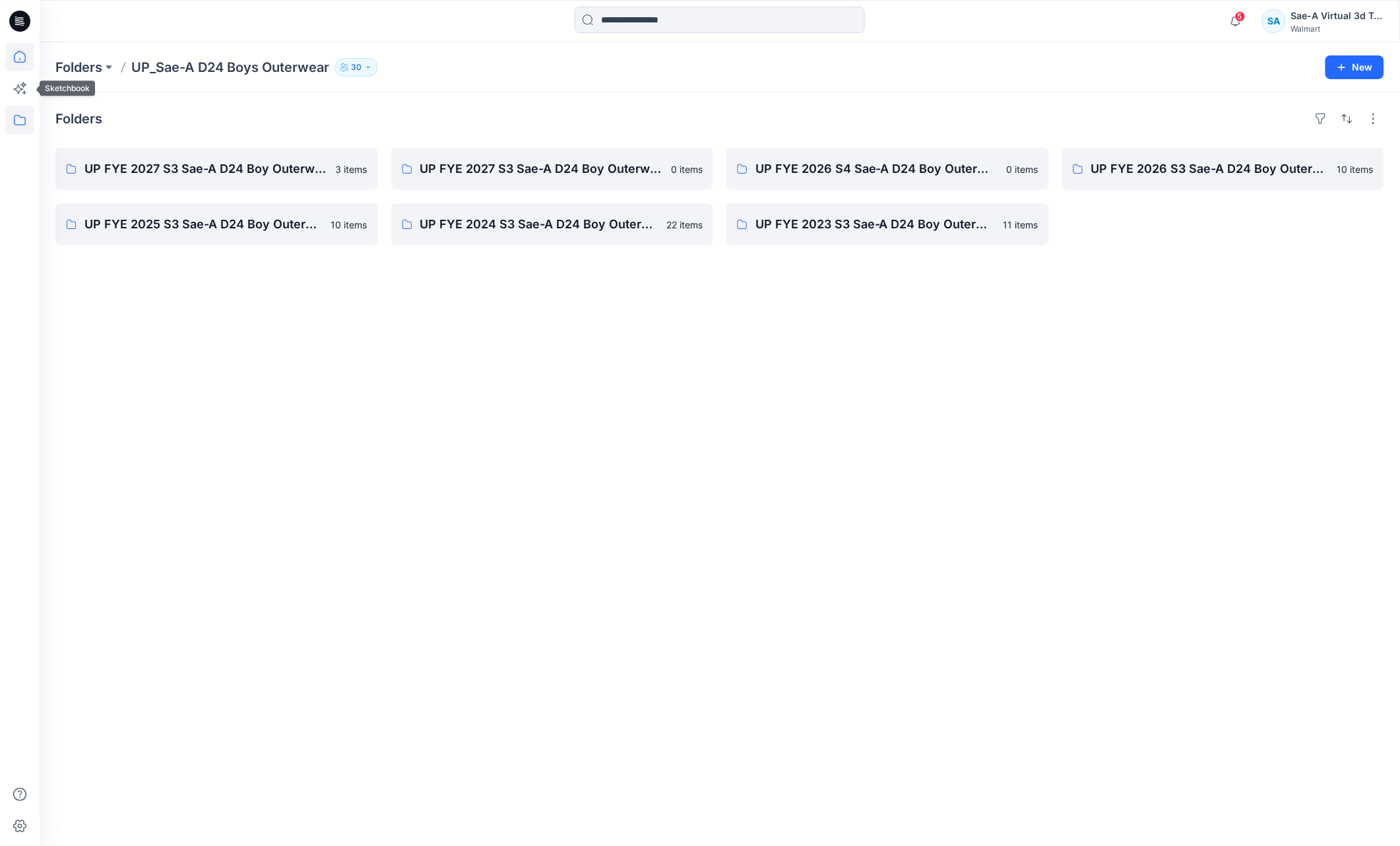
click at [18, 47] on icon at bounding box center [20, 57] width 29 height 29
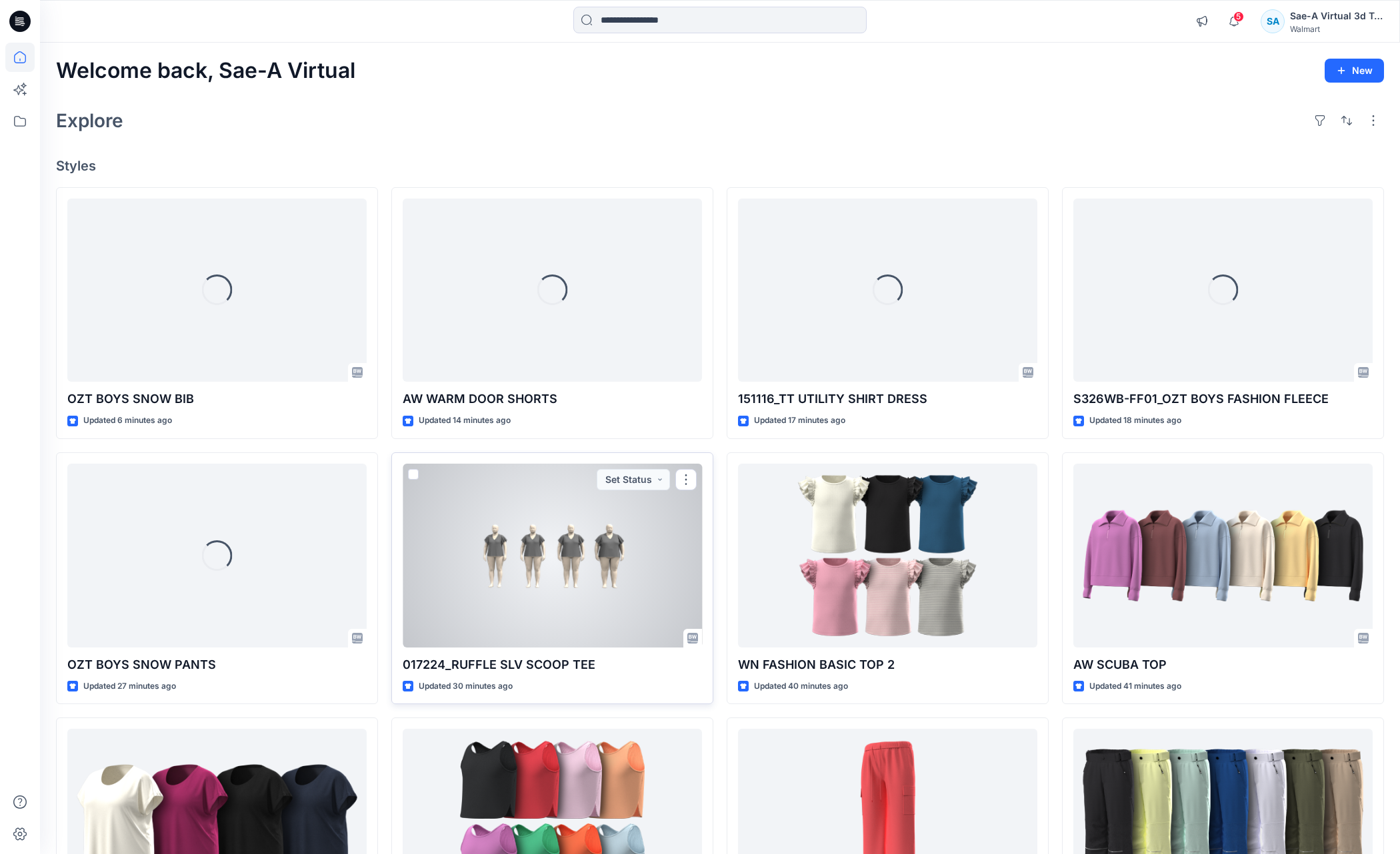
scroll to position [180, 0]
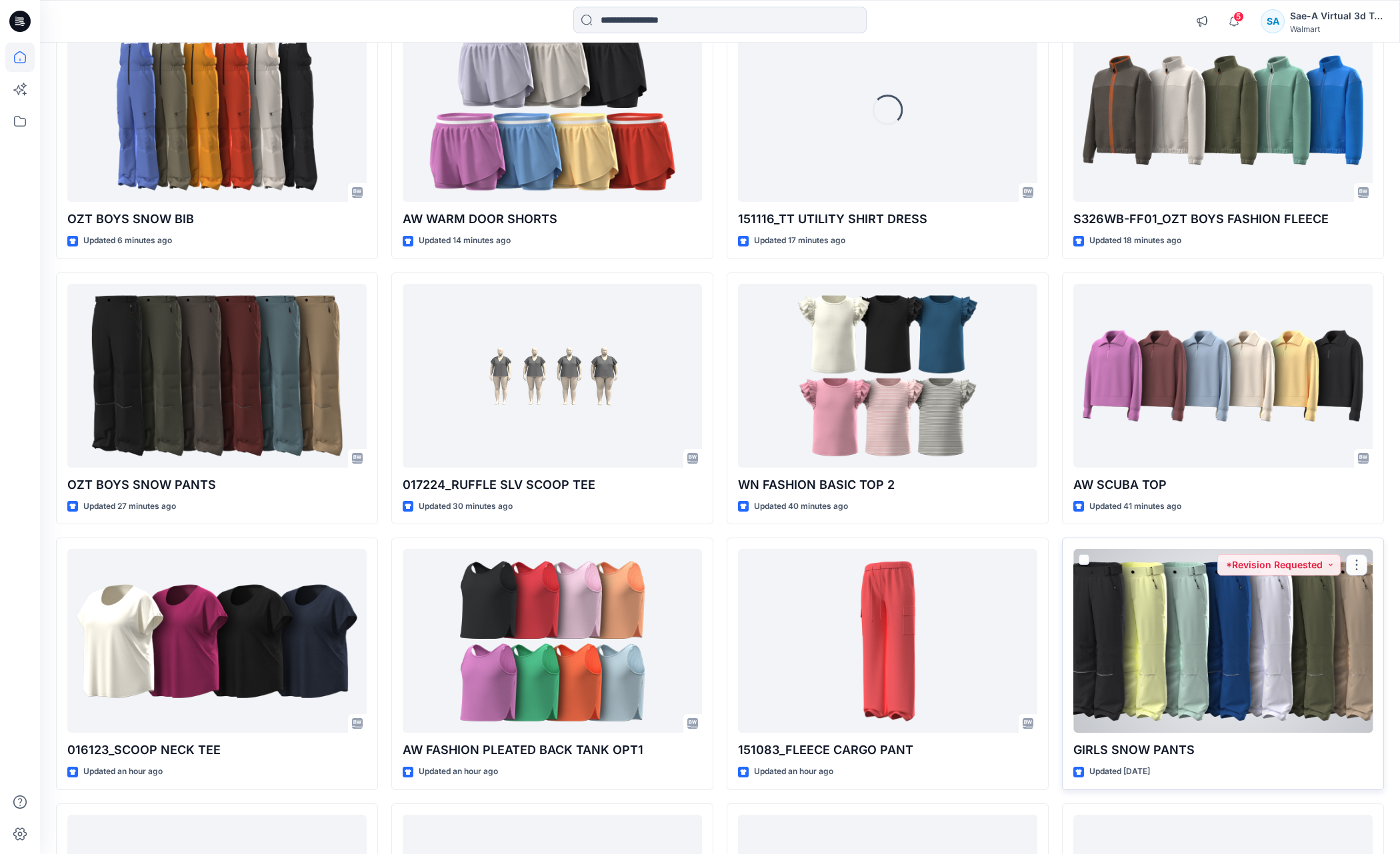
click at [1187, 643] on div at bounding box center [1223, 640] width 300 height 184
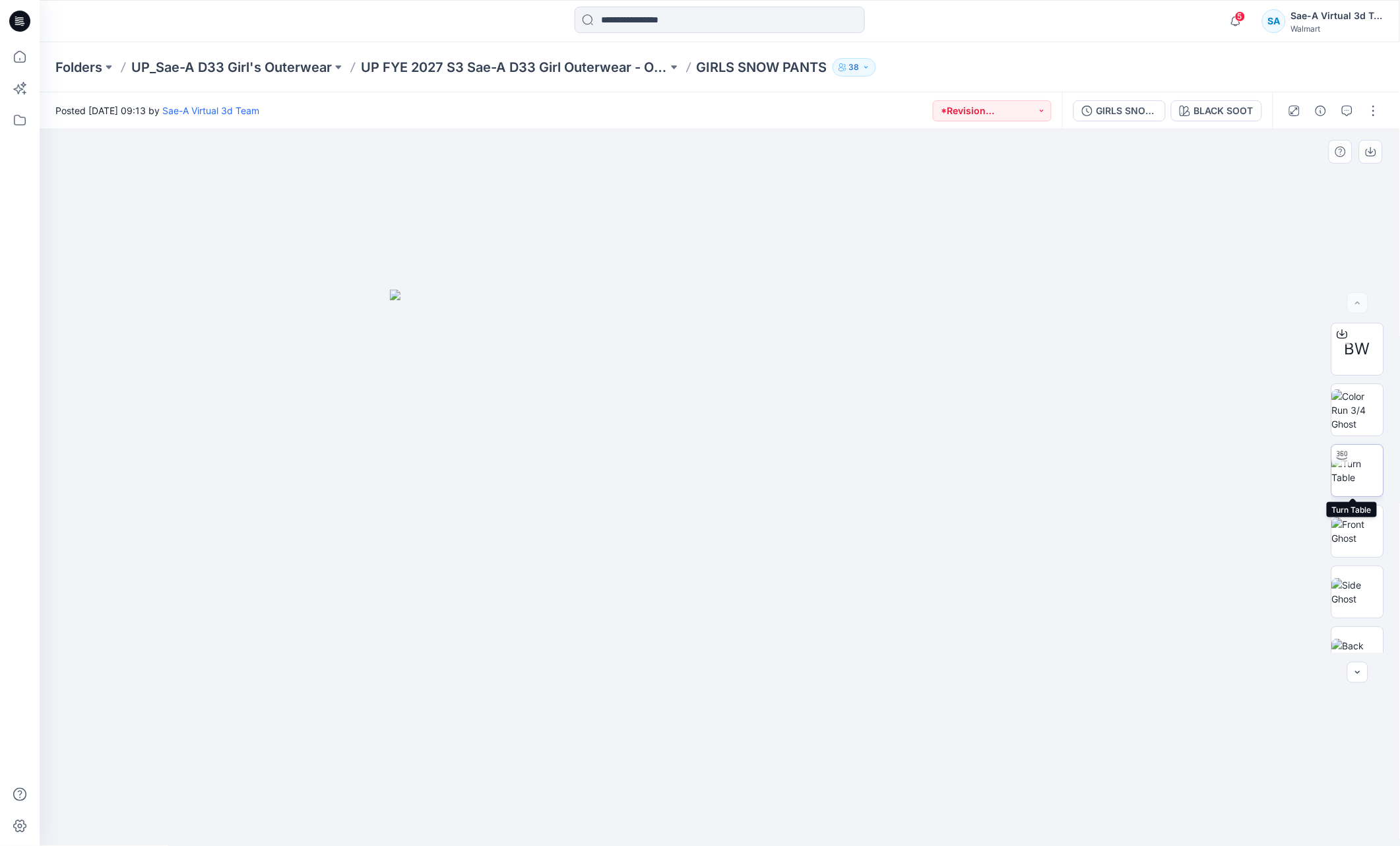
click at [1360, 475] on img at bounding box center [1358, 470] width 52 height 28
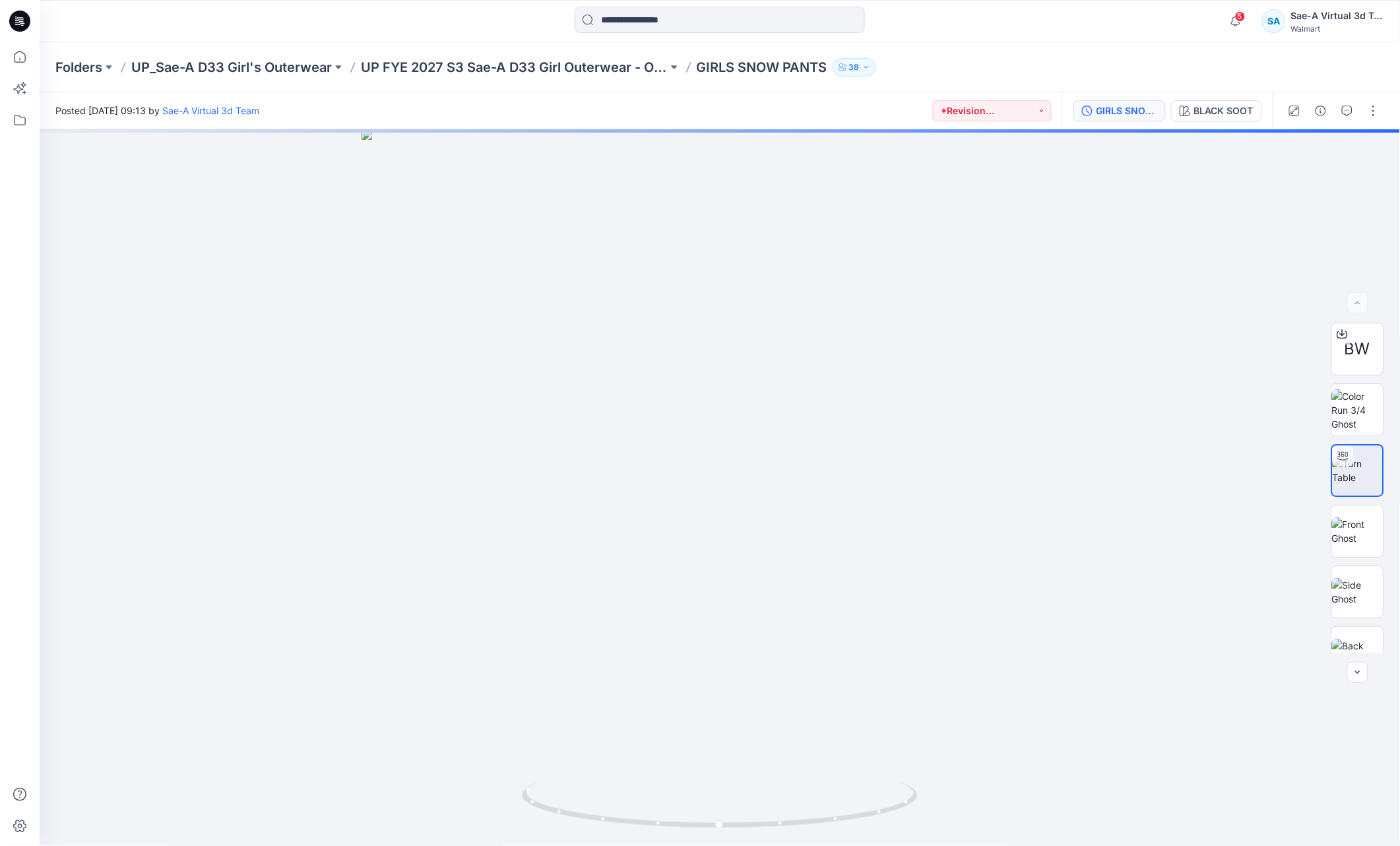
click at [1119, 121] on button "GIRLS SNOW PANTS_FUL COLORWAYS" at bounding box center [1120, 111] width 93 height 21
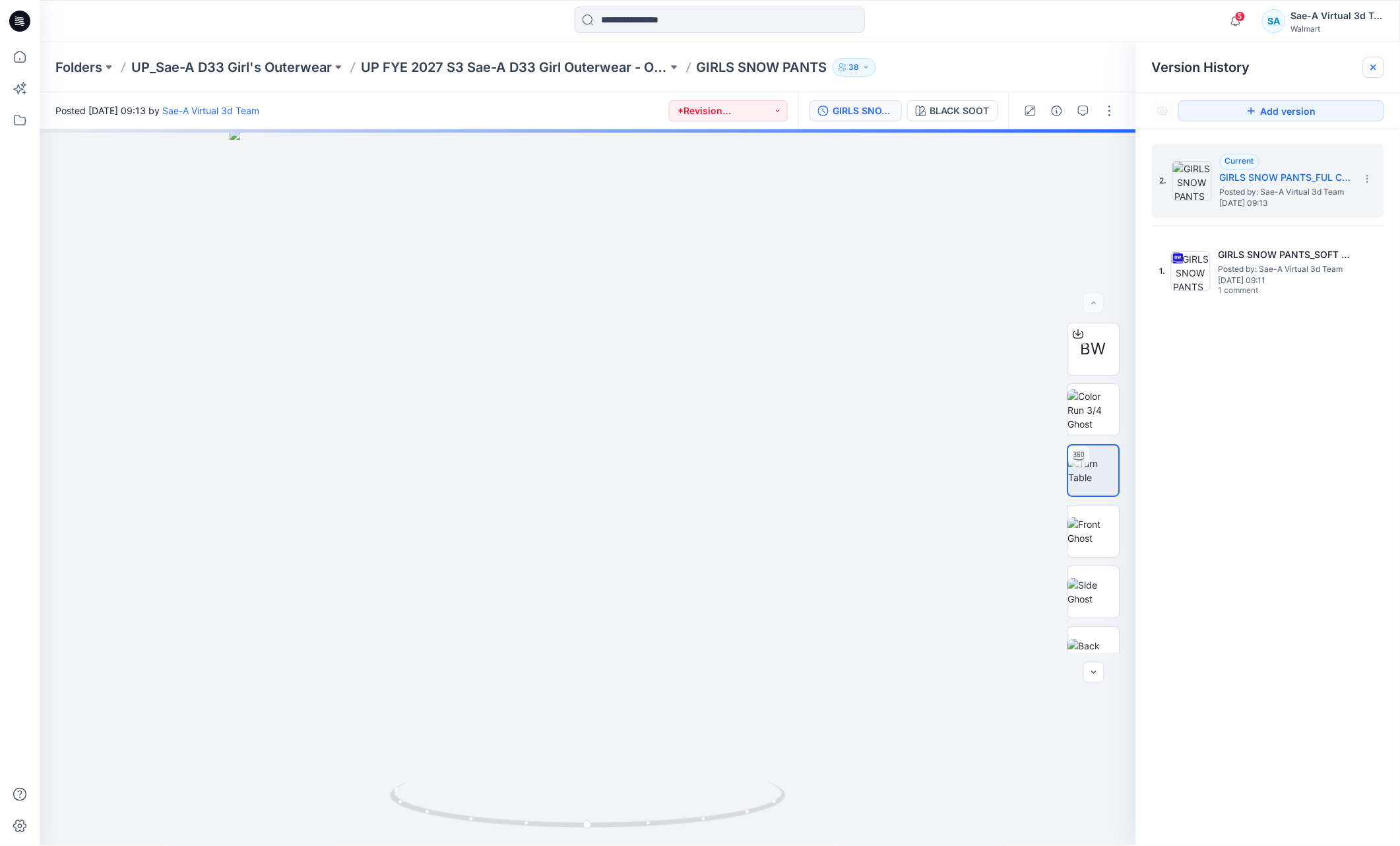
click at [1372, 69] on icon at bounding box center [1374, 67] width 5 height 5
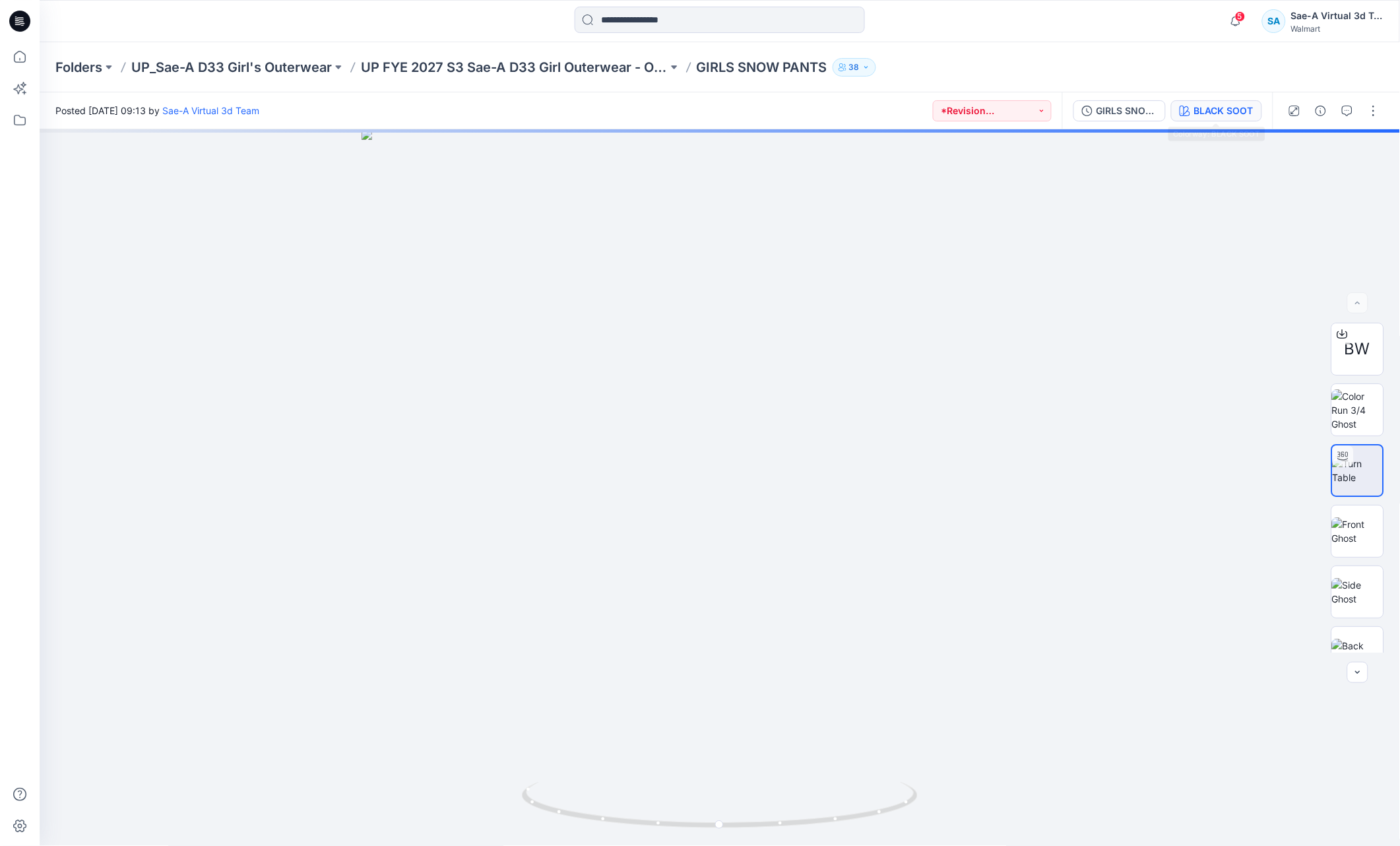
click at [1243, 109] on div "BLACK SOOT" at bounding box center [1224, 111] width 59 height 15
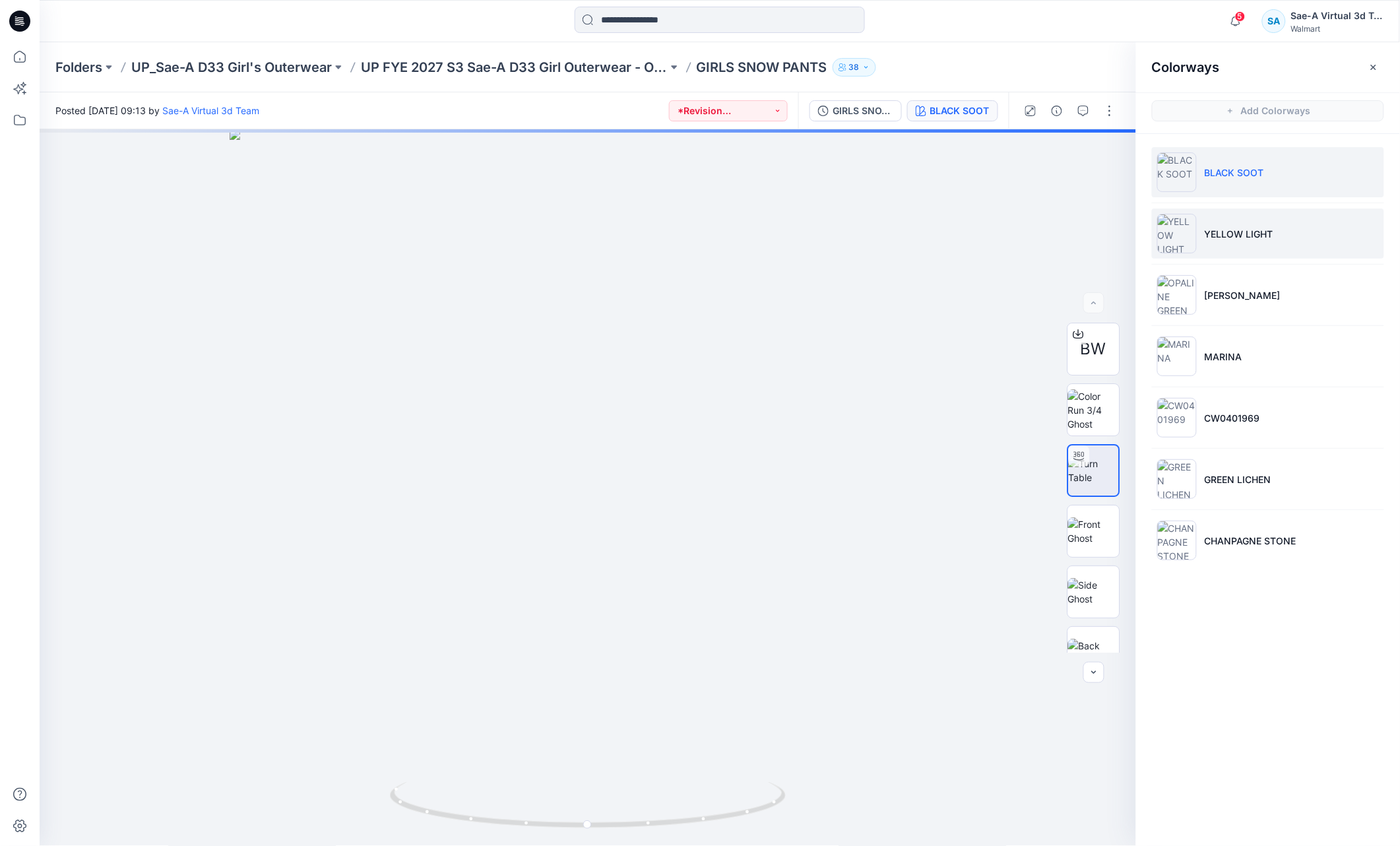
click at [1294, 243] on li "YELLOW LIGHT" at bounding box center [1268, 233] width 232 height 50
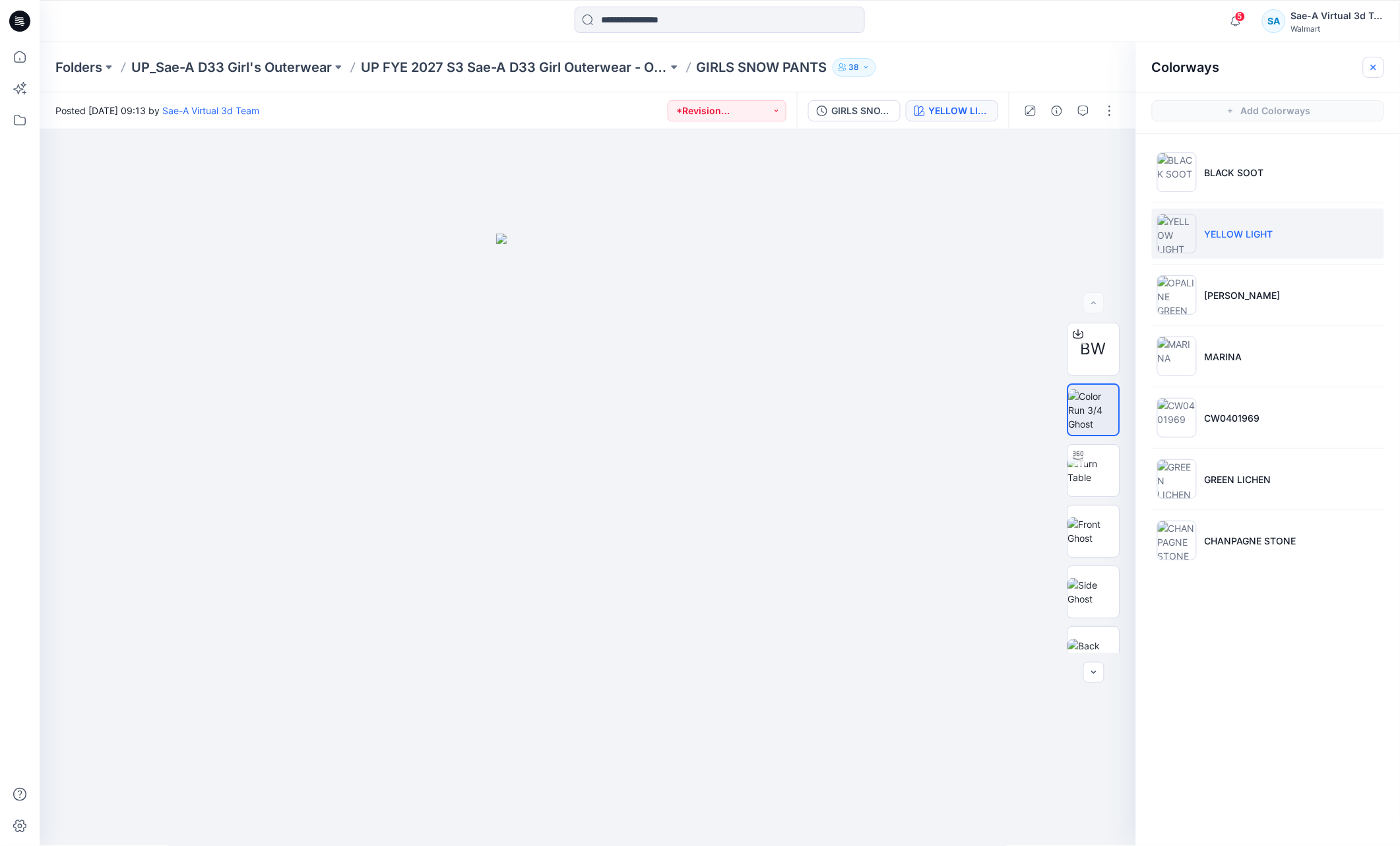
click at [1369, 65] on icon "button" at bounding box center [1375, 67] width 11 height 11
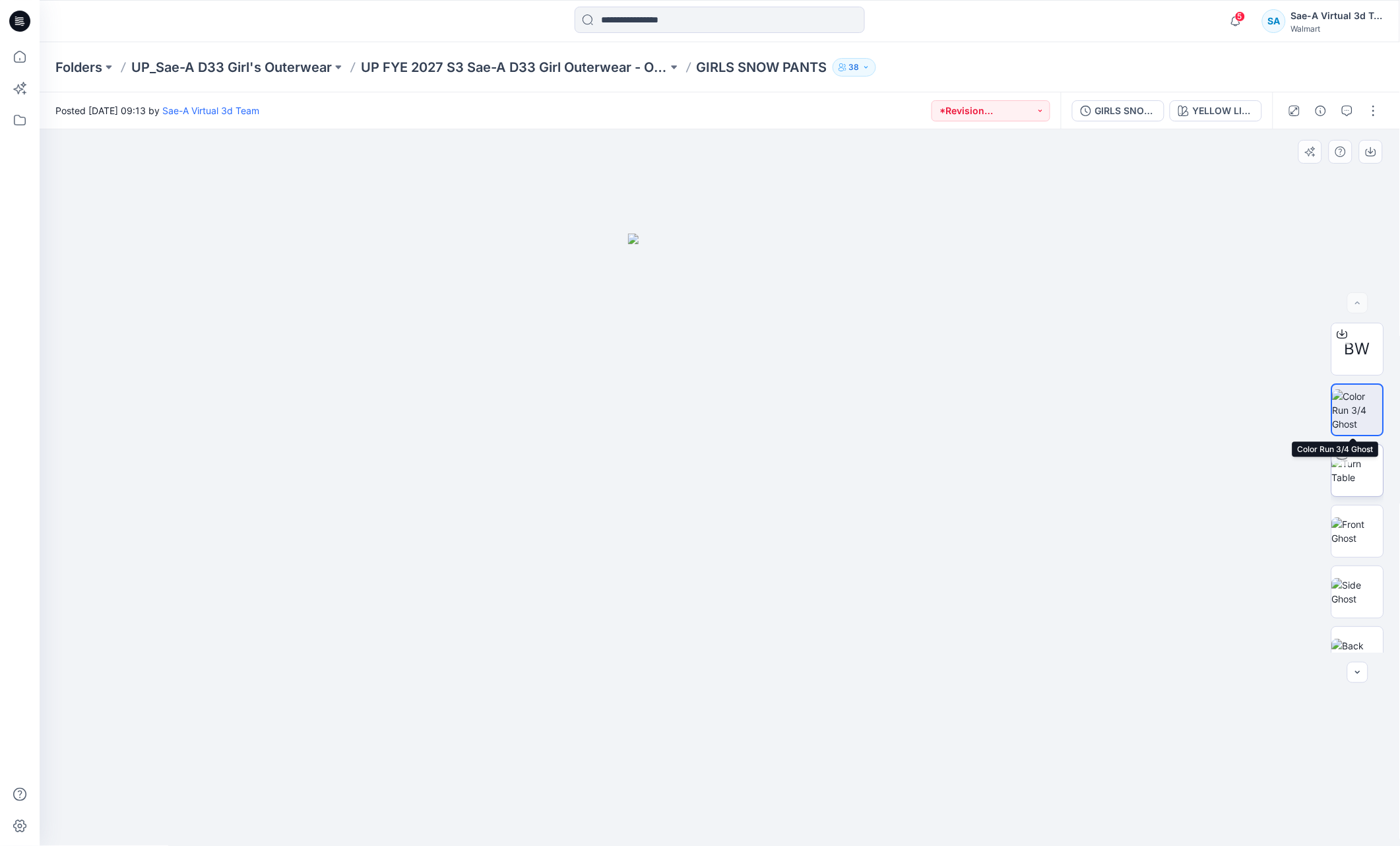
click at [1366, 482] on img at bounding box center [1358, 470] width 52 height 28
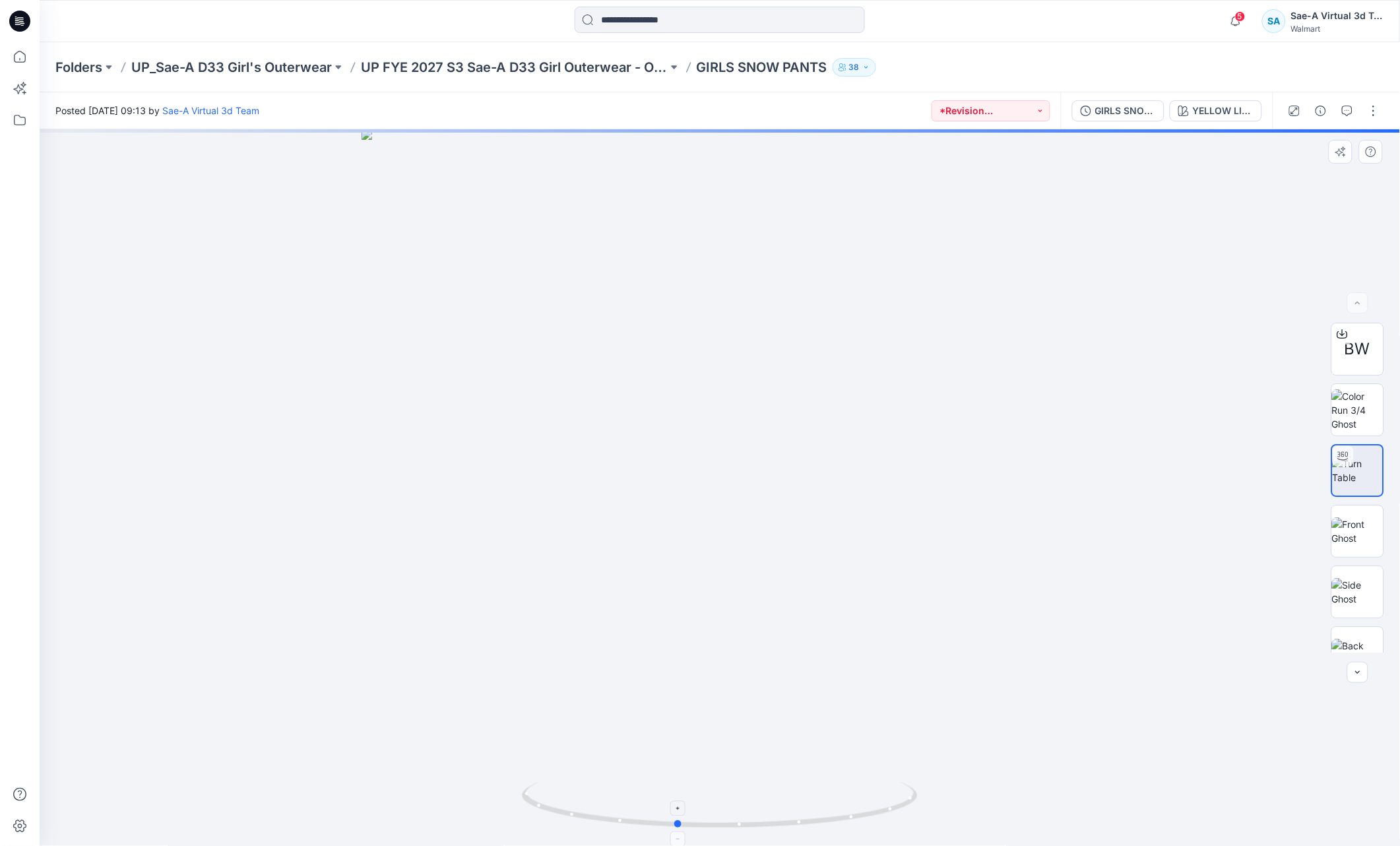
drag, startPoint x: 874, startPoint y: 814, endPoint x: 831, endPoint y: 825, distance: 44.4
click at [831, 825] on icon at bounding box center [721, 807] width 399 height 50
drag, startPoint x: 805, startPoint y: 737, endPoint x: 686, endPoint y: 468, distance: 294.1
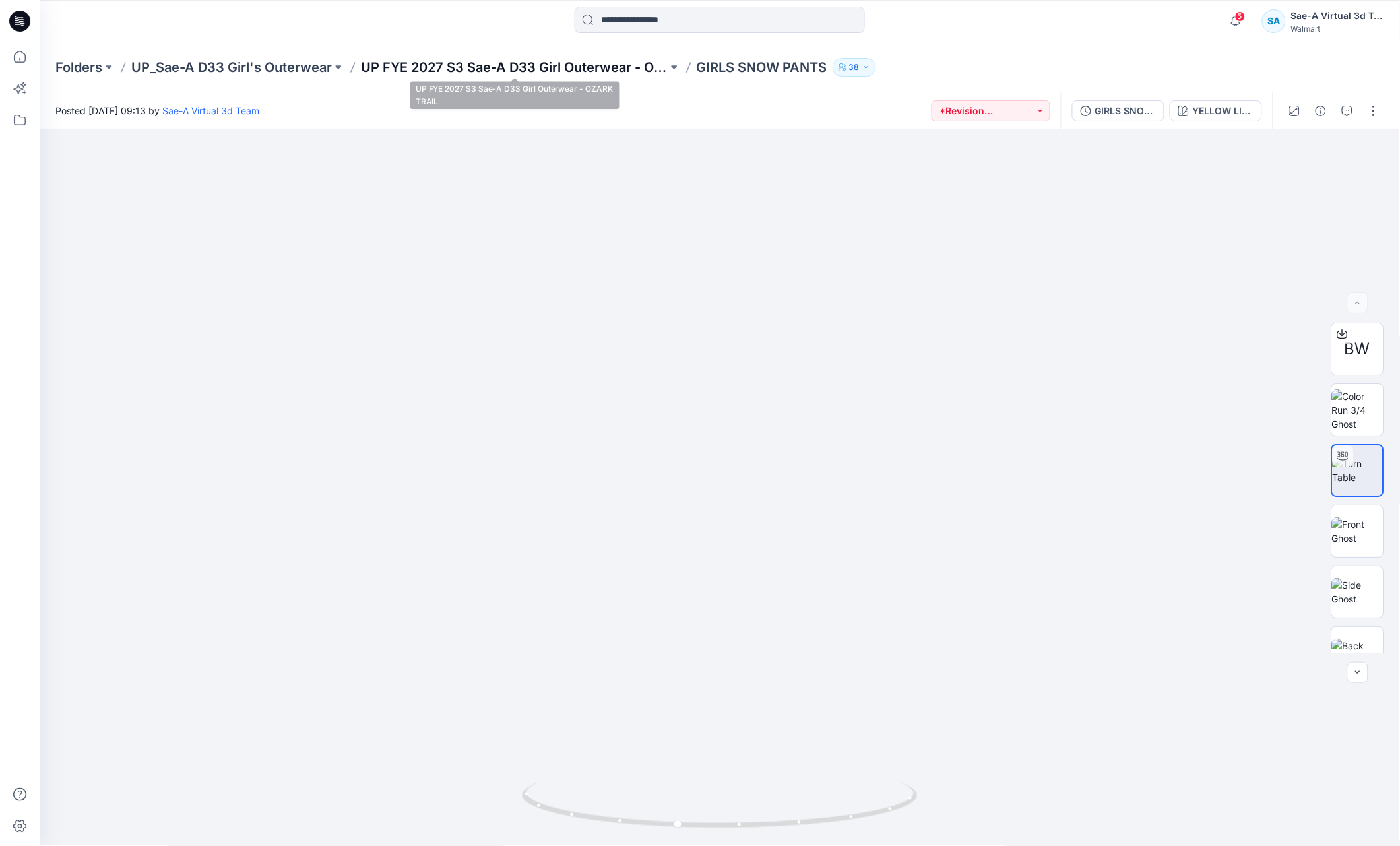
click at [593, 64] on p "UP FYE 2027 S3 Sae-A D33 Girl Outerwear - OZARK TRAIL" at bounding box center [514, 67] width 307 height 18
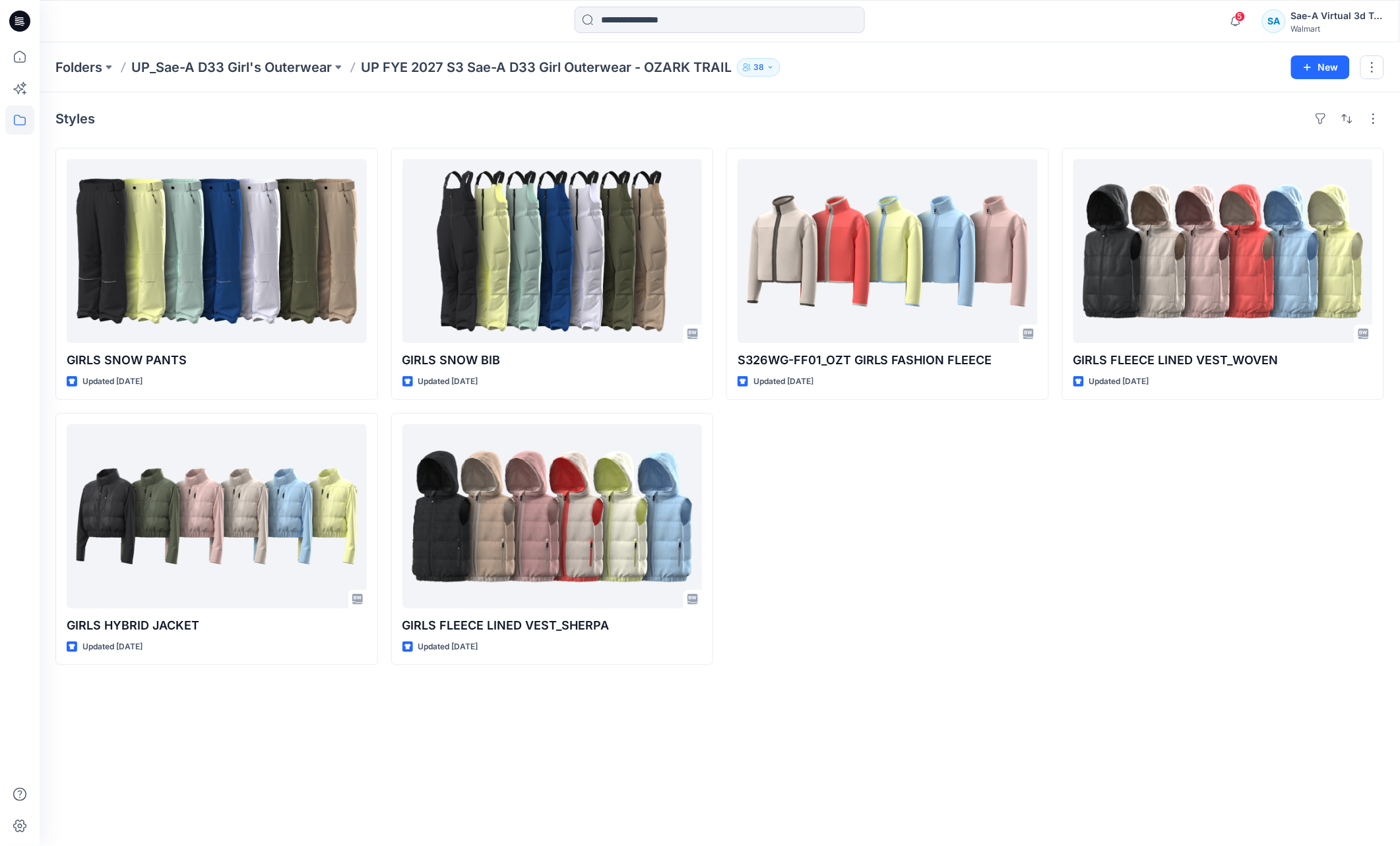
click at [1021, 505] on div "S326WG-FF01_OZT GIRLS FASHION FLEECE Updated 3 days ago" at bounding box center [888, 407] width 323 height 517
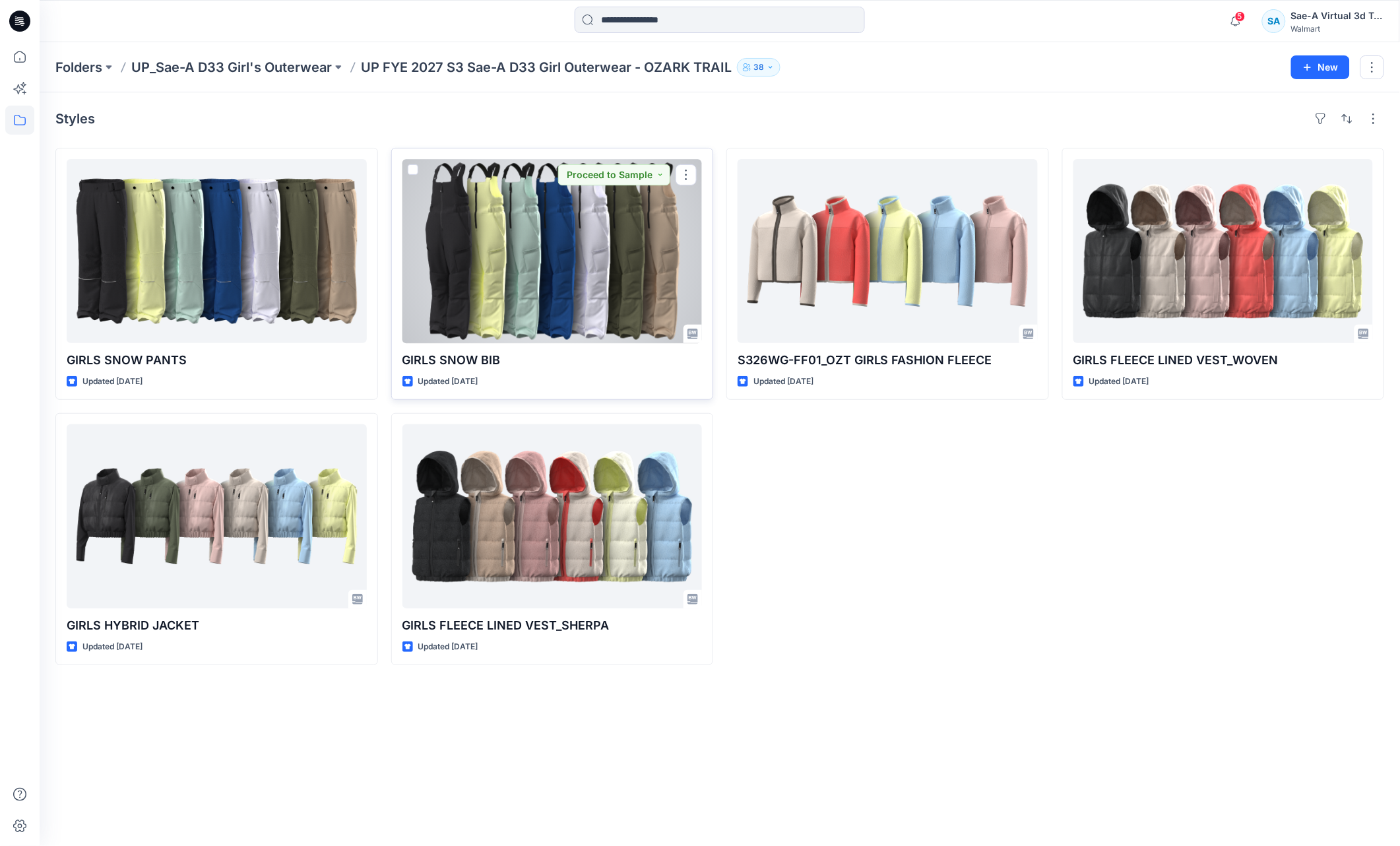
click at [471, 288] on div at bounding box center [553, 251] width 300 height 184
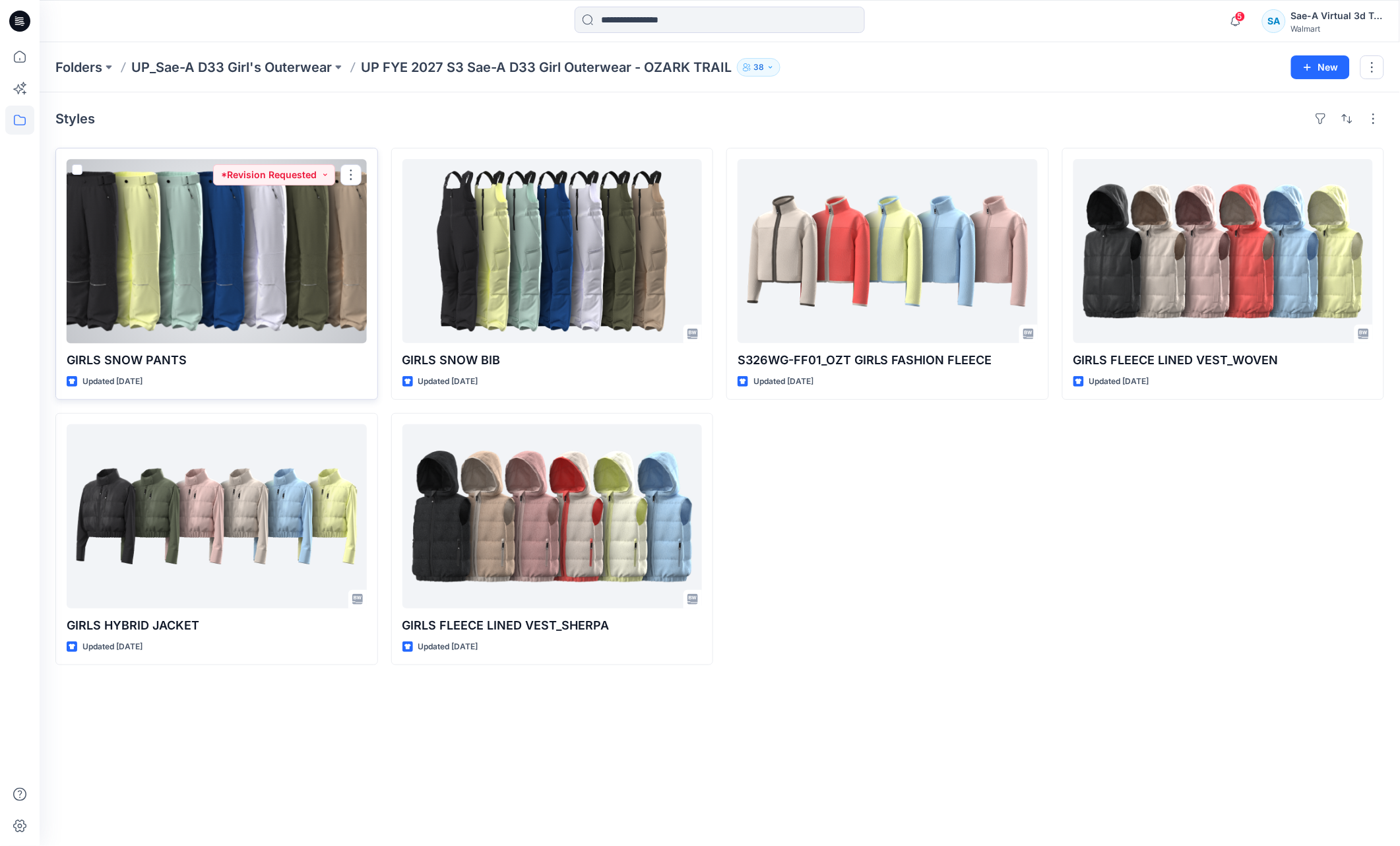
click at [165, 240] on div at bounding box center [216, 251] width 300 height 184
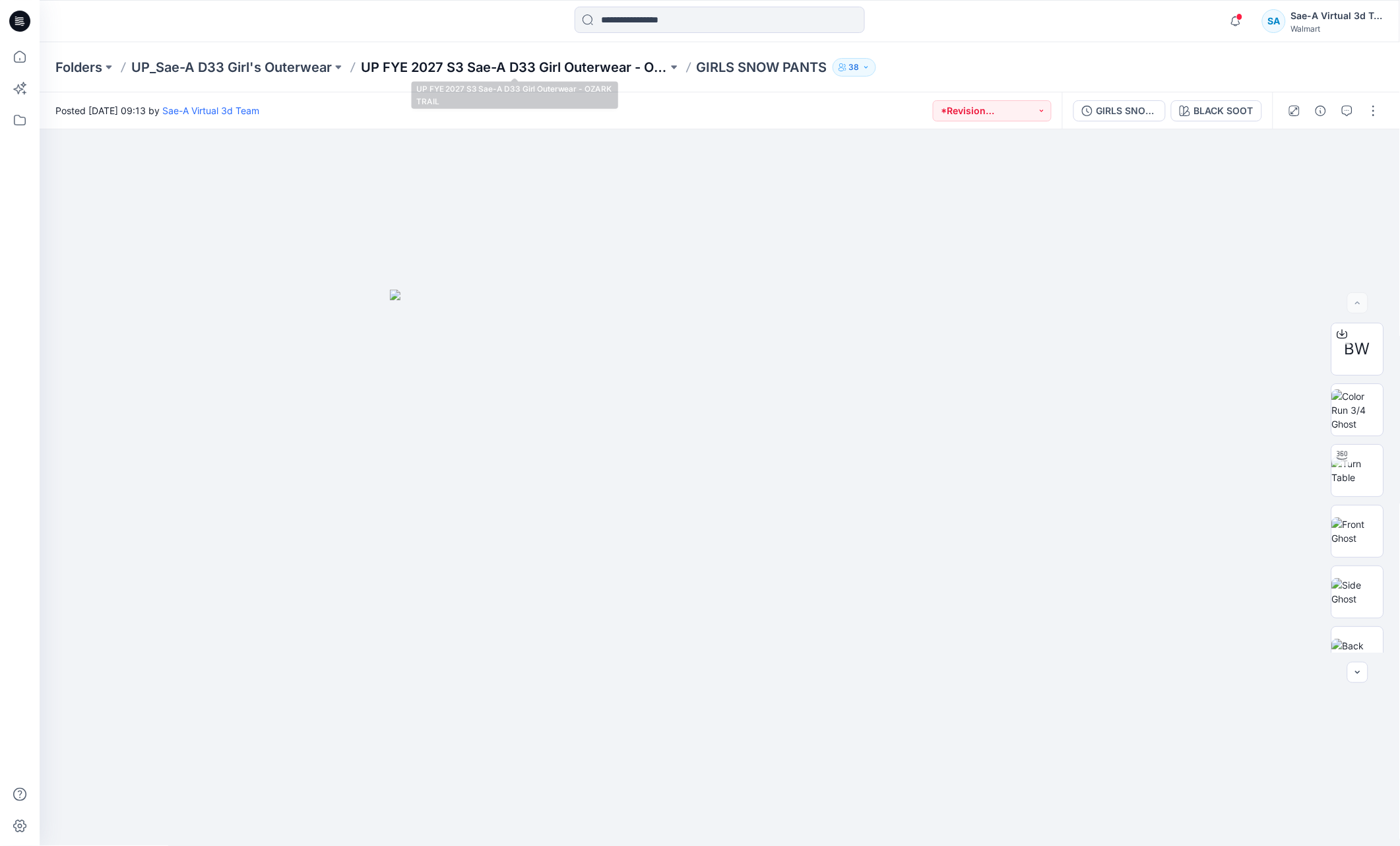
click at [500, 66] on p "UP FYE 2027 S3 Sae-A D33 Girl Outerwear - OZARK TRAIL" at bounding box center [514, 67] width 307 height 18
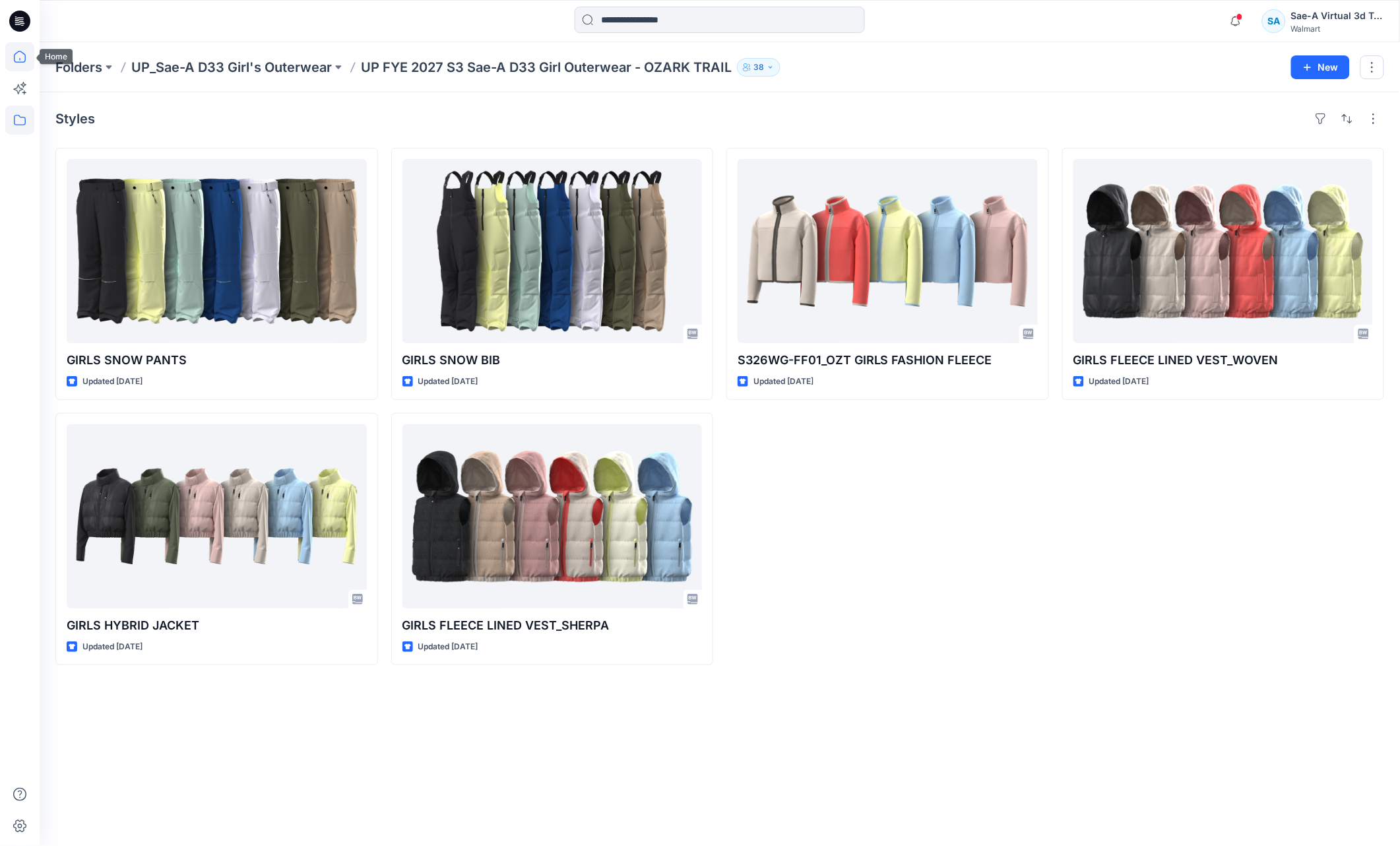
click at [18, 52] on icon at bounding box center [20, 57] width 29 height 29
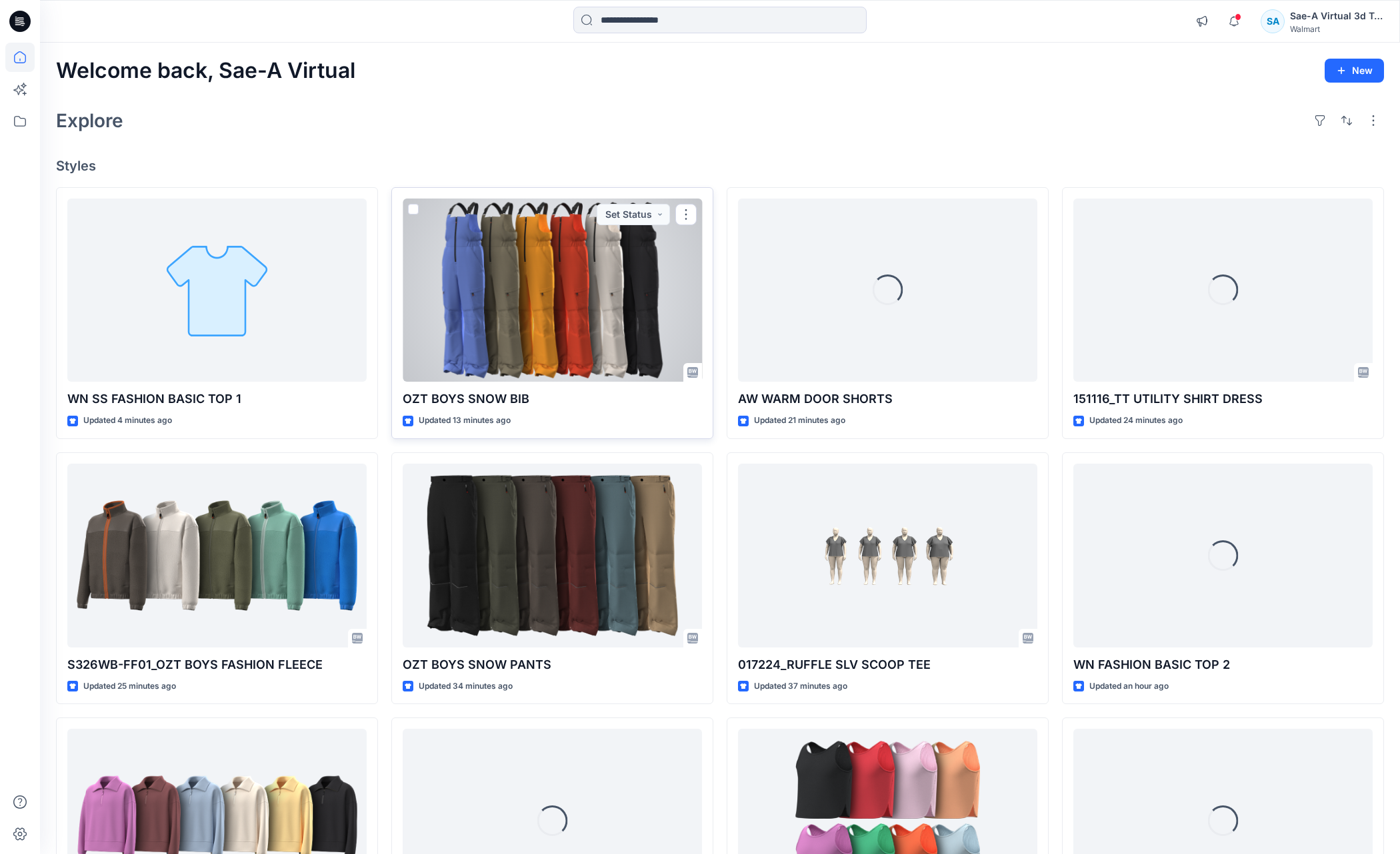
click at [549, 336] on div at bounding box center [552, 290] width 300 height 184
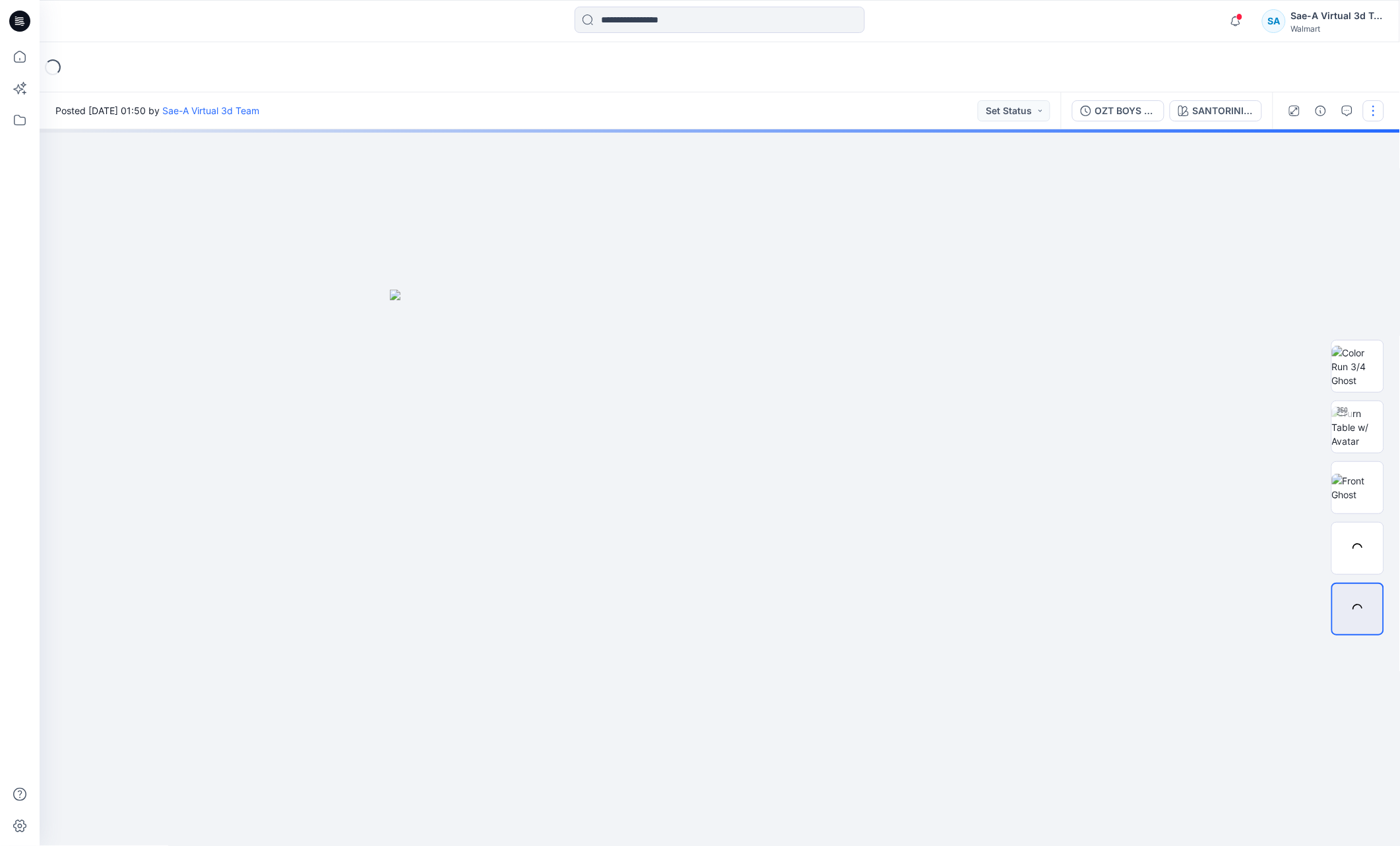
click at [1366, 110] on button "button" at bounding box center [1374, 111] width 21 height 21
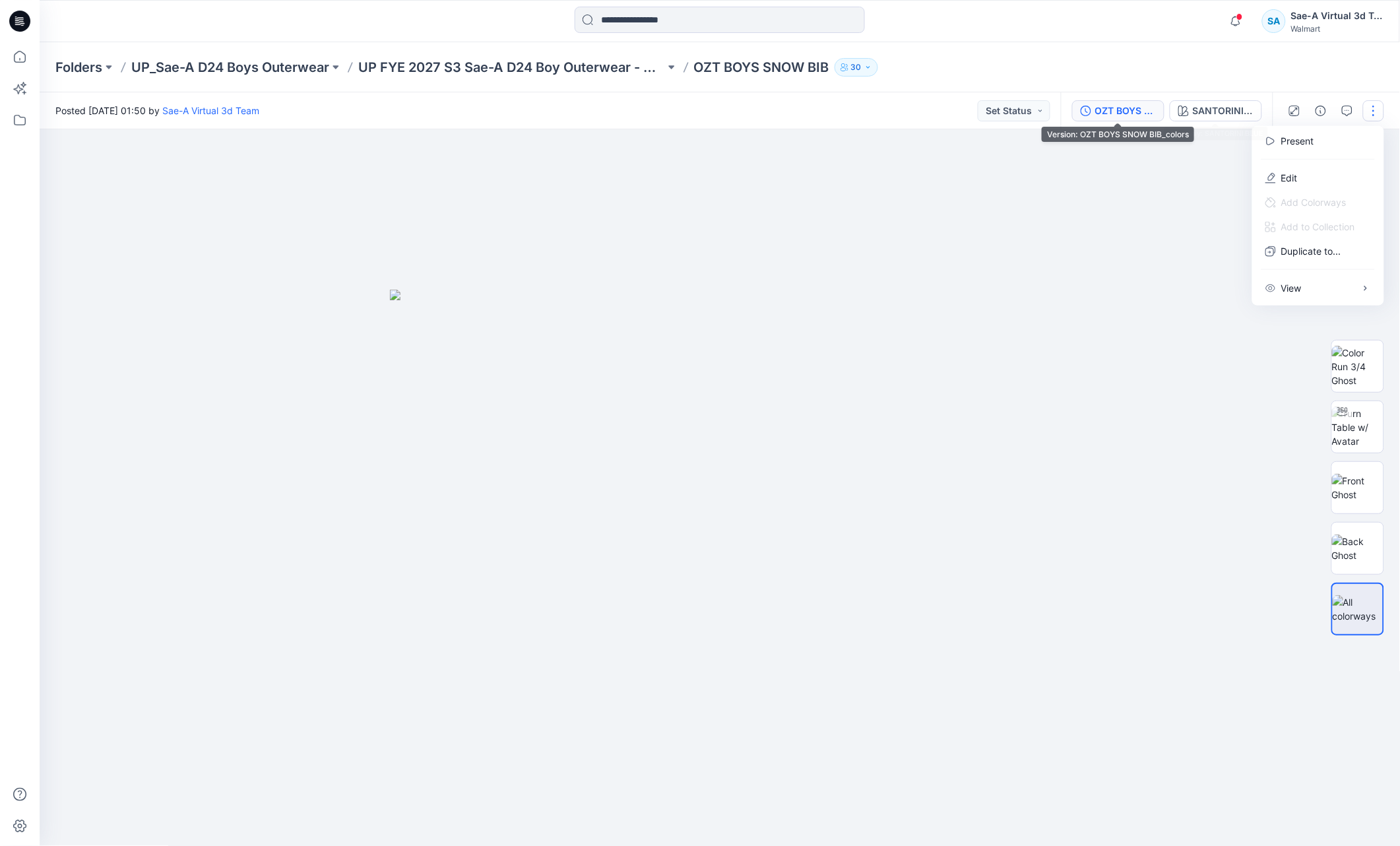
click at [1120, 104] on div "OZT BOYS SNOW BIB_colors" at bounding box center [1125, 111] width 61 height 15
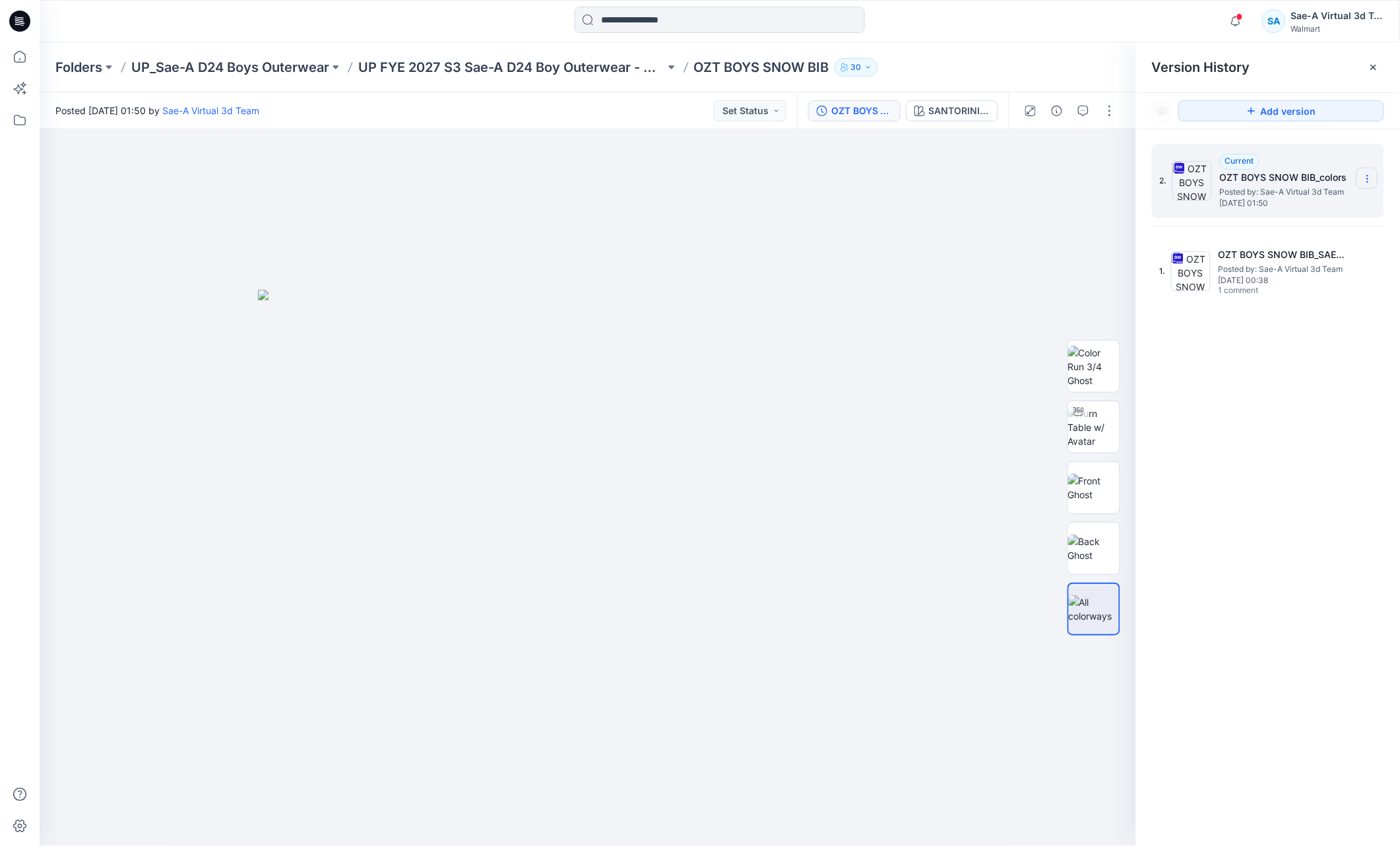
click at [1368, 174] on icon at bounding box center [1368, 179] width 11 height 11
click at [1330, 288] on div "Delete Version" at bounding box center [1297, 290] width 153 height 26
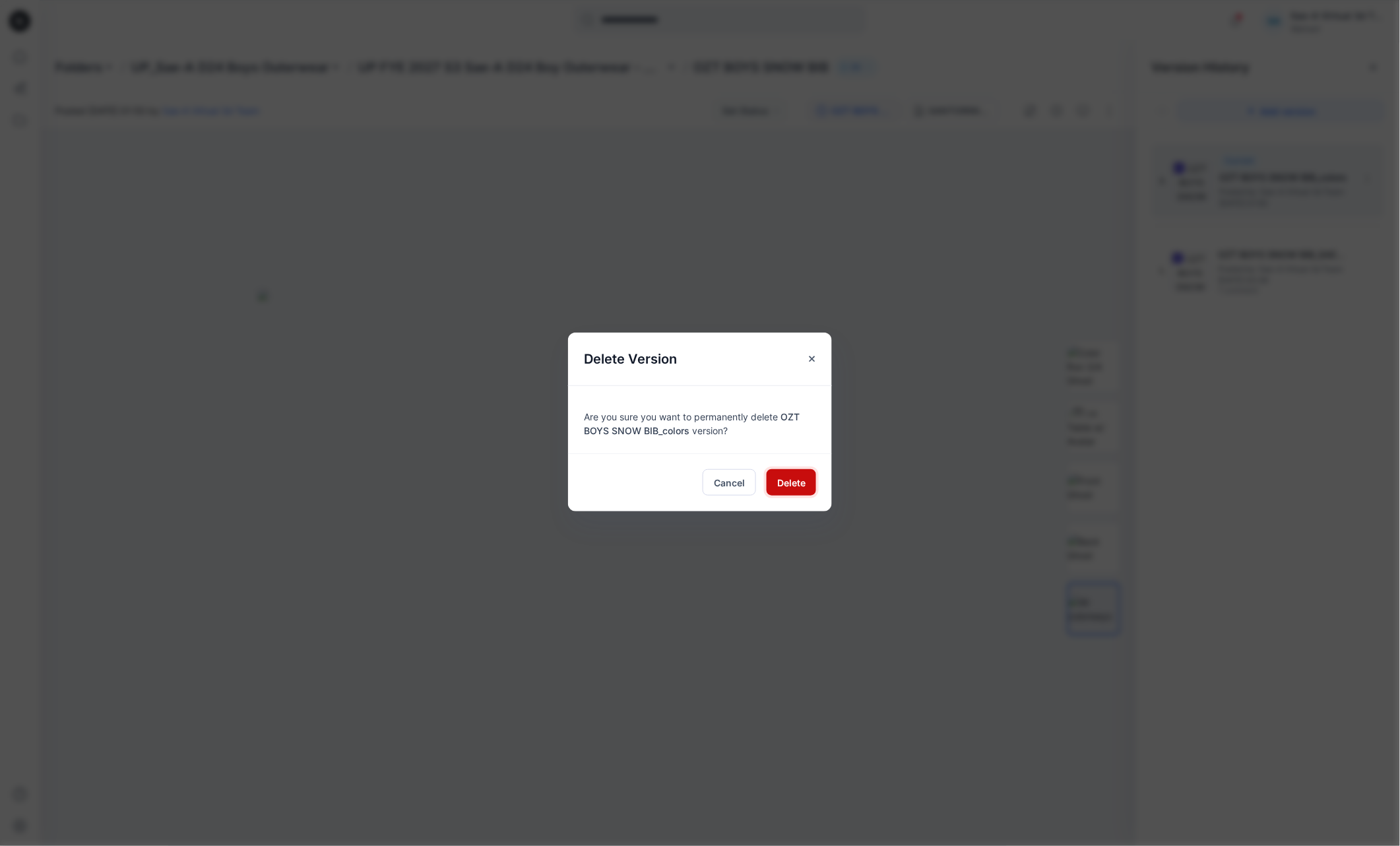
click at [793, 483] on span "Delete" at bounding box center [791, 482] width 28 height 14
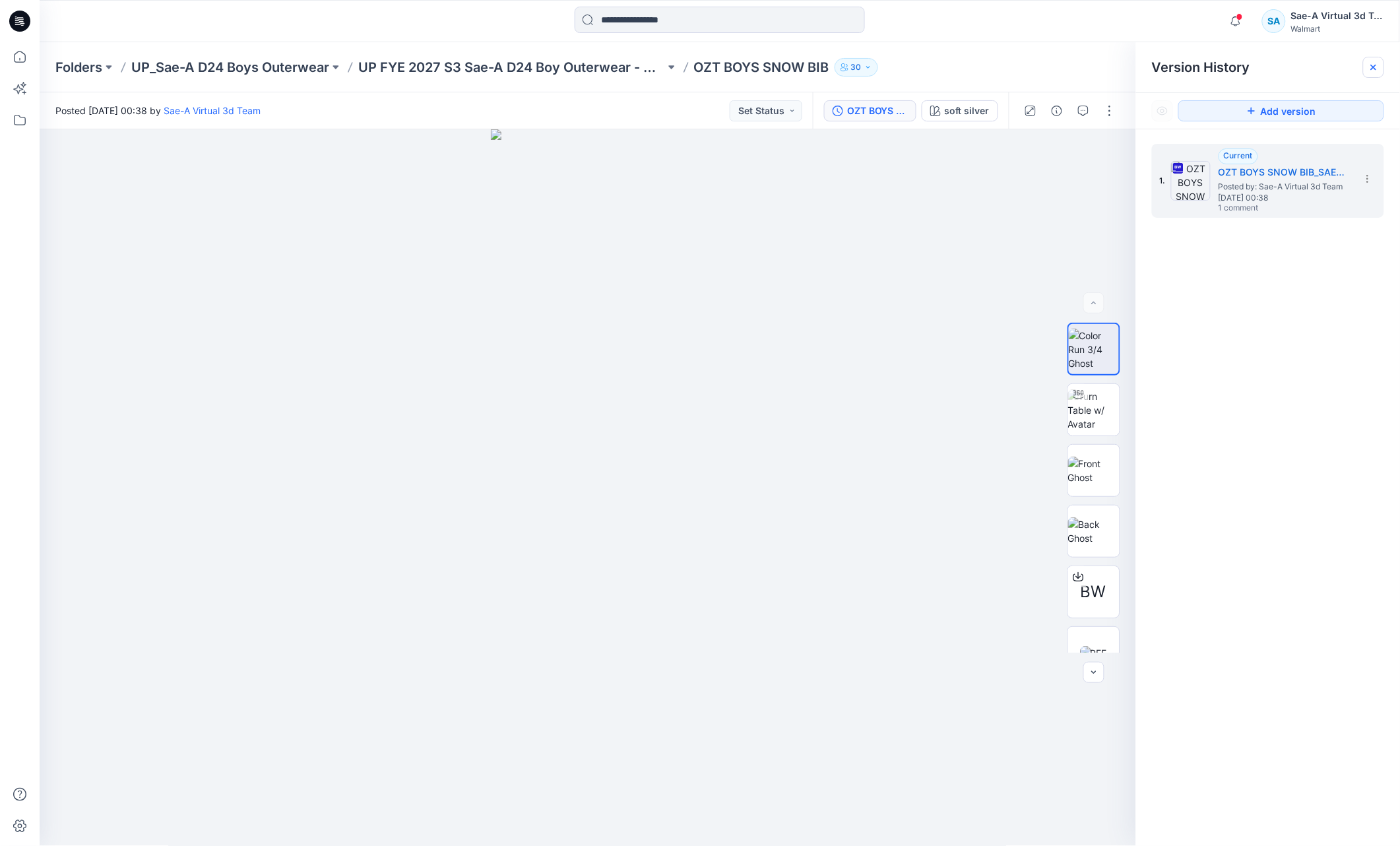
click at [1374, 66] on icon at bounding box center [1374, 67] width 5 height 5
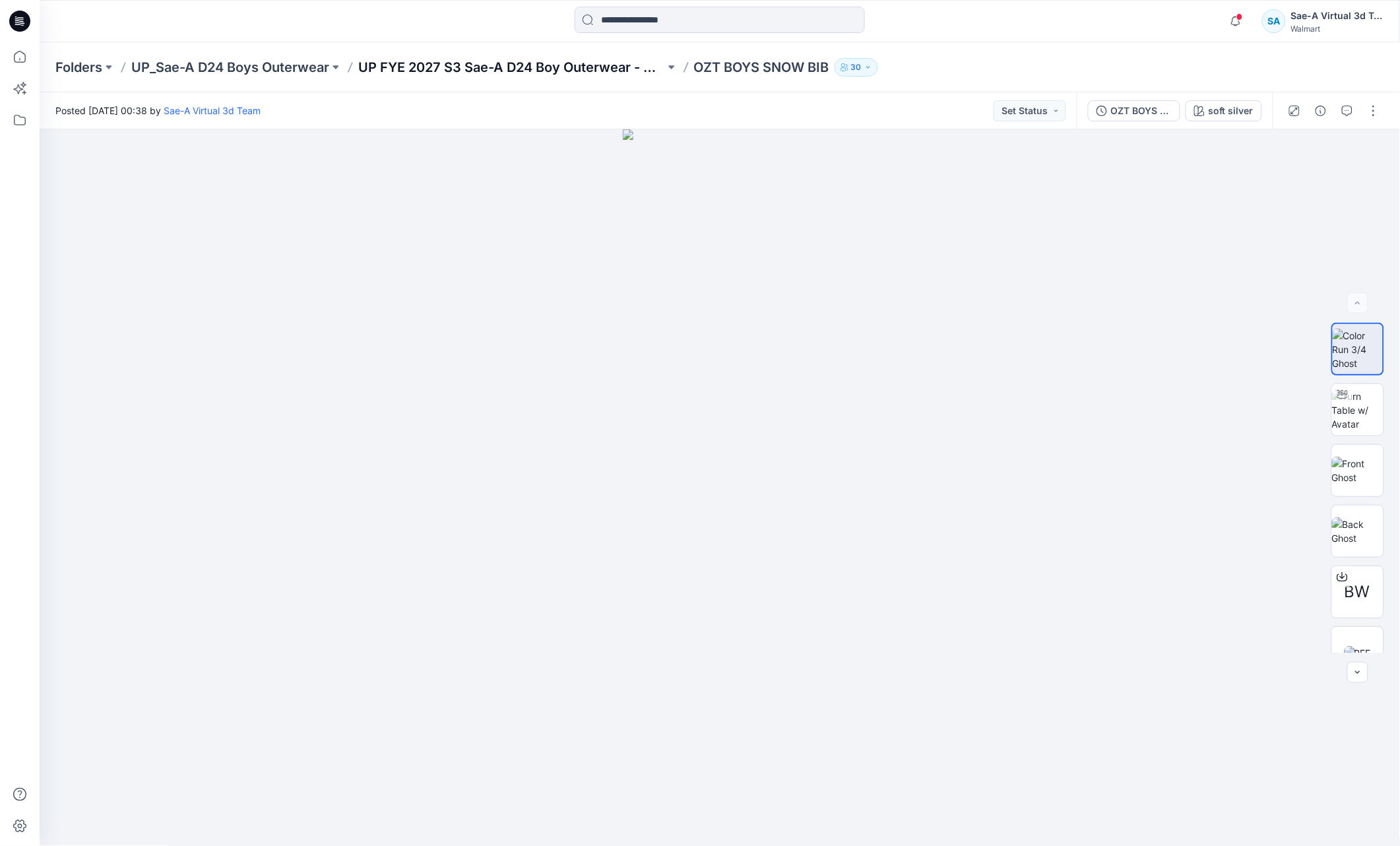
click at [459, 69] on p "UP FYE 2027 S3 Sae-A D24 Boy Outerwear - Ozark Trail" at bounding box center [512, 67] width 307 height 18
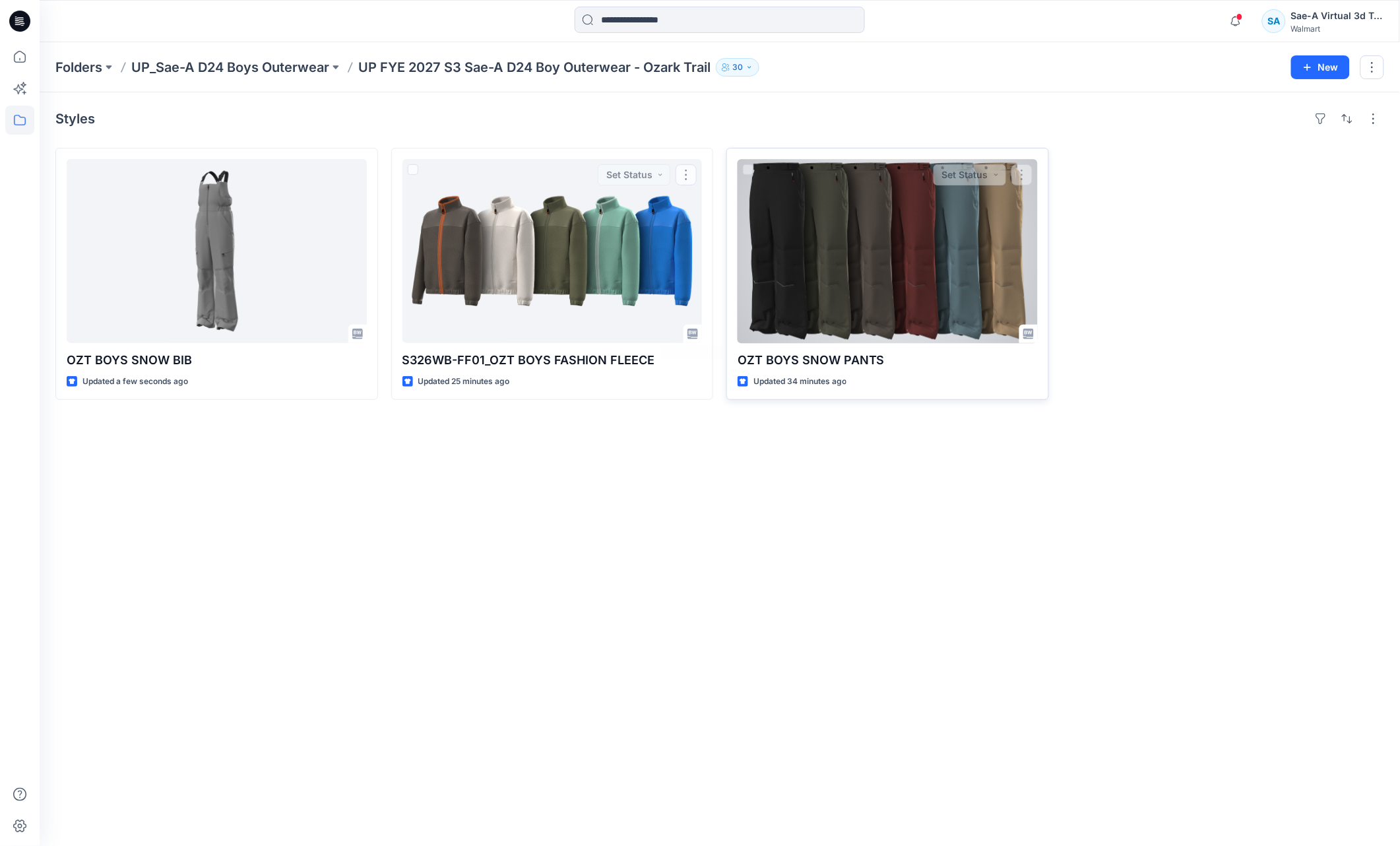
click at [844, 314] on div at bounding box center [887, 251] width 300 height 184
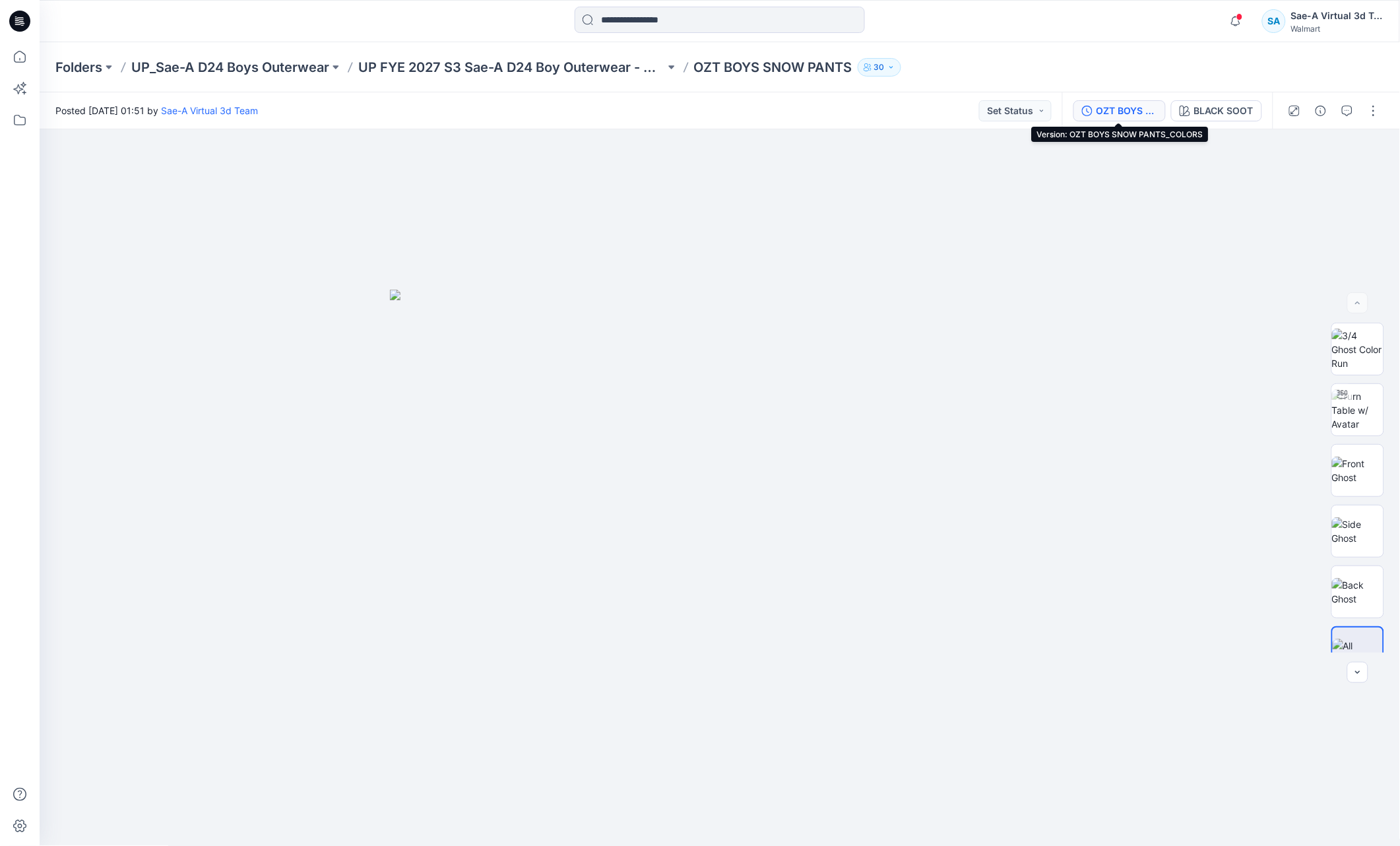
click at [1105, 114] on div "OZT BOYS SNOW PANTS_COLORS" at bounding box center [1127, 111] width 61 height 15
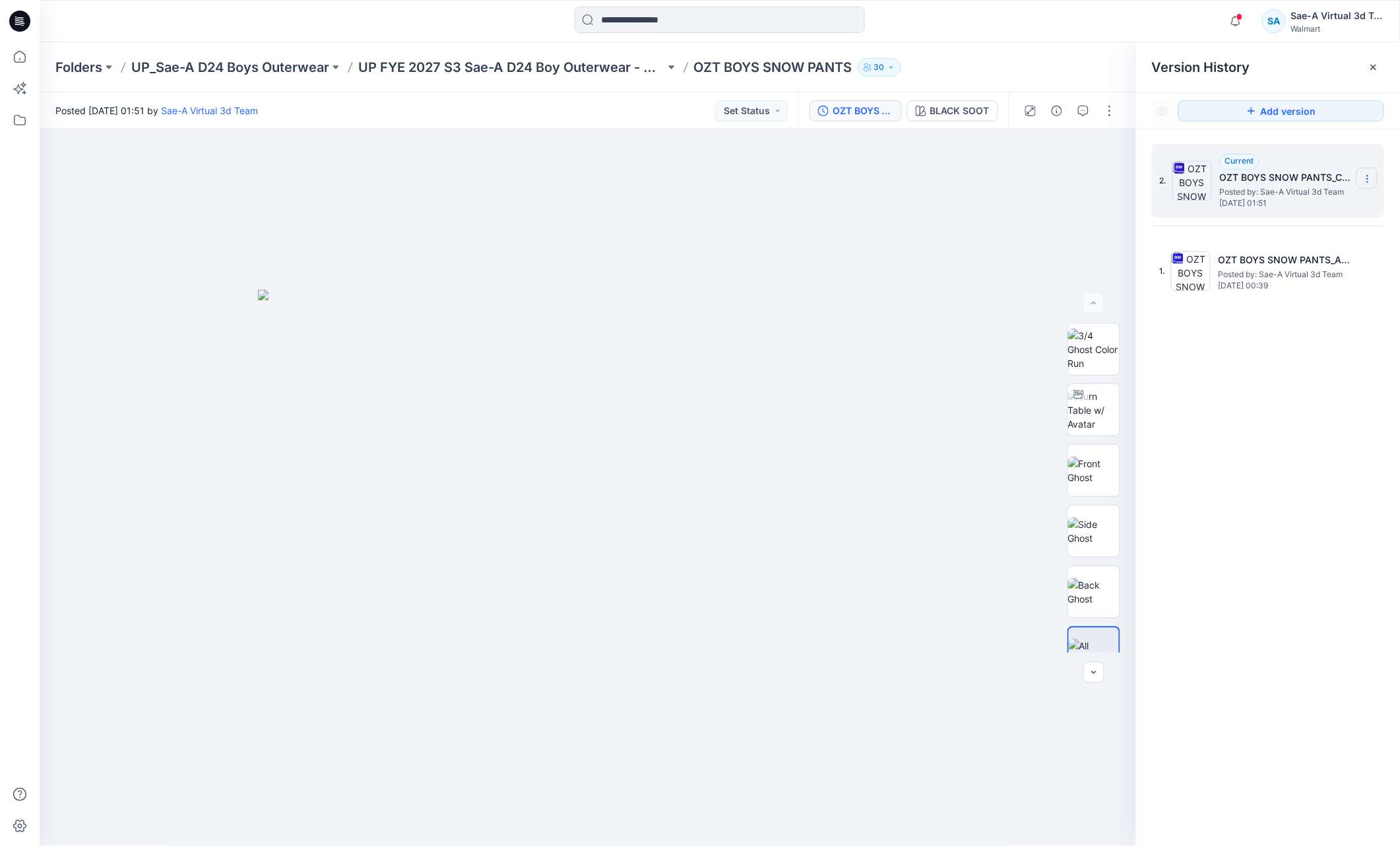
click at [1366, 181] on icon at bounding box center [1368, 179] width 11 height 11
click at [1319, 287] on div "Delete Version" at bounding box center [1297, 290] width 153 height 26
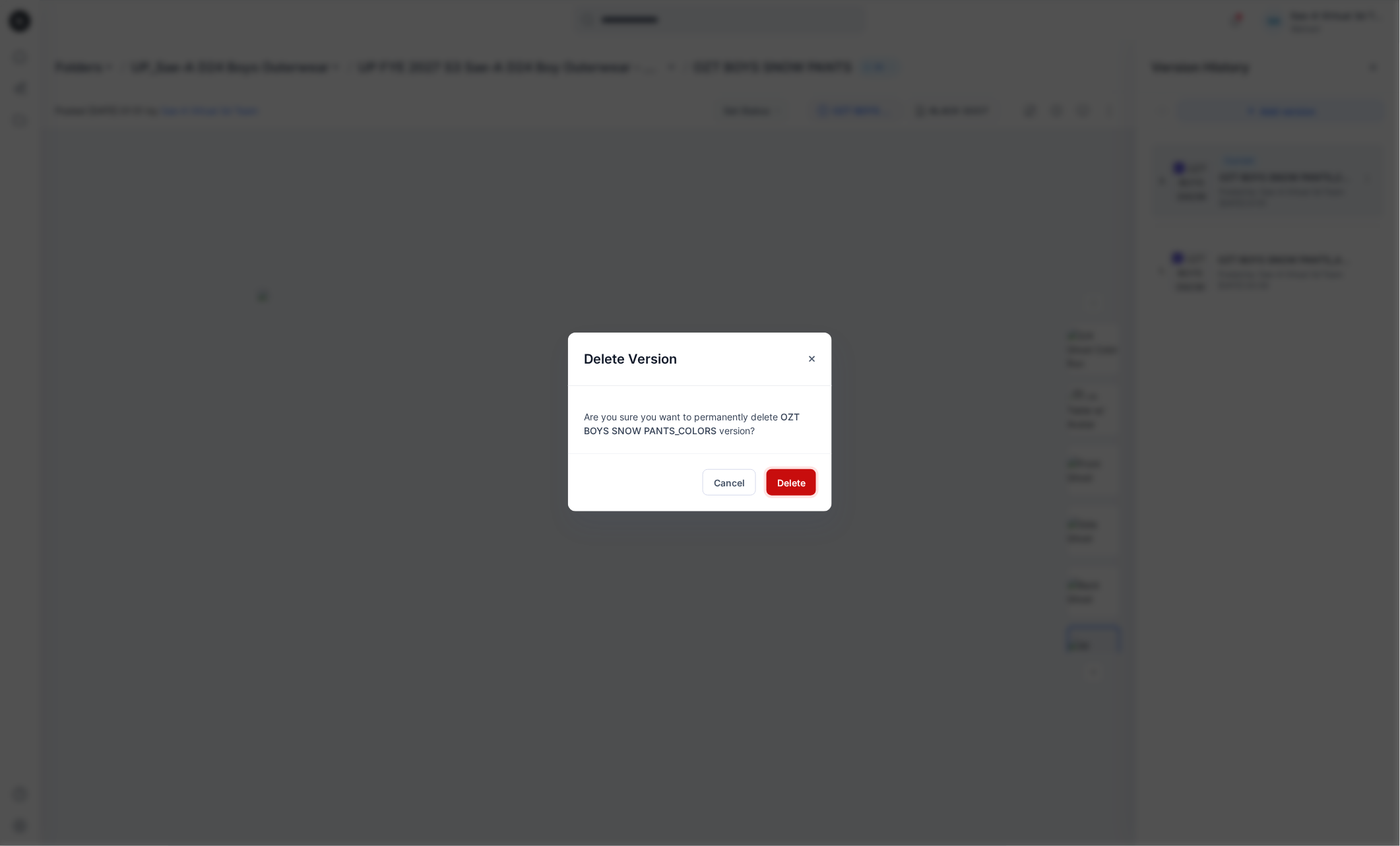
click at [773, 487] on button "Delete" at bounding box center [791, 482] width 50 height 26
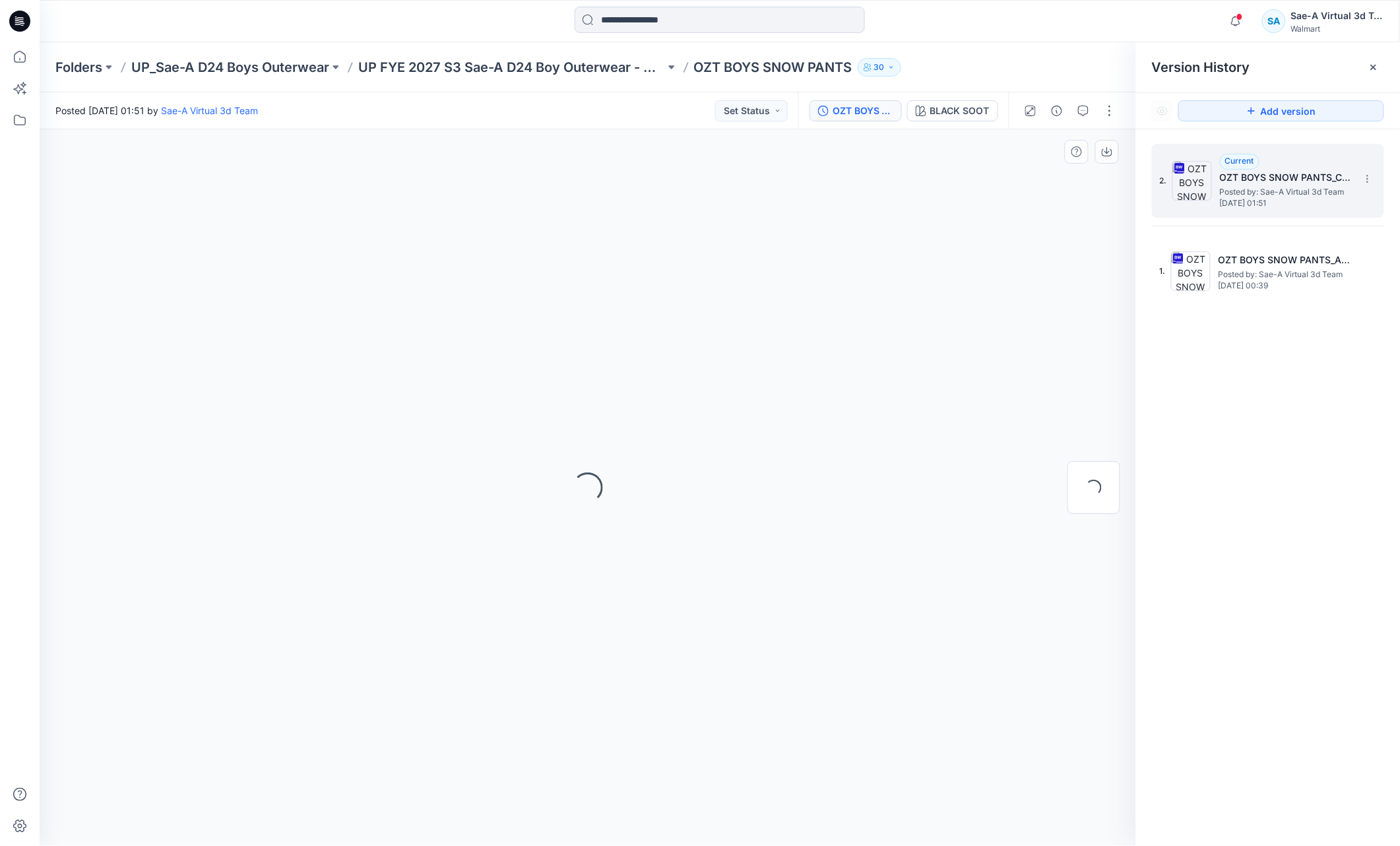
click at [779, 486] on div "Loading..." at bounding box center [588, 488] width 1097 height 717
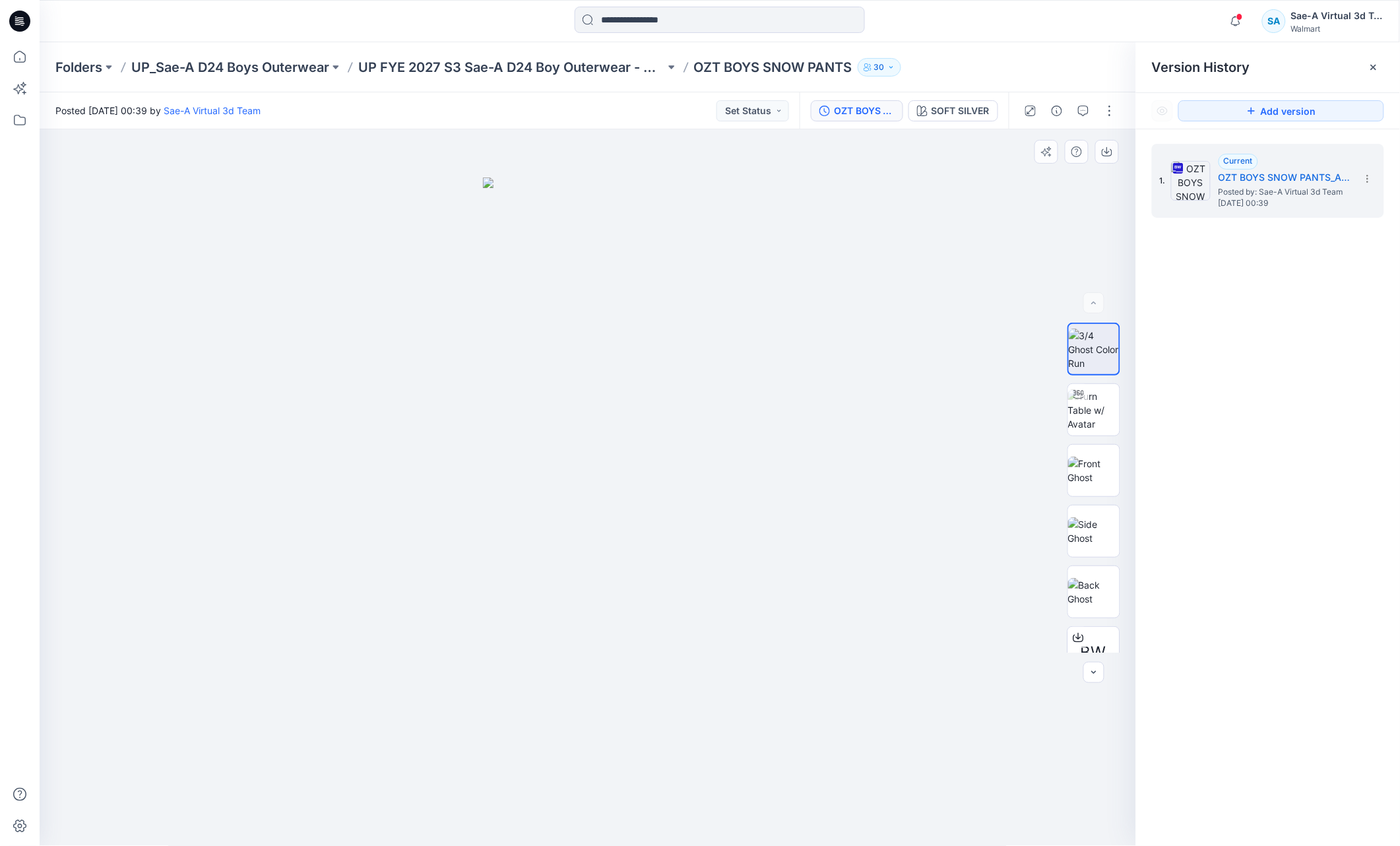
click at [969, 70] on div "Folders UP_Sae-A D24 Boys Outerwear UP FYE 2027 S3 Sae-A D24 Boy Outerwear - Oz…" at bounding box center [668, 67] width 1226 height 18
click at [18, 54] on icon at bounding box center [20, 57] width 29 height 29
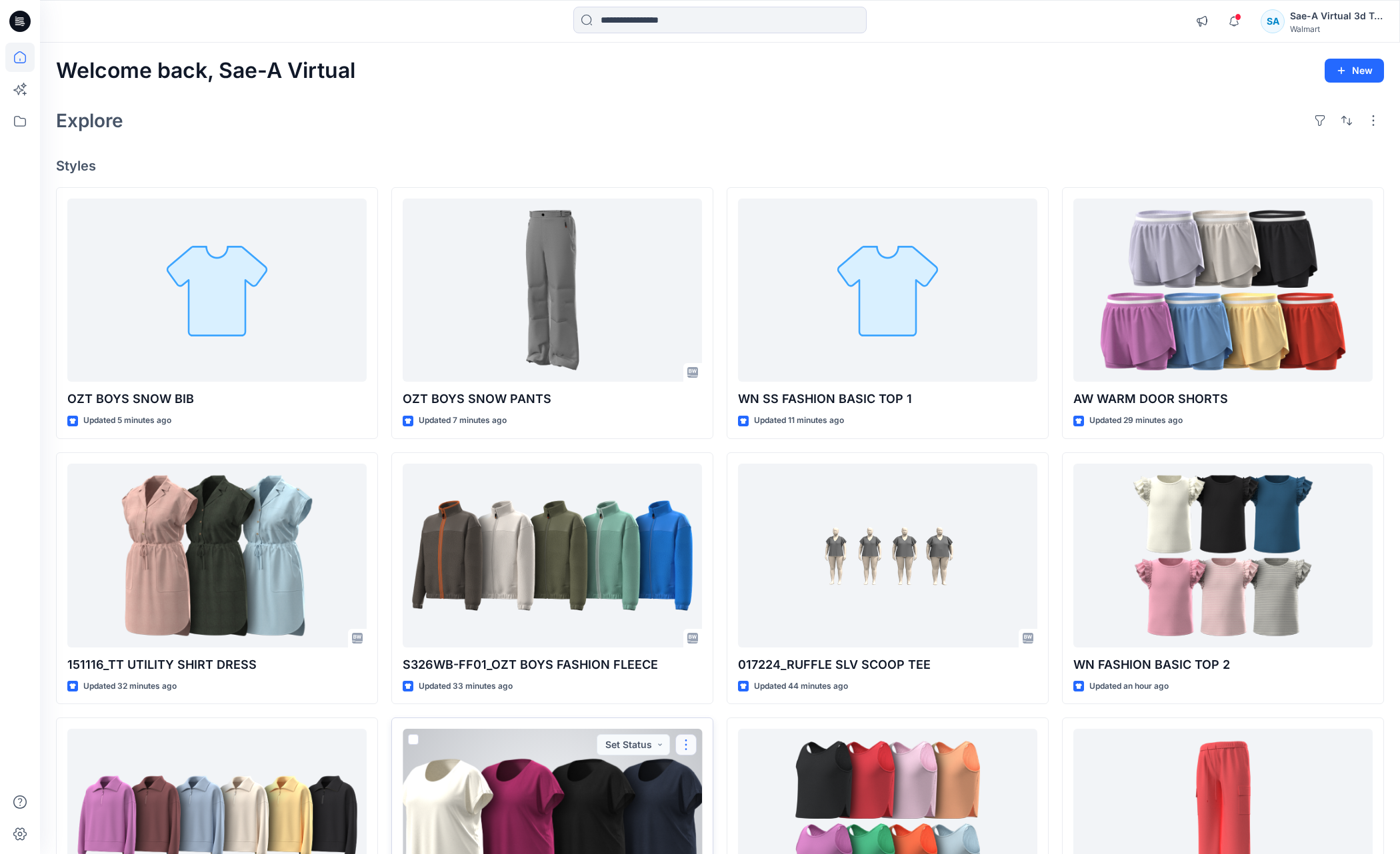
click at [688, 748] on button "button" at bounding box center [686, 745] width 21 height 21
click at [721, 638] on button "Edit" at bounding box center [750, 640] width 144 height 25
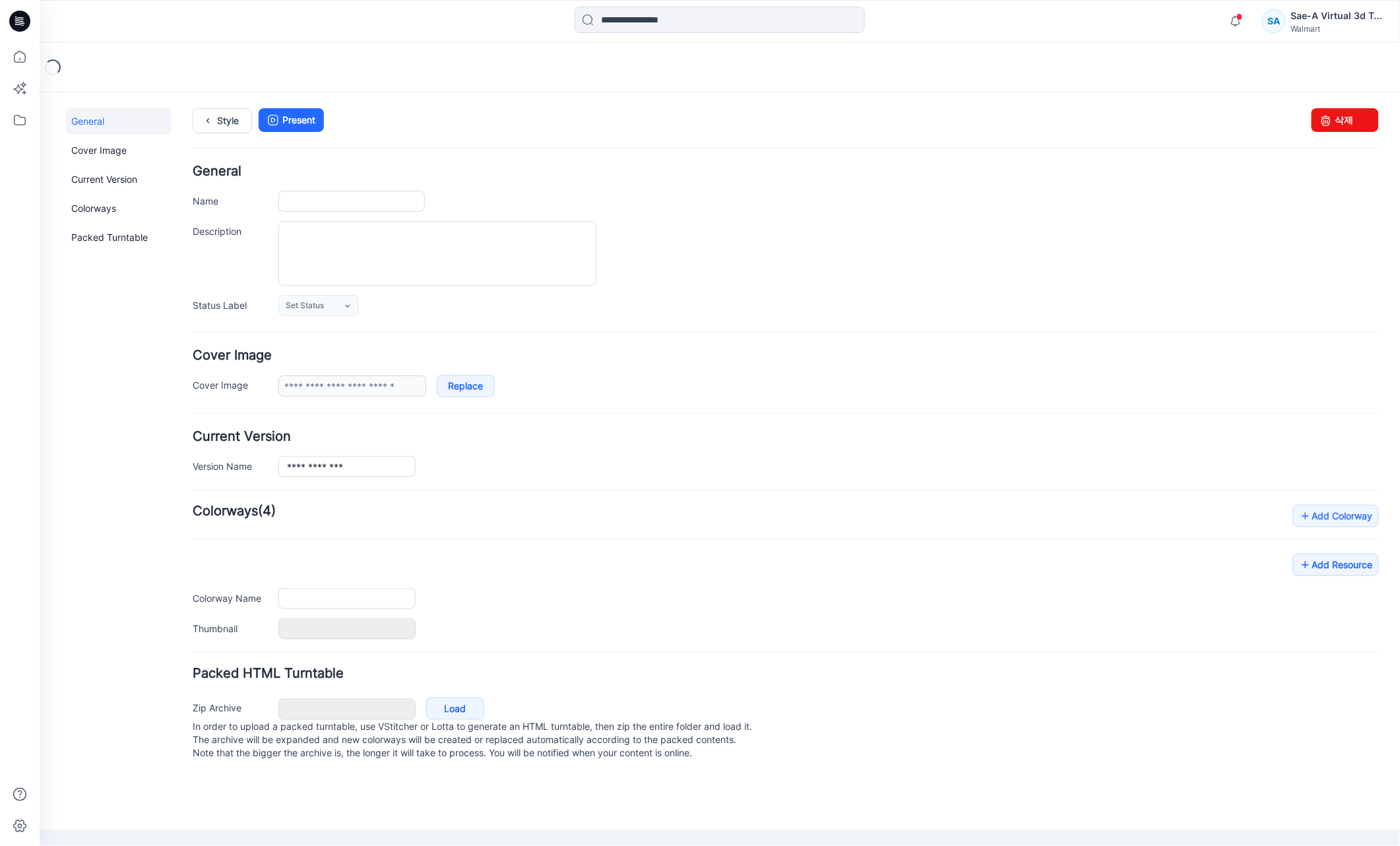
type input "**********"
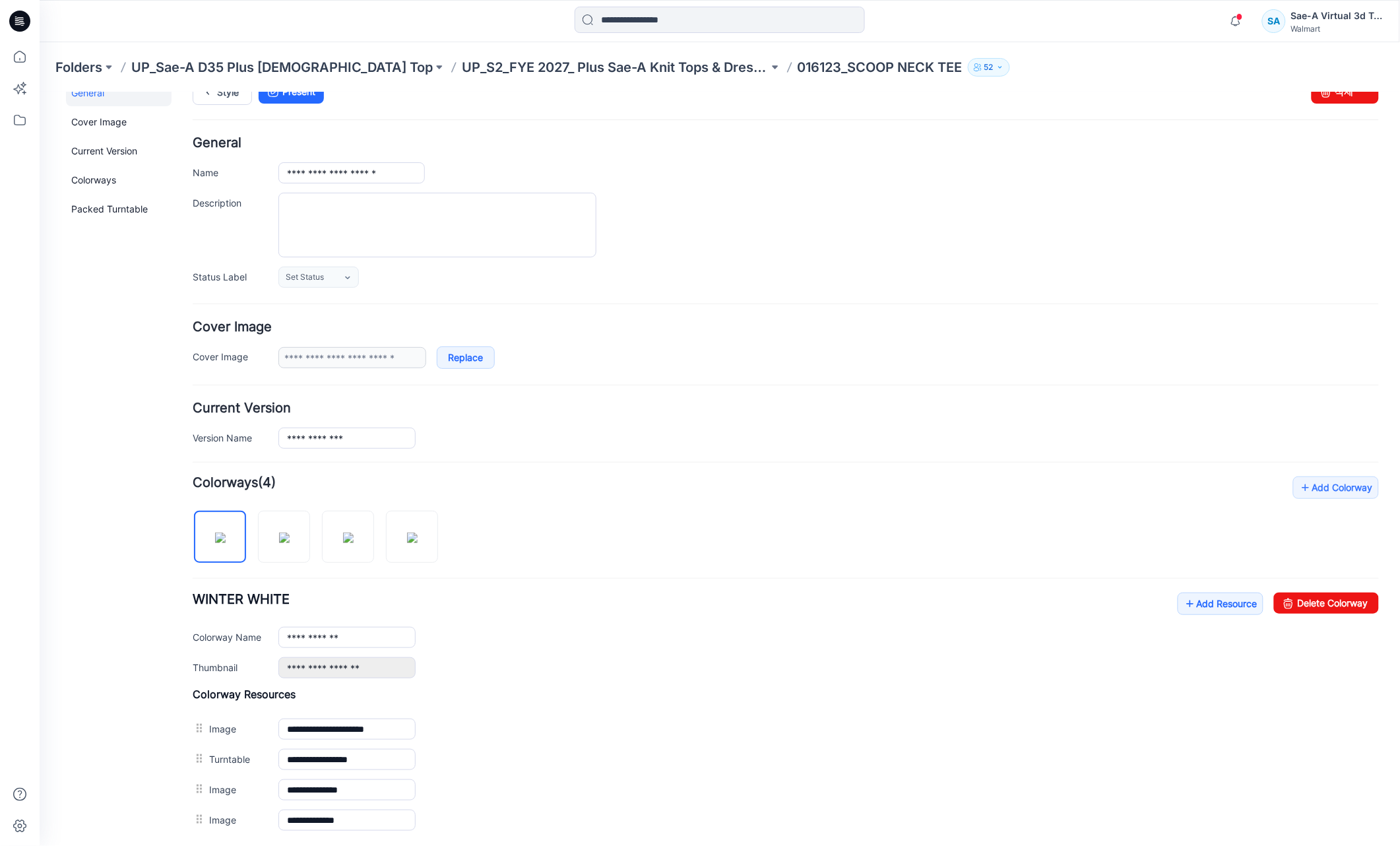
scroll to position [173, 0]
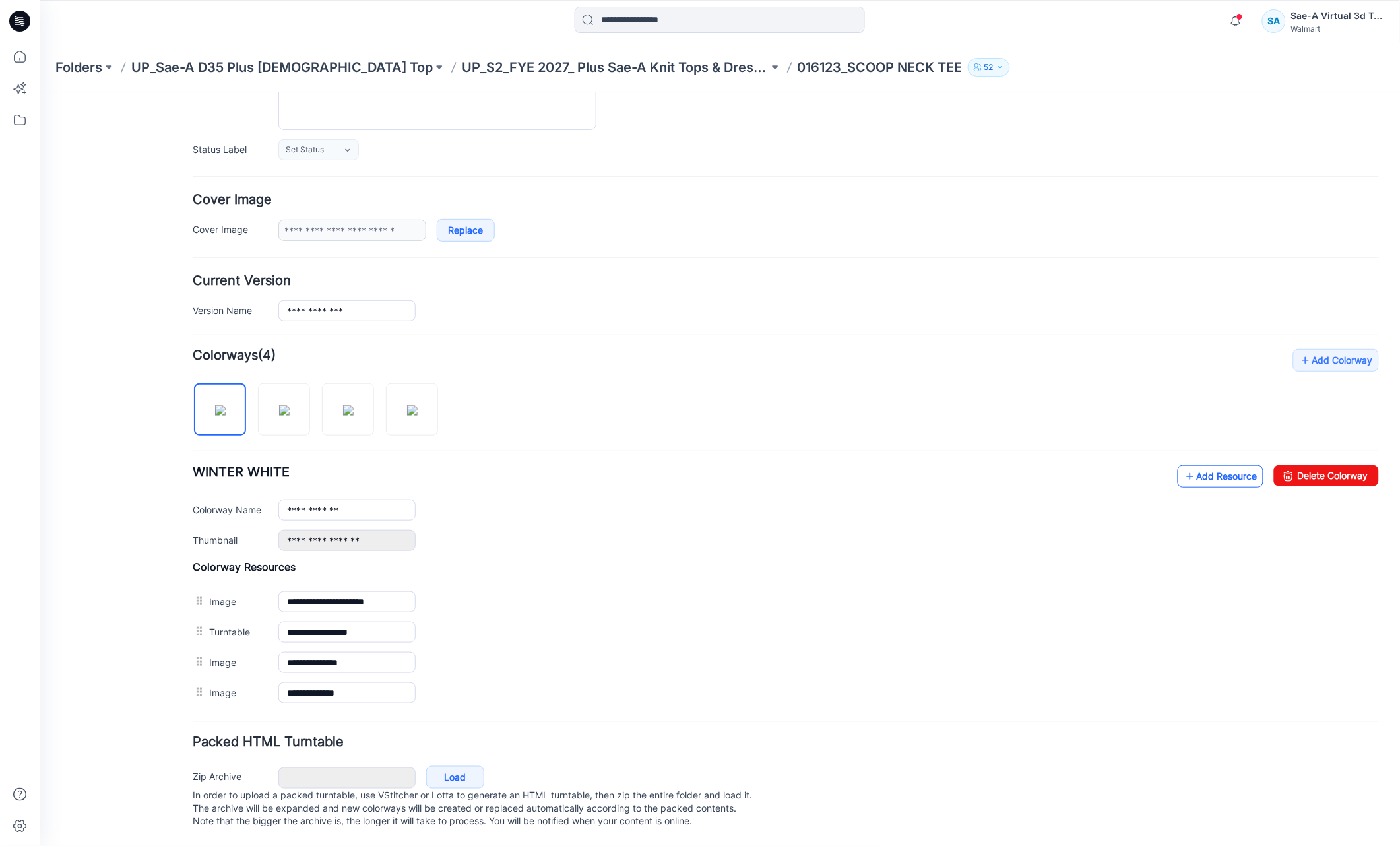
click at [1183, 468] on icon at bounding box center [1190, 476] width 14 height 21
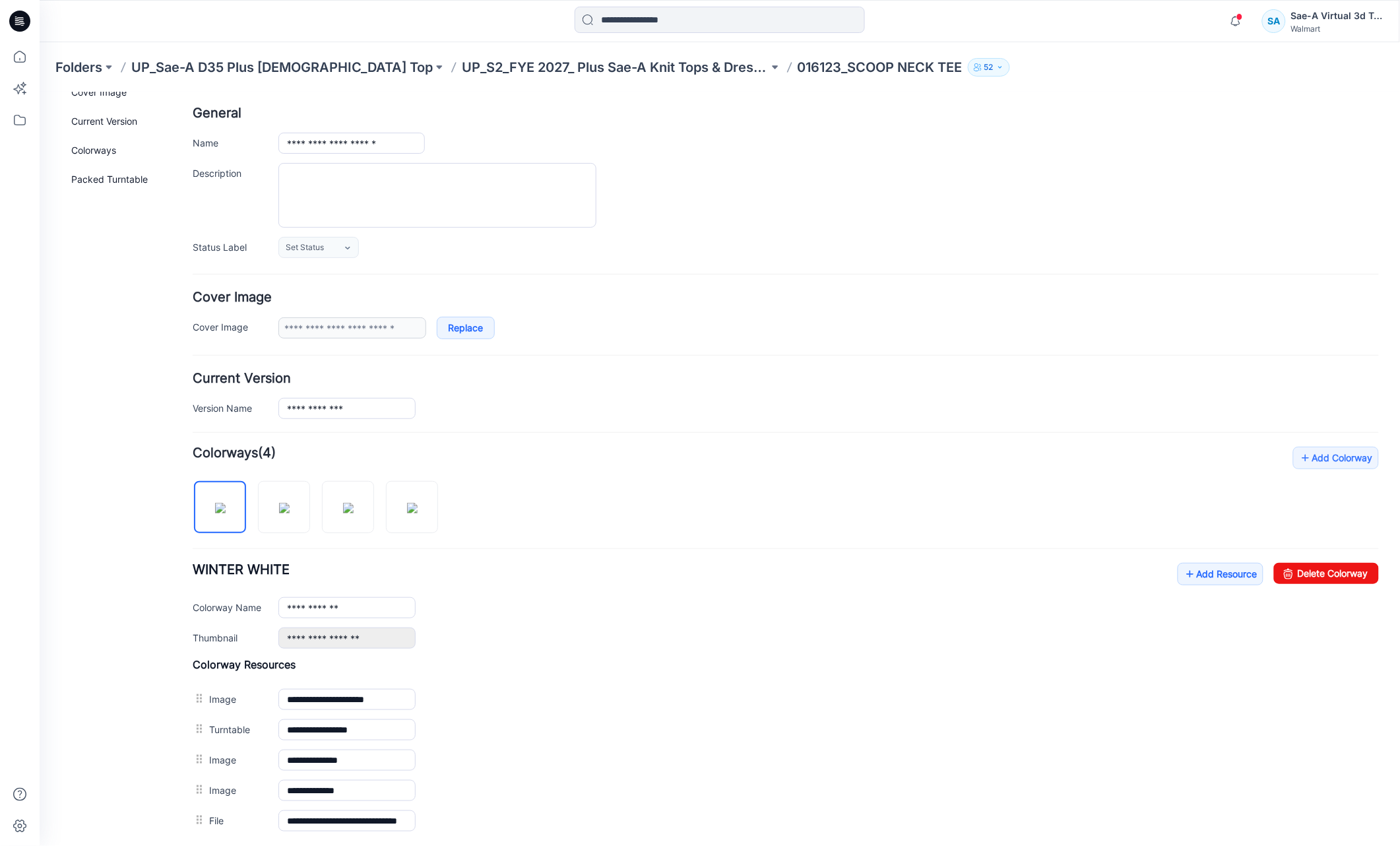
scroll to position [0, 0]
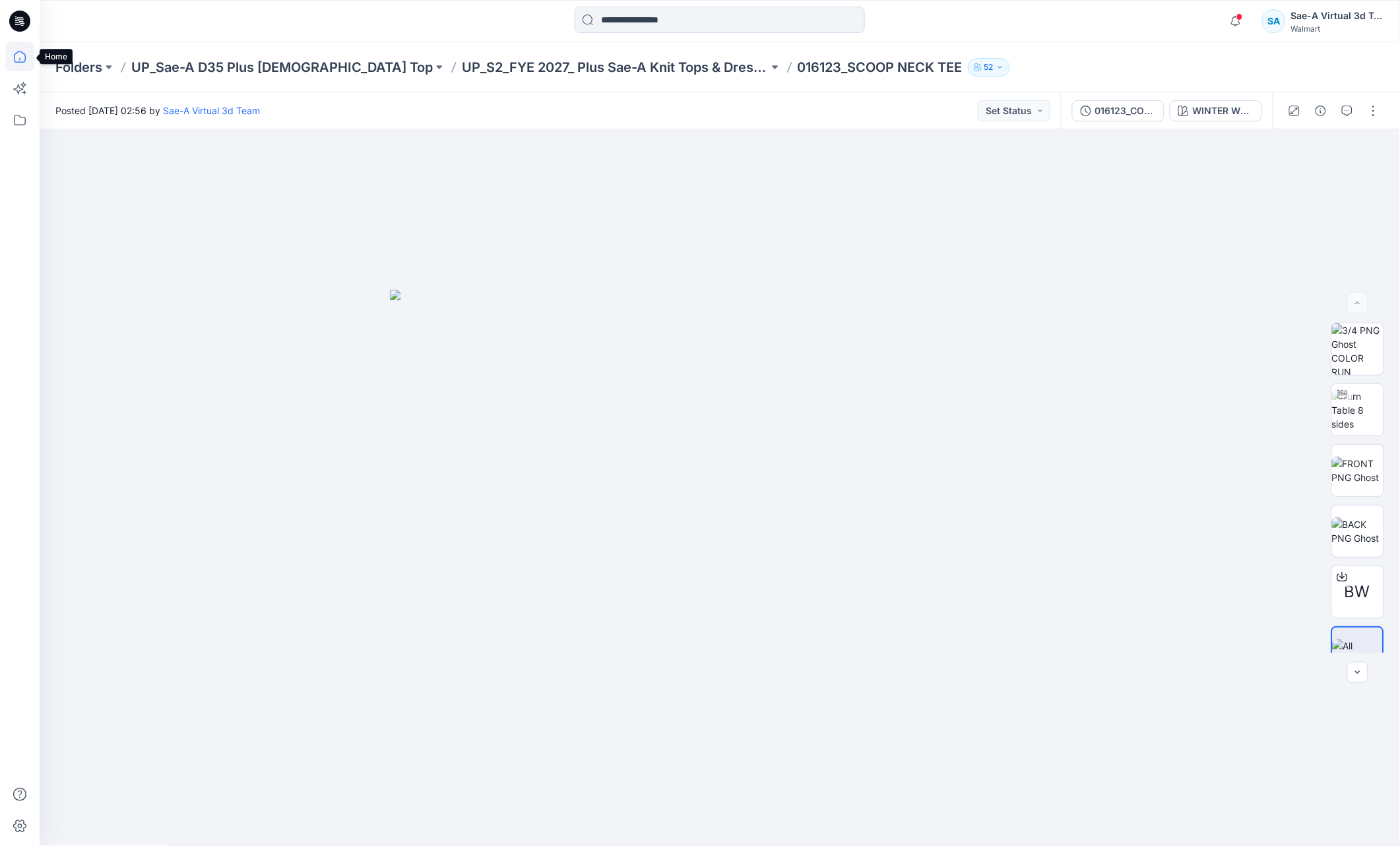
click at [22, 57] on icon at bounding box center [20, 57] width 29 height 29
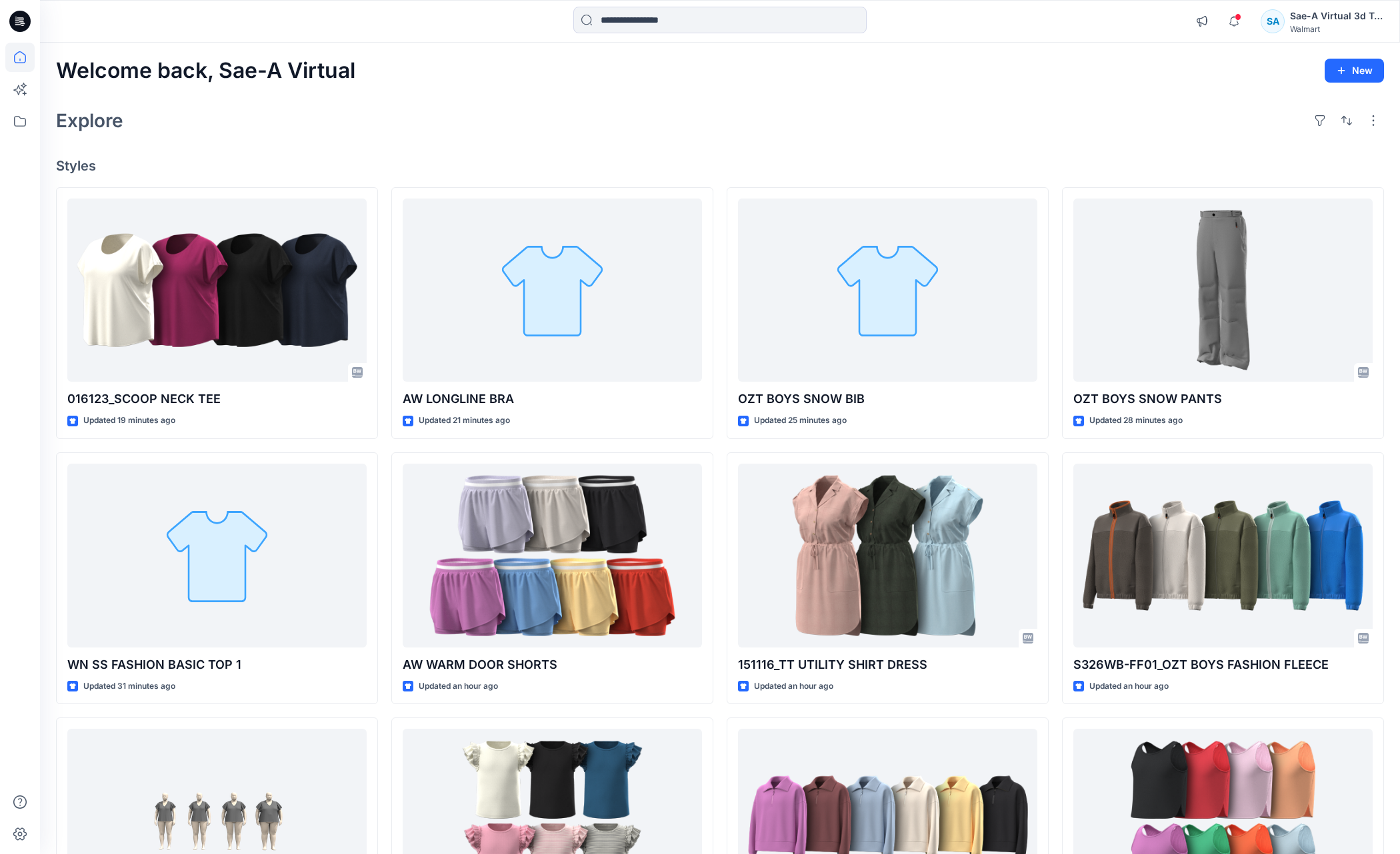
click at [515, 148] on div "Welcome back, Sae-A Virtual New Explore Styles 016123_SCOOP NECK TEE Updated 19…" at bounding box center [721, 539] width 1361 height 991
click at [23, 52] on icon at bounding box center [20, 58] width 29 height 29
click at [29, 62] on icon at bounding box center [20, 58] width 29 height 29
click at [27, 58] on icon at bounding box center [20, 58] width 29 height 29
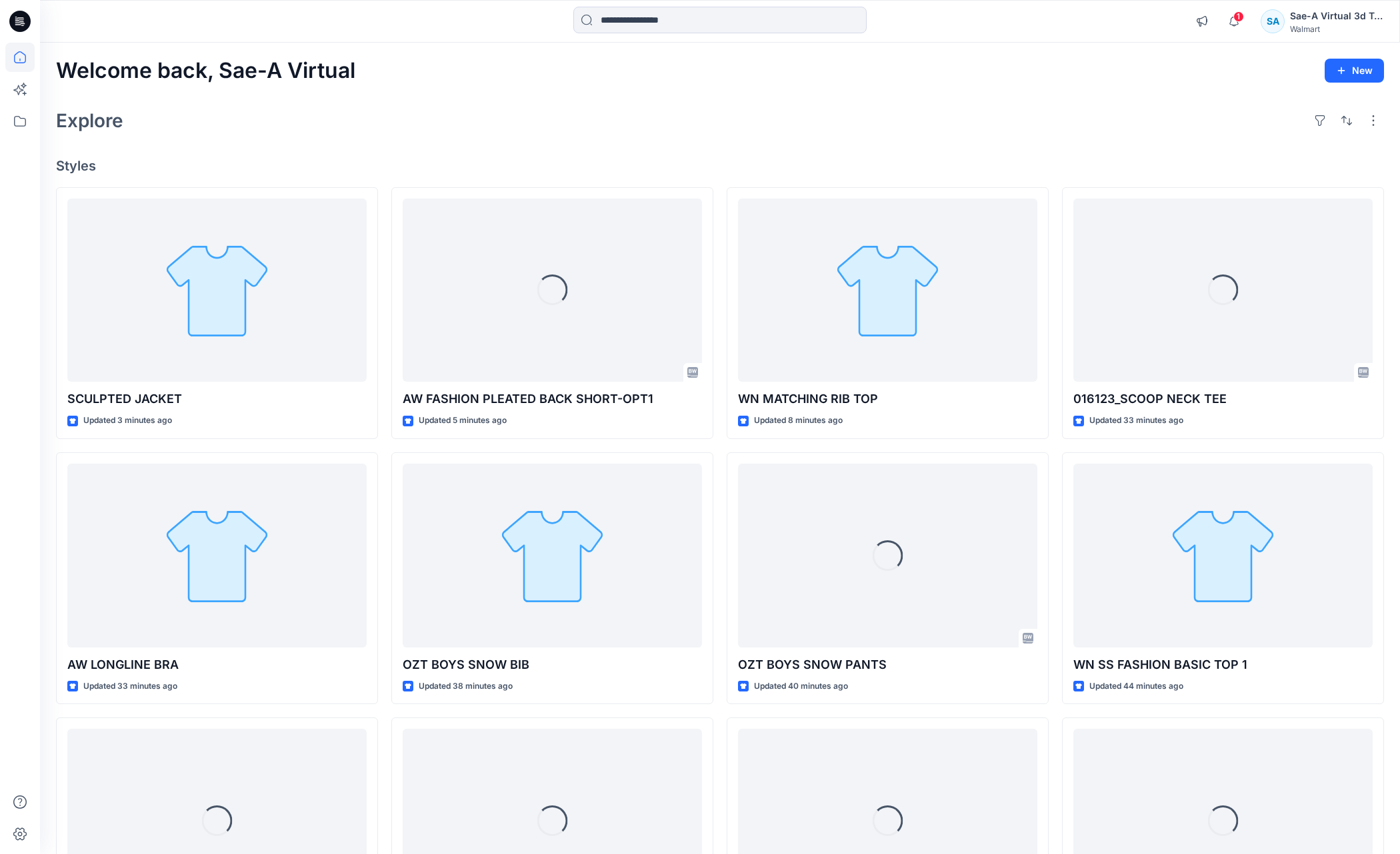
click div "Welcome back, Sae-A Virtual New Explore Styles SCULPTED JACKET Updated 3 minute…"
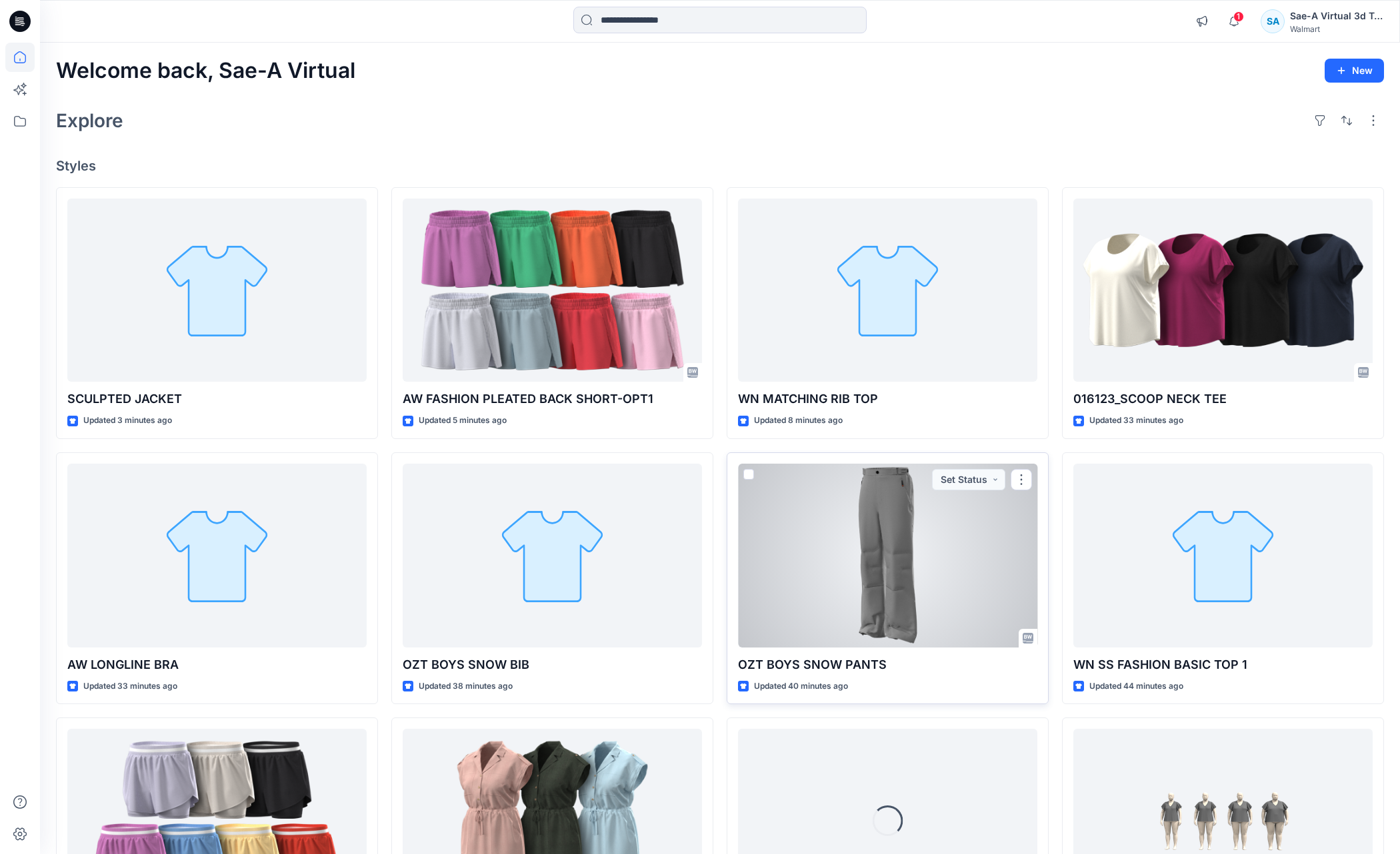
click div
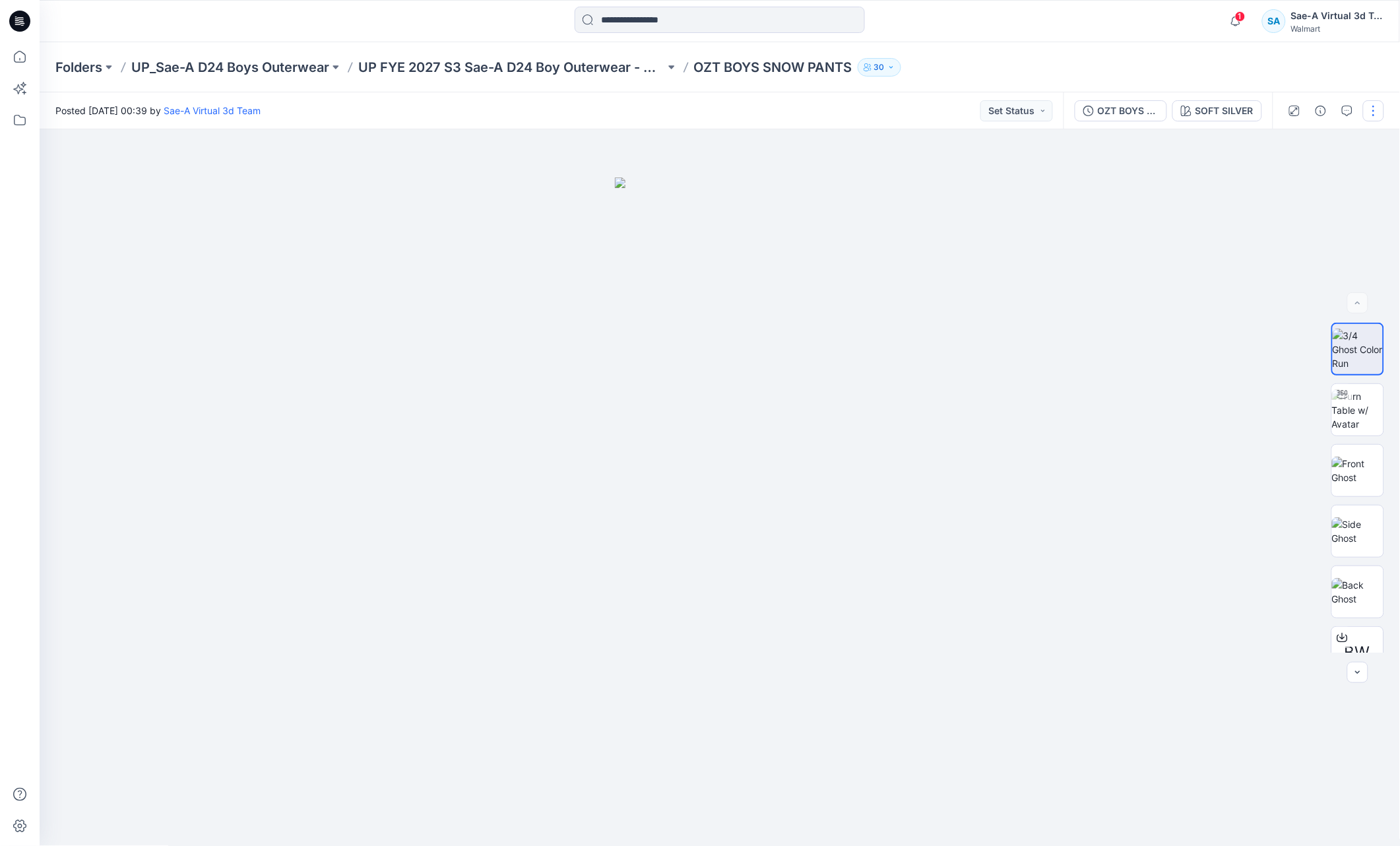
click button "button"
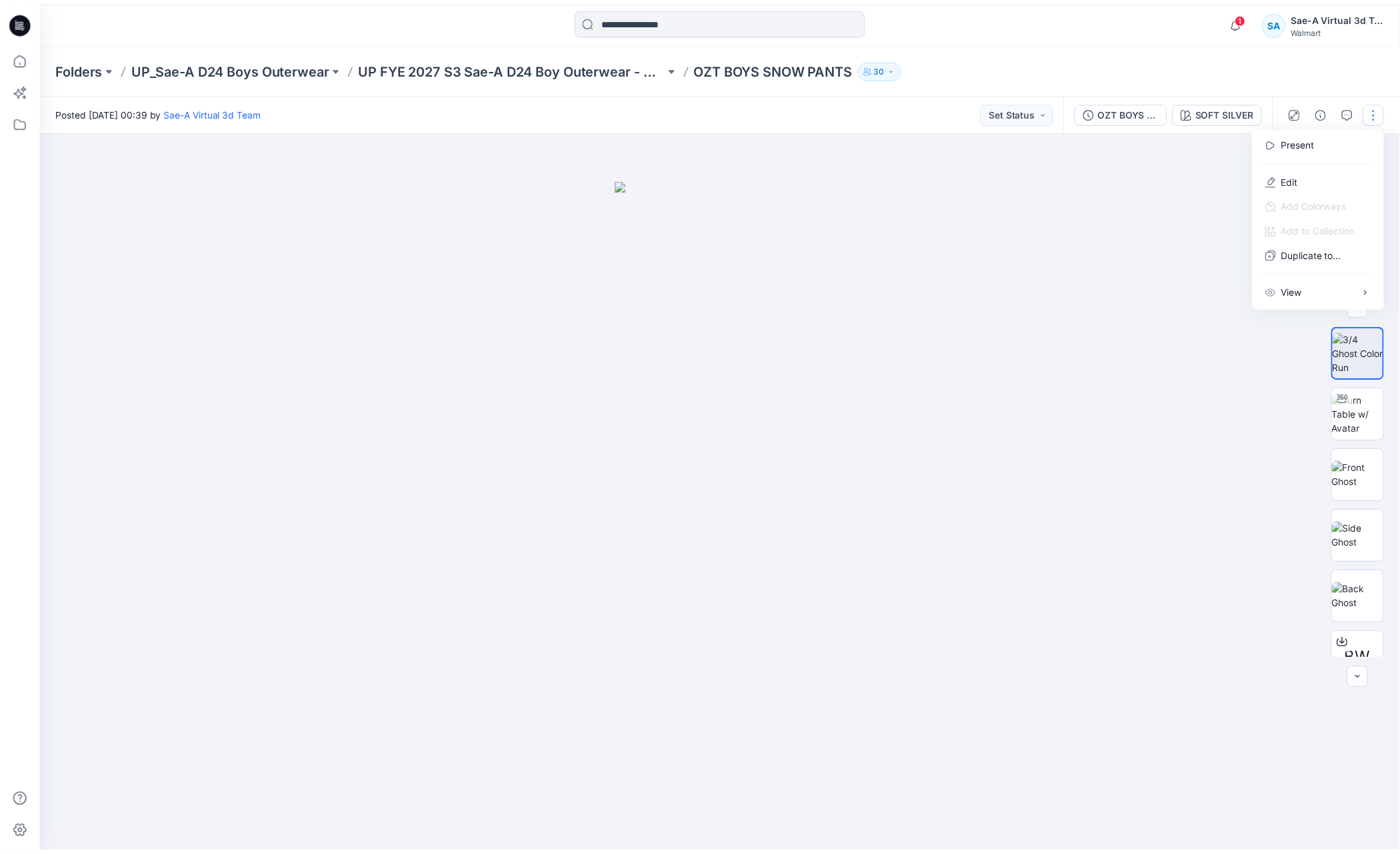
scroll to position [26, 0]
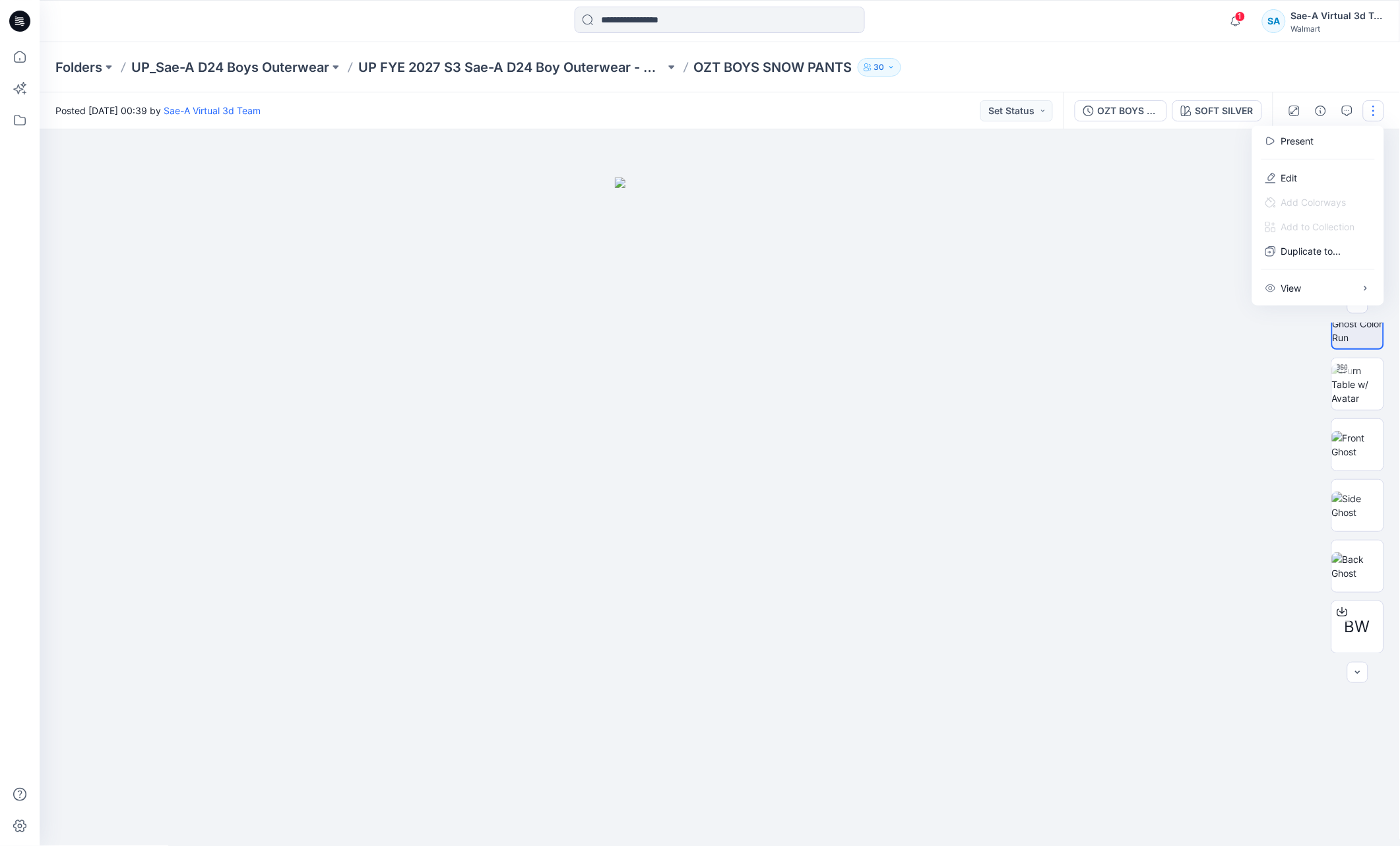
drag, startPoint x: 1391, startPoint y: 609, endPoint x: 1399, endPoint y: 627, distance: 19.7
click div "BW"
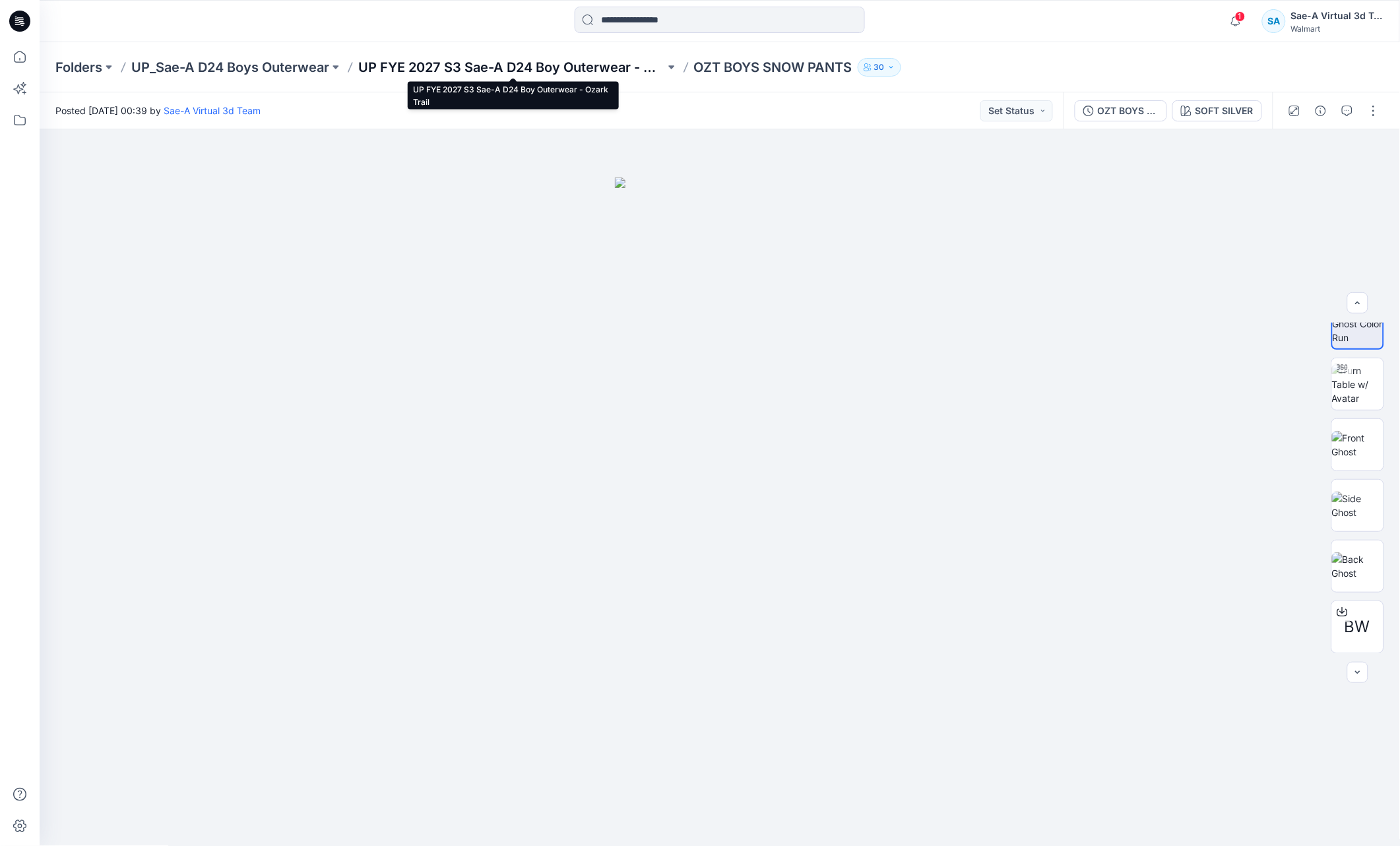
click p "UP FYE 2027 S3 Sae-A D24 Boy Outerwear - Ozark Trail"
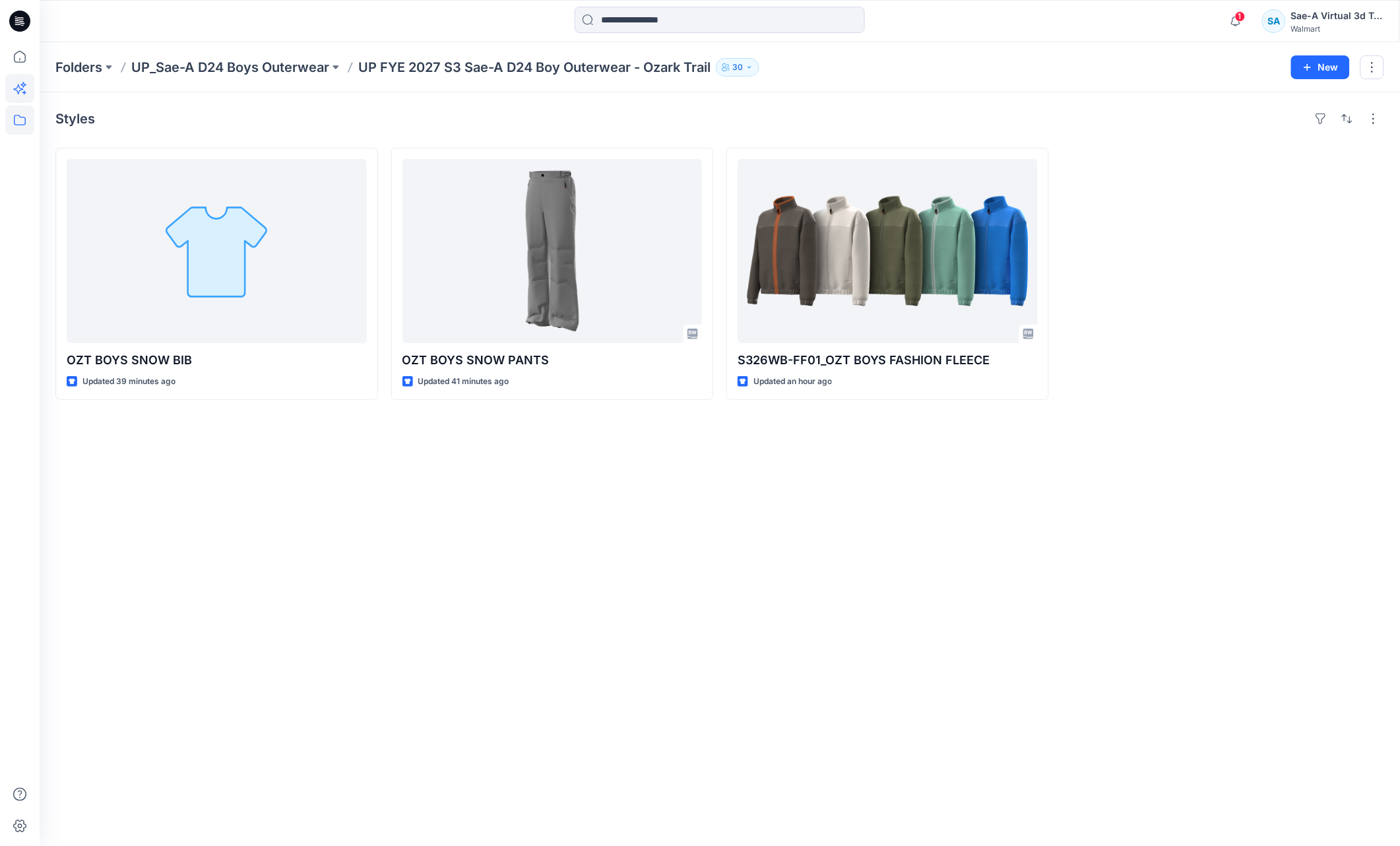
drag, startPoint x: 27, startPoint y: 62, endPoint x: 26, endPoint y: 75, distance: 13.0
click icon
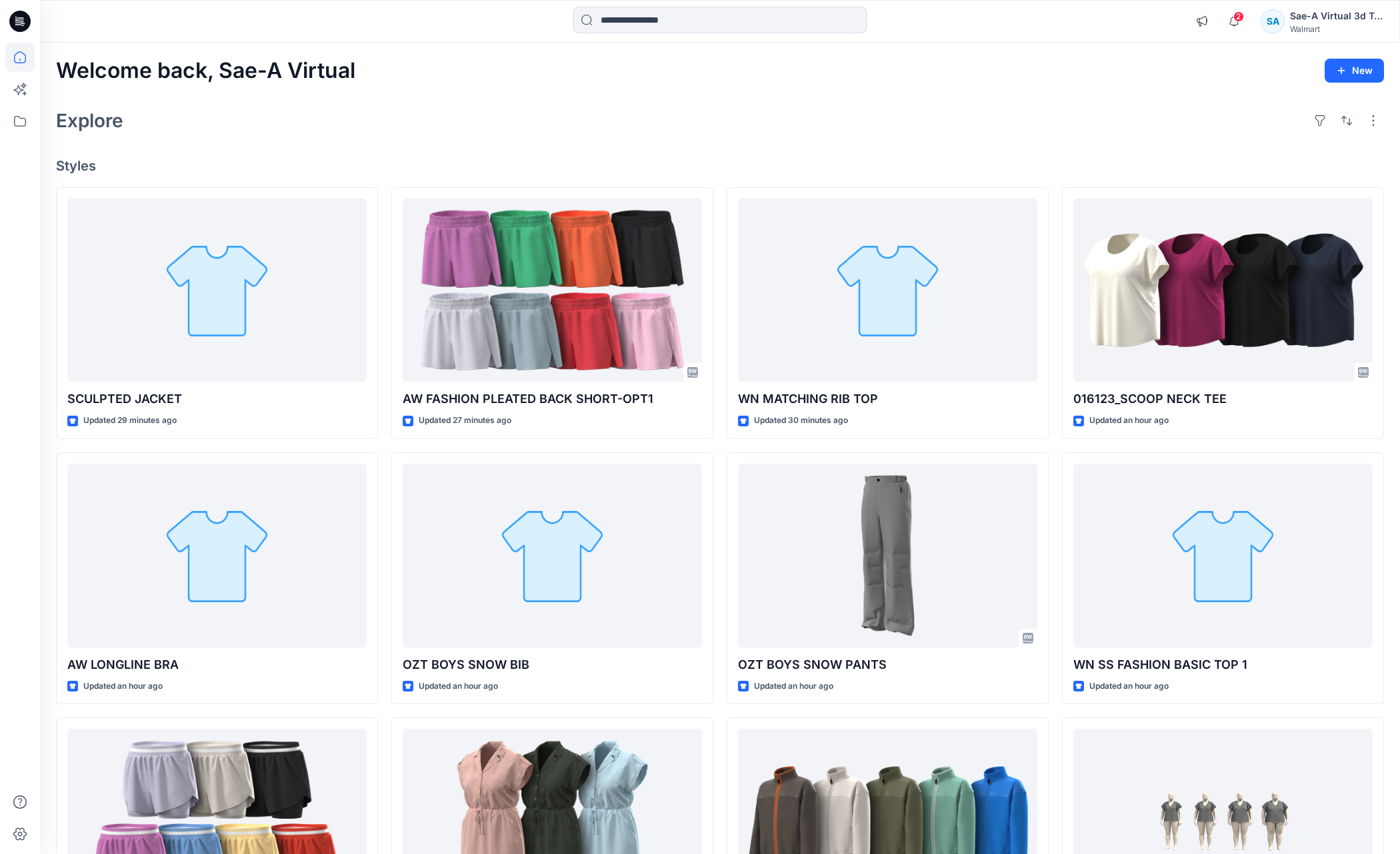
click div "Welcome back, Sae-A Virtual New Explore Styles SCULPTED JACKET Updated 29 minut…"
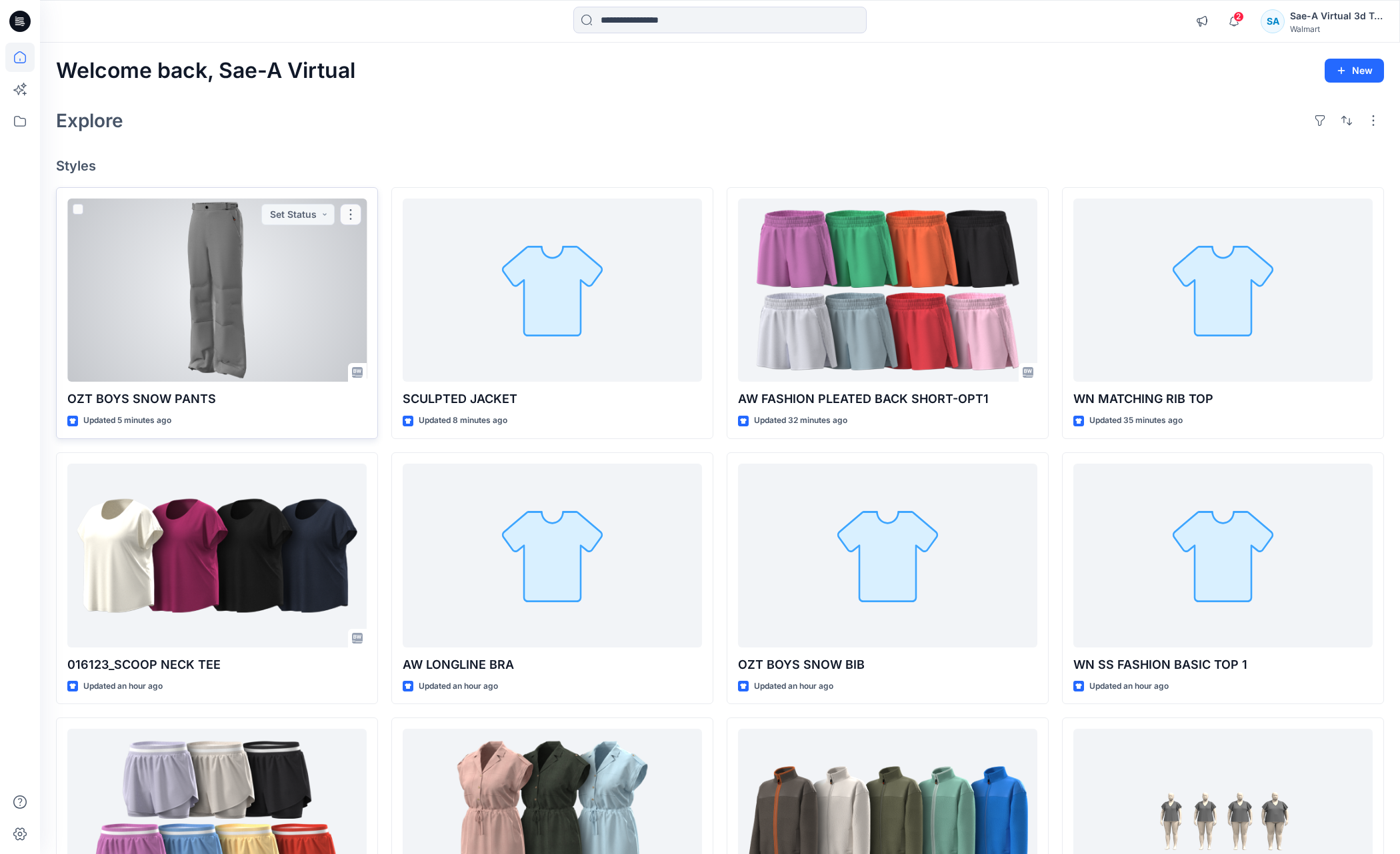
click at [190, 270] on div at bounding box center [216, 290] width 300 height 184
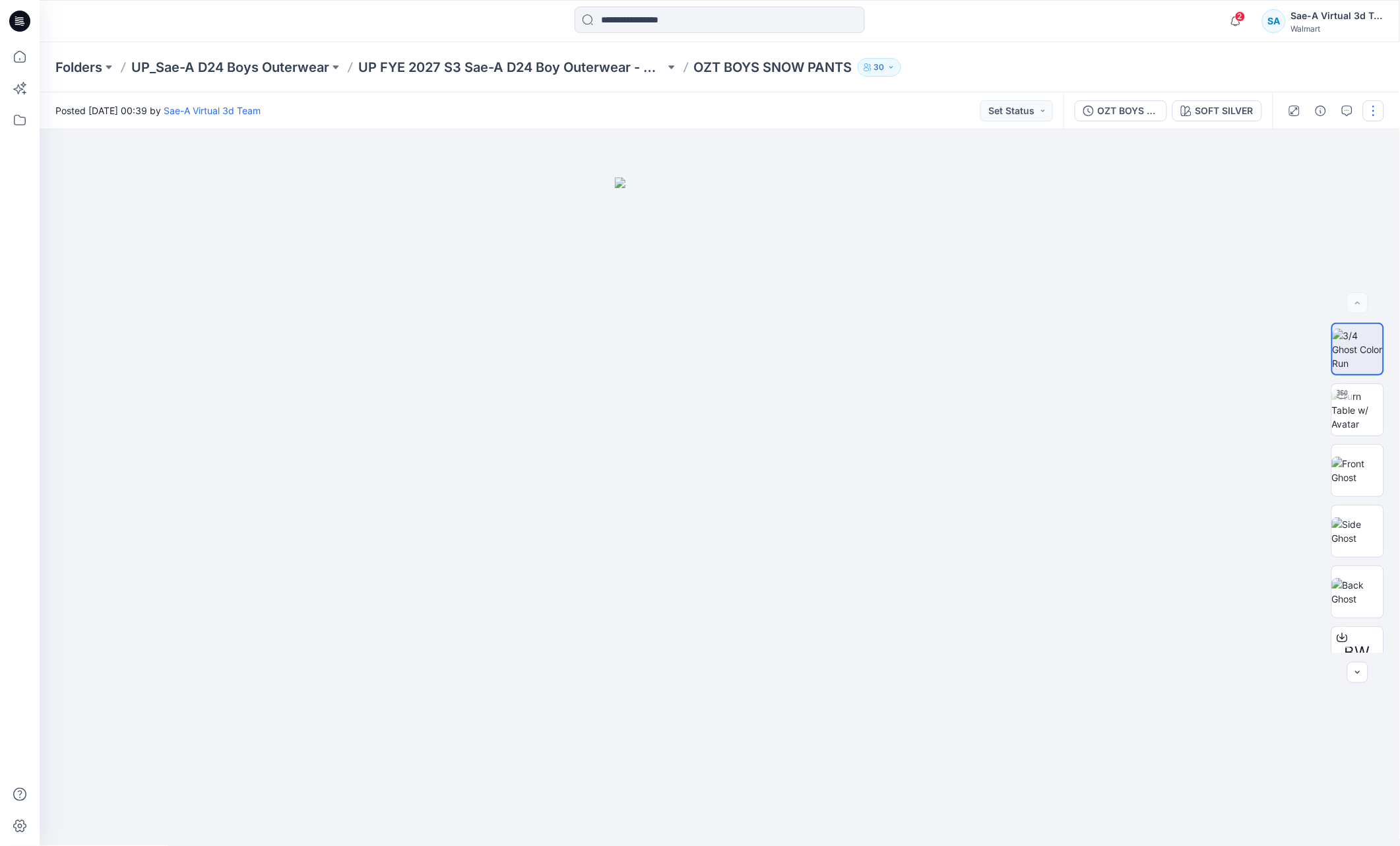
click at [1368, 105] on button "button" at bounding box center [1374, 111] width 21 height 21
click at [1305, 173] on button "Edit" at bounding box center [1318, 178] width 122 height 25
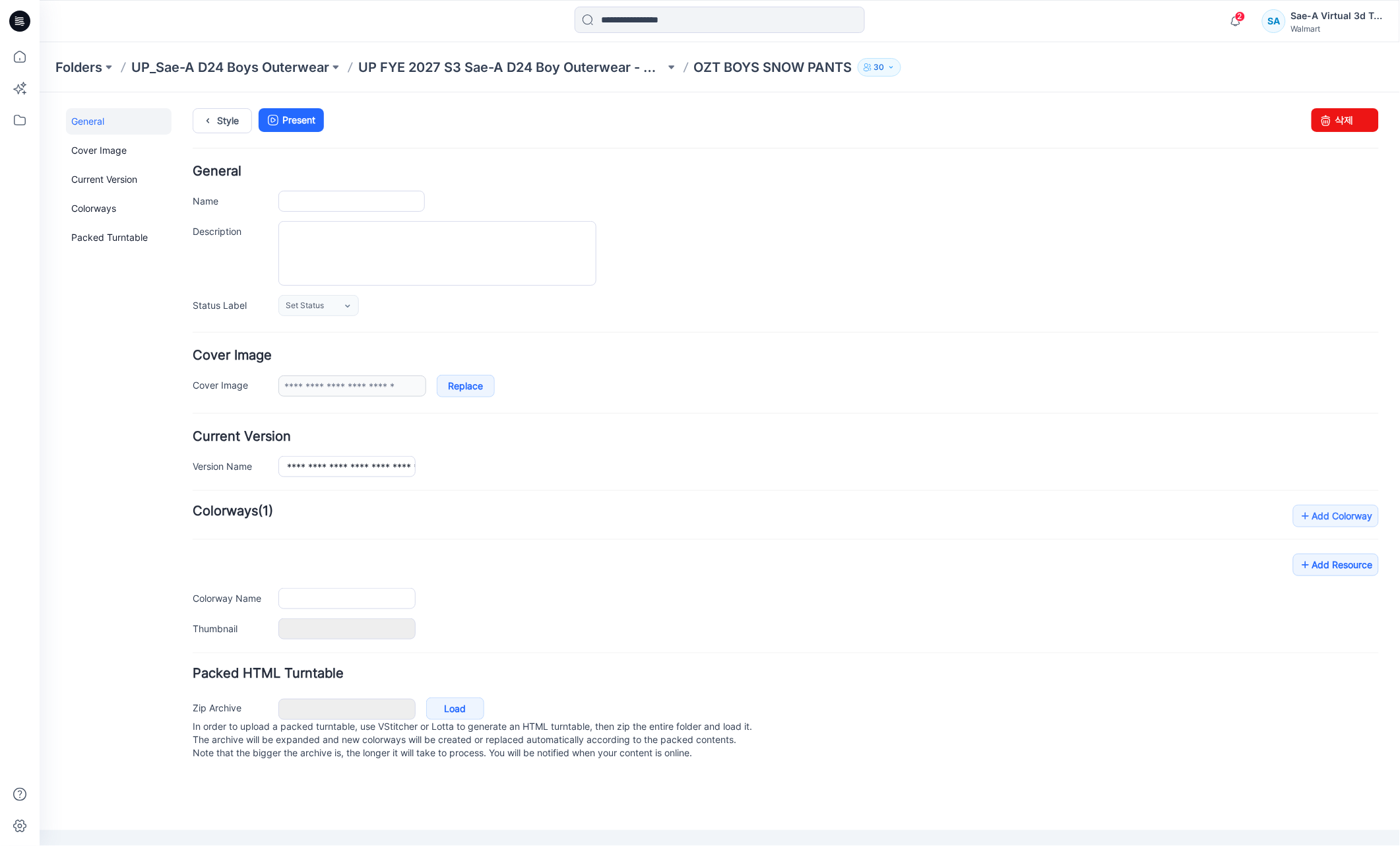
type input "**********"
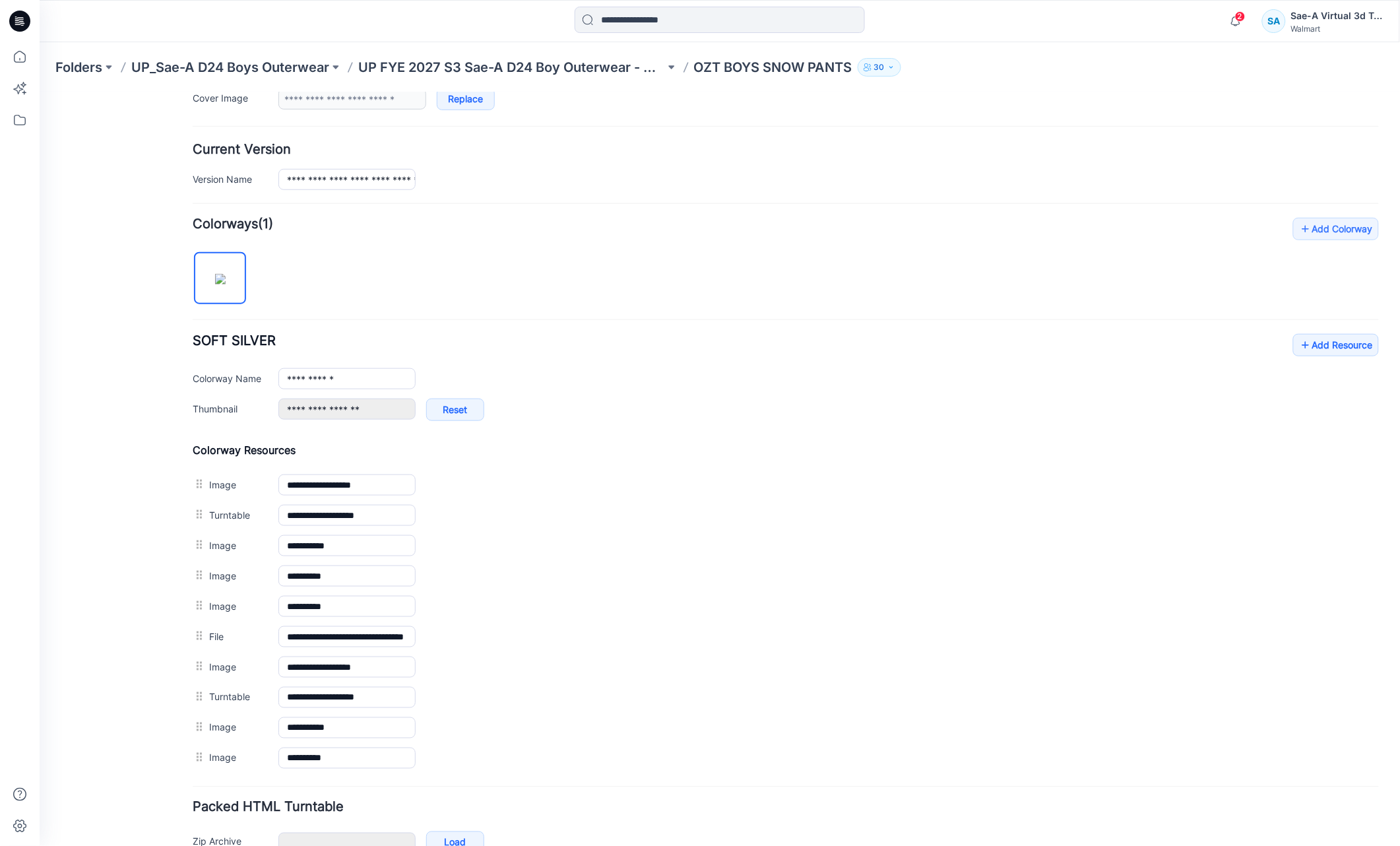
scroll to position [371, 0]
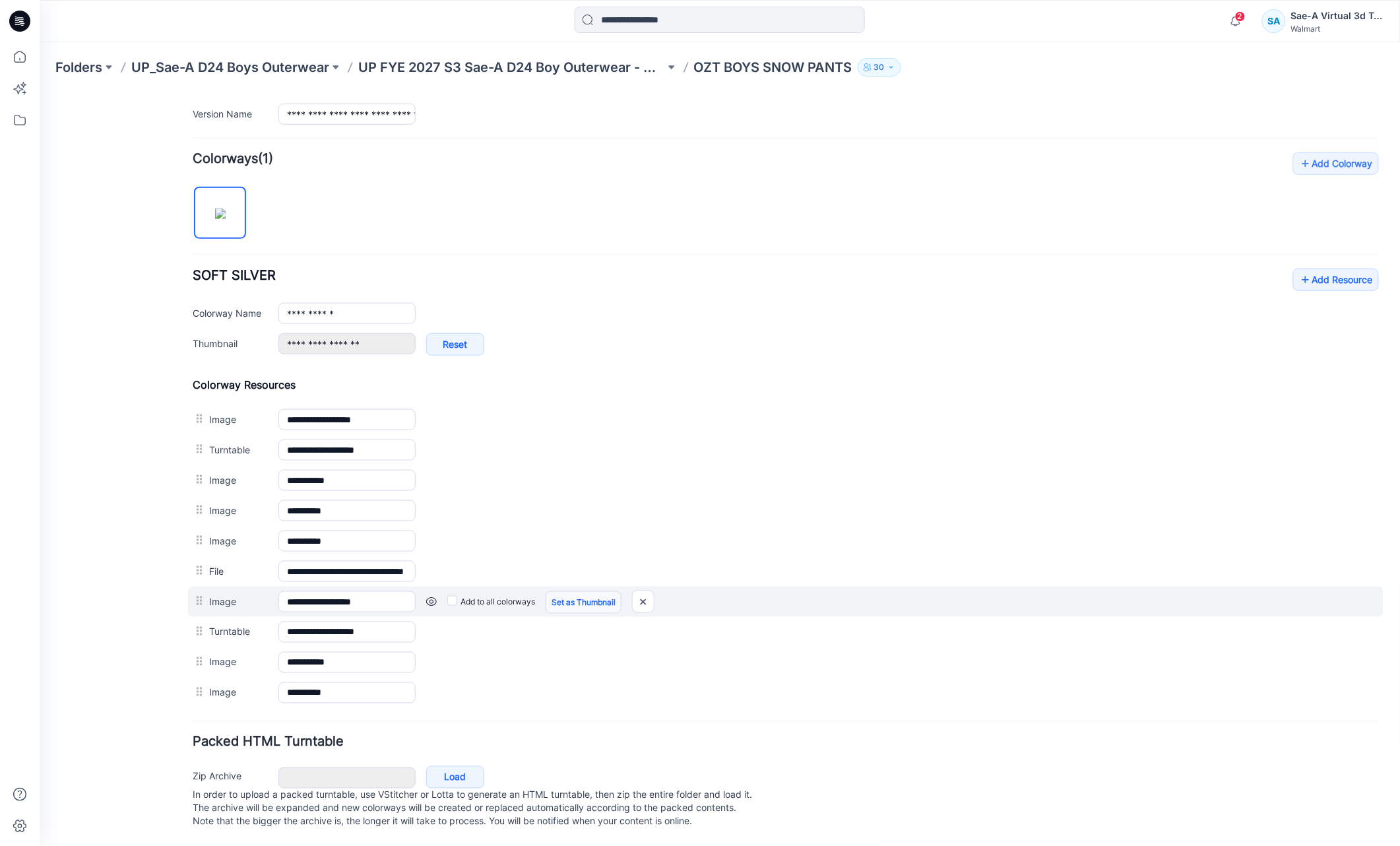
click at [573, 591] on link "Set as Thumbnail" at bounding box center [583, 602] width 76 height 23
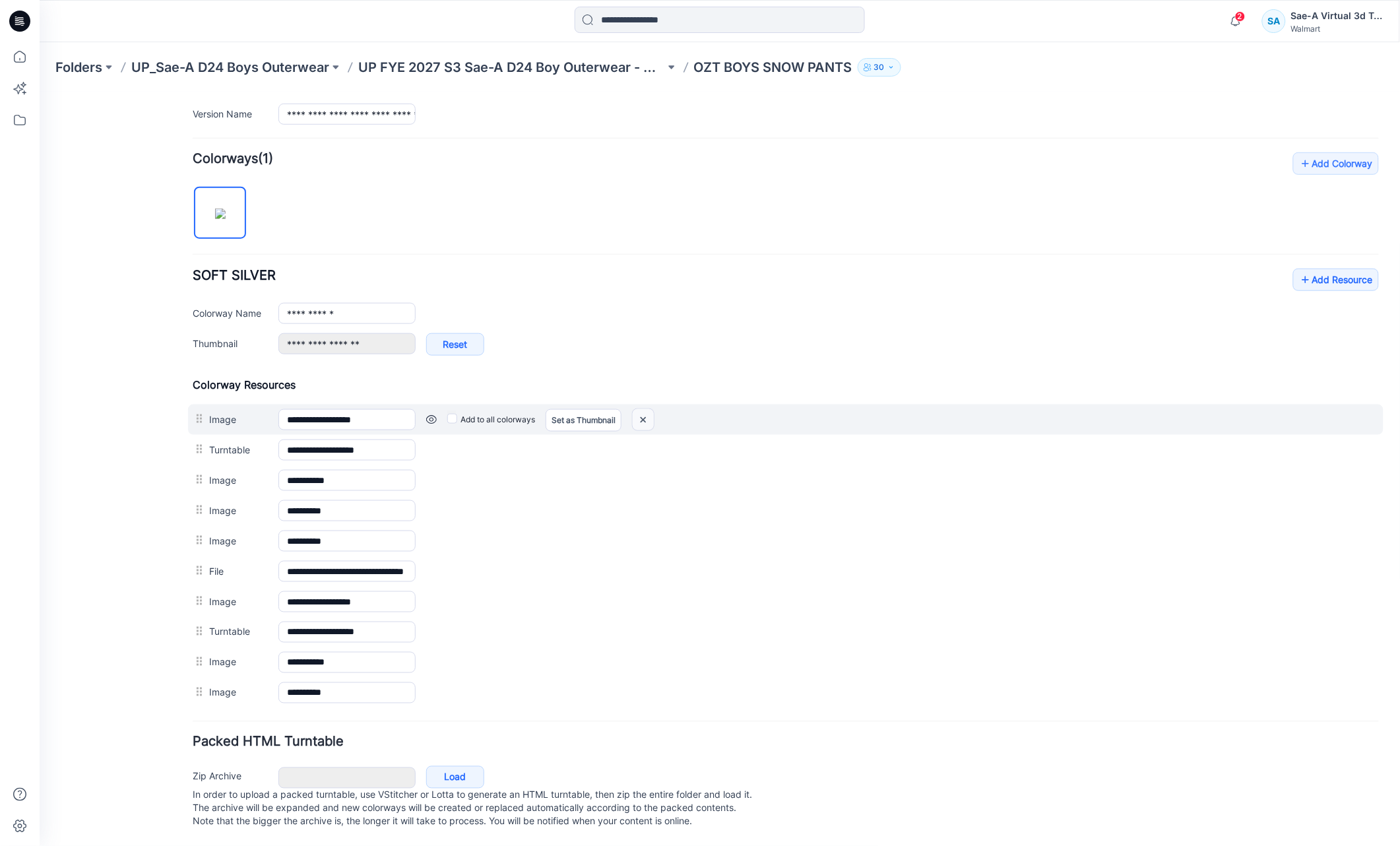
click at [641, 408] on img at bounding box center [642, 419] width 21 height 22
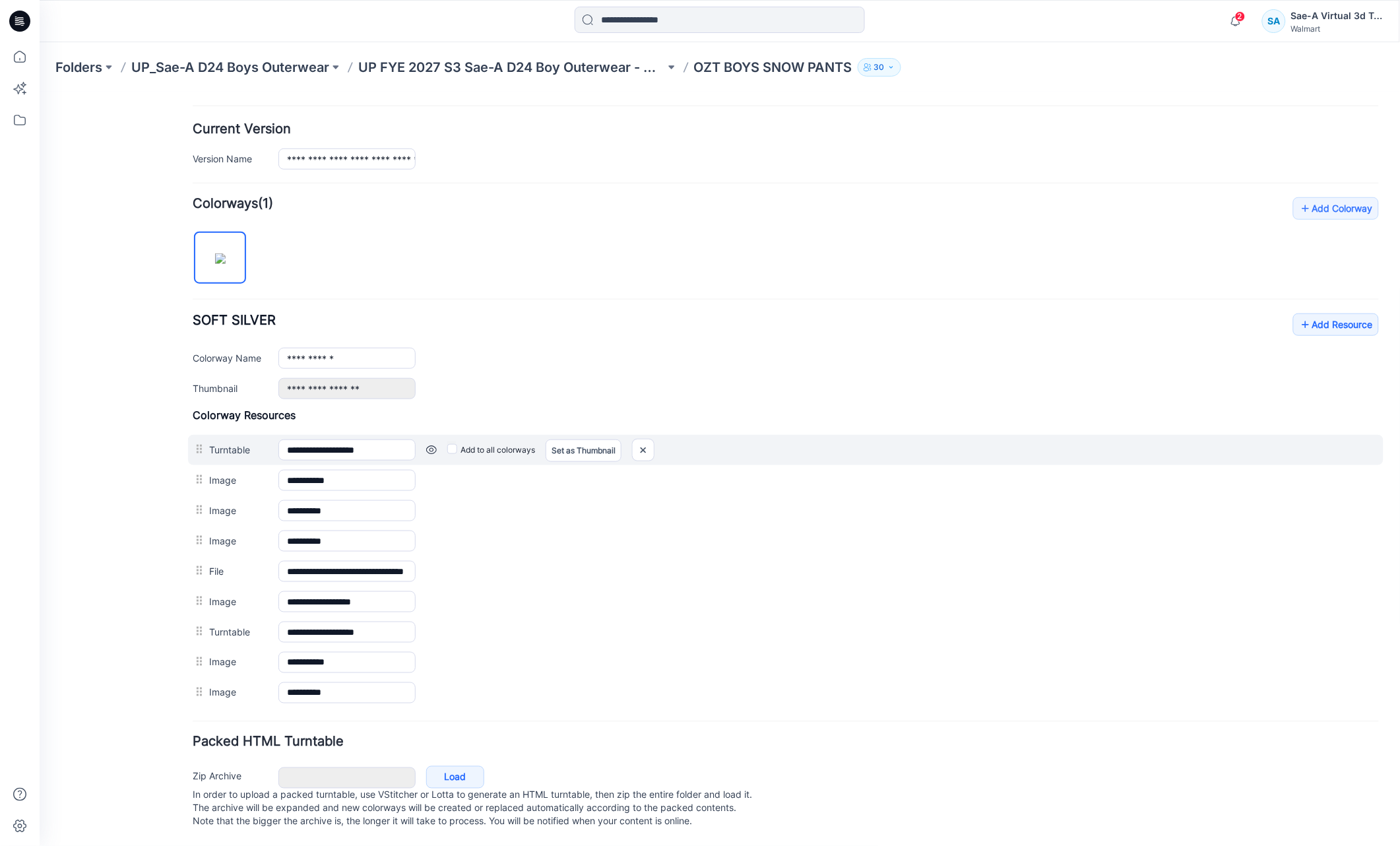
scroll to position [326, 0]
click at [650, 439] on img at bounding box center [642, 450] width 21 height 22
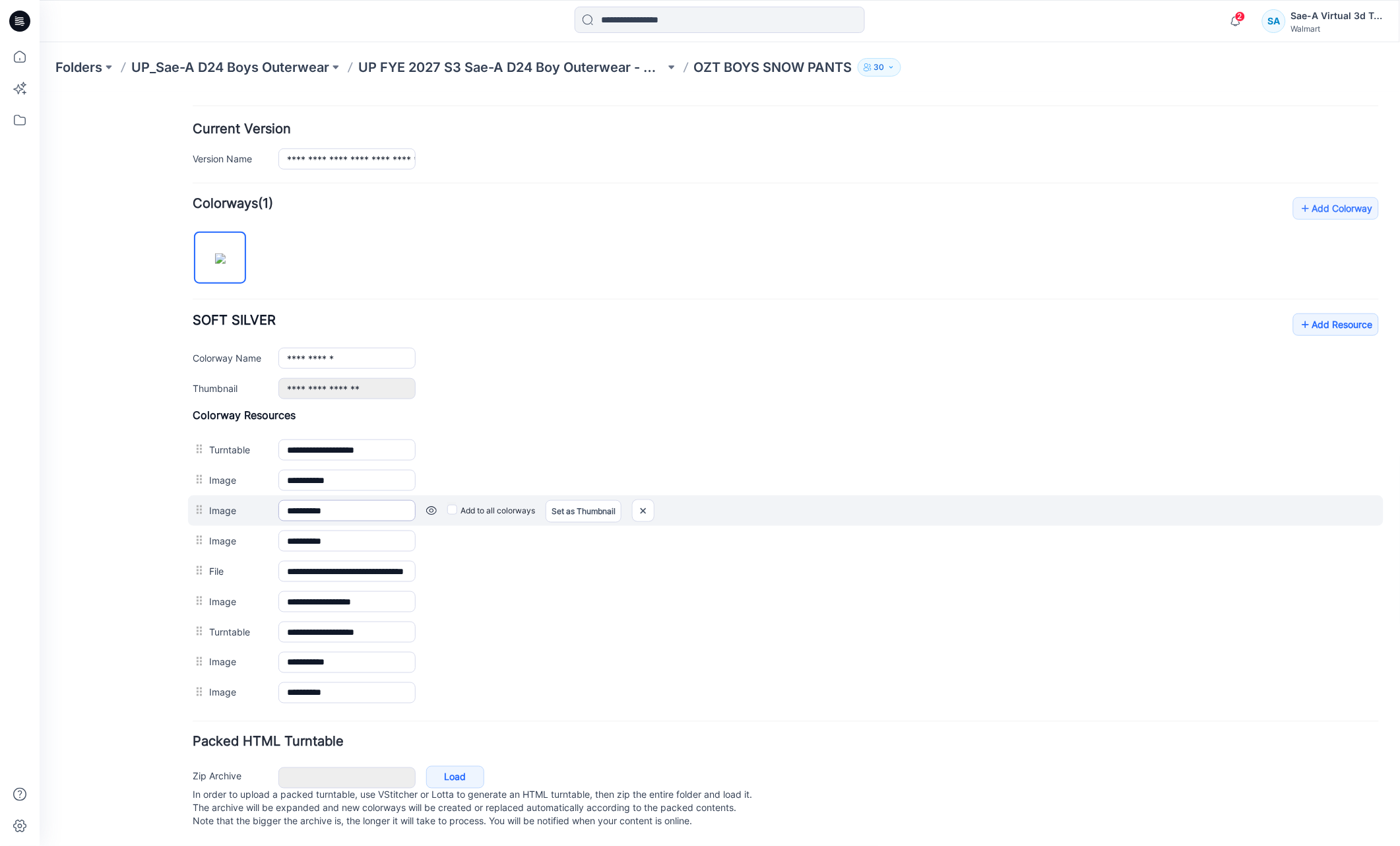
scroll to position [295, 0]
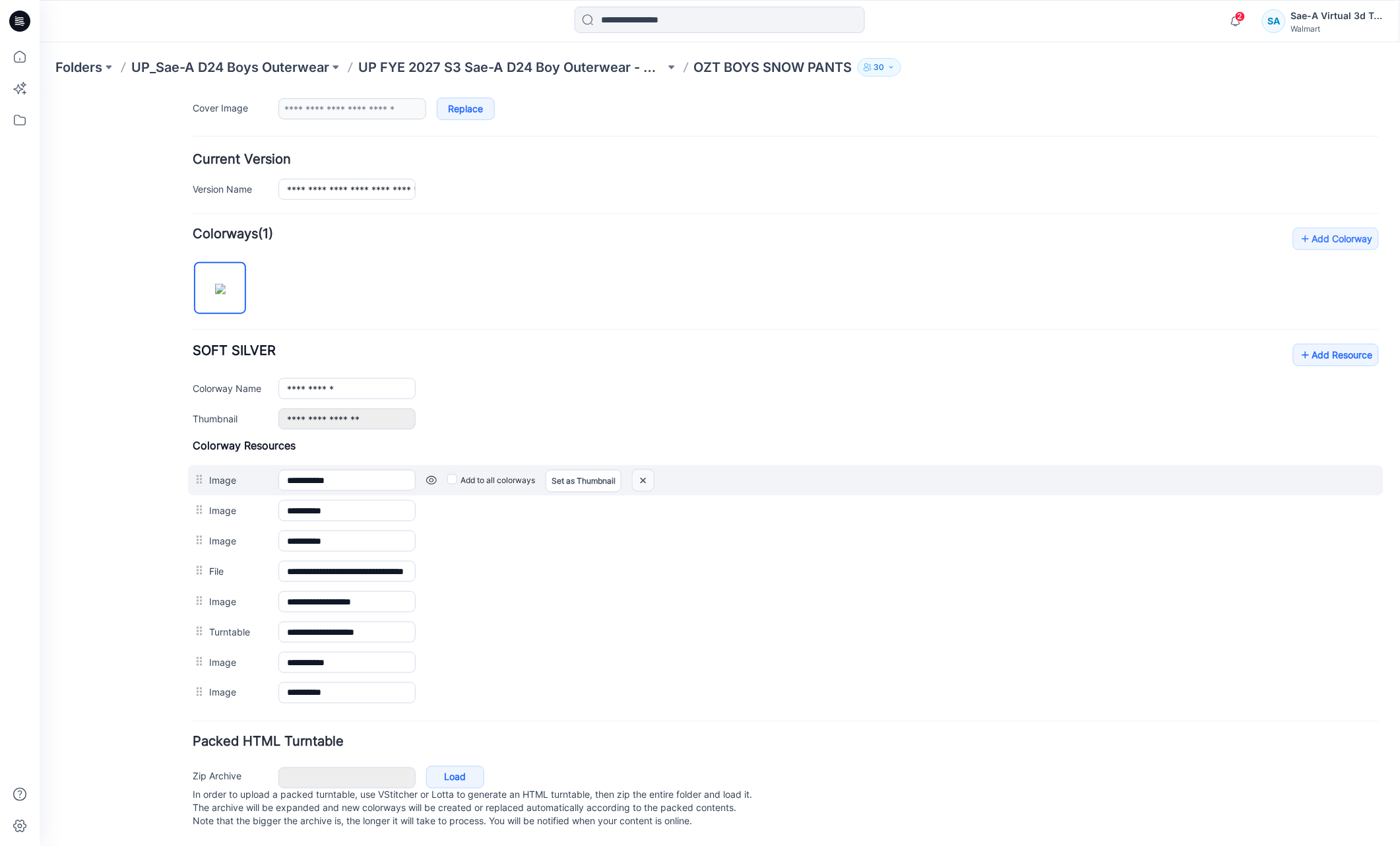
click at [643, 469] on img at bounding box center [642, 480] width 21 height 22
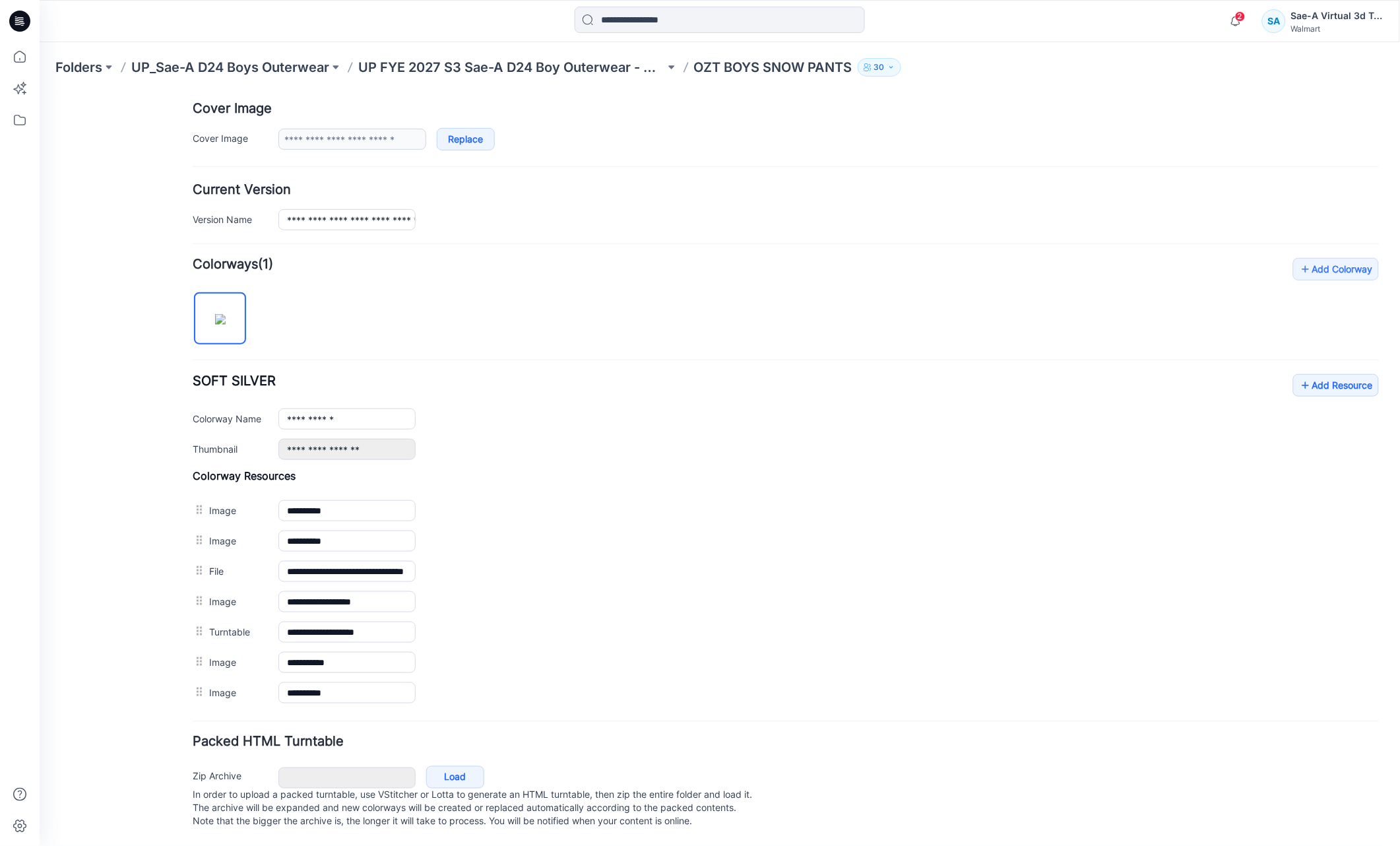
scroll to position [265, 0]
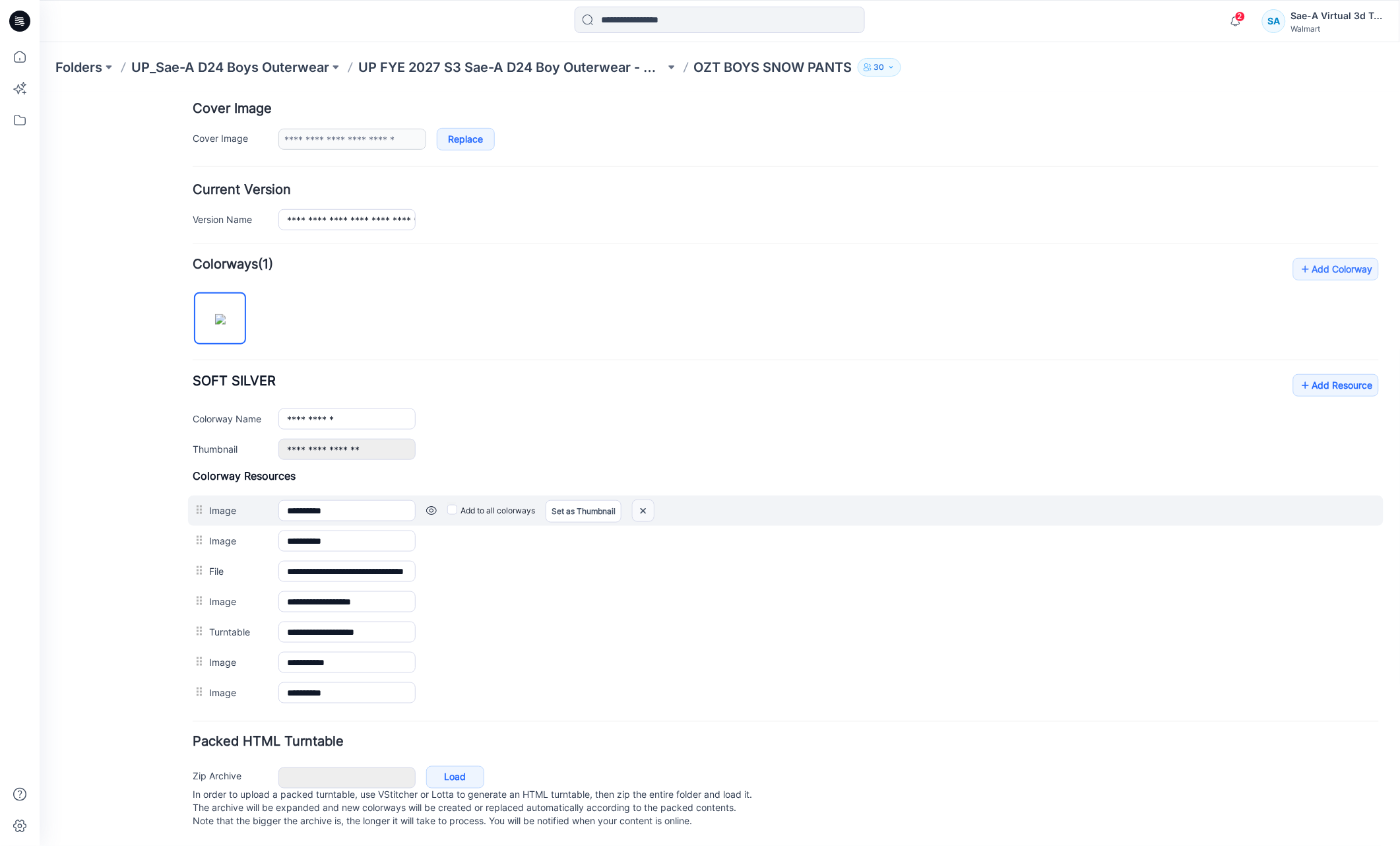
click at [642, 500] on img at bounding box center [642, 511] width 21 height 22
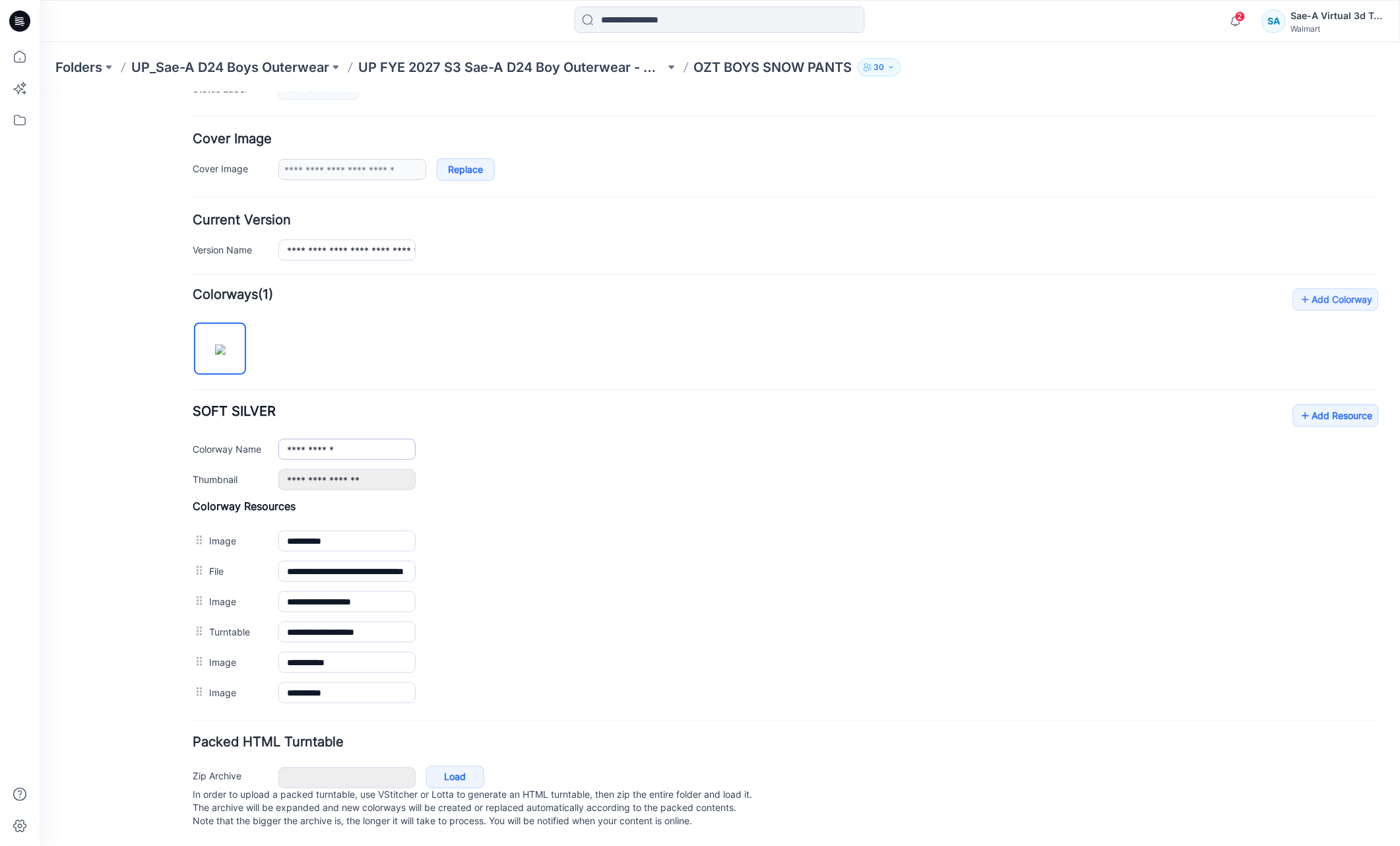
scroll to position [234, 0]
click at [39, 92] on img at bounding box center [39, 92] width 0 height 0
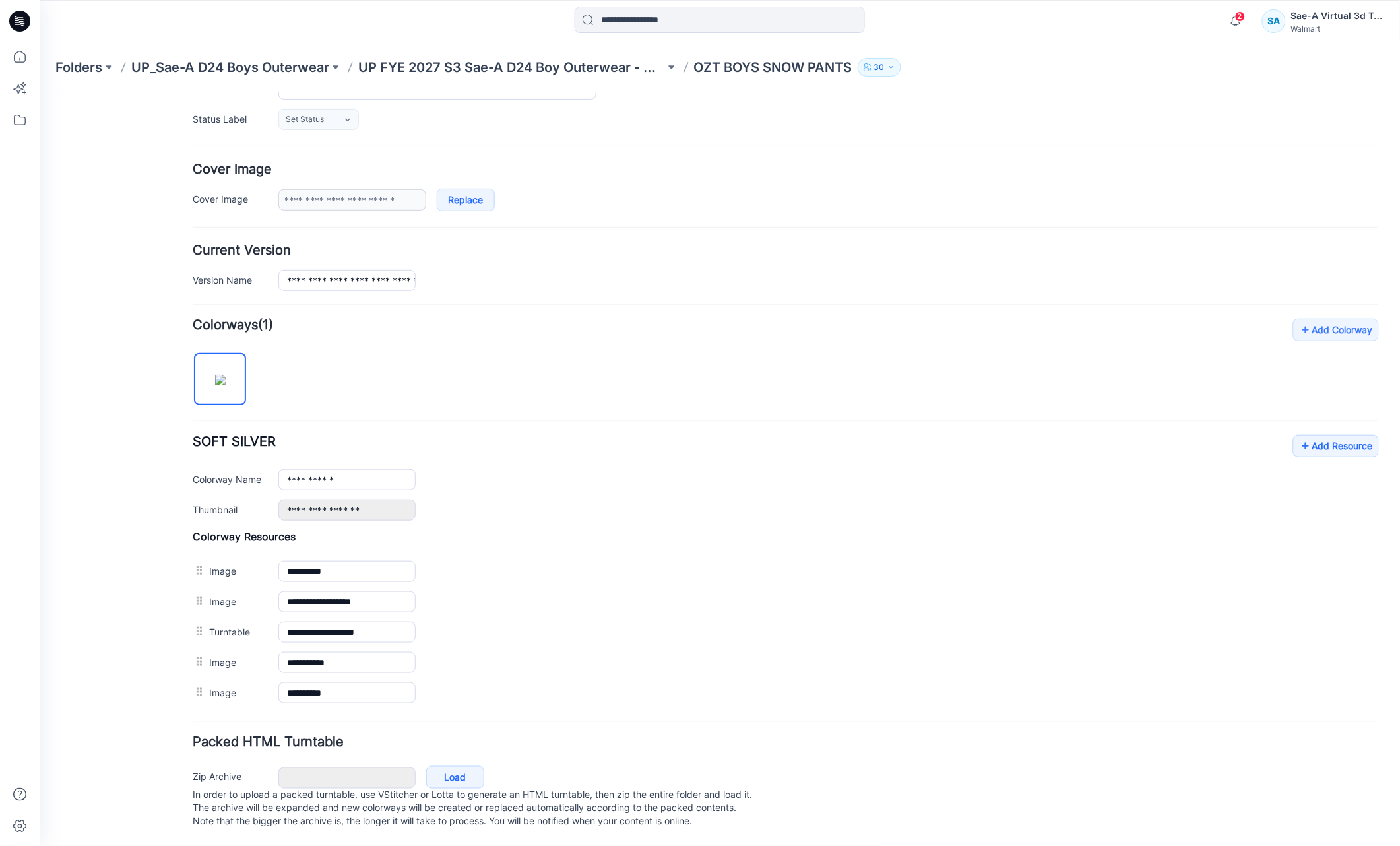
scroll to position [203, 0]
click at [1307, 435] on link "Add Resource" at bounding box center [1336, 446] width 86 height 23
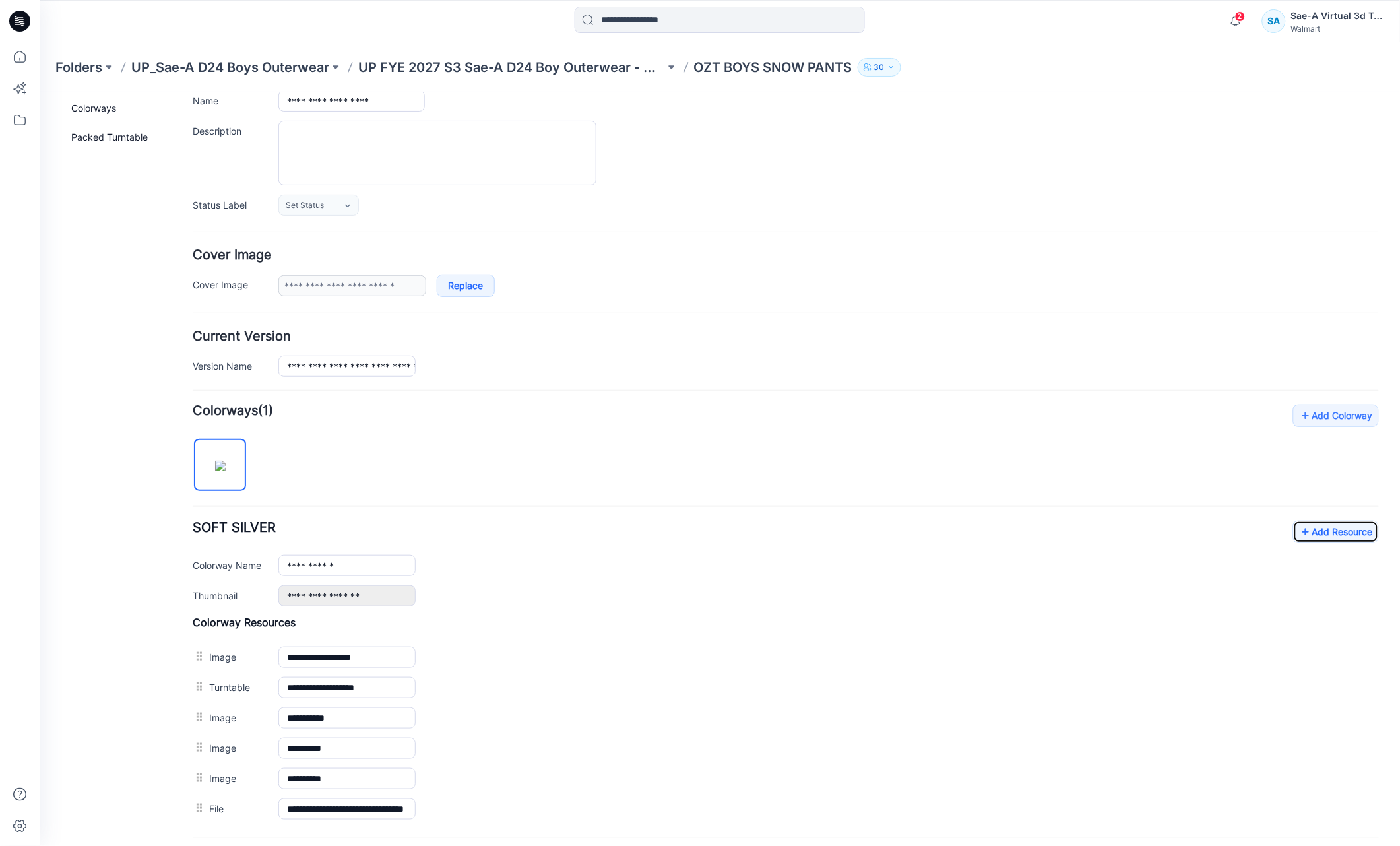
scroll to position [0, 0]
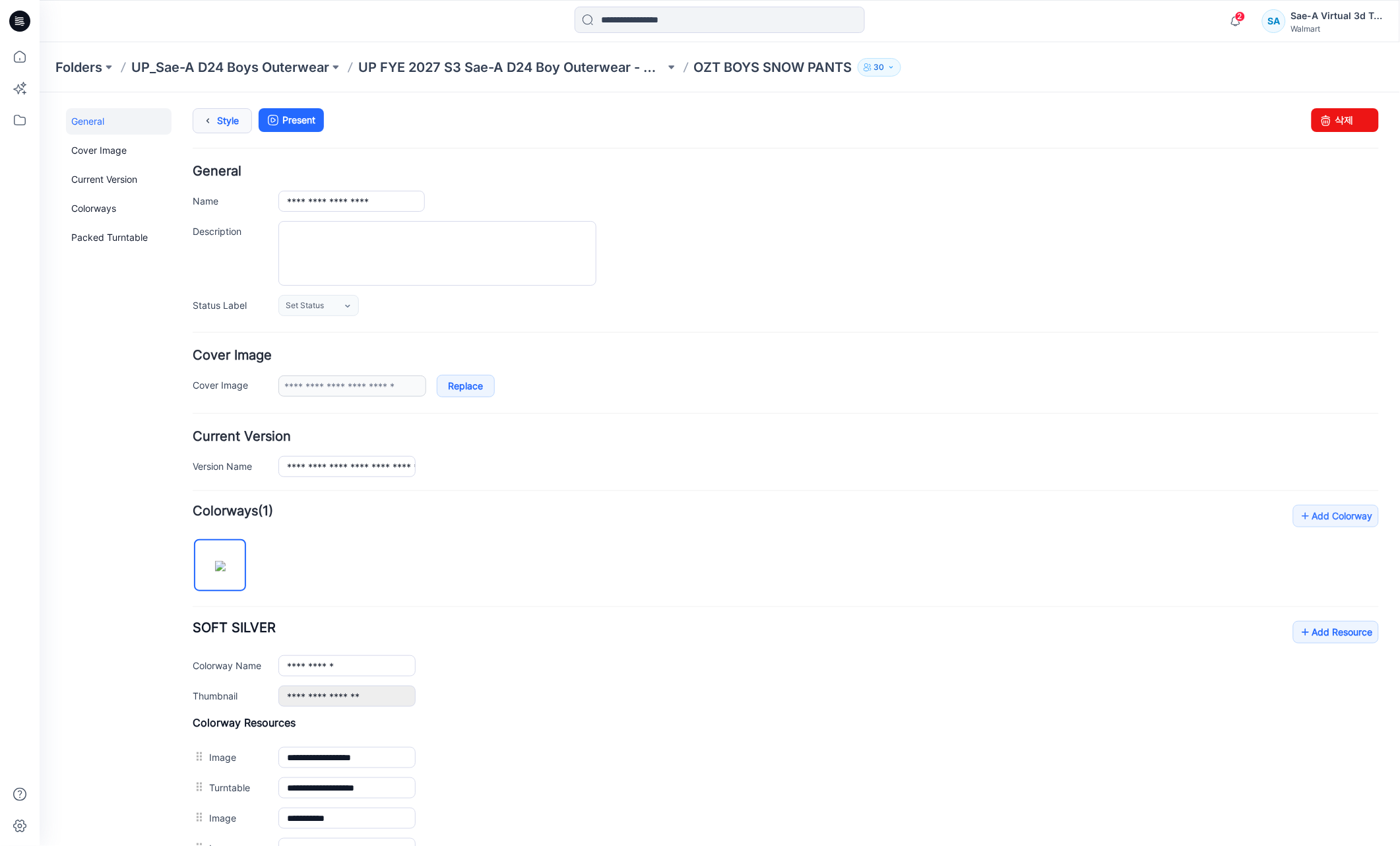
click at [224, 120] on link "Style" at bounding box center [221, 121] width 59 height 25
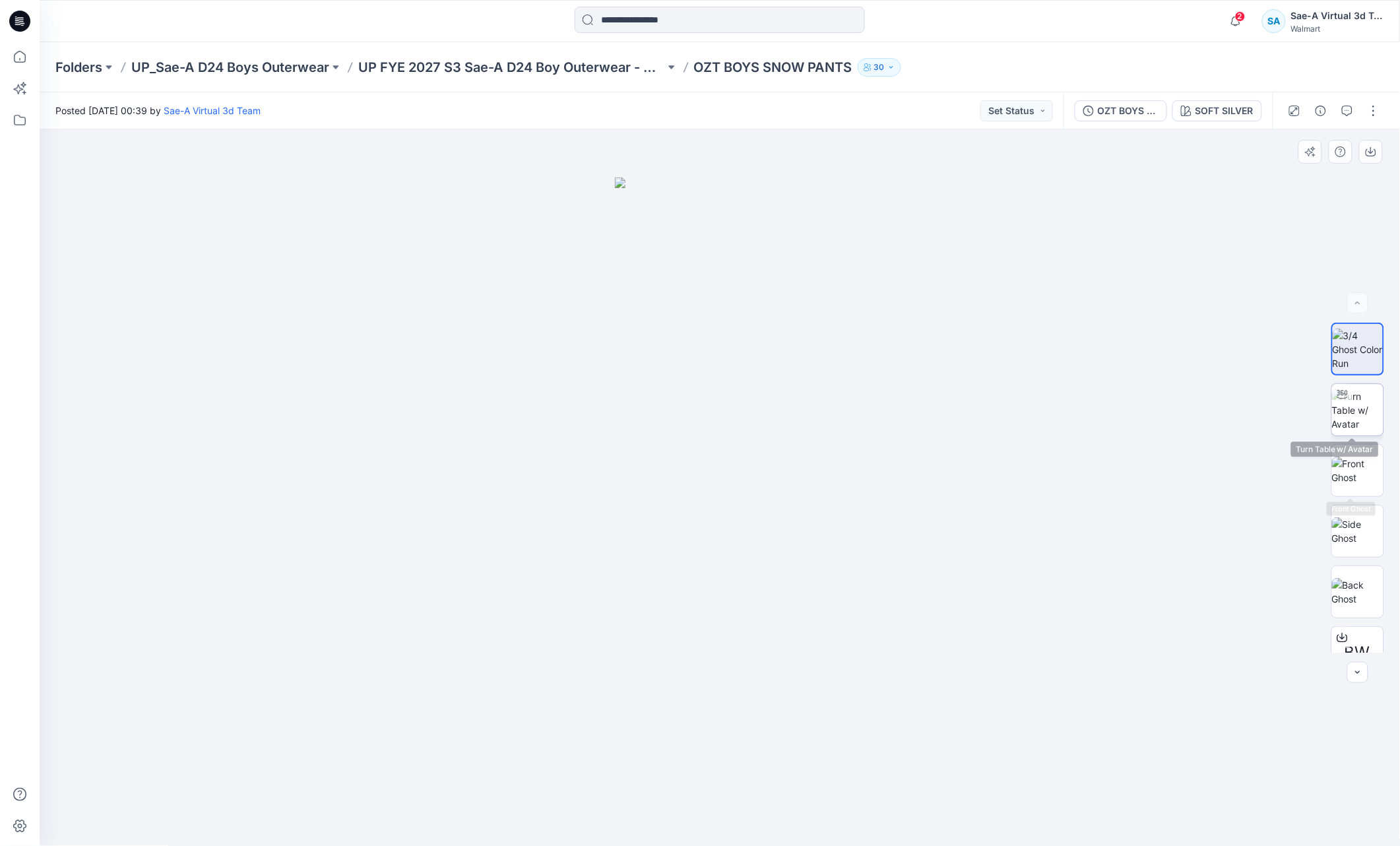
drag, startPoint x: 1364, startPoint y: 408, endPoint x: 1354, endPoint y: 409, distance: 10.0
click at [1364, 408] on img at bounding box center [1358, 410] width 52 height 42
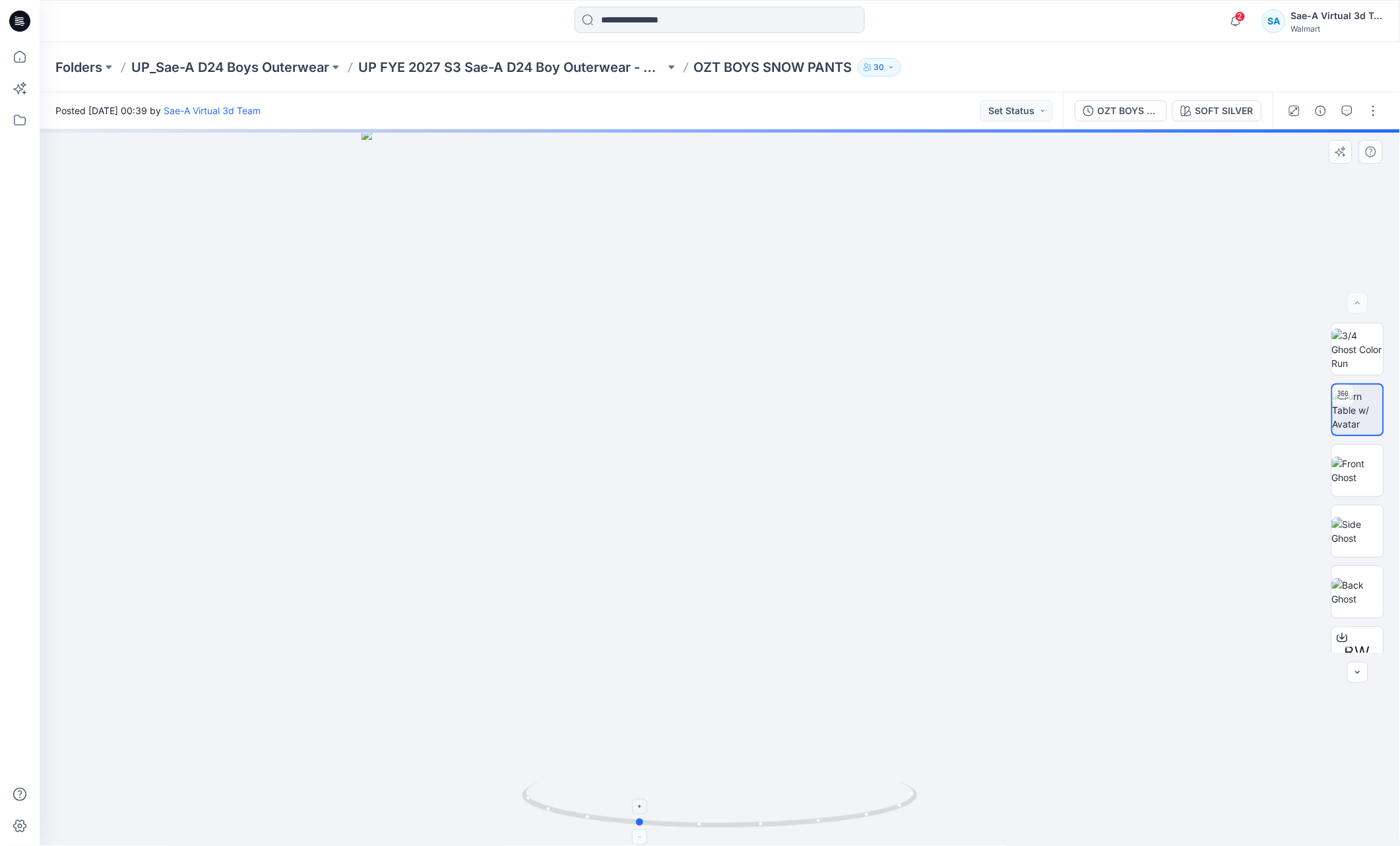
drag, startPoint x: 881, startPoint y: 816, endPoint x: 798, endPoint y: 814, distance: 83.0
click at [798, 814] on icon at bounding box center [721, 807] width 399 height 50
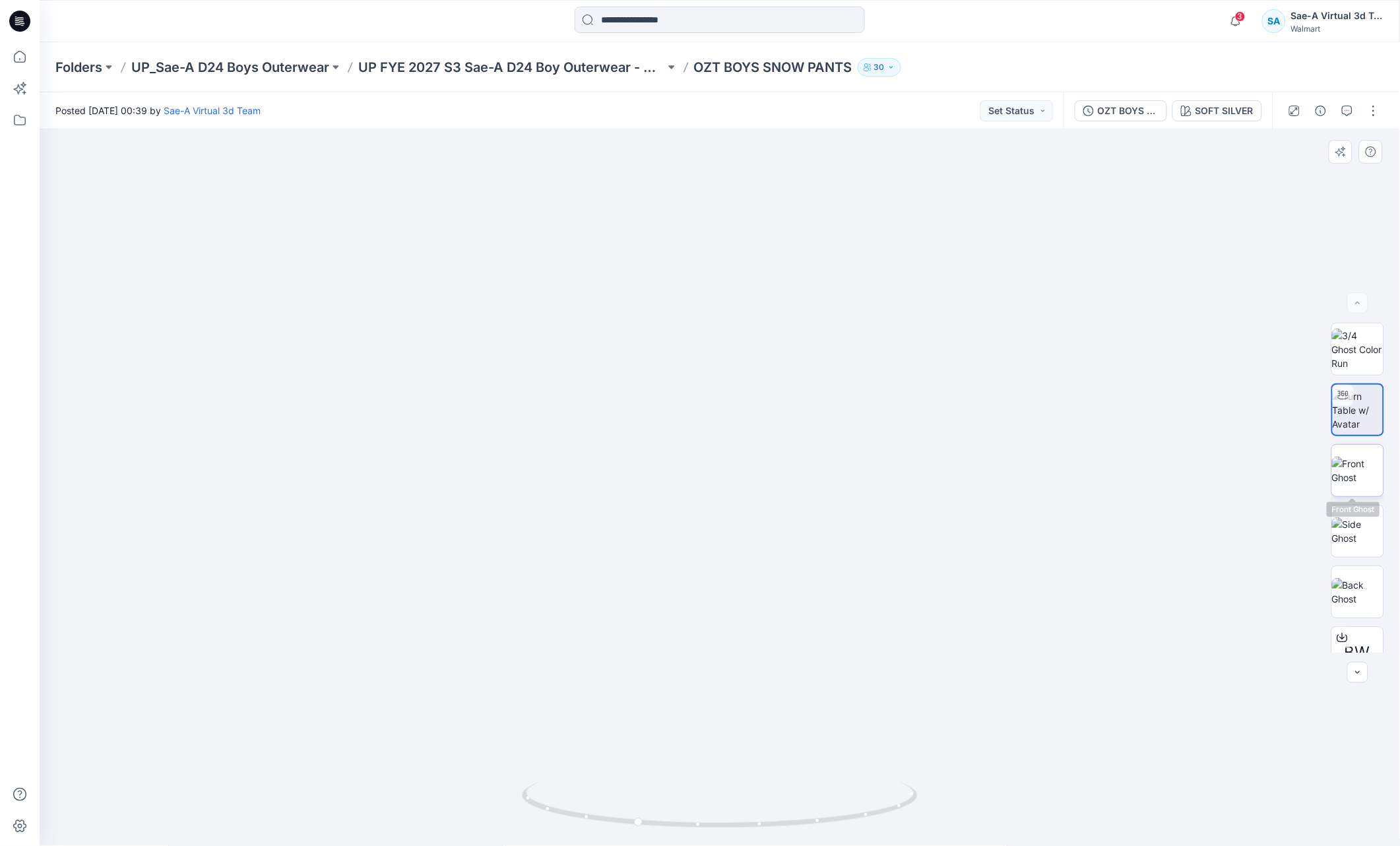
click at [1356, 474] on img at bounding box center [1358, 470] width 52 height 28
click at [1356, 517] on img at bounding box center [1358, 531] width 52 height 28
click at [1356, 351] on img at bounding box center [1358, 349] width 52 height 42
click at [1364, 120] on div at bounding box center [1334, 111] width 122 height 37
click at [1367, 94] on div at bounding box center [1334, 111] width 122 height 37
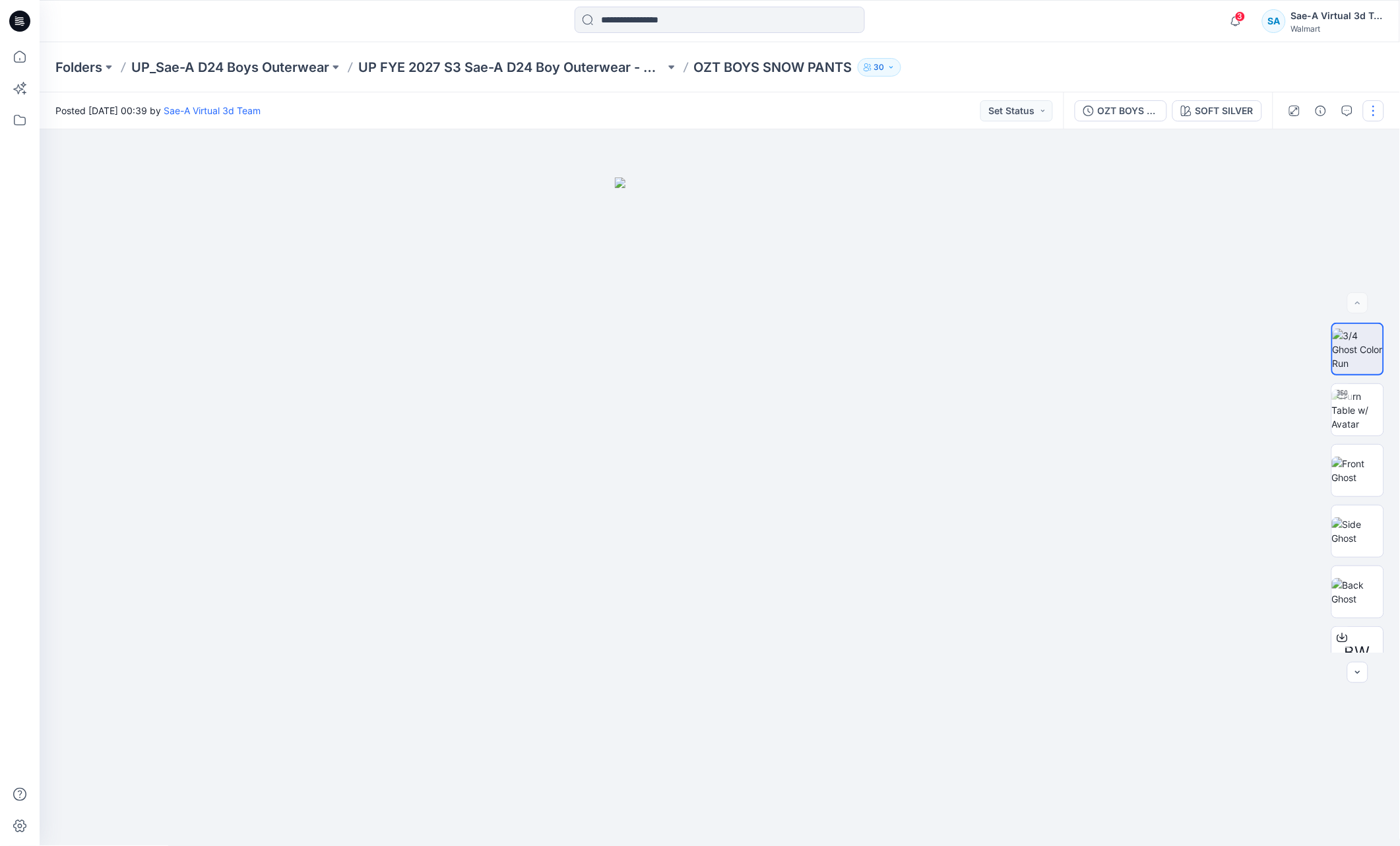
click at [1373, 103] on button "button" at bounding box center [1374, 111] width 21 height 21
click at [1297, 180] on p "Edit" at bounding box center [1290, 177] width 16 height 14
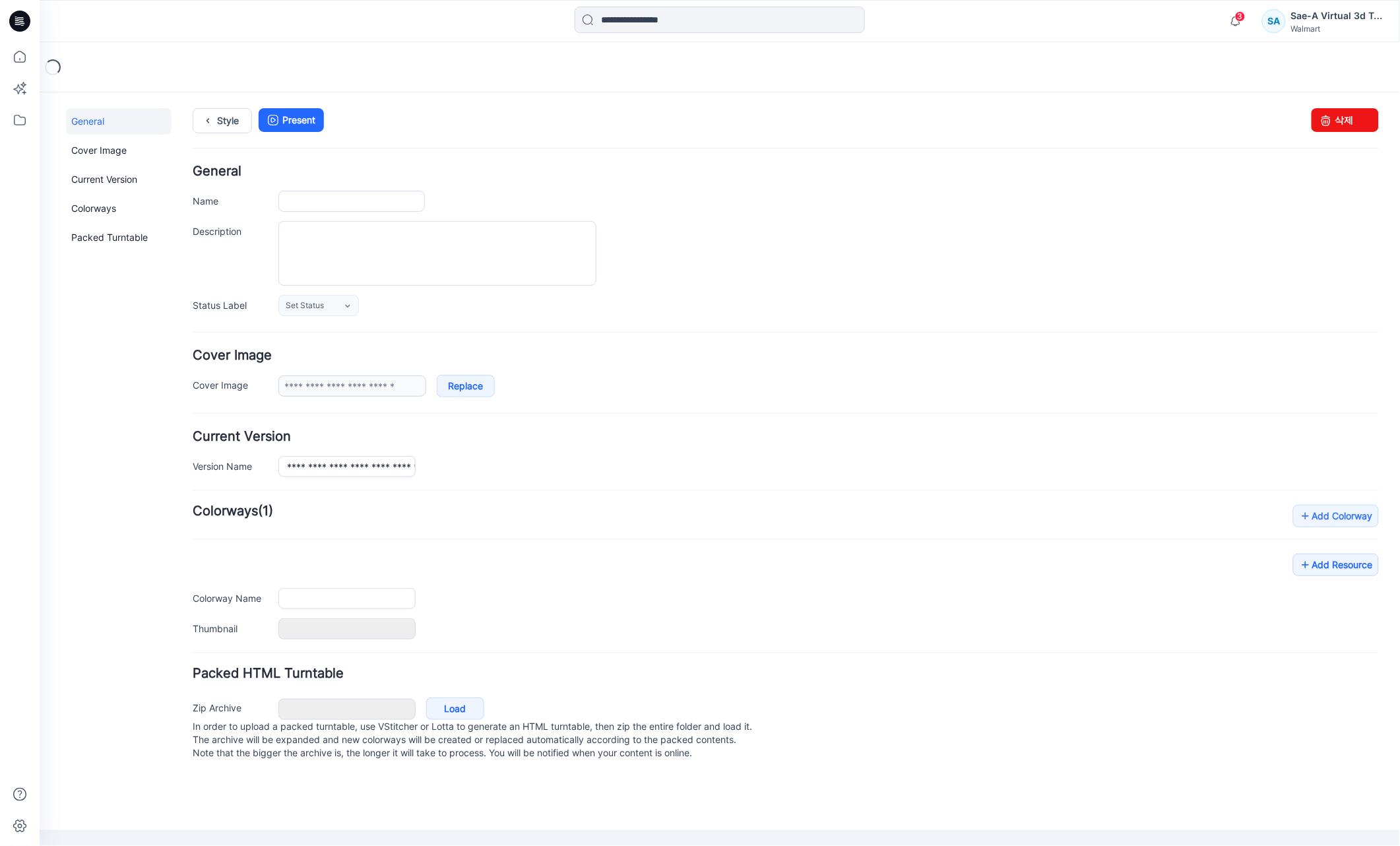
type input "**********"
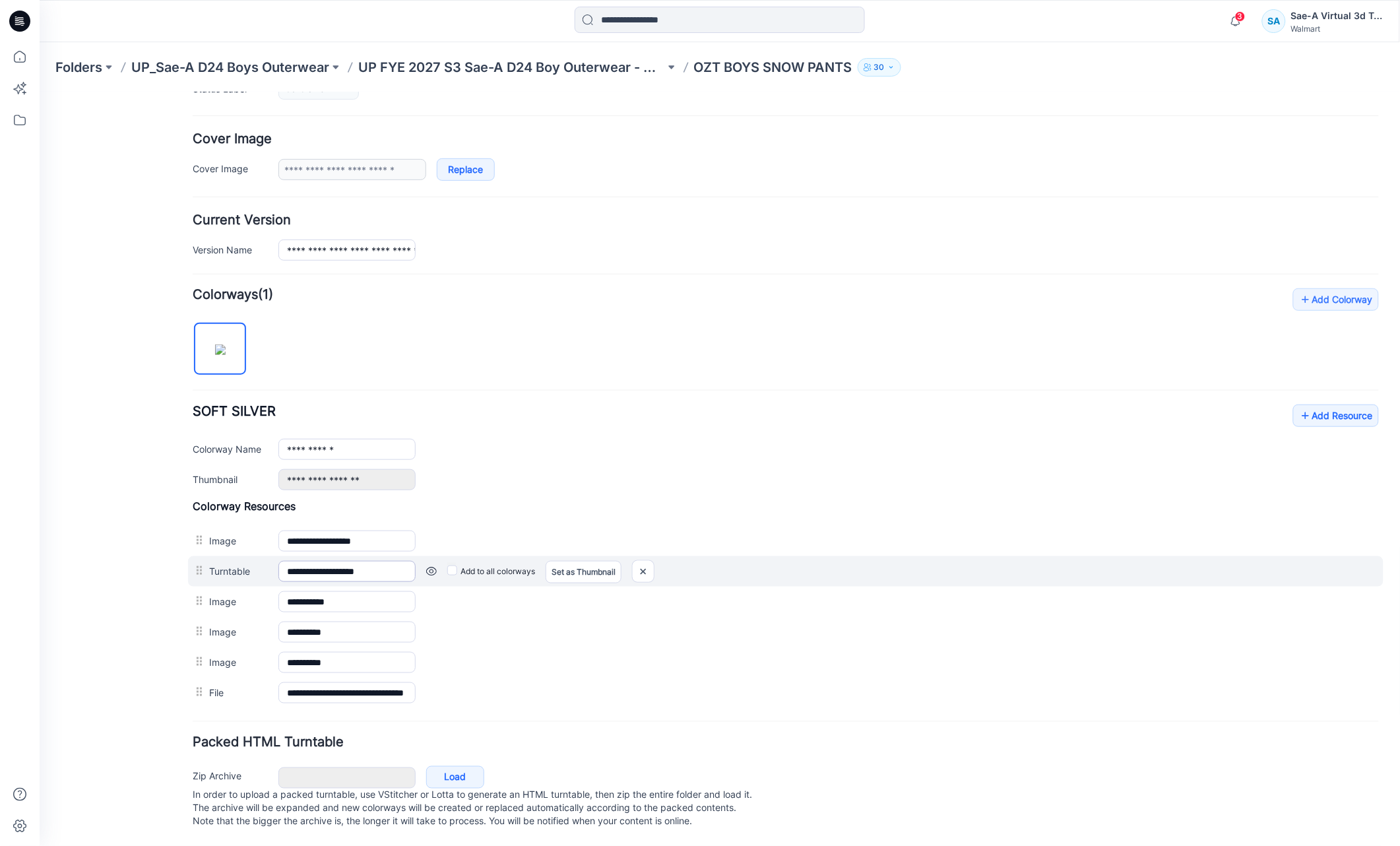
scroll to position [234, 0]
click at [644, 561] on img at bounding box center [642, 572] width 21 height 22
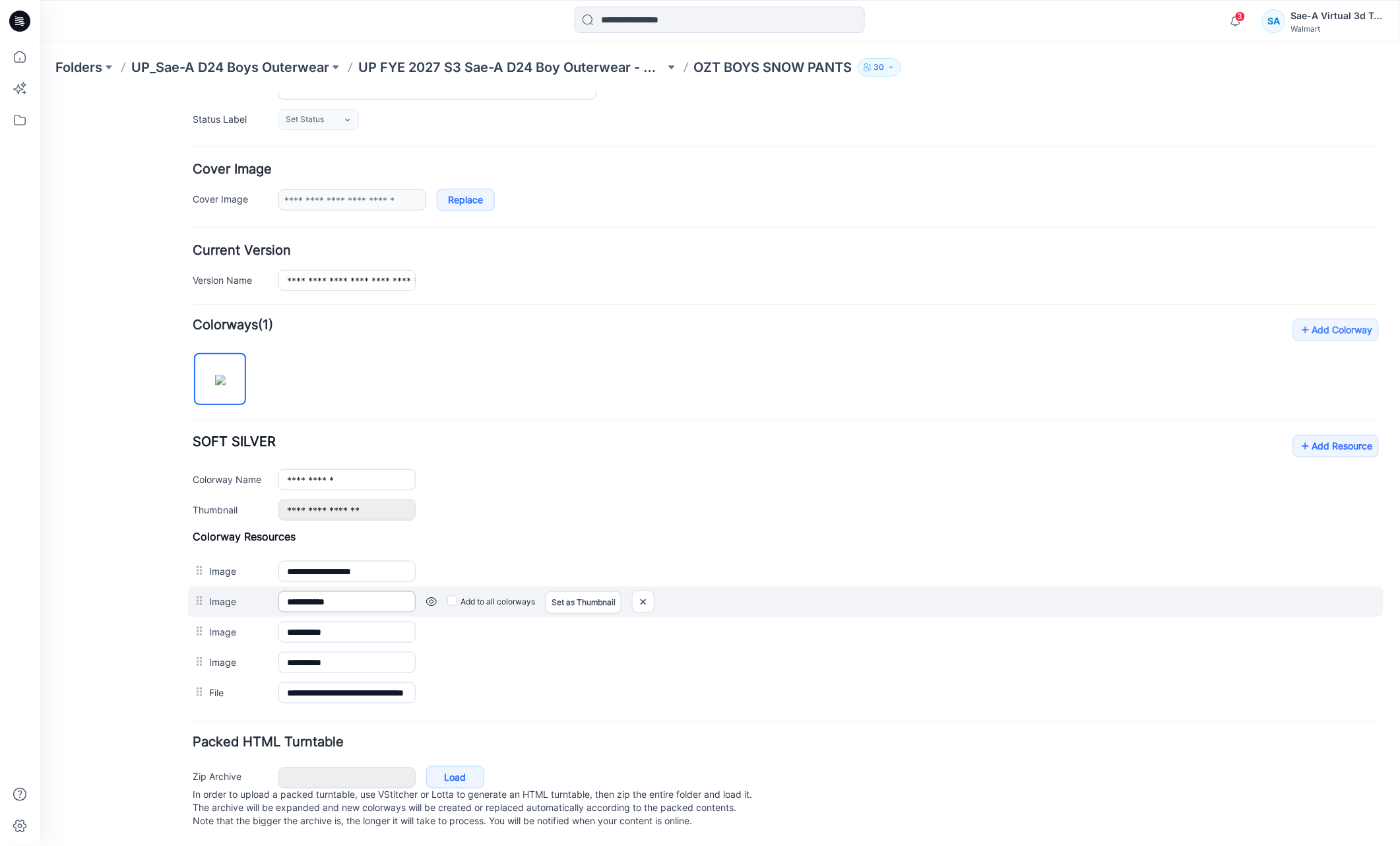
scroll to position [203, 0]
click at [650, 591] on img at bounding box center [642, 602] width 21 height 22
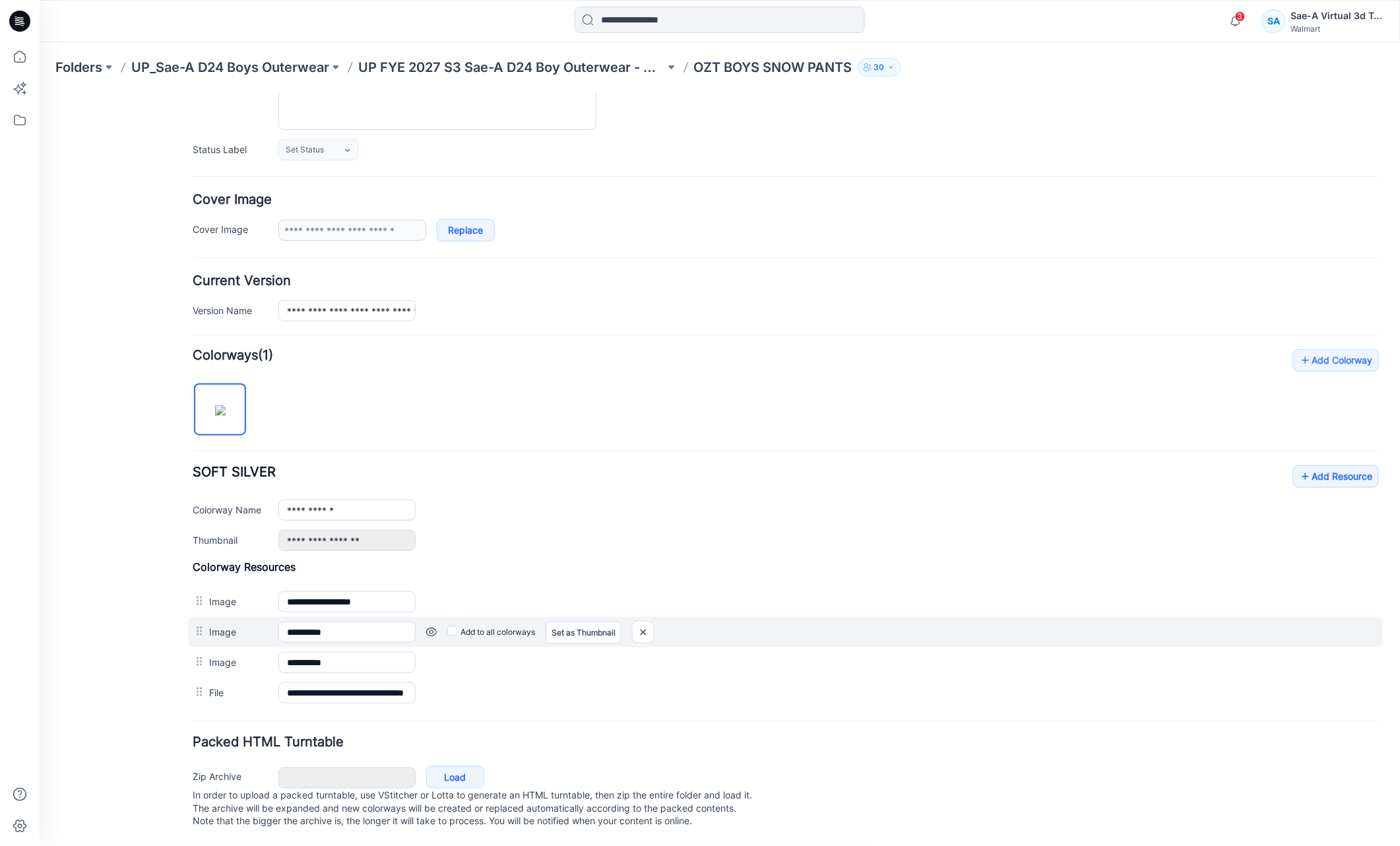
scroll to position [173, 0]
click at [648, 621] on img at bounding box center [642, 632] width 21 height 22
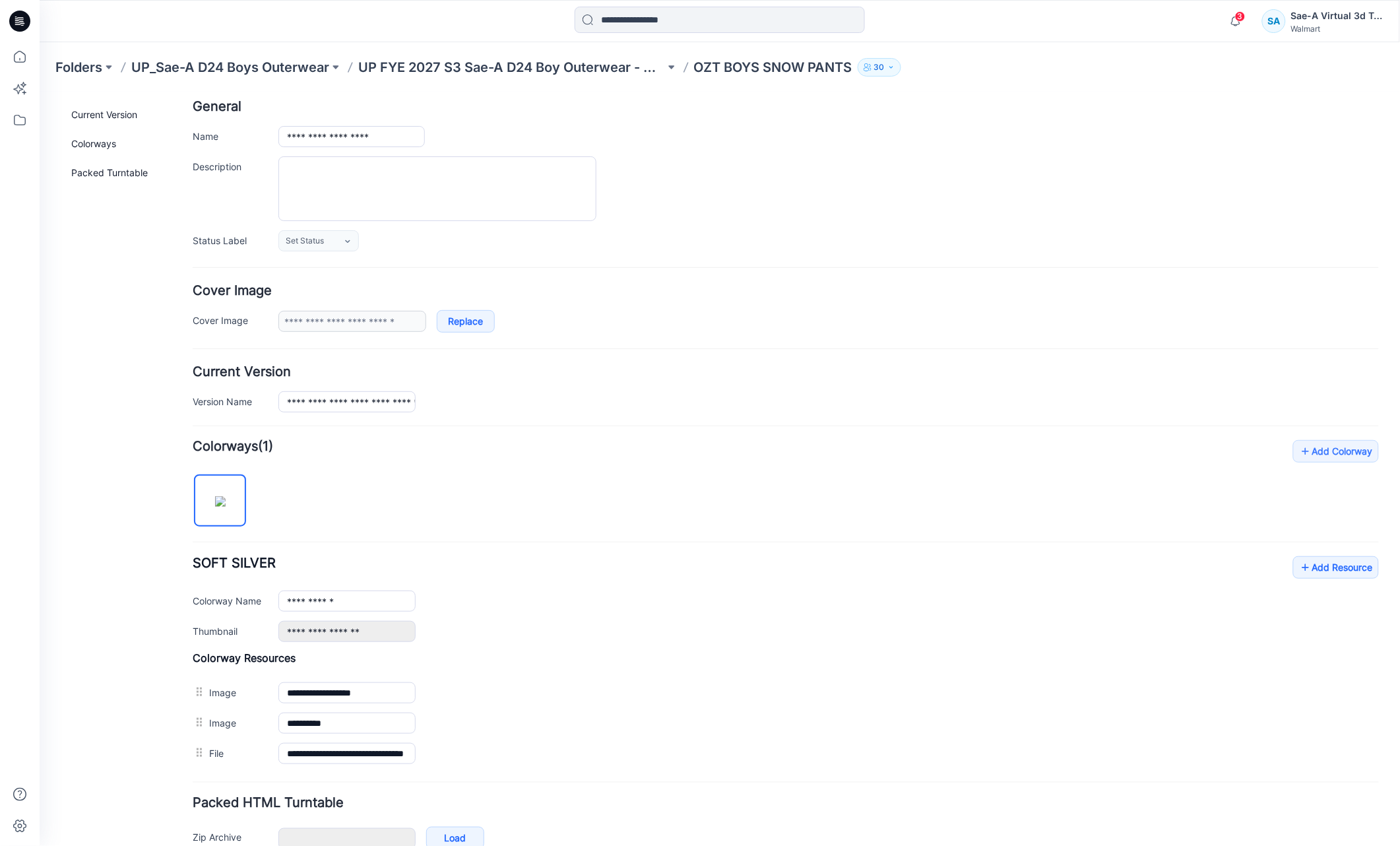
scroll to position [0, 0]
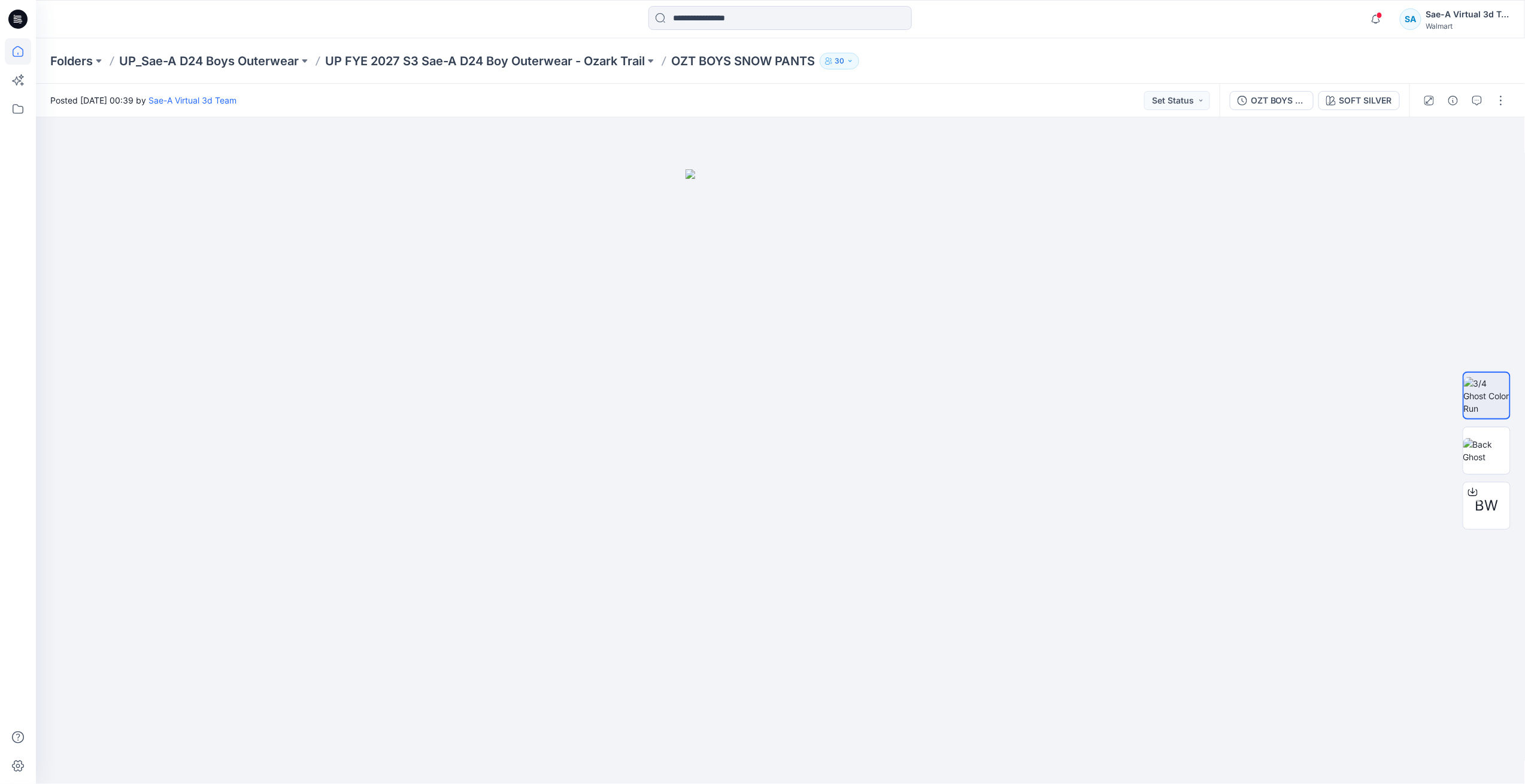
click at [19, 49] on icon at bounding box center [18, 52] width 26 height 26
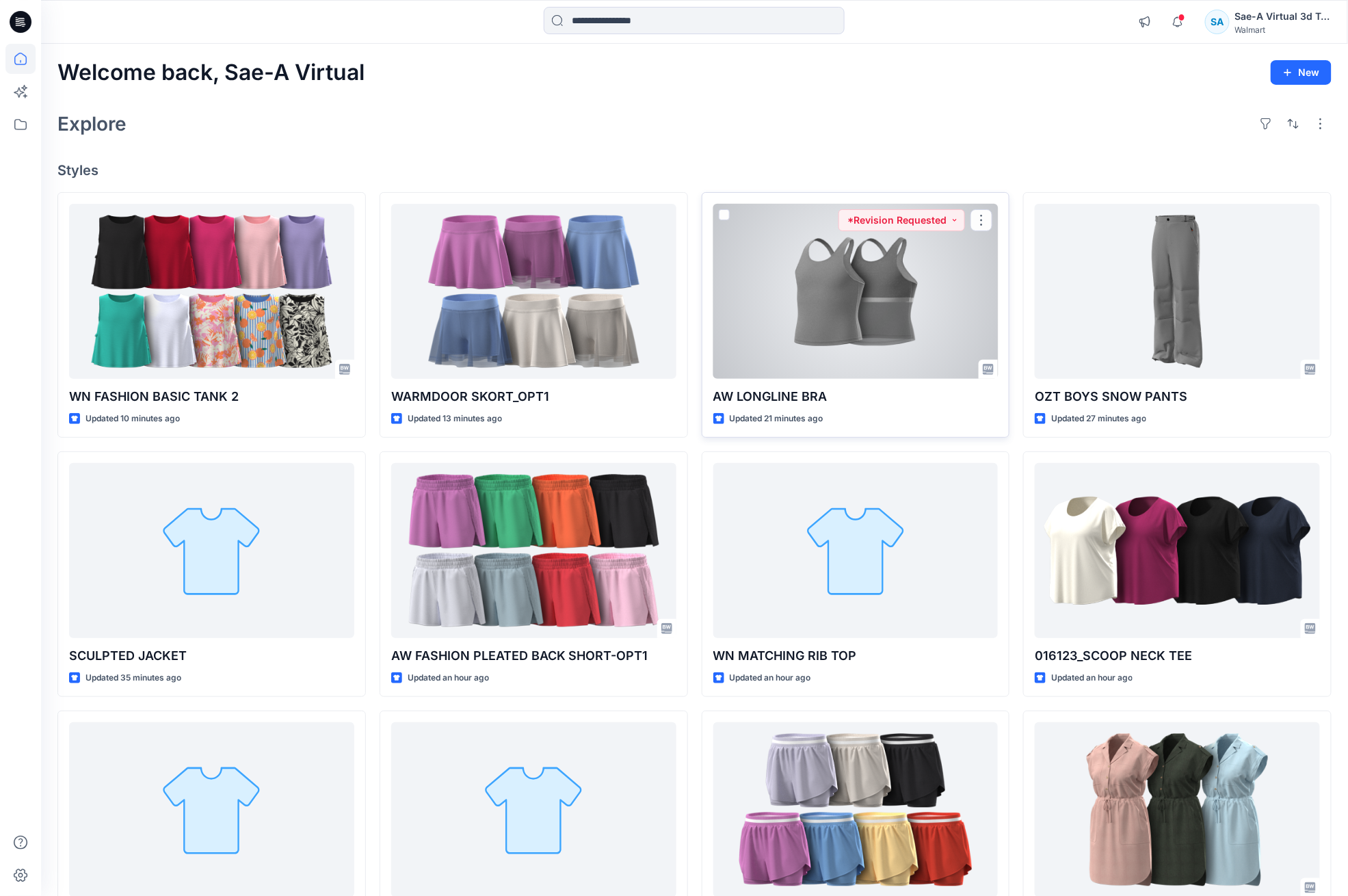
click at [887, 343] on div at bounding box center [855, 291] width 285 height 176
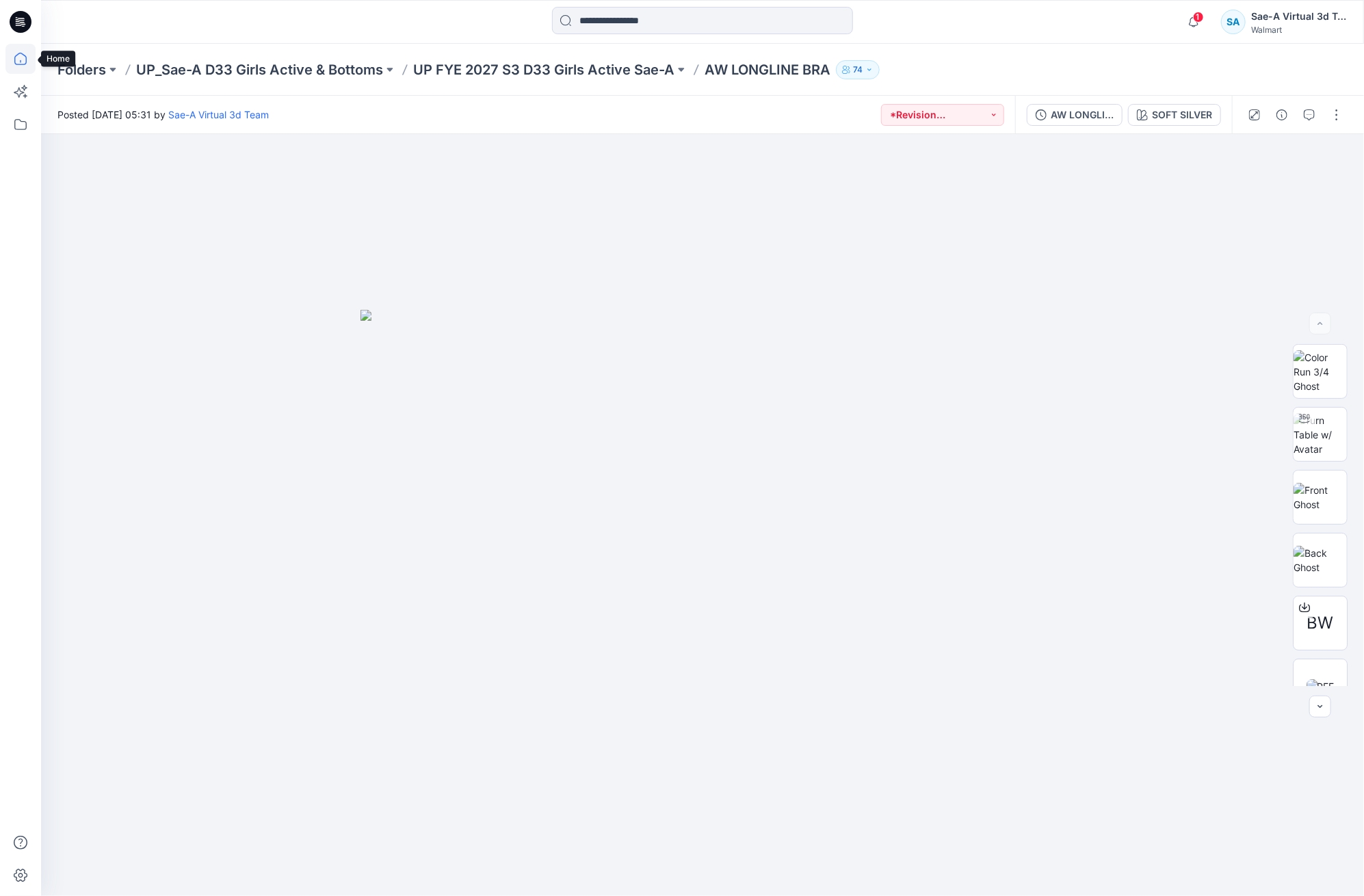
click at [22, 53] on icon at bounding box center [21, 59] width 30 height 30
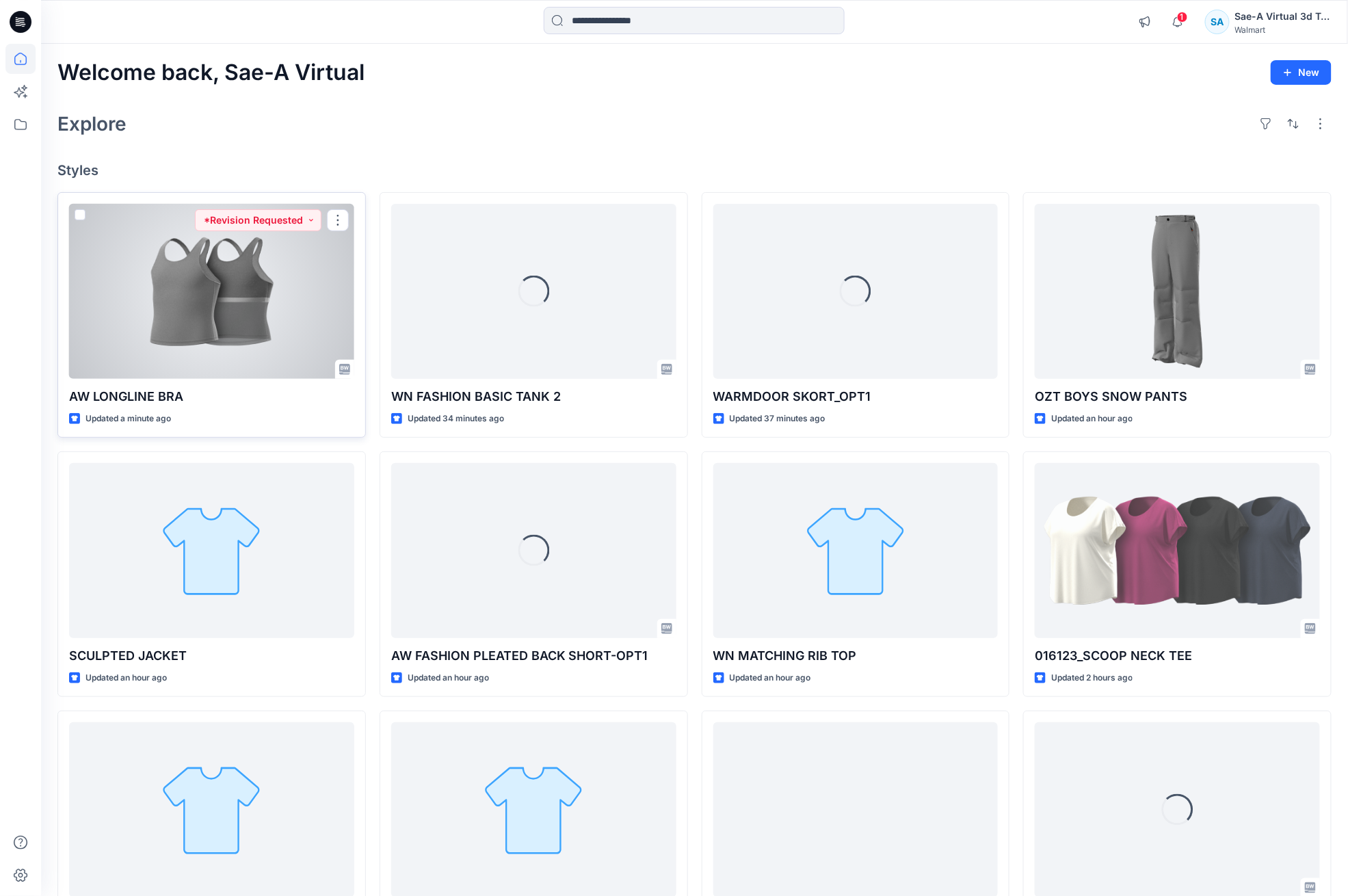
click at [244, 345] on div at bounding box center [211, 291] width 285 height 176
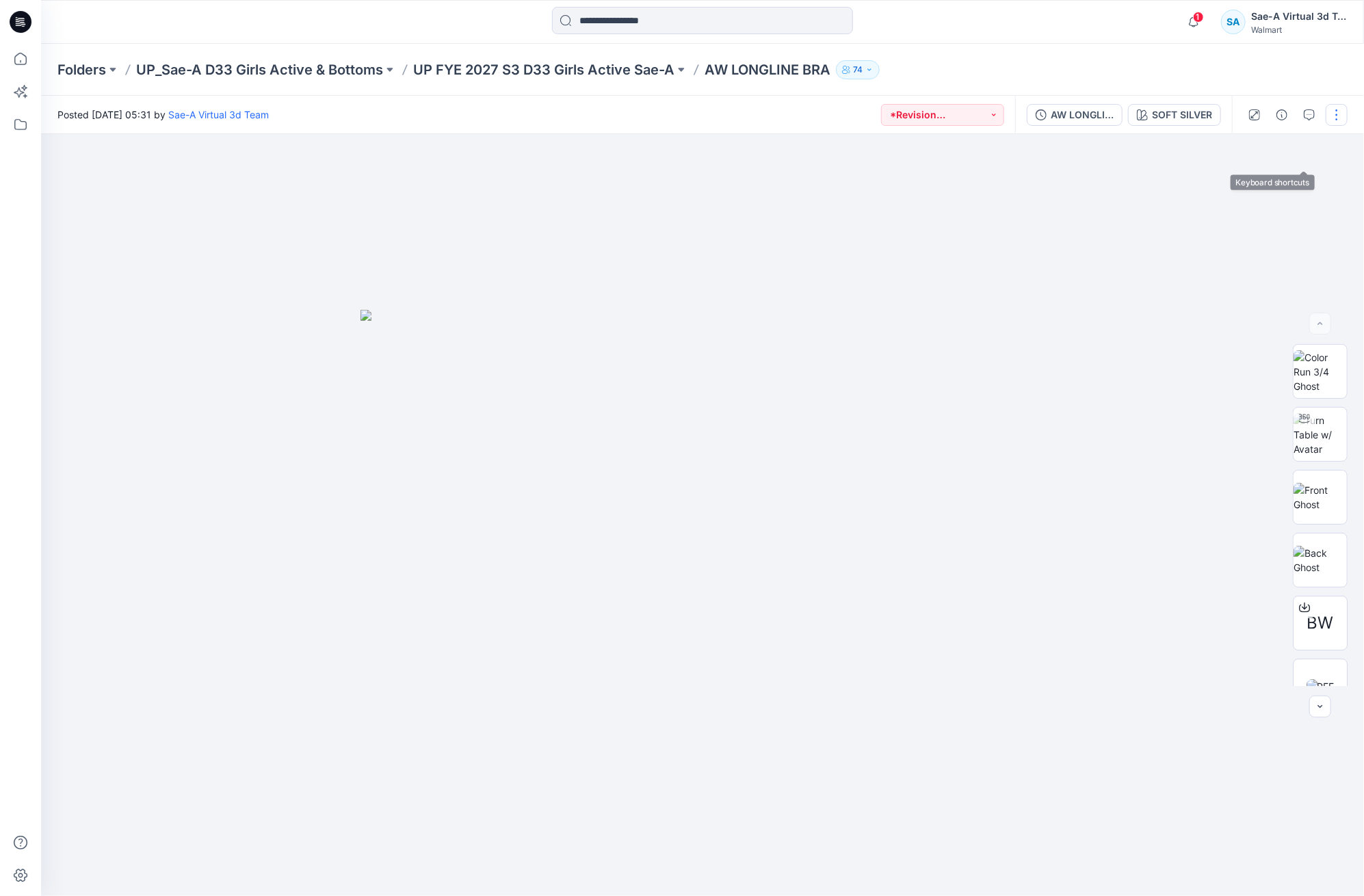
click at [1337, 118] on button "button" at bounding box center [1337, 115] width 22 height 22
click at [1244, 179] on p "Edit" at bounding box center [1249, 183] width 17 height 14
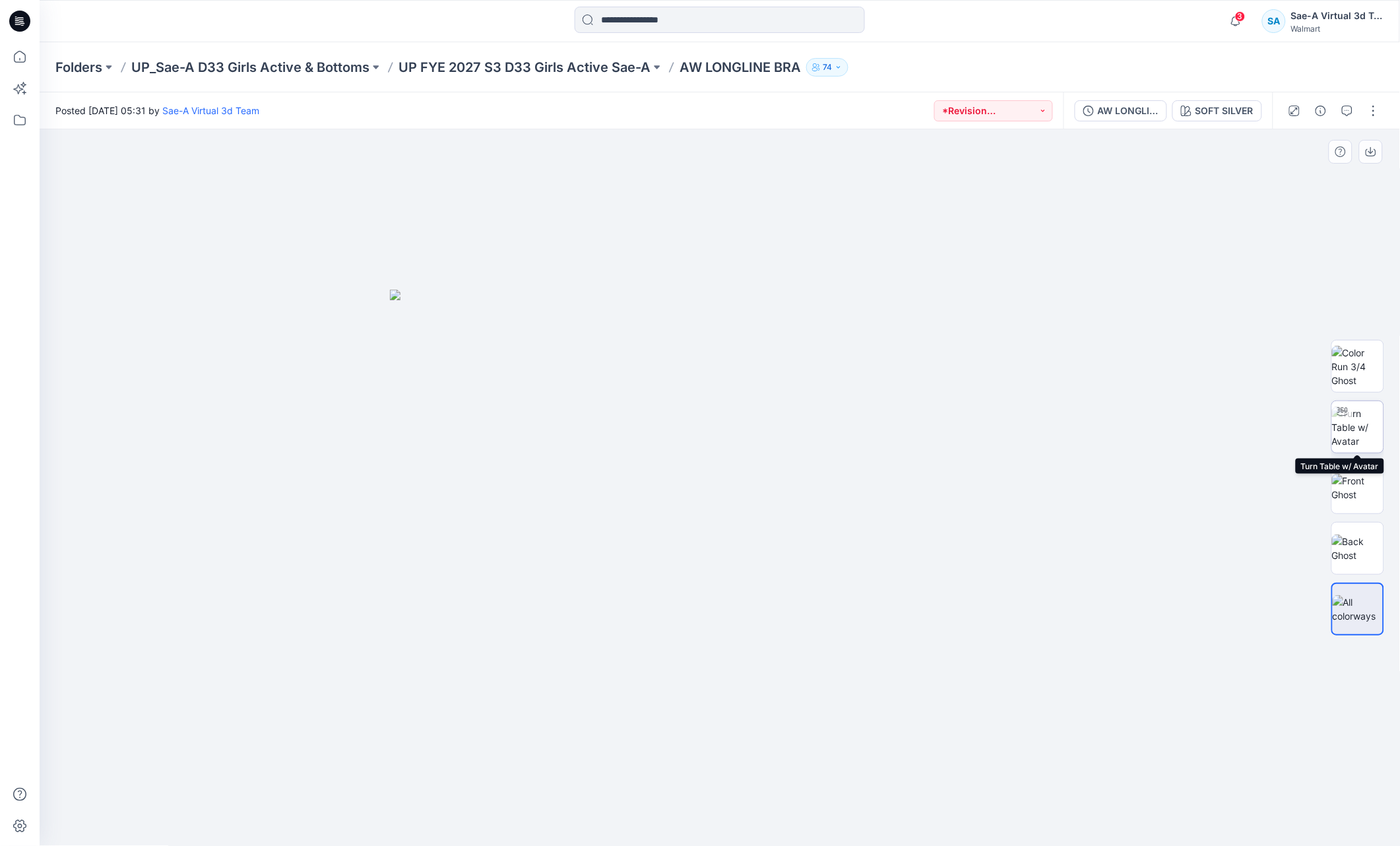
click at [1357, 438] on img at bounding box center [1358, 428] width 52 height 42
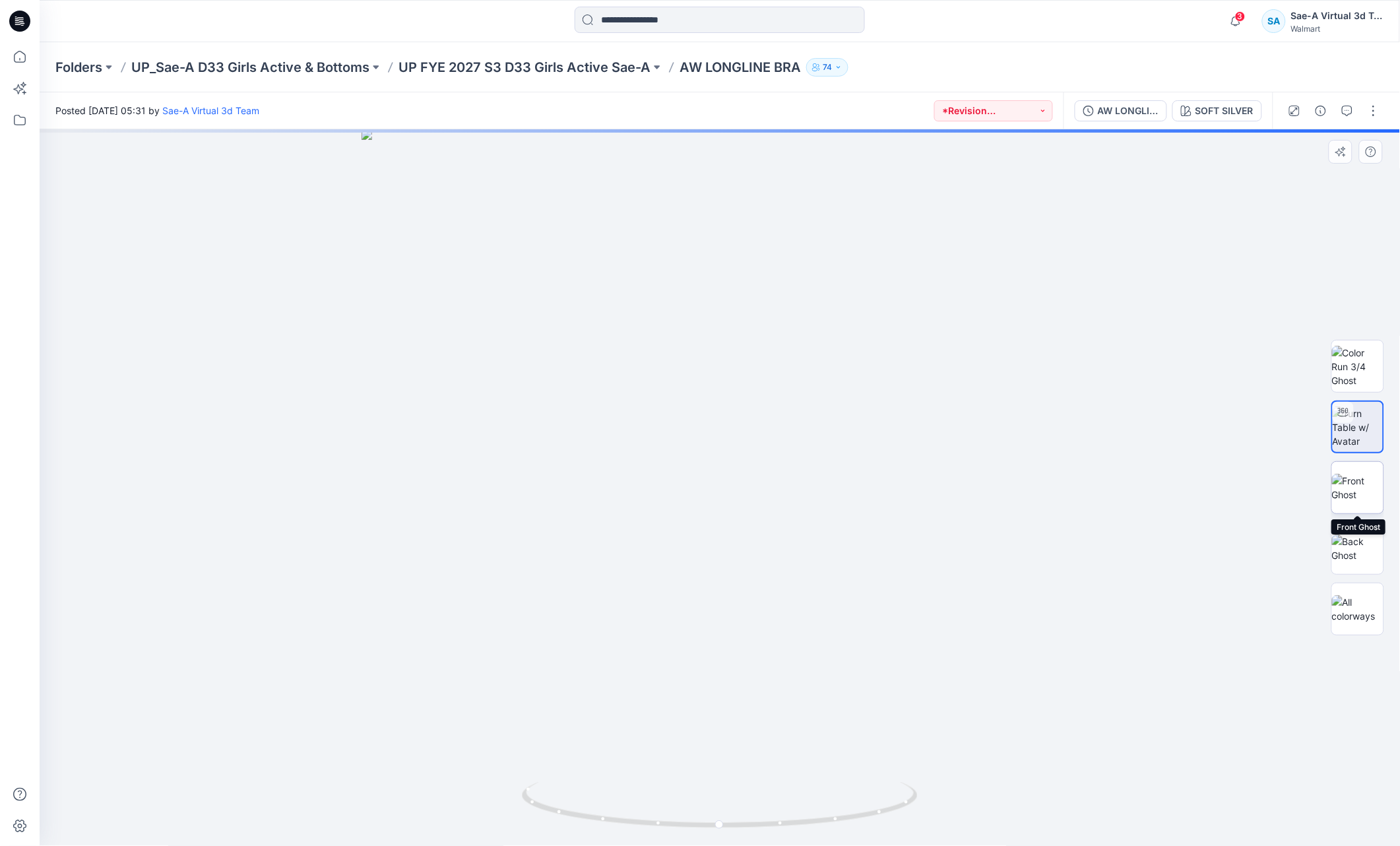
click at [1376, 499] on img at bounding box center [1358, 487] width 52 height 28
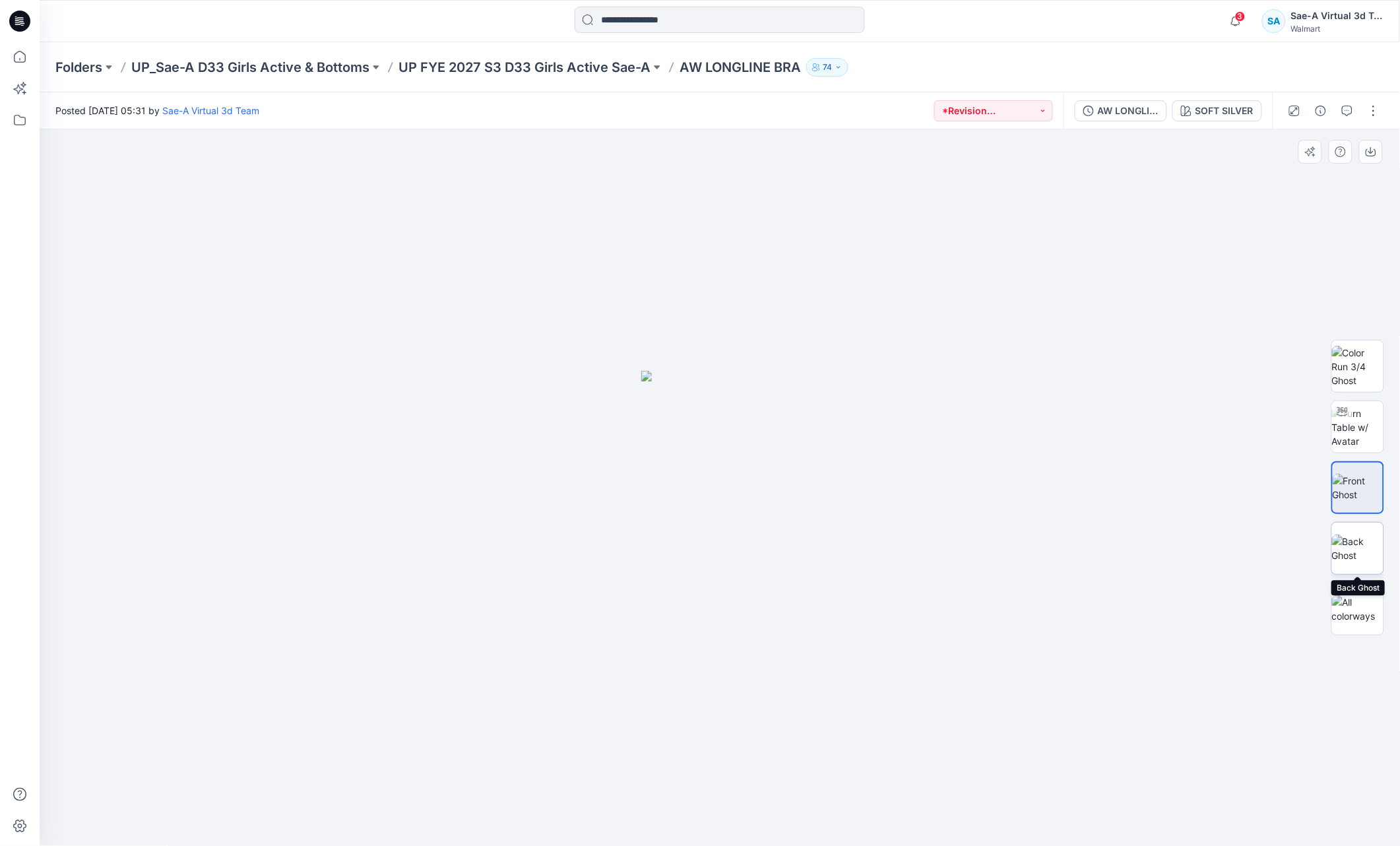
click at [1360, 554] on img at bounding box center [1358, 548] width 52 height 28
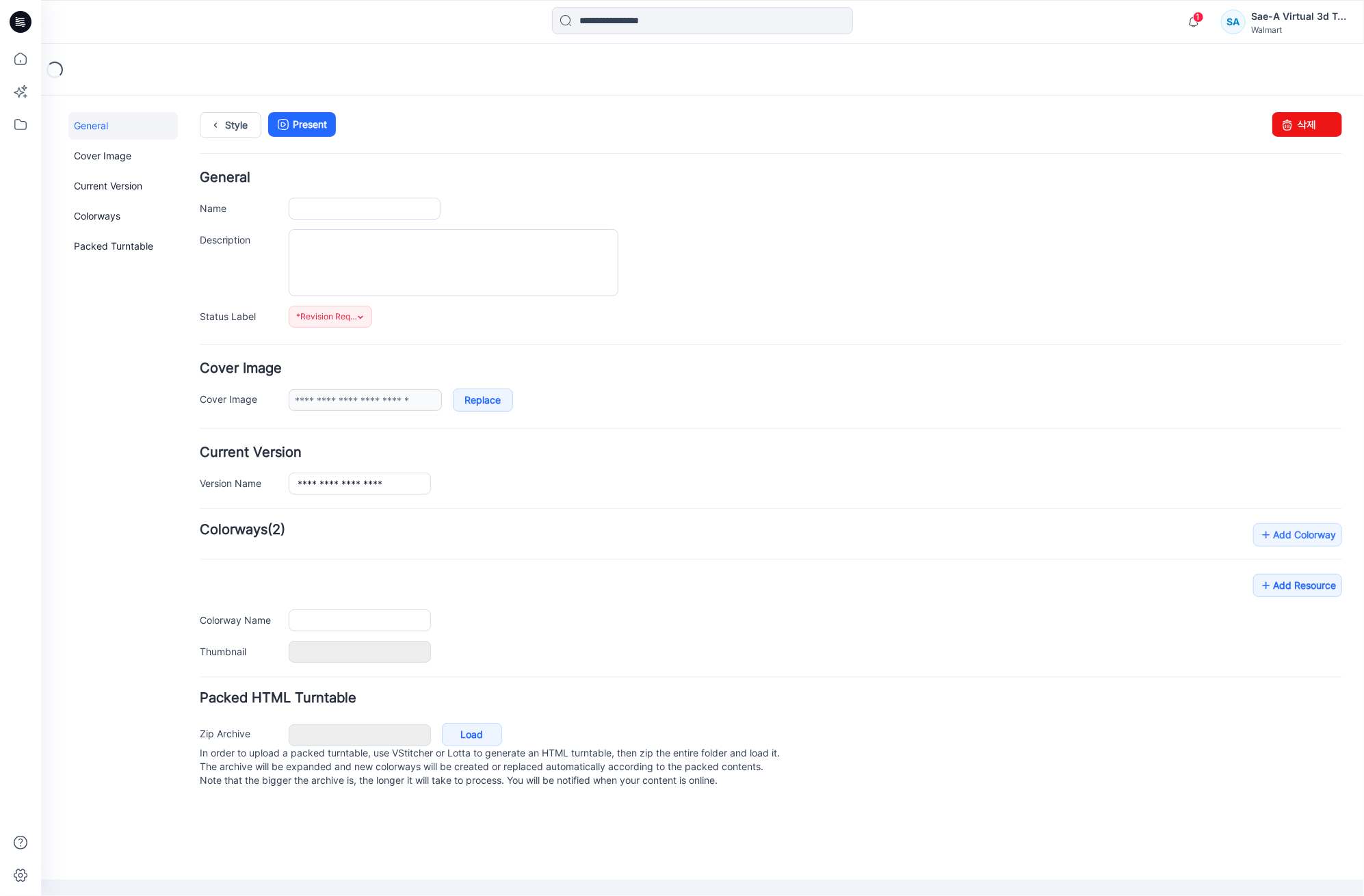
type input "**********"
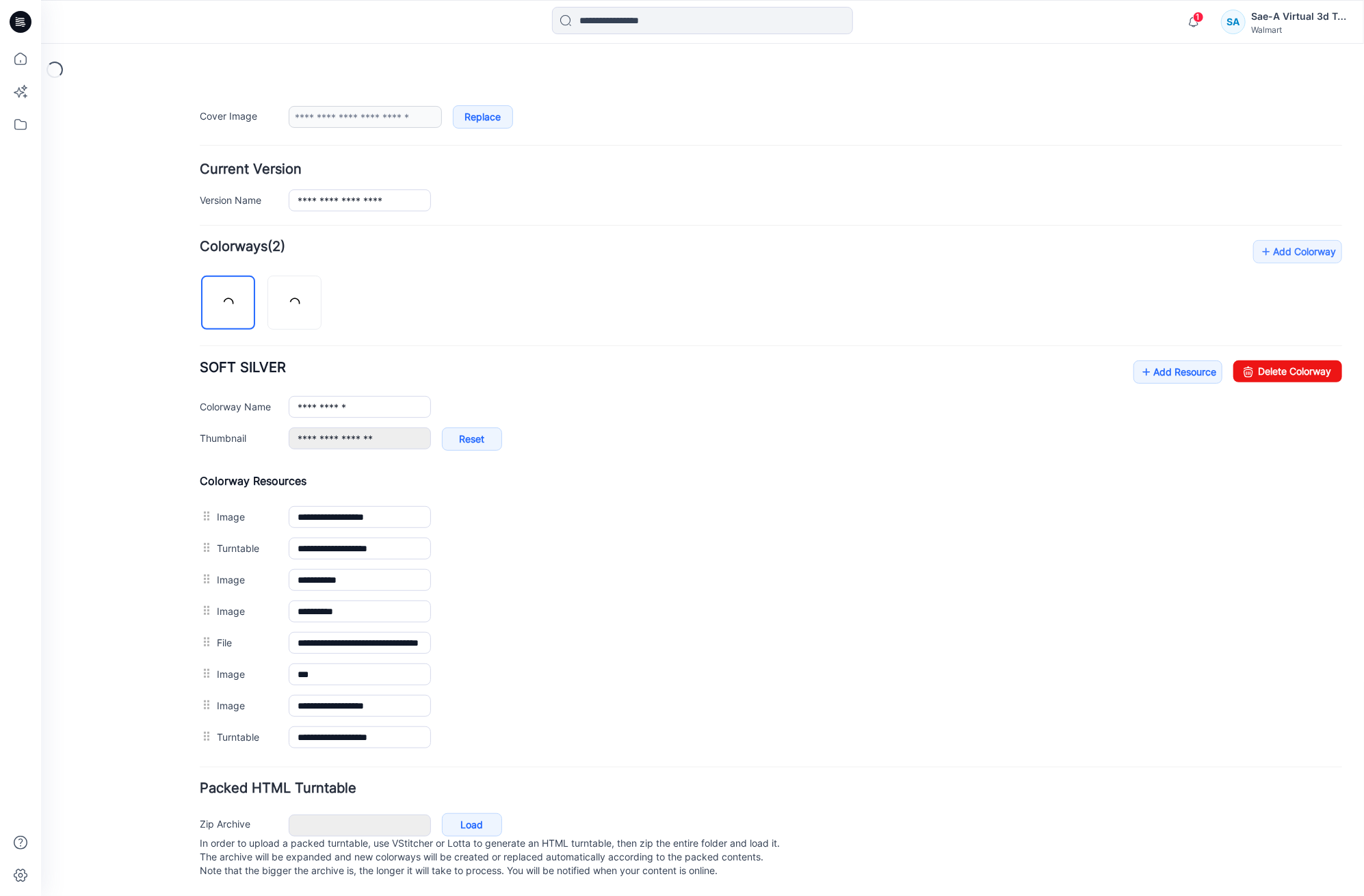
scroll to position [302, 0]
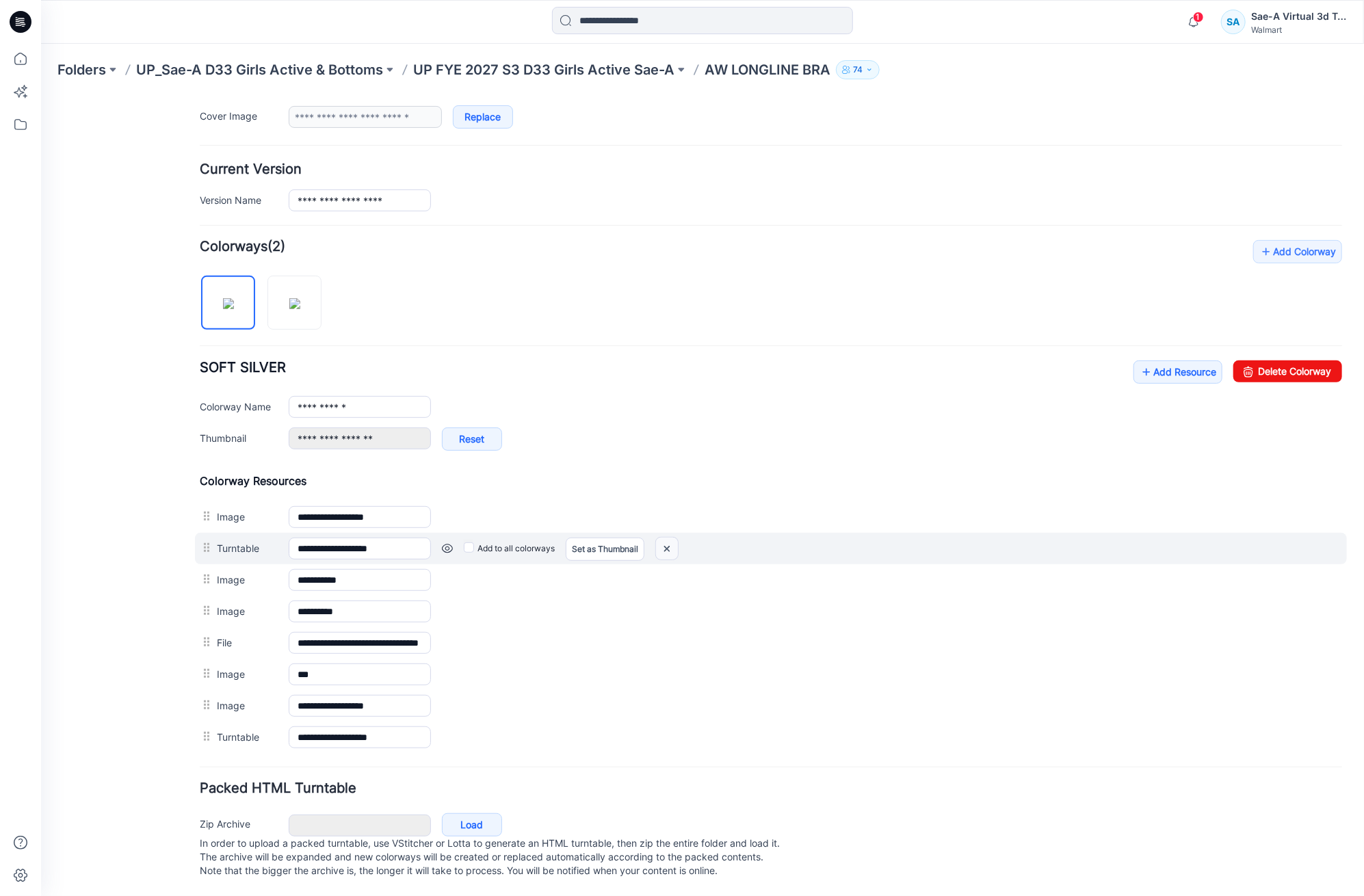
click at [670, 537] on img at bounding box center [666, 548] width 22 height 23
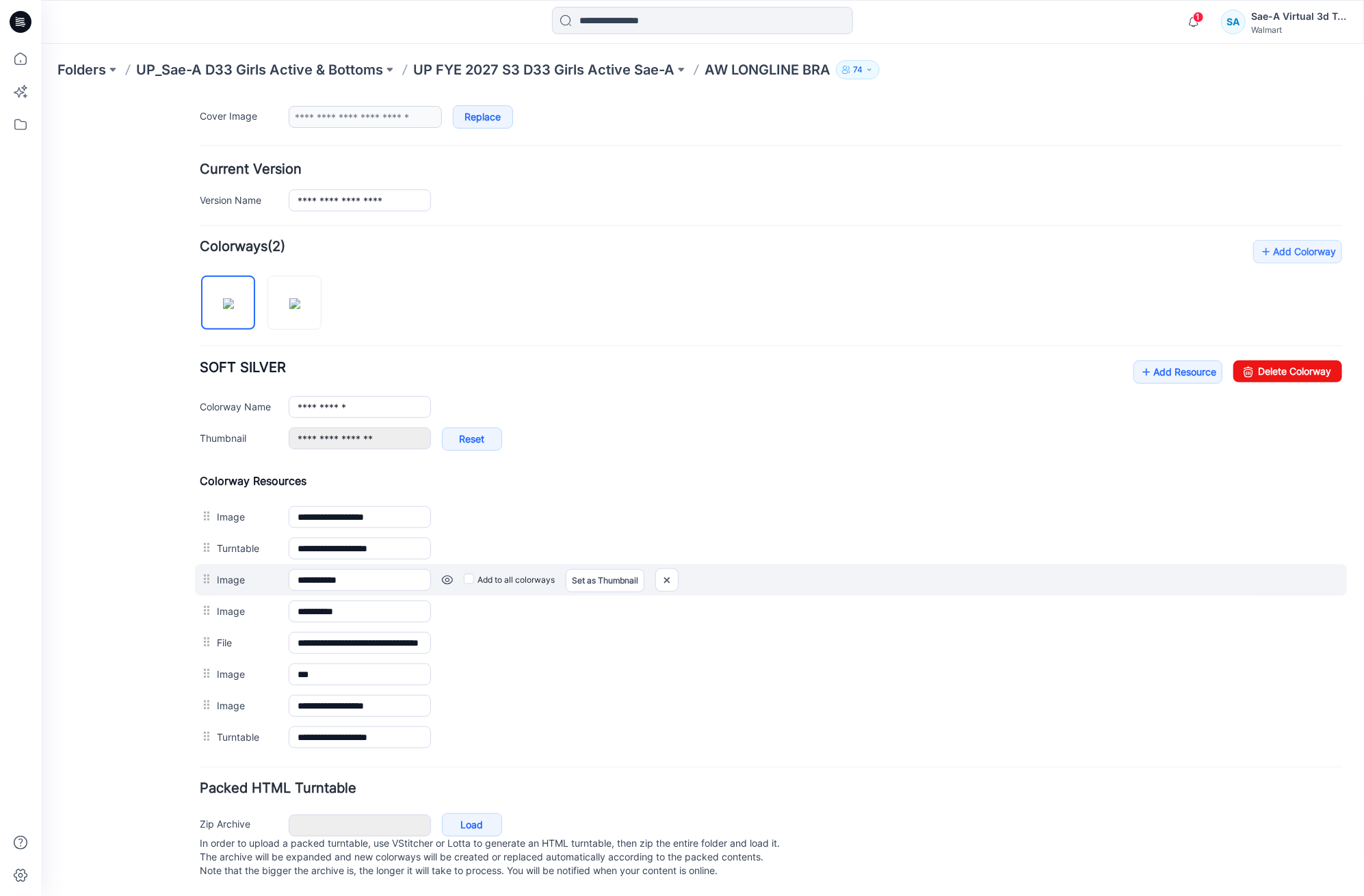
scroll to position [270, 0]
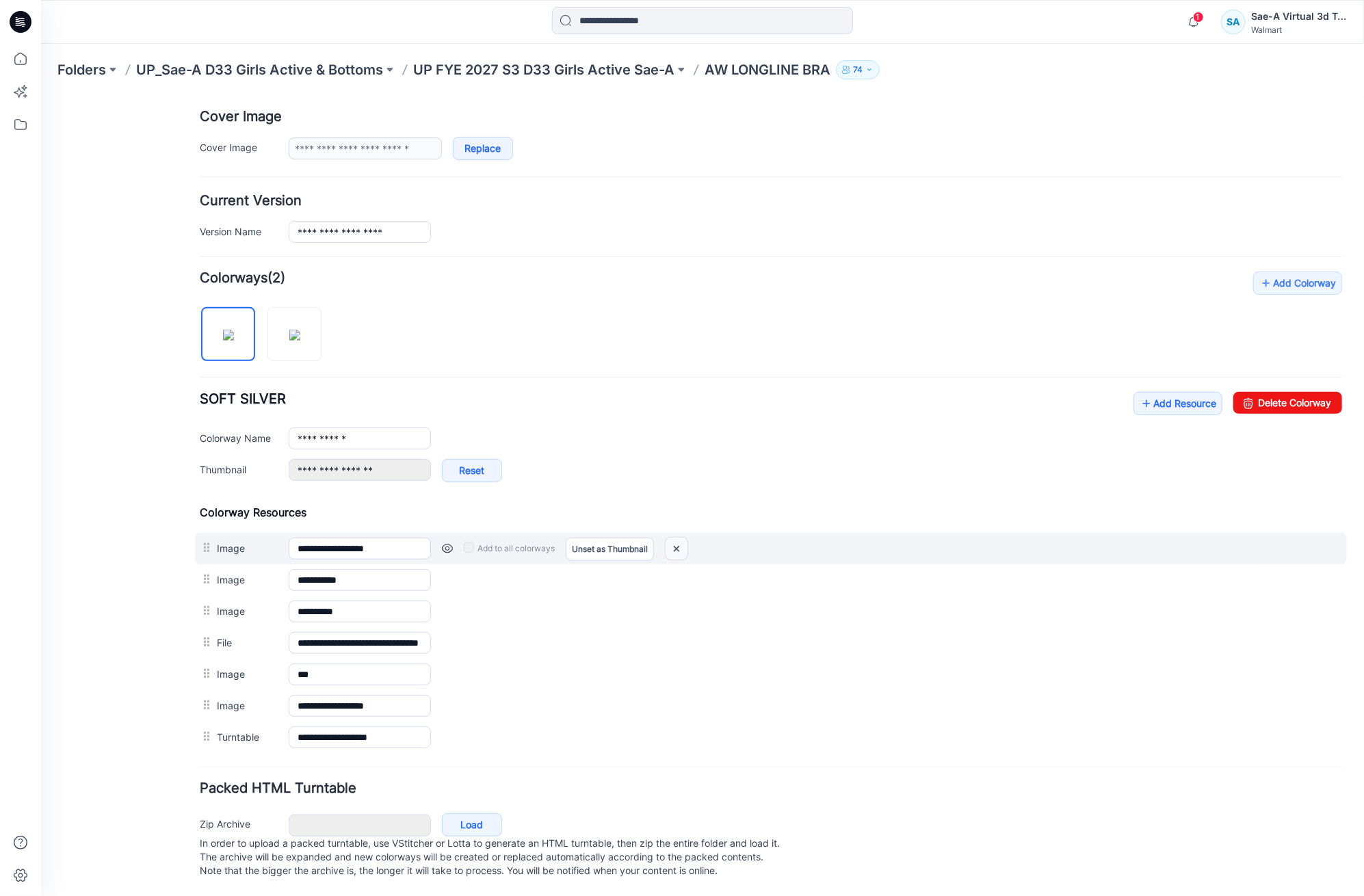
click at [679, 537] on img at bounding box center [675, 548] width 22 height 23
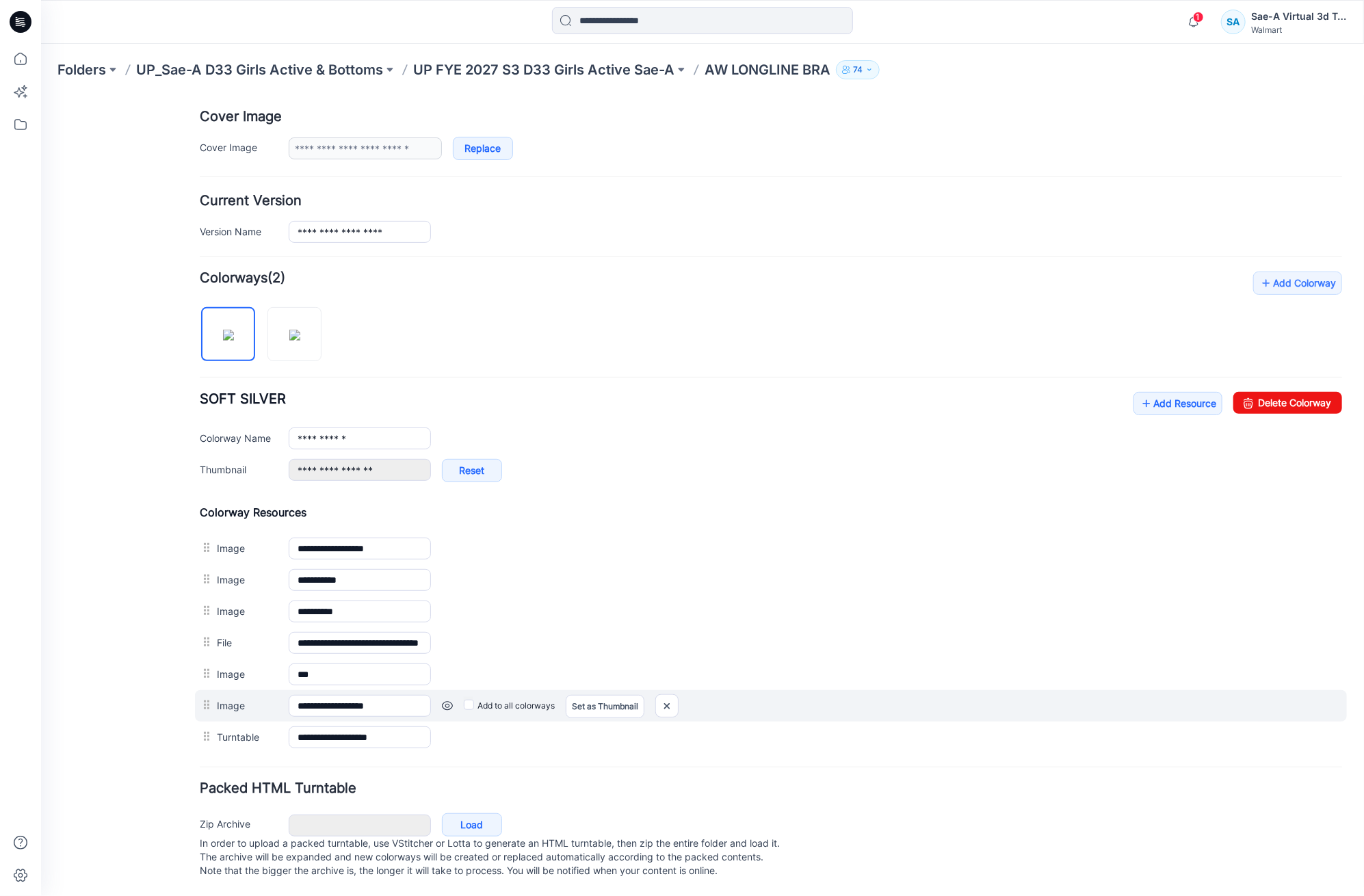
scroll to position [224, 0]
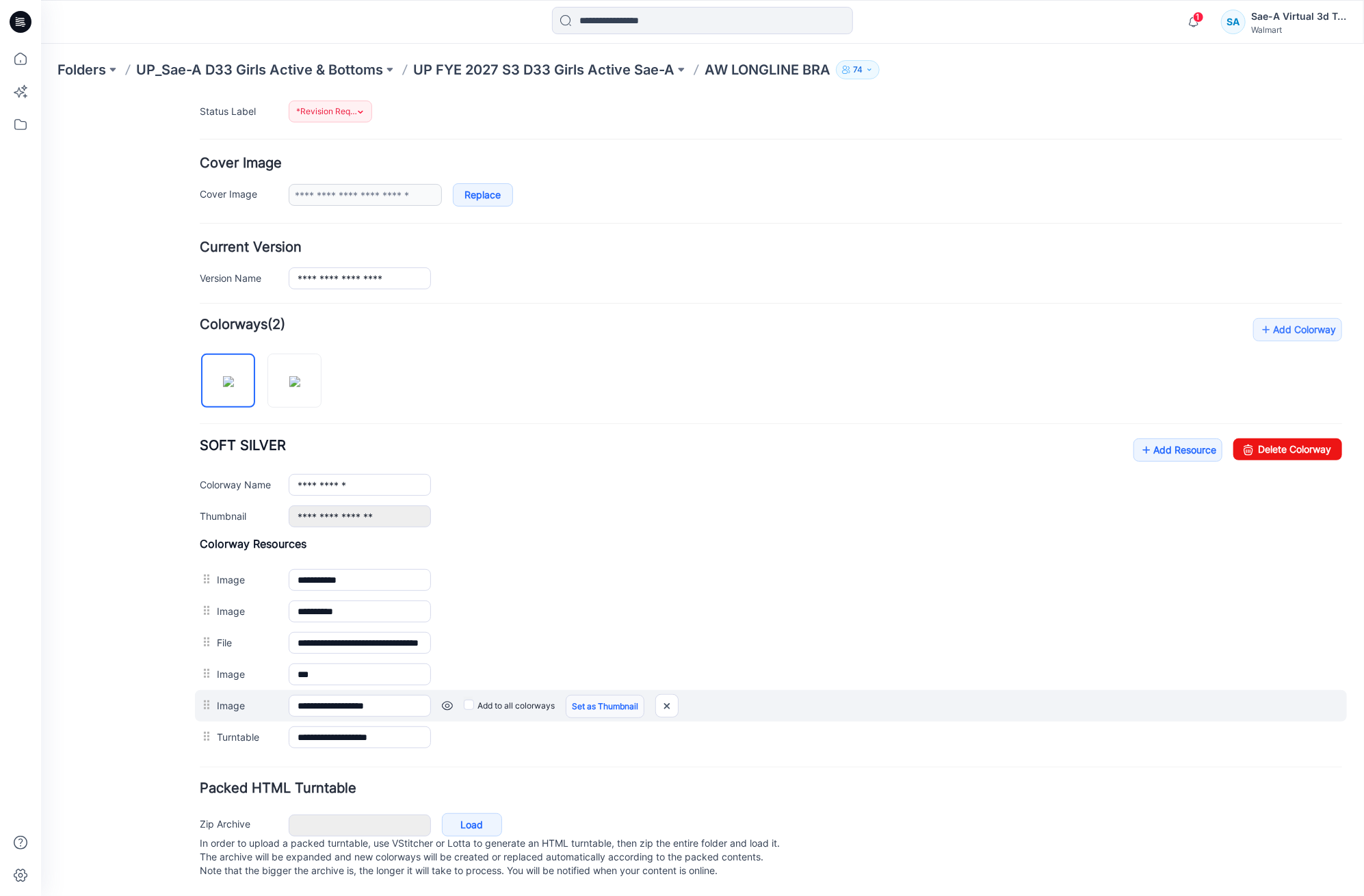
click at [613, 699] on link "Set as Thumbnail" at bounding box center [605, 705] width 79 height 24
click at [556, 694] on img at bounding box center [554, 705] width 22 height 23
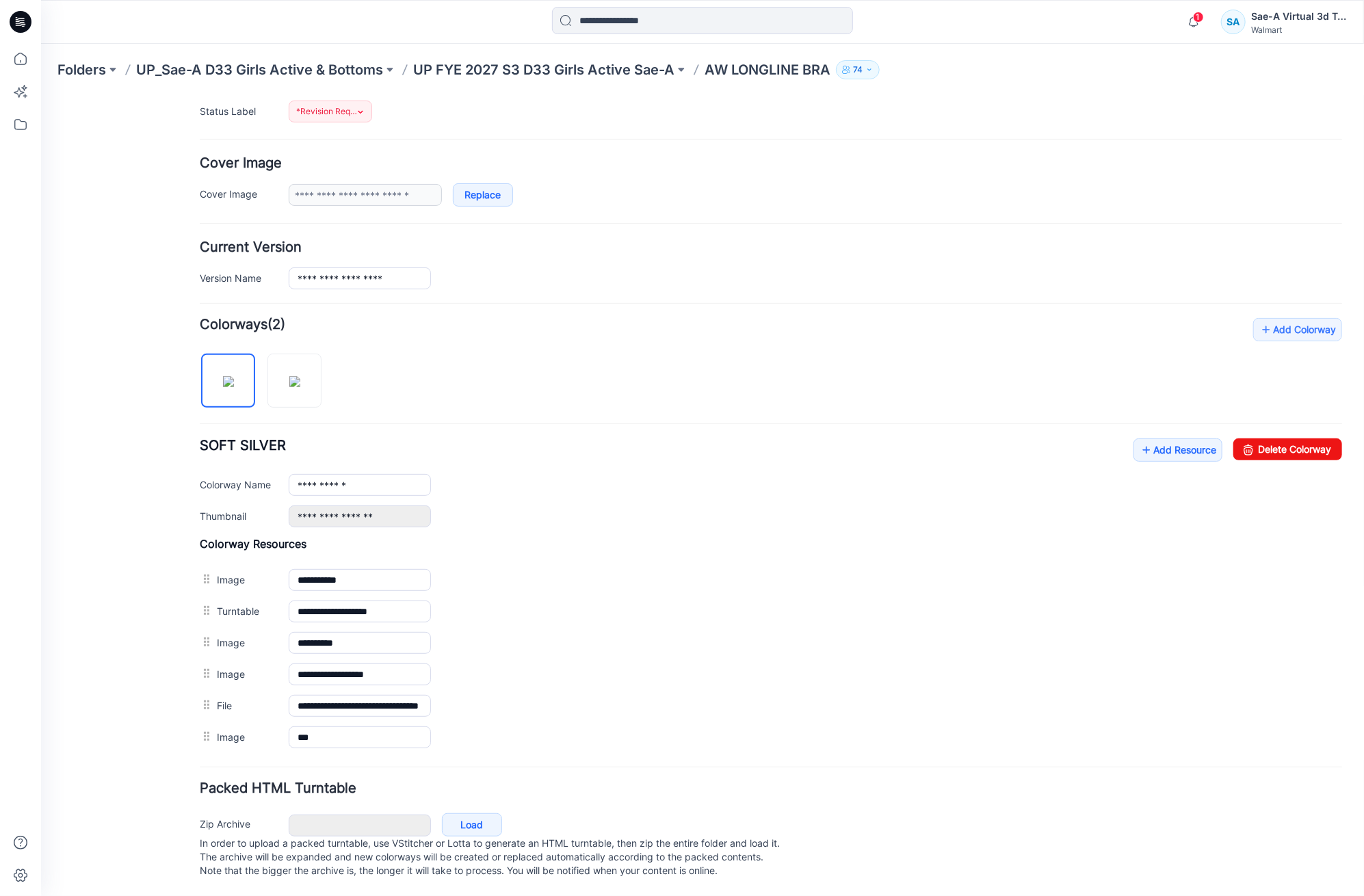
scroll to position [192, 0]
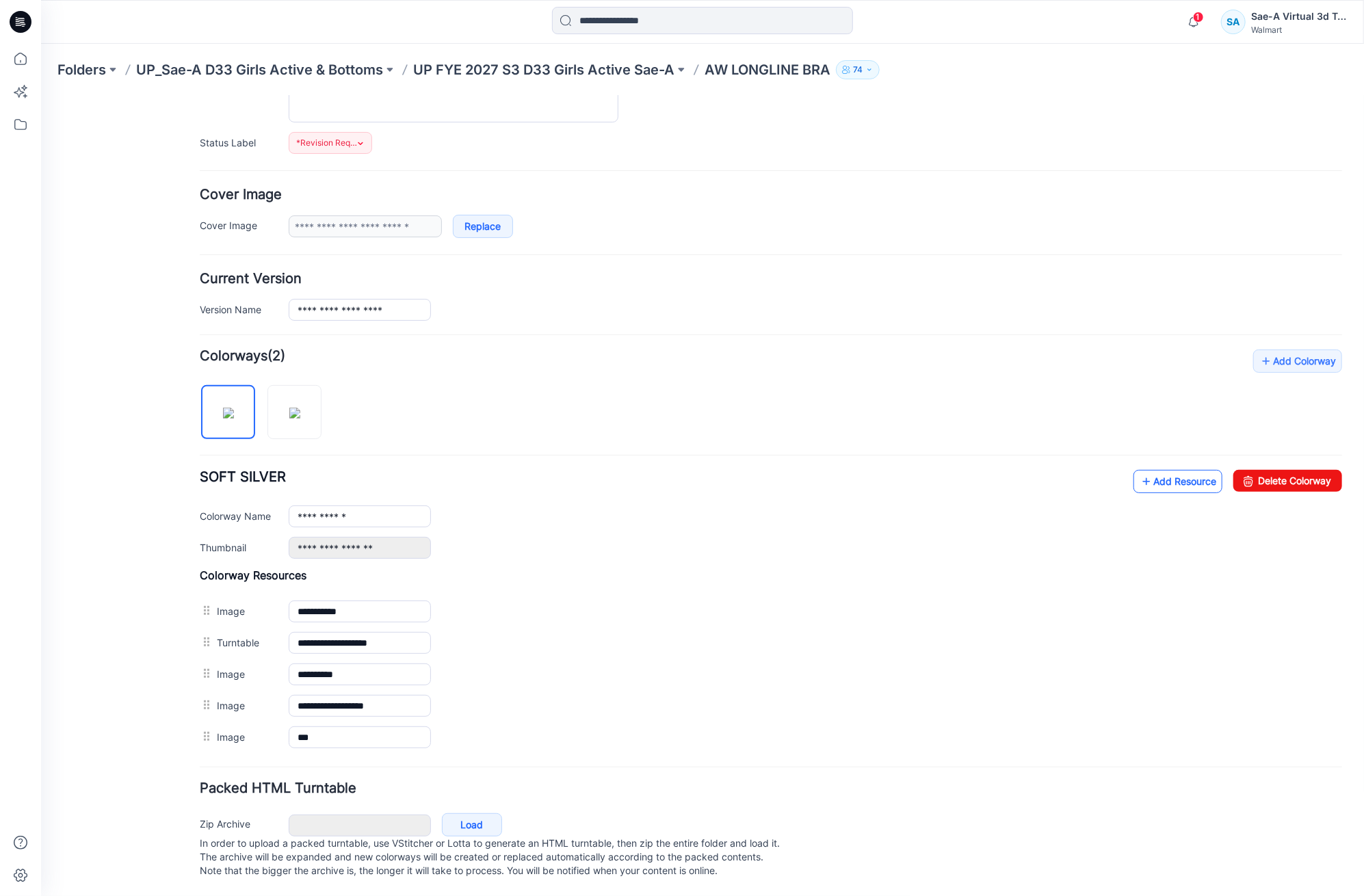
click at [1151, 470] on link "Add Resource" at bounding box center [1178, 480] width 89 height 24
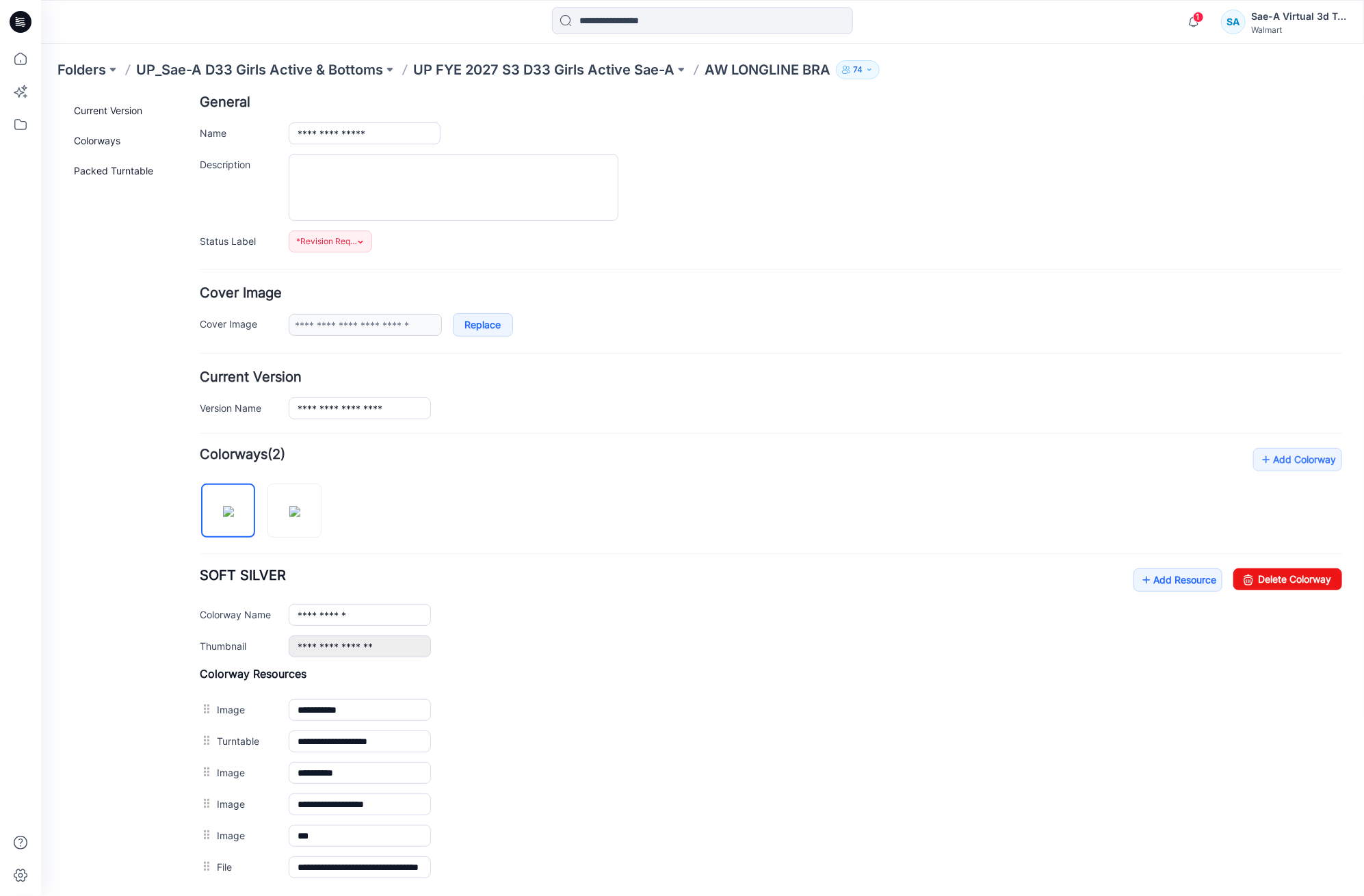
scroll to position [0, 0]
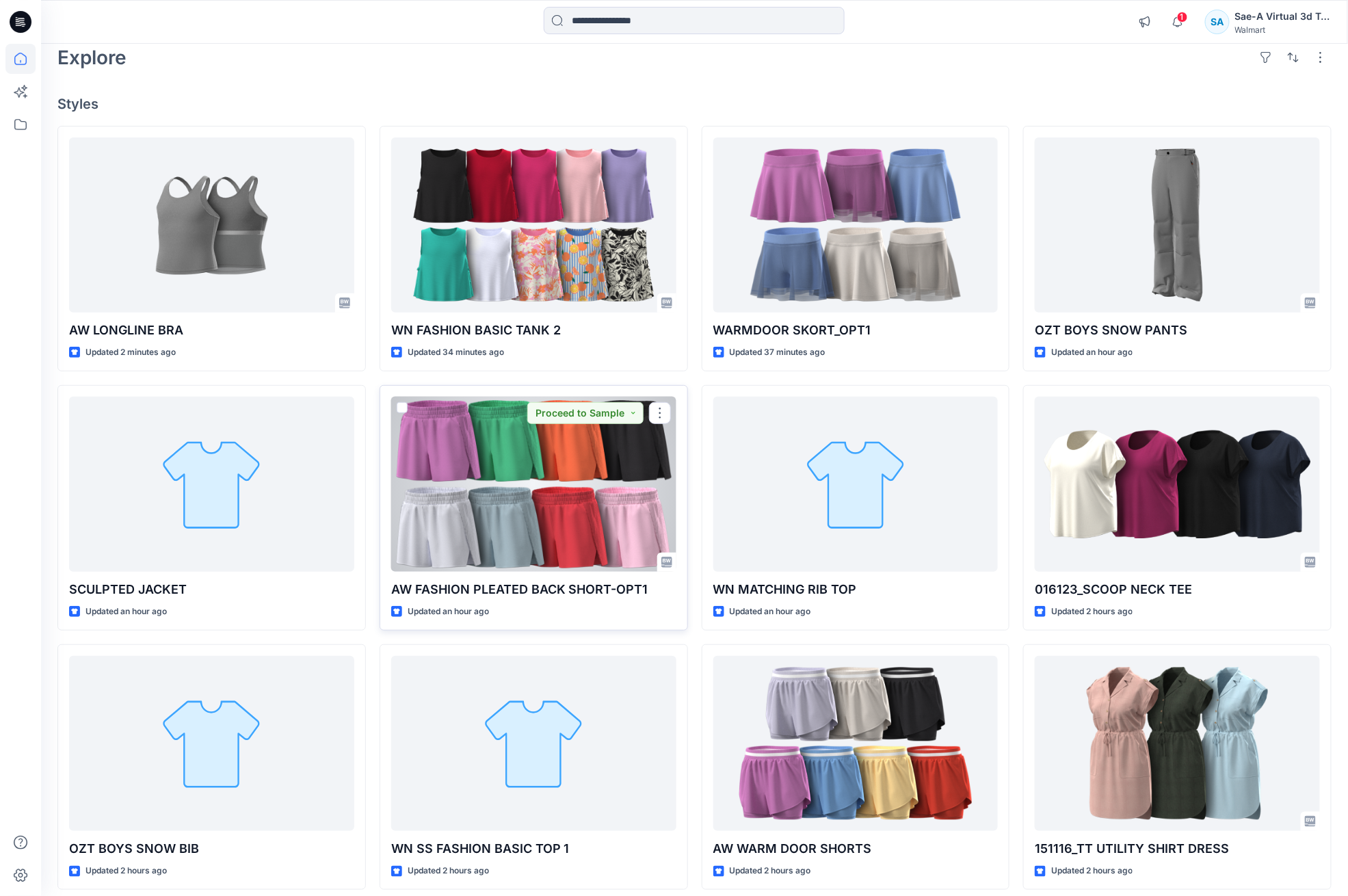
scroll to position [102, 0]
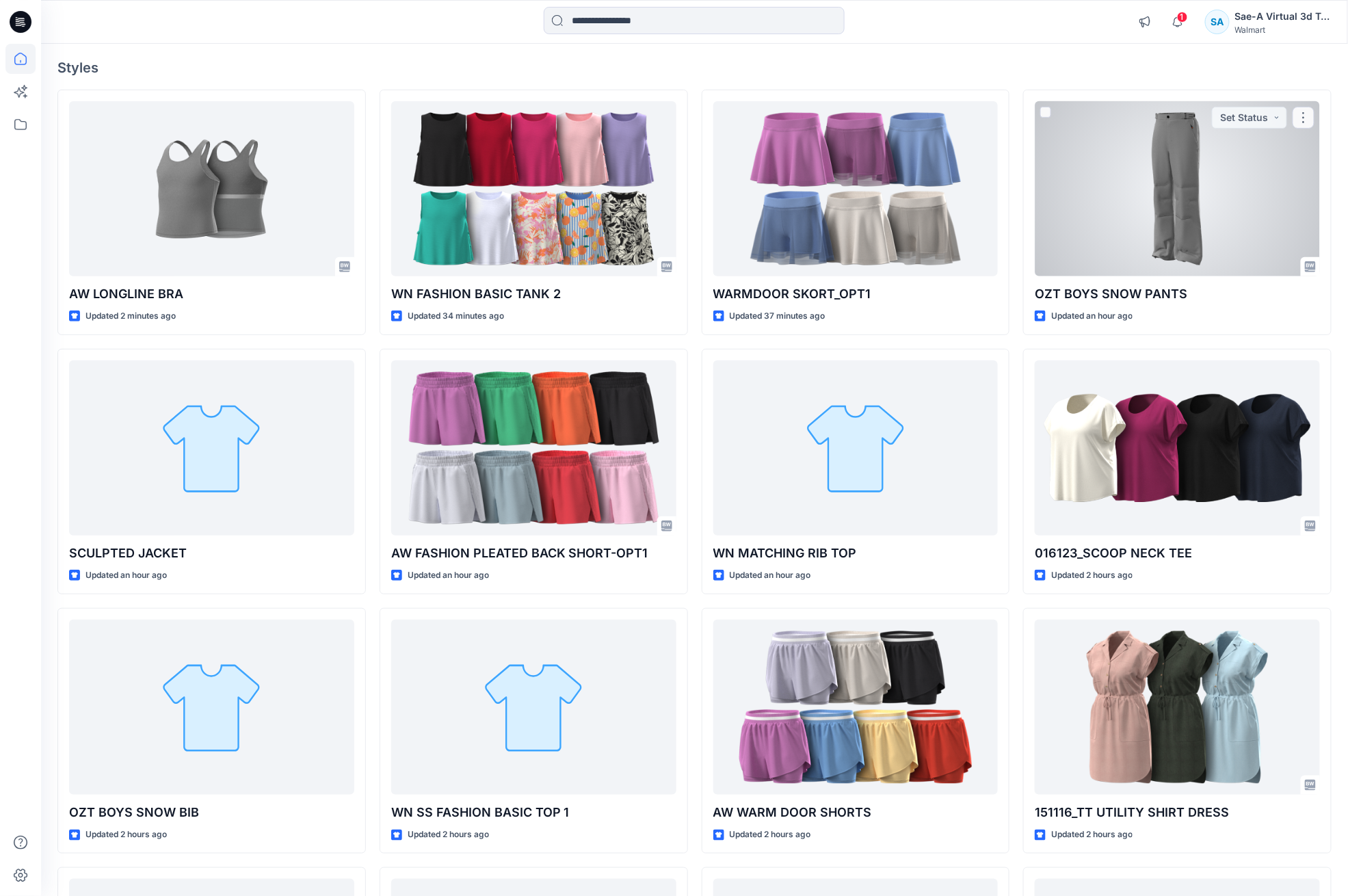
click at [1130, 228] on div at bounding box center [1177, 189] width 285 height 176
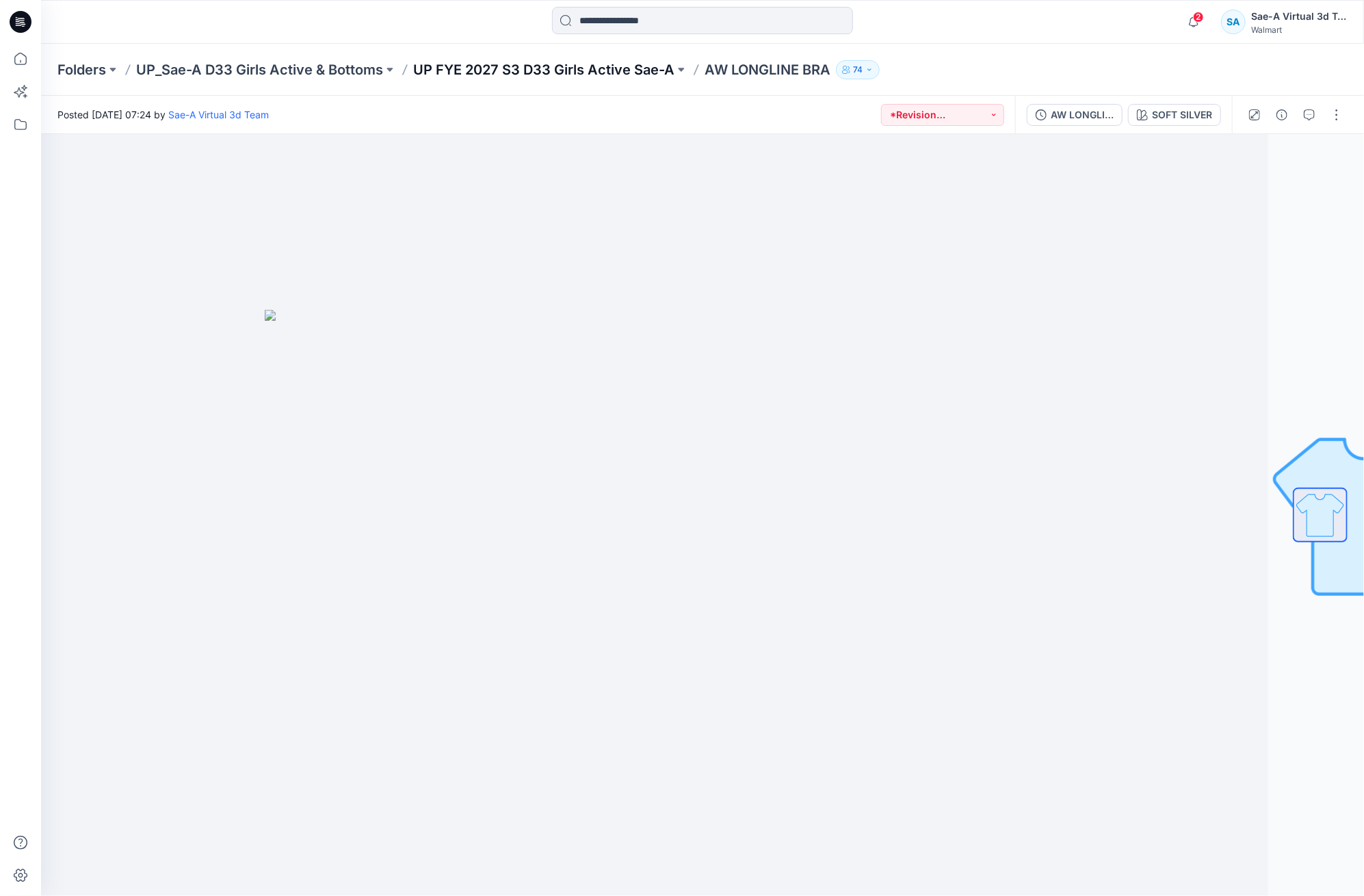
click at [541, 71] on p "UP FYE 2027 S3 D33 Girls Active Sae-A" at bounding box center [544, 70] width 262 height 19
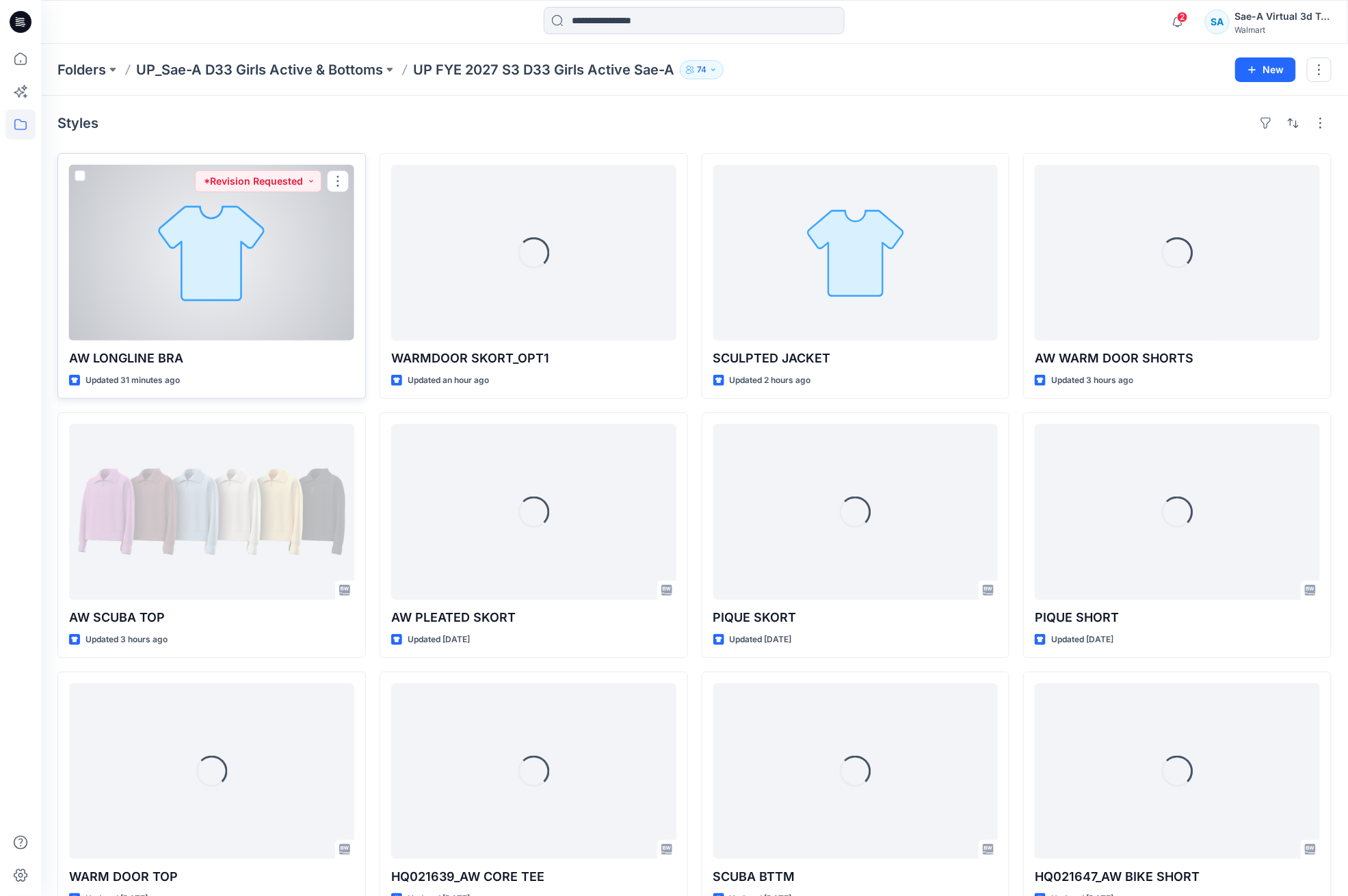
click at [208, 316] on div at bounding box center [211, 252] width 285 height 176
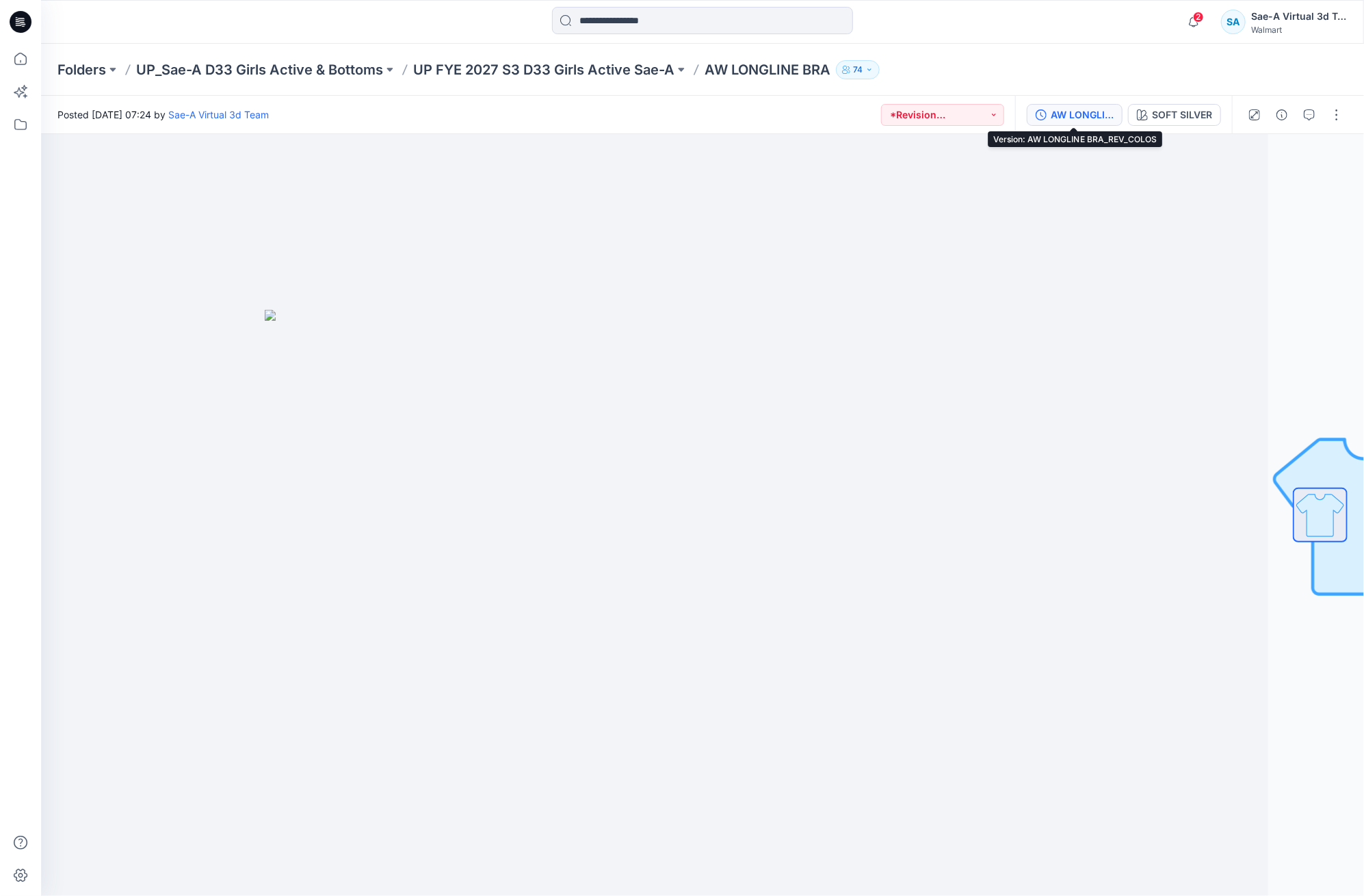
click at [1071, 118] on div "AW LONGLINE BRA_REV_COLOS" at bounding box center [1082, 115] width 63 height 15
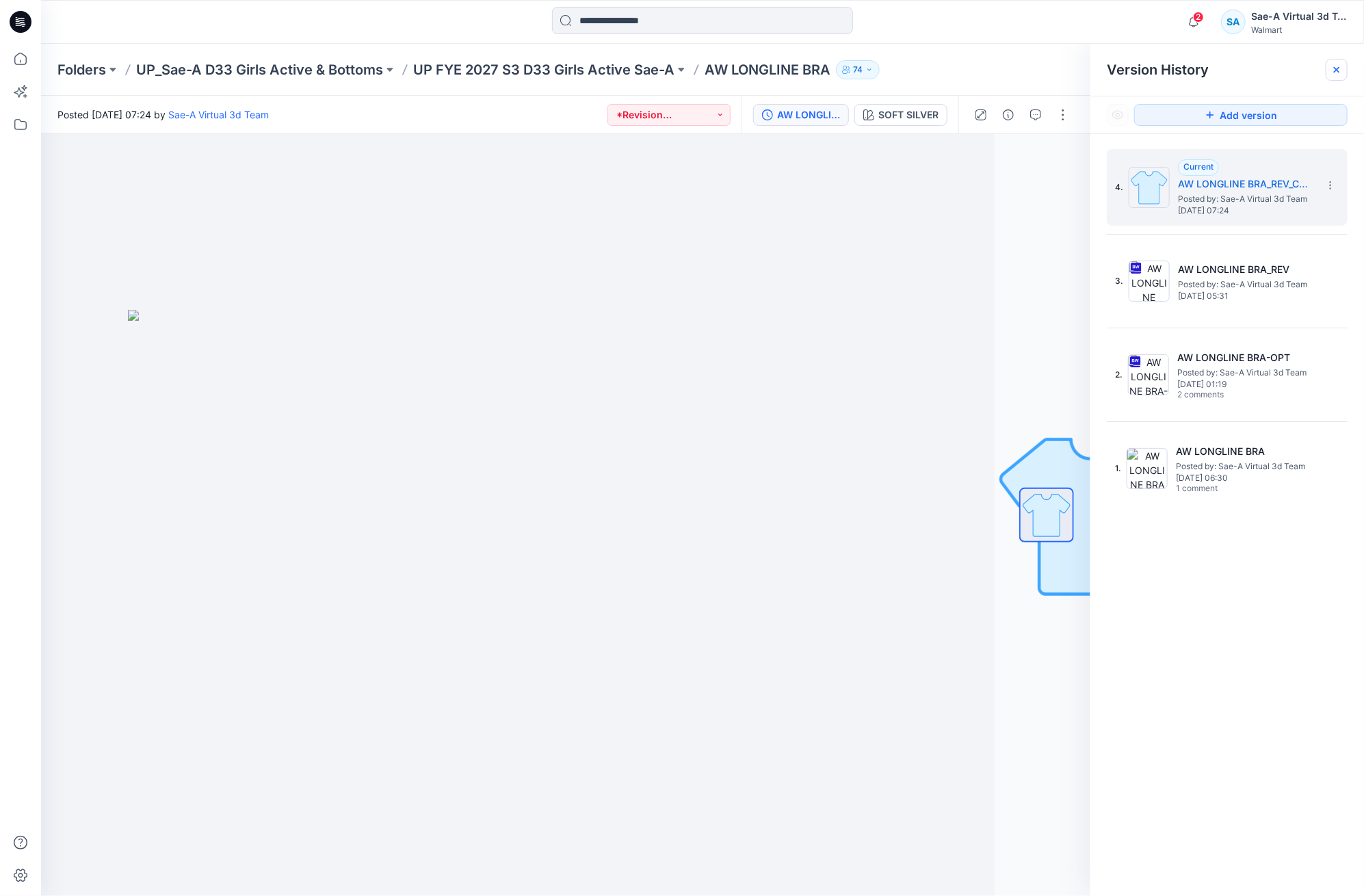
click at [1337, 70] on icon at bounding box center [1337, 70] width 6 height 6
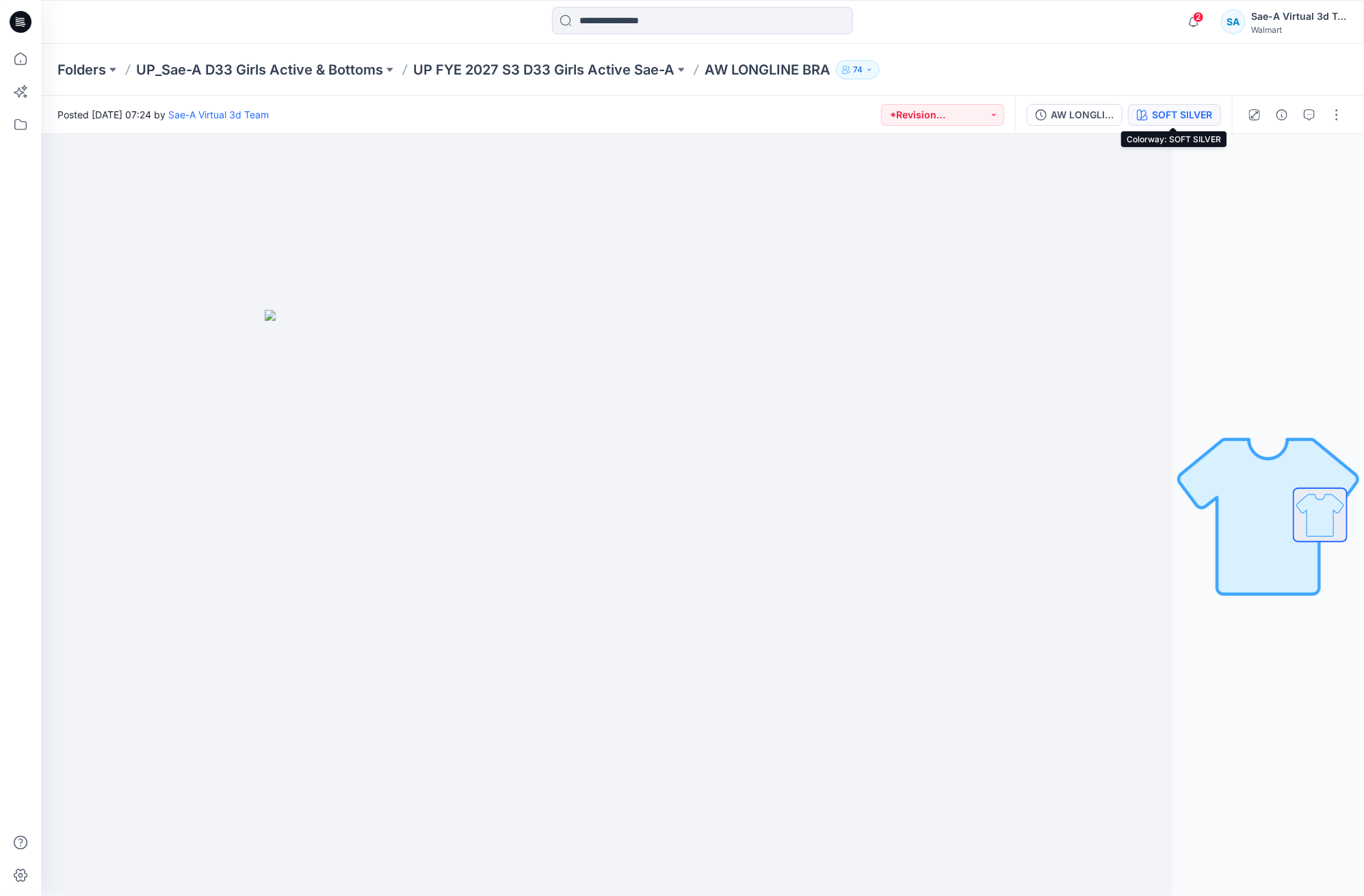
click at [1176, 117] on div "SOFT SILVER" at bounding box center [1182, 115] width 60 height 15
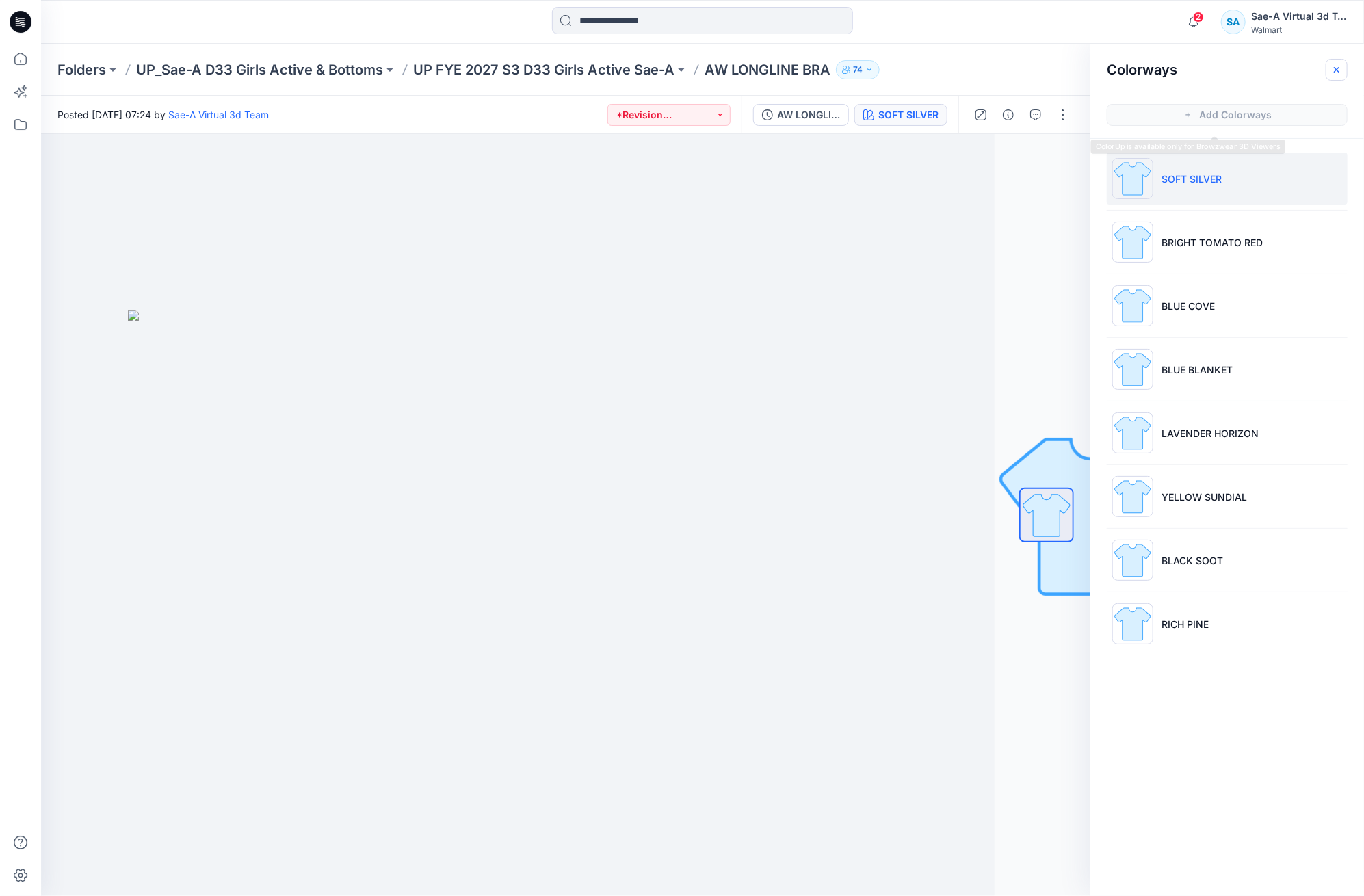
click at [1339, 67] on icon "button" at bounding box center [1337, 70] width 6 height 6
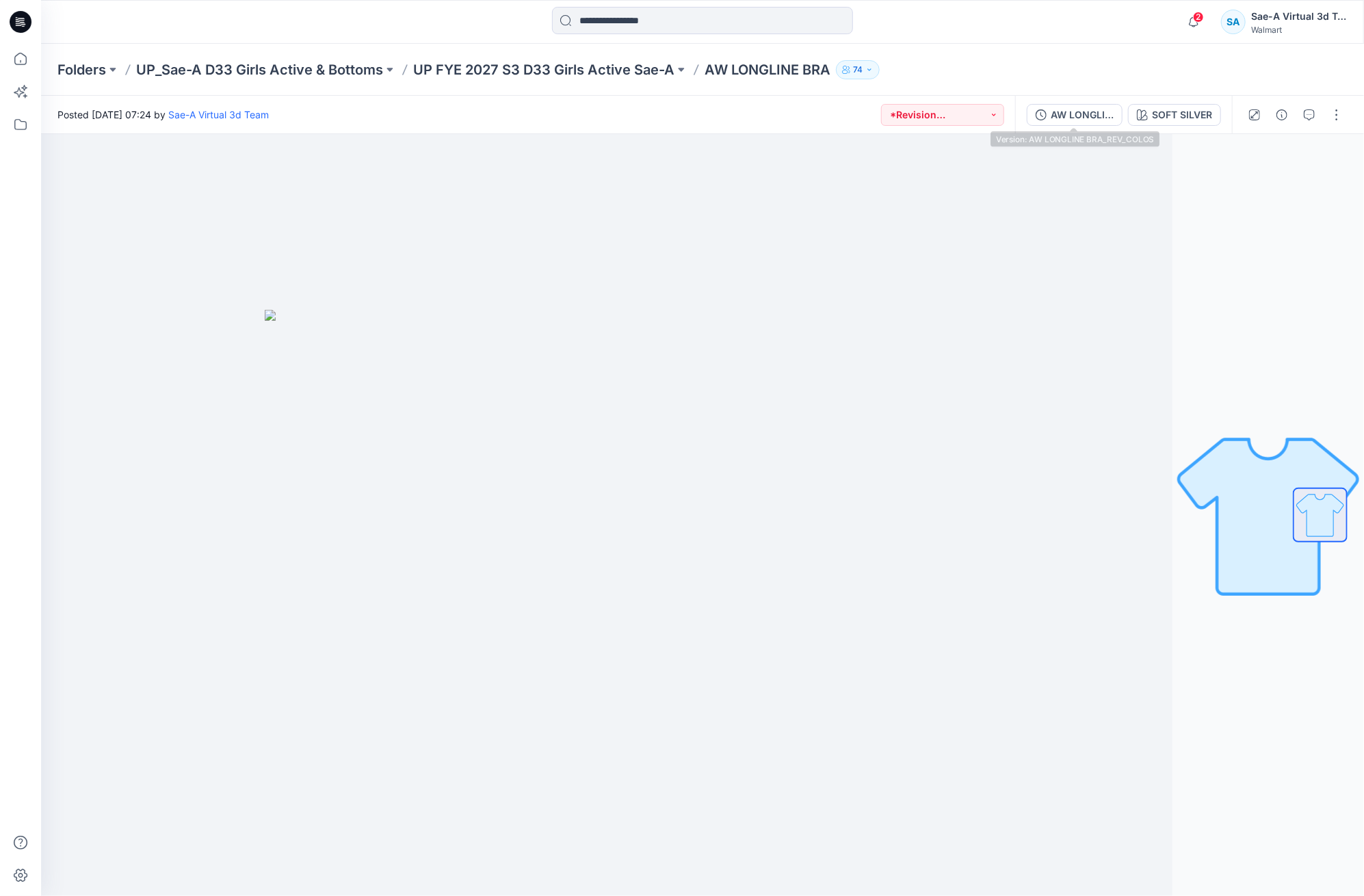
click at [1065, 102] on div "AW LONGLINE BRA_REV_COLOS SOFT SILVER" at bounding box center [1123, 115] width 217 height 39
click at [1066, 115] on div "AW LONGLINE BRA_REV_COLOS" at bounding box center [1082, 115] width 63 height 15
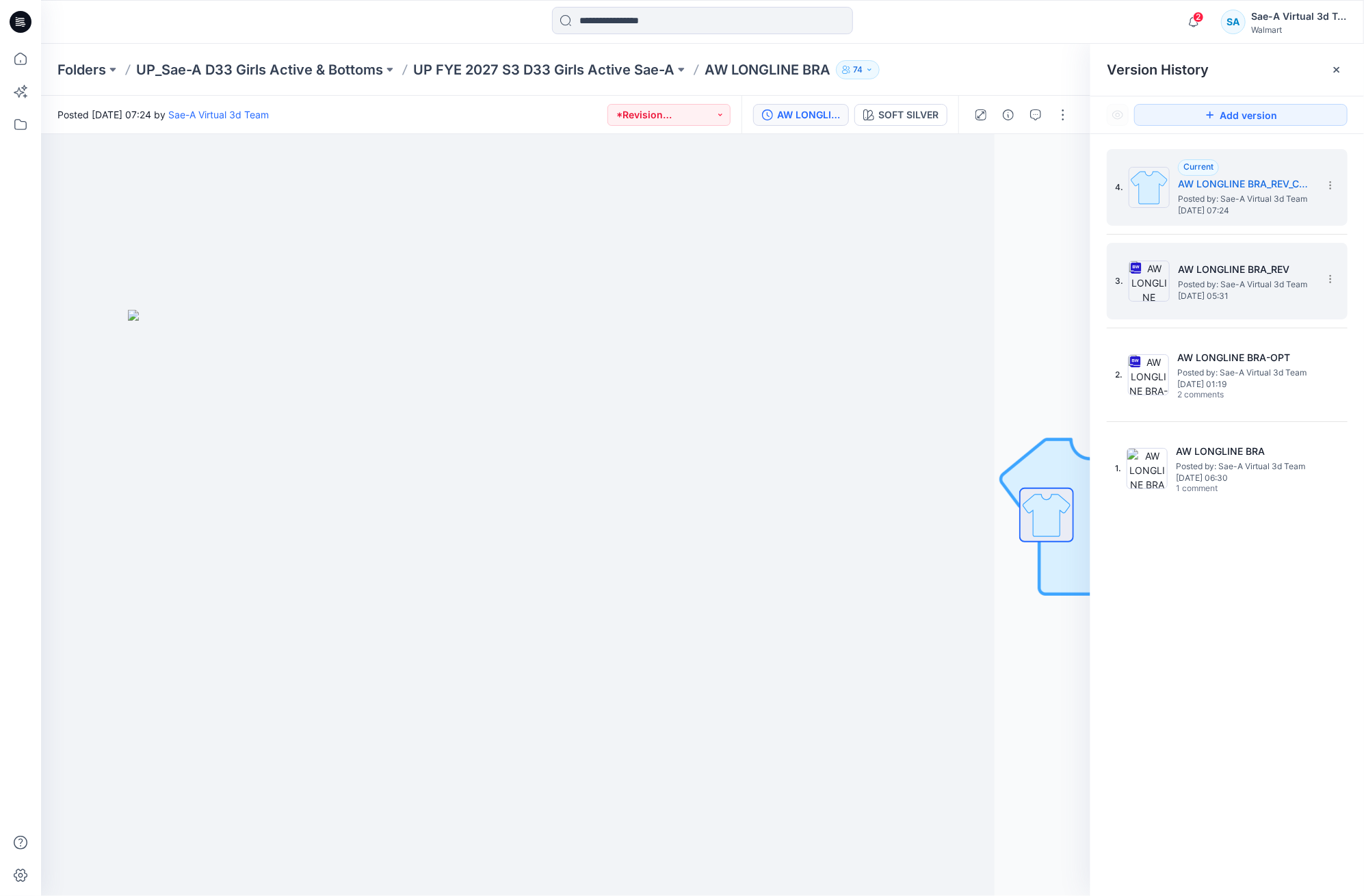
click at [1245, 278] on span "Posted by: Sae-A Virtual 3d Team" at bounding box center [1246, 284] width 136 height 14
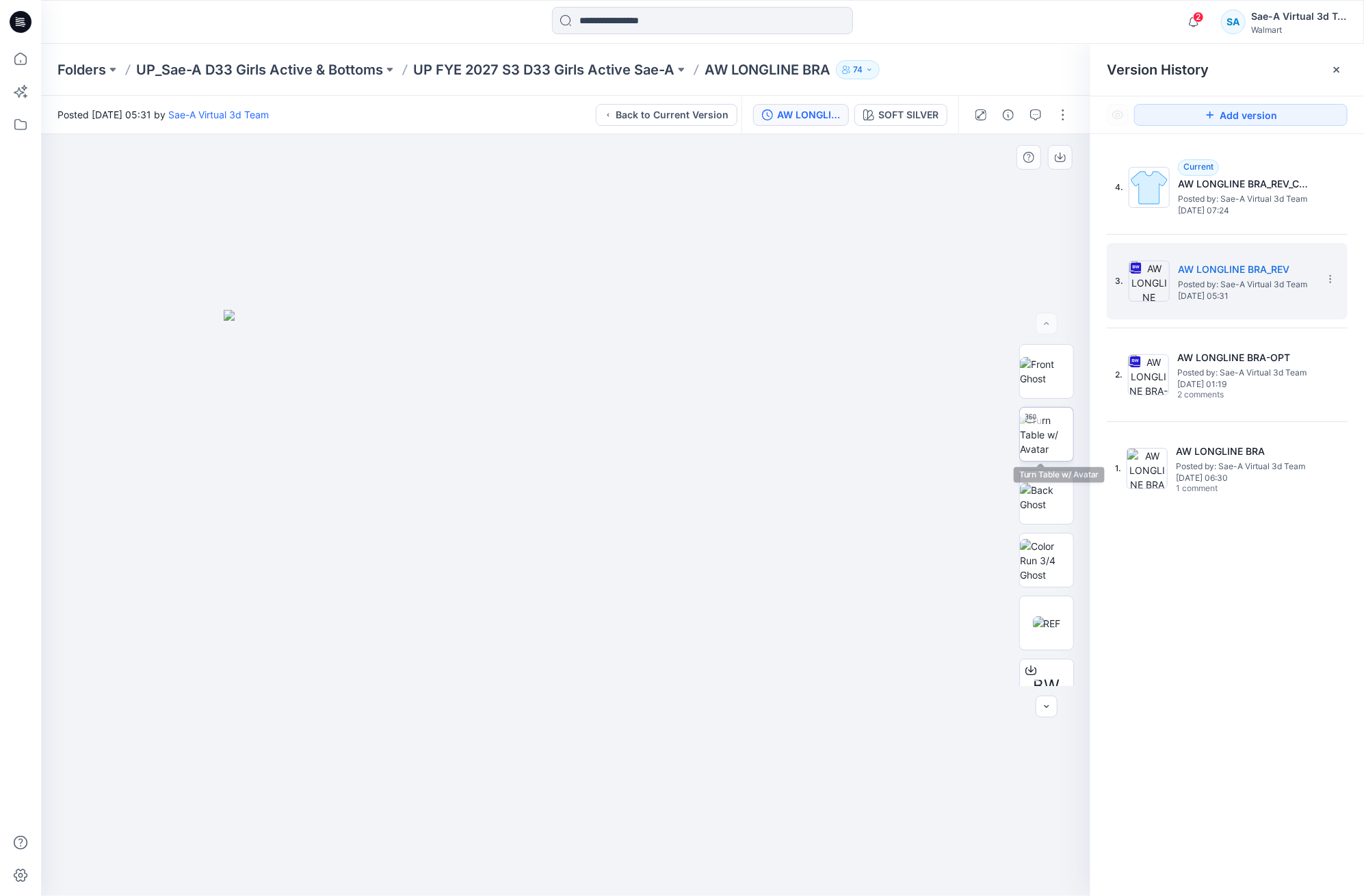
click at [1051, 432] on img at bounding box center [1047, 434] width 54 height 43
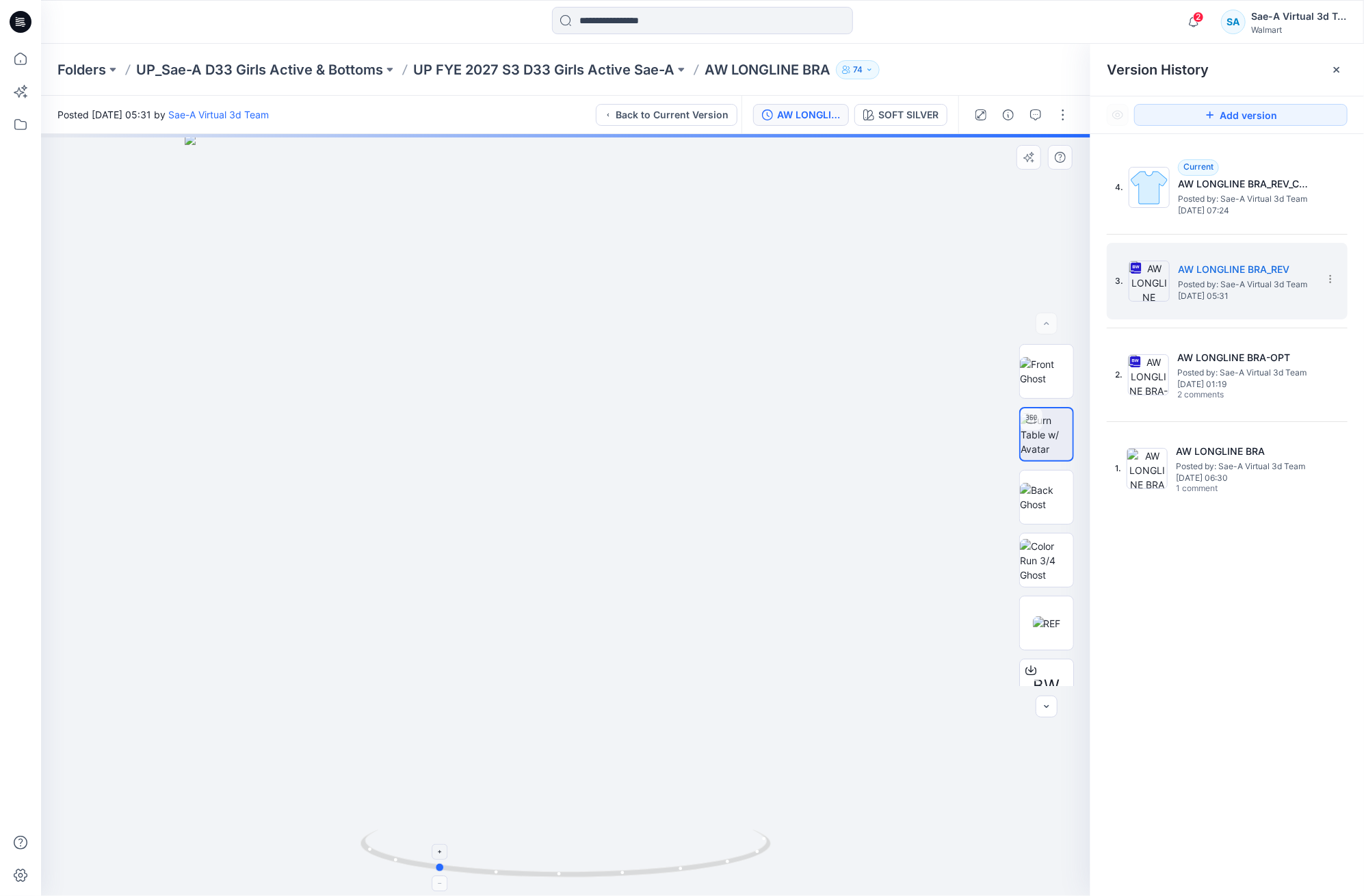
drag, startPoint x: 708, startPoint y: 867, endPoint x: 579, endPoint y: 869, distance: 129.0
click at [579, 869] on icon at bounding box center [567, 855] width 414 height 52
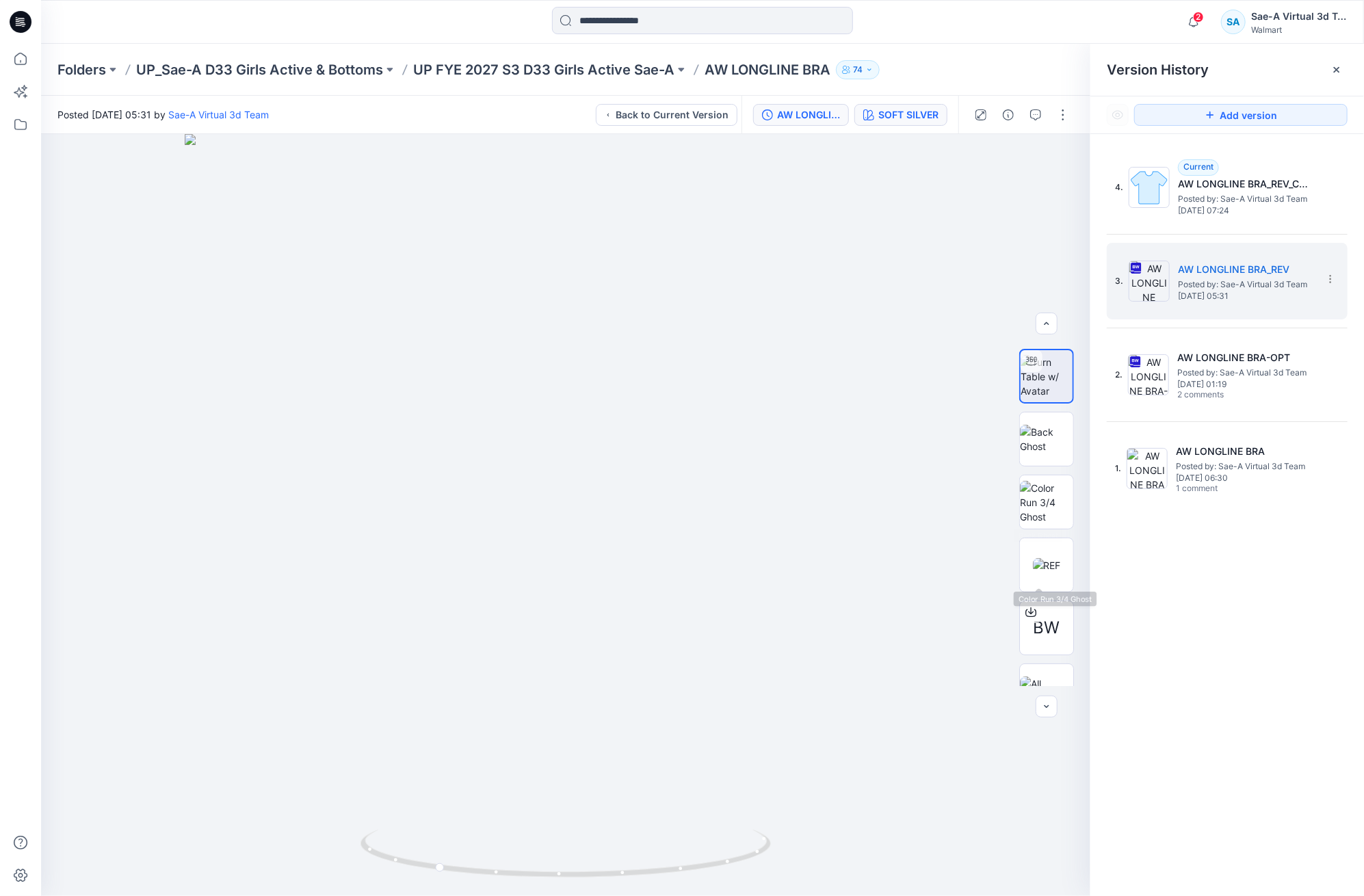
scroll to position [90, 0]
click at [26, 60] on icon at bounding box center [21, 59] width 30 height 30
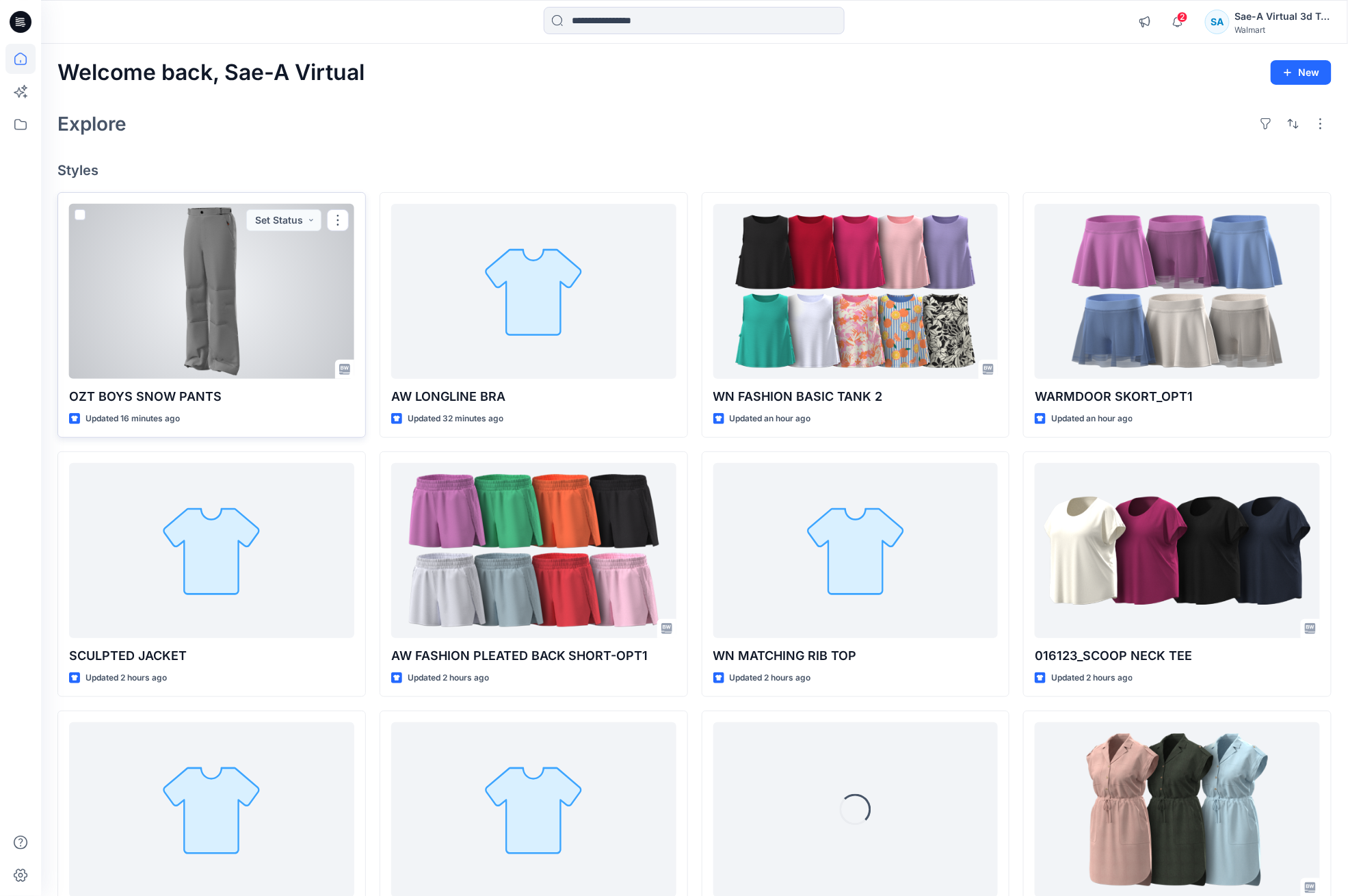
click at [227, 354] on div at bounding box center [211, 291] width 285 height 176
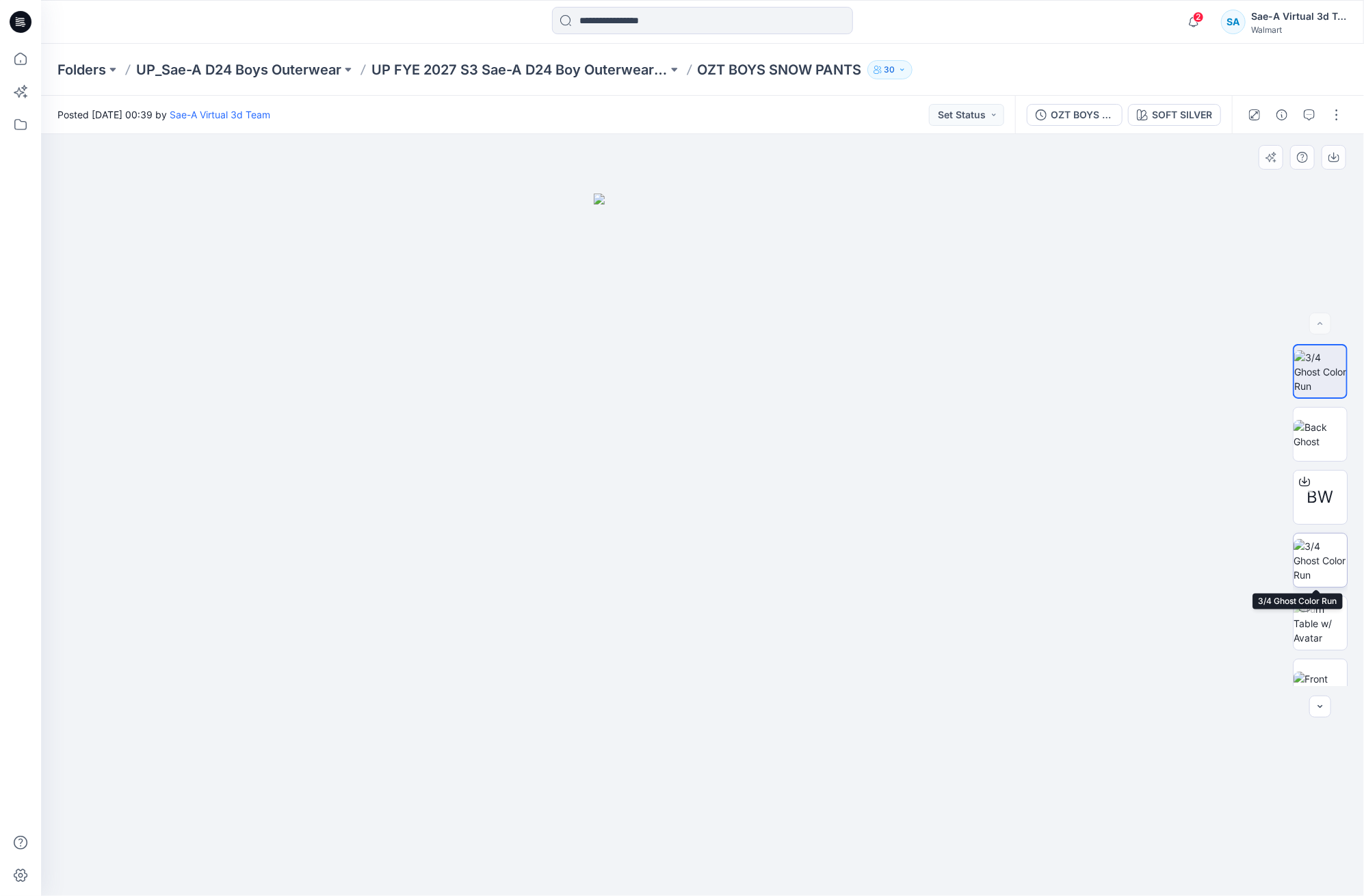
click at [1311, 554] on img at bounding box center [1320, 560] width 54 height 43
click at [1339, 114] on button "button" at bounding box center [1337, 115] width 22 height 22
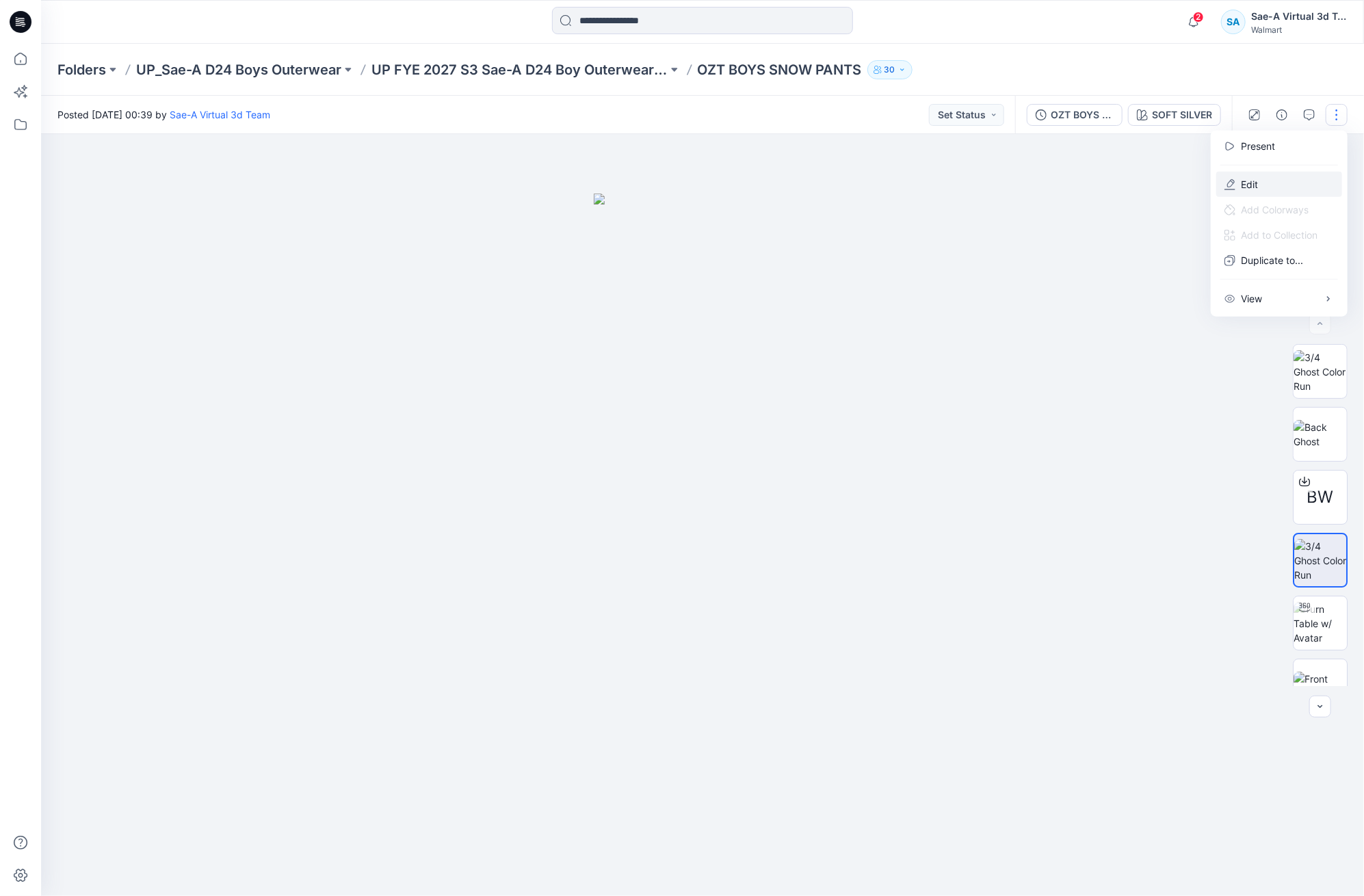
click at [1259, 178] on button "Edit" at bounding box center [1279, 184] width 126 height 25
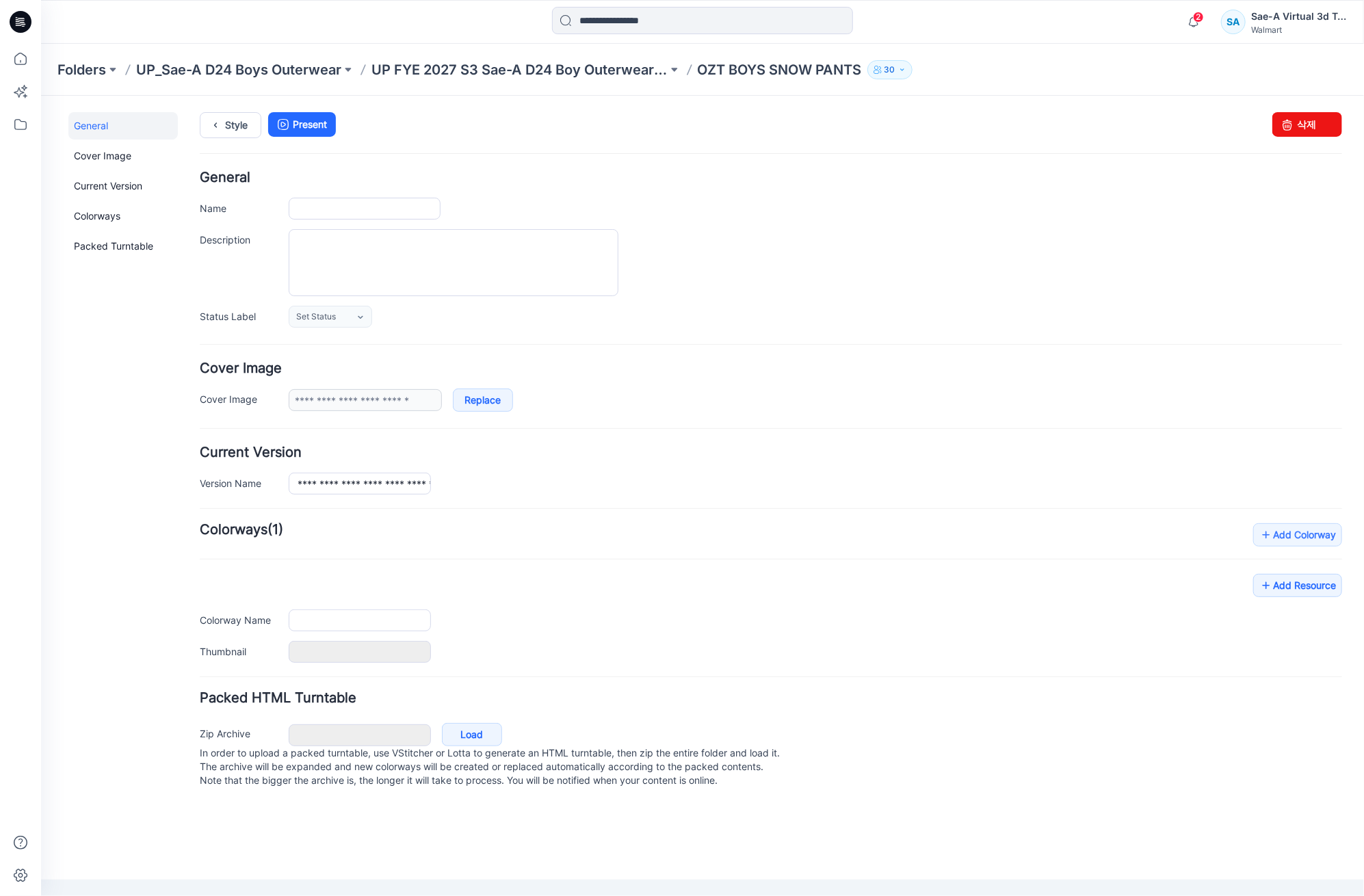
type input "**********"
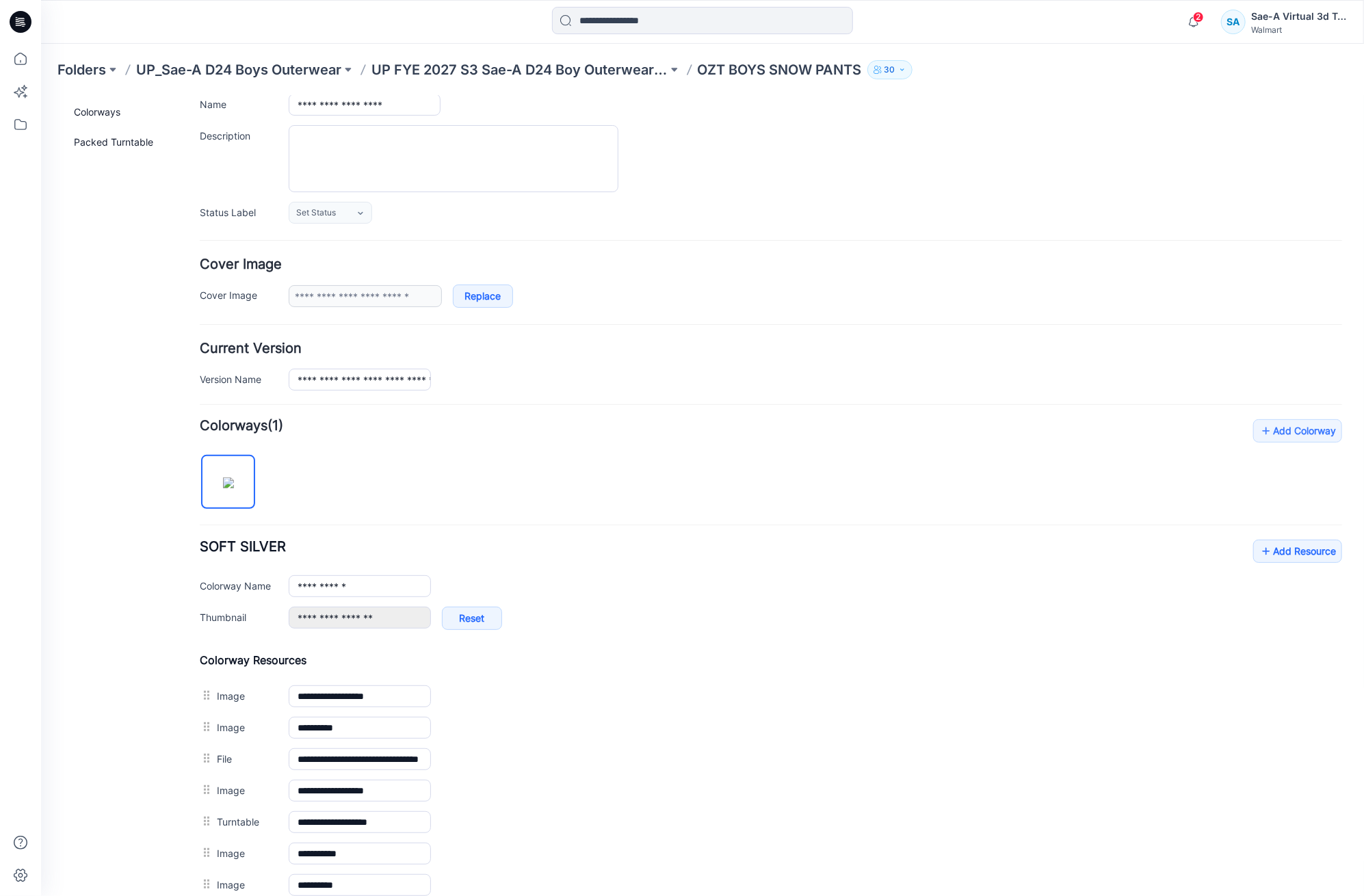
scroll to position [270, 0]
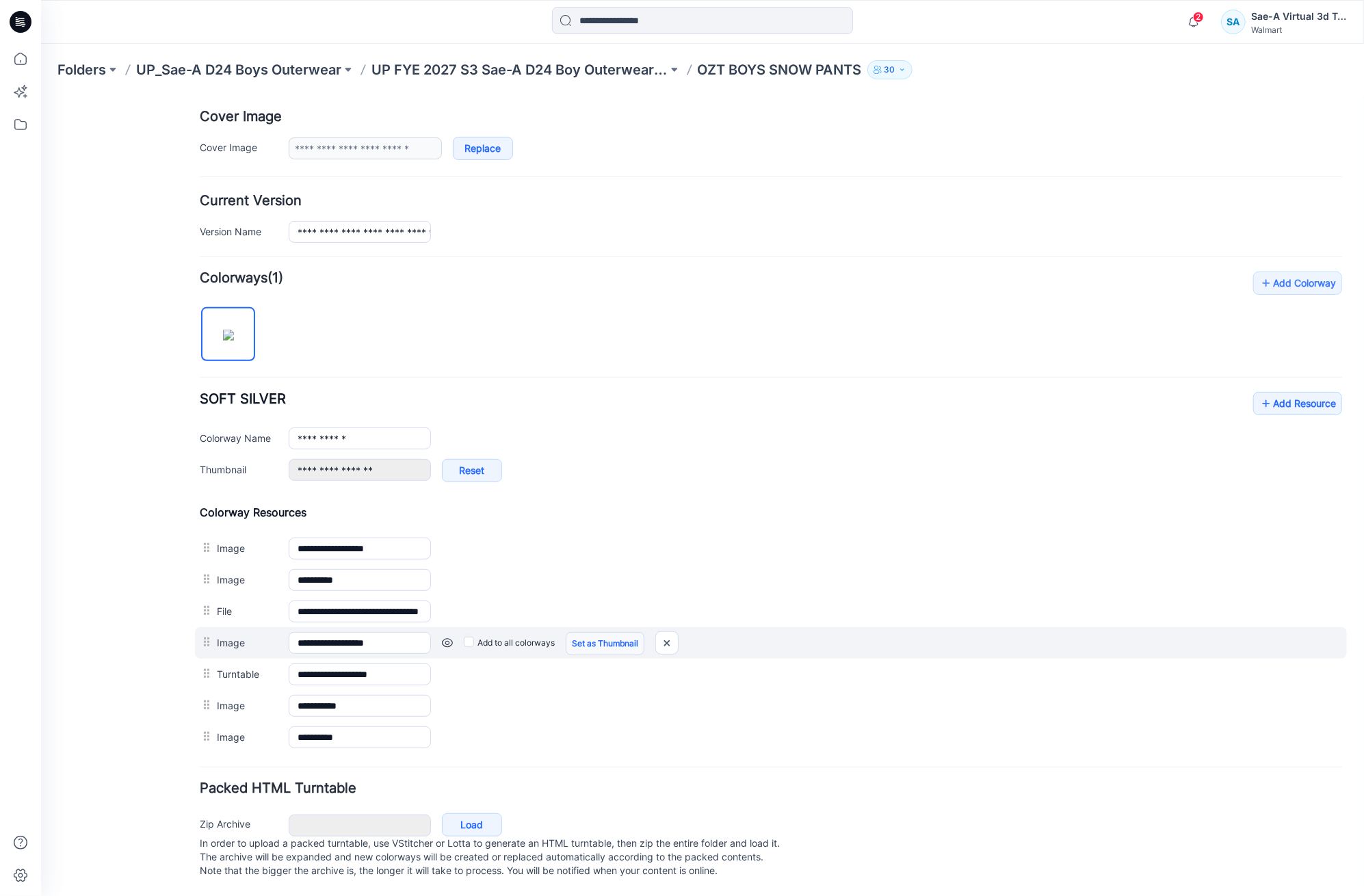
click at [591, 631] on link "Set as Thumbnail" at bounding box center [605, 642] width 79 height 24
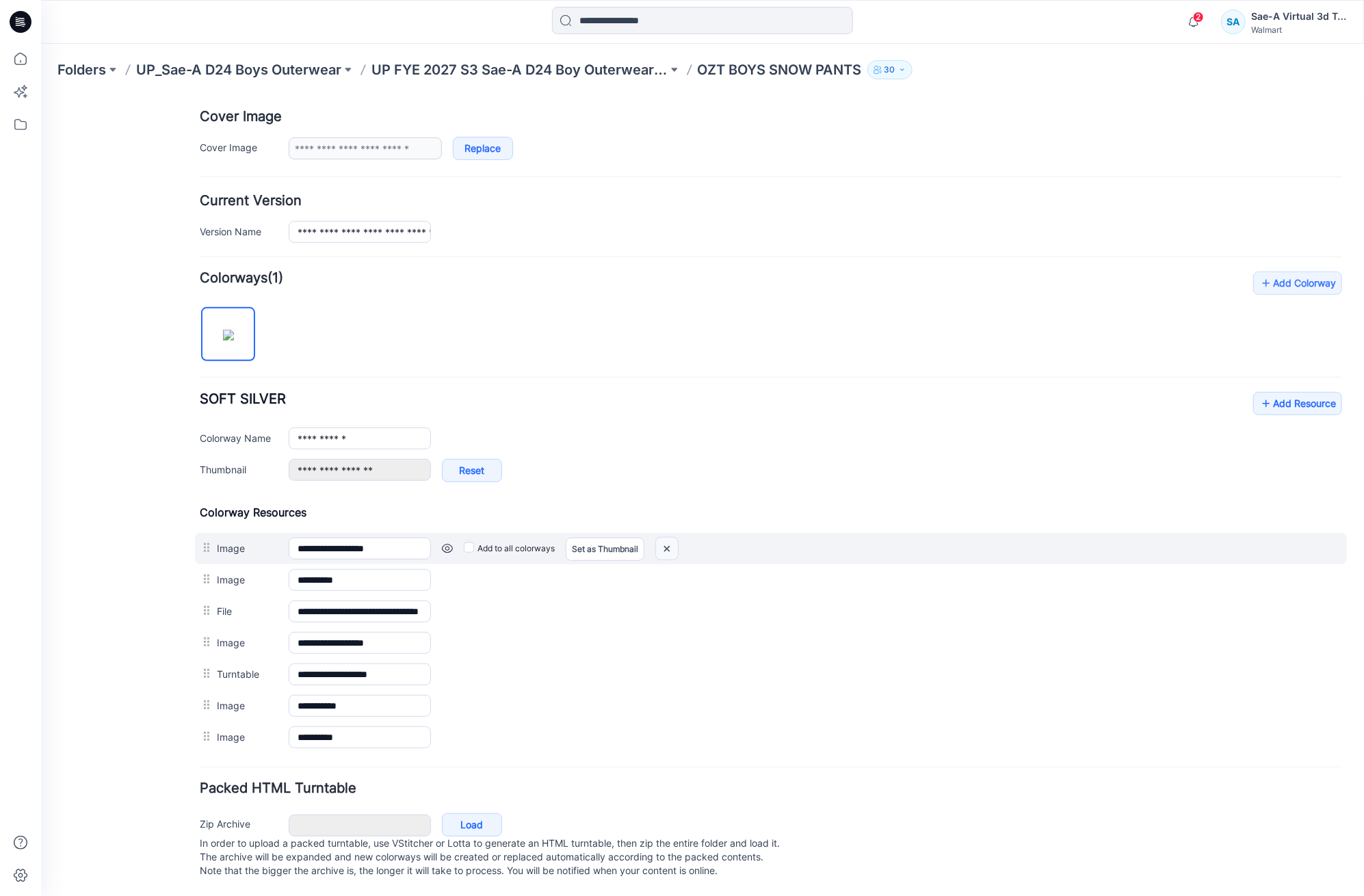
click at [672, 537] on img at bounding box center [666, 548] width 22 height 23
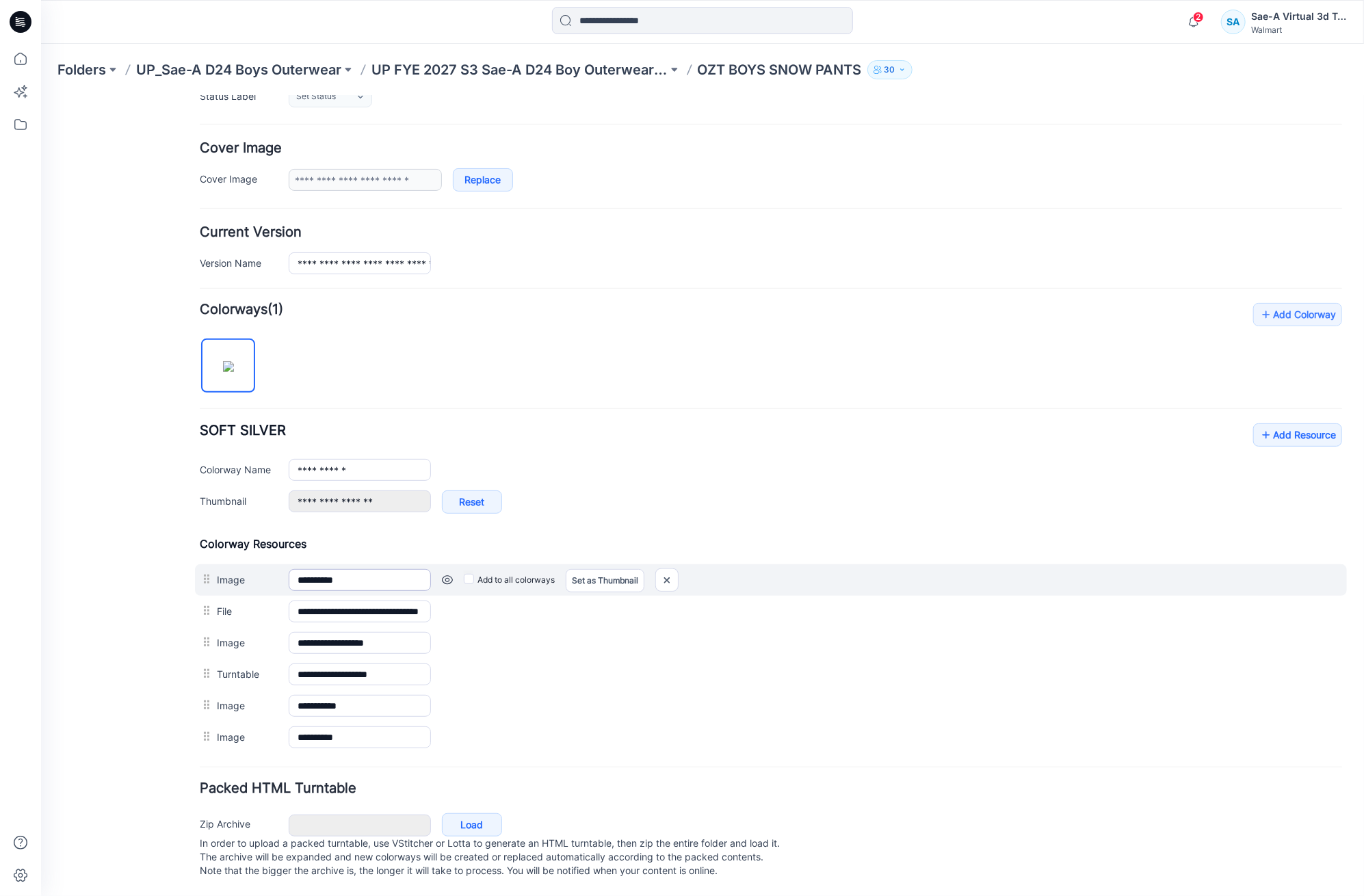
scroll to position [224, 0]
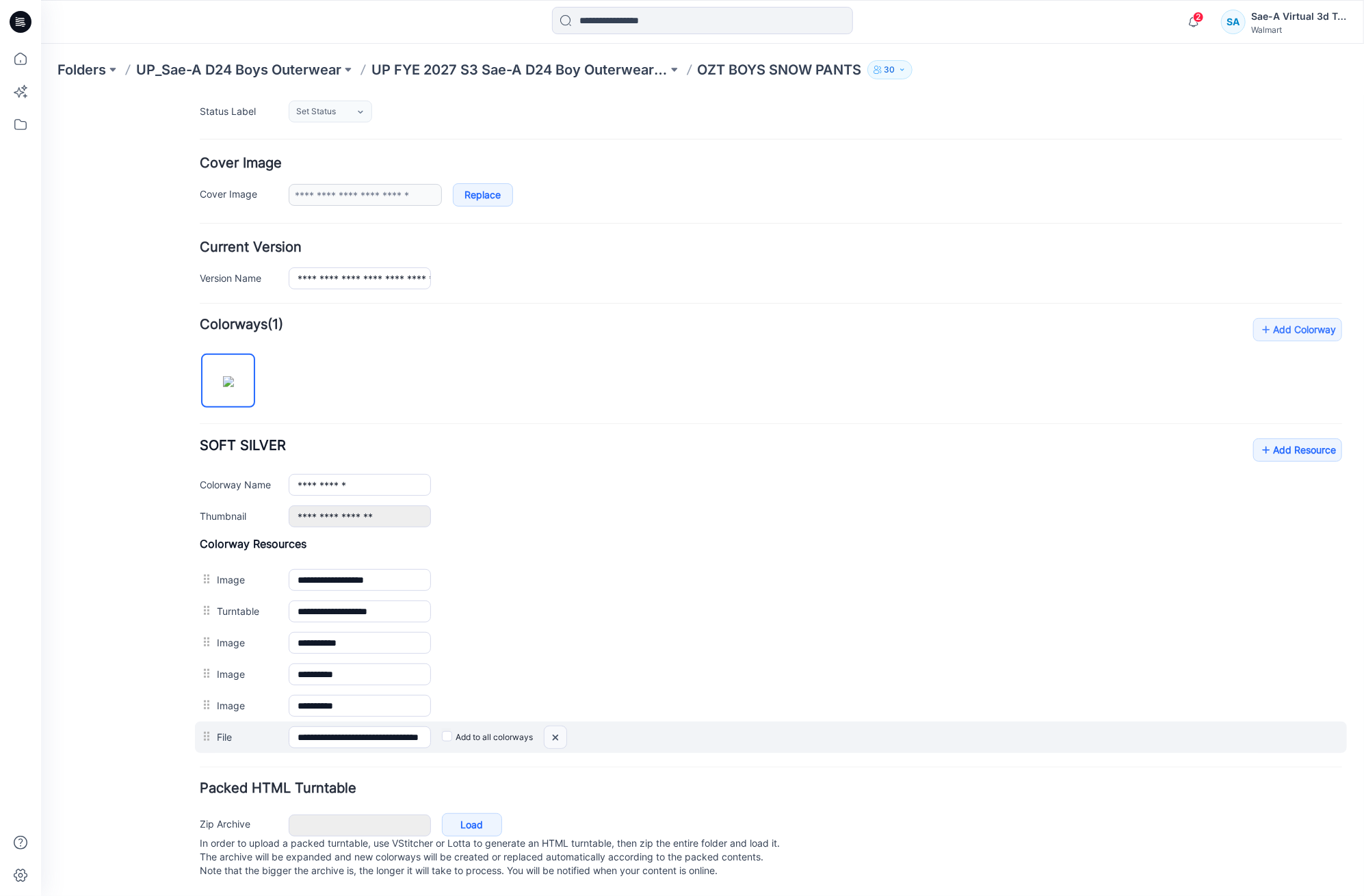
click at [559, 726] on img at bounding box center [554, 737] width 22 height 23
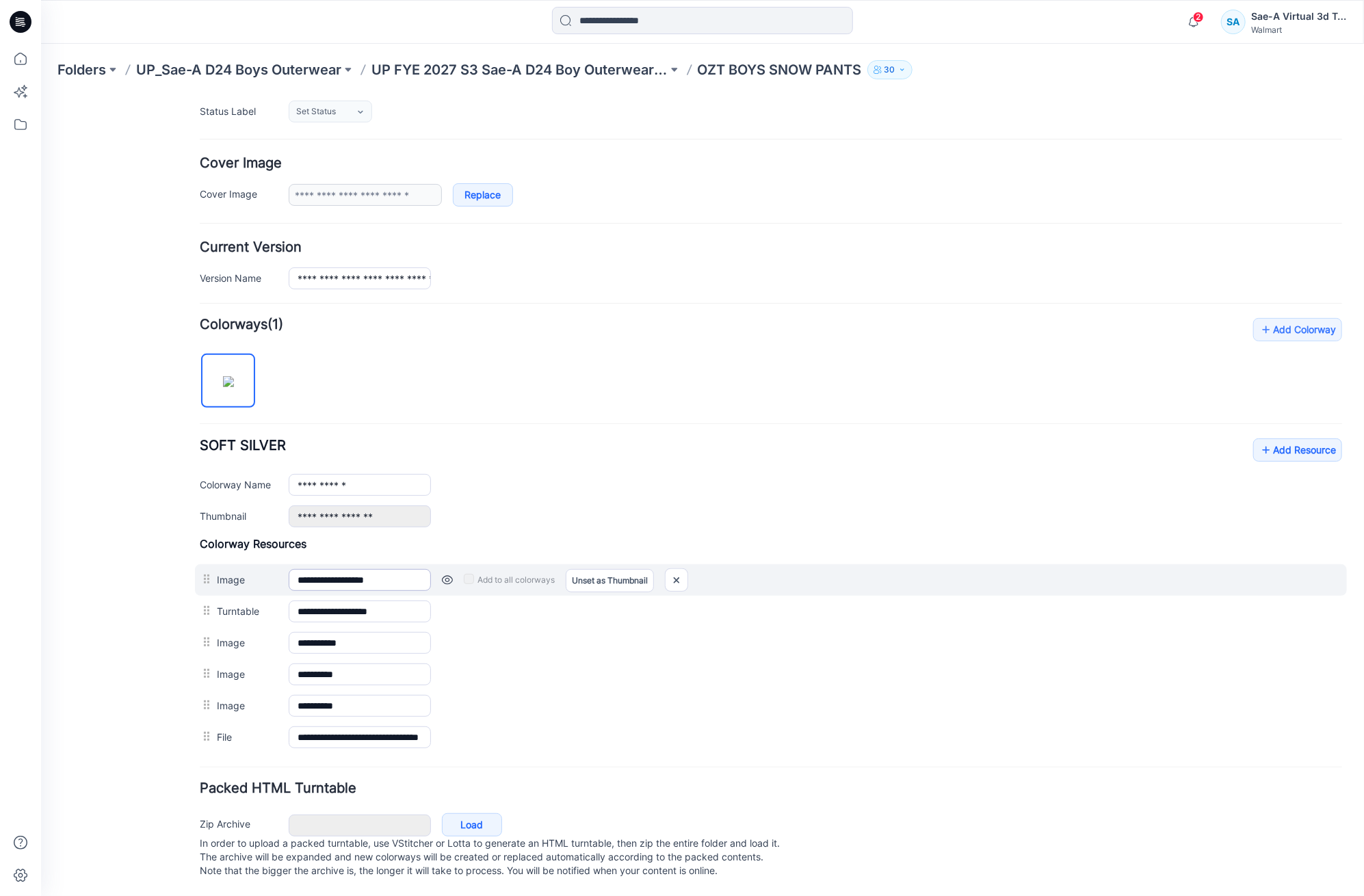
scroll to position [192, 0]
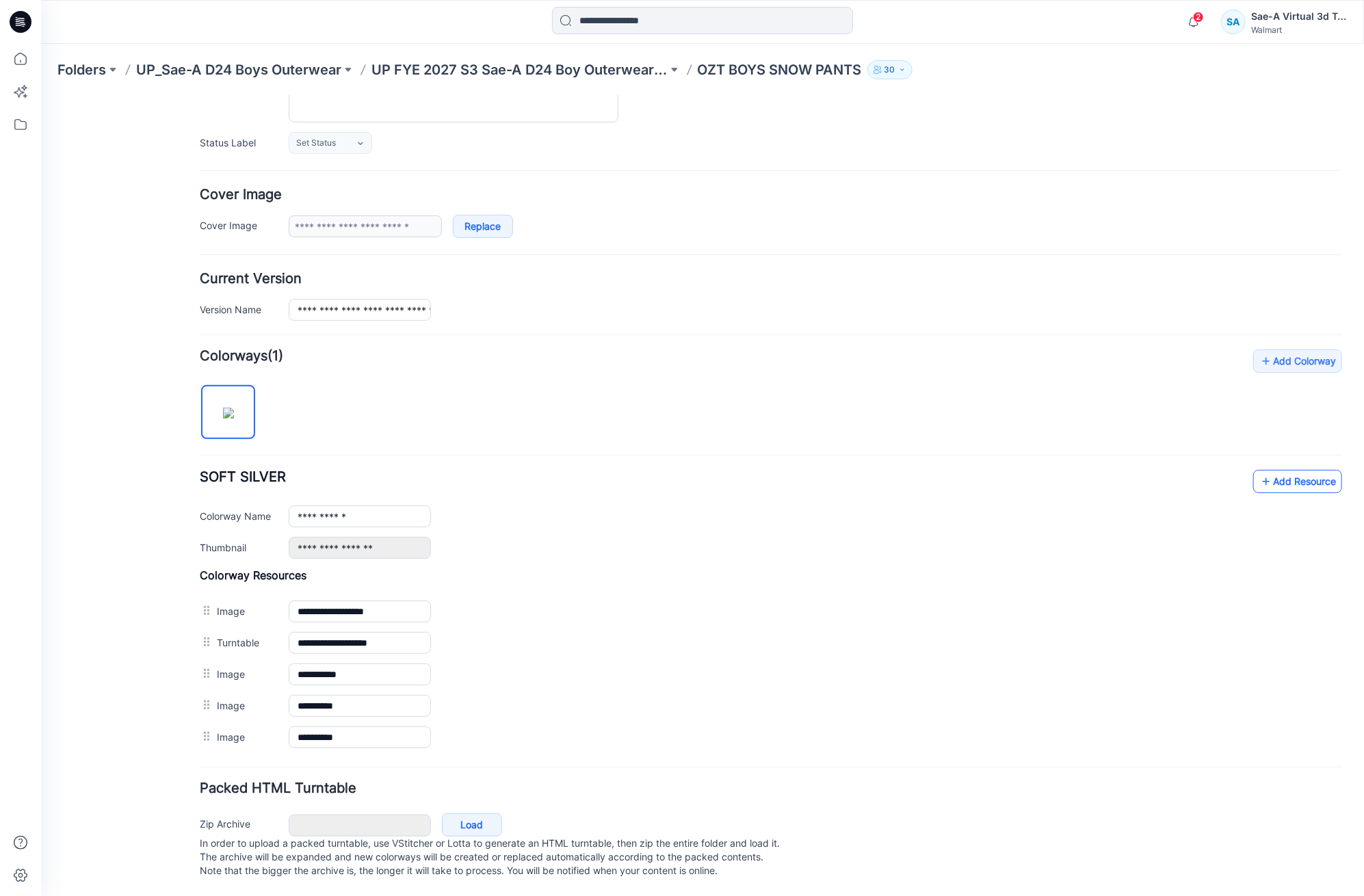
click at [1256, 469] on link "Add Resource" at bounding box center [1297, 480] width 89 height 24
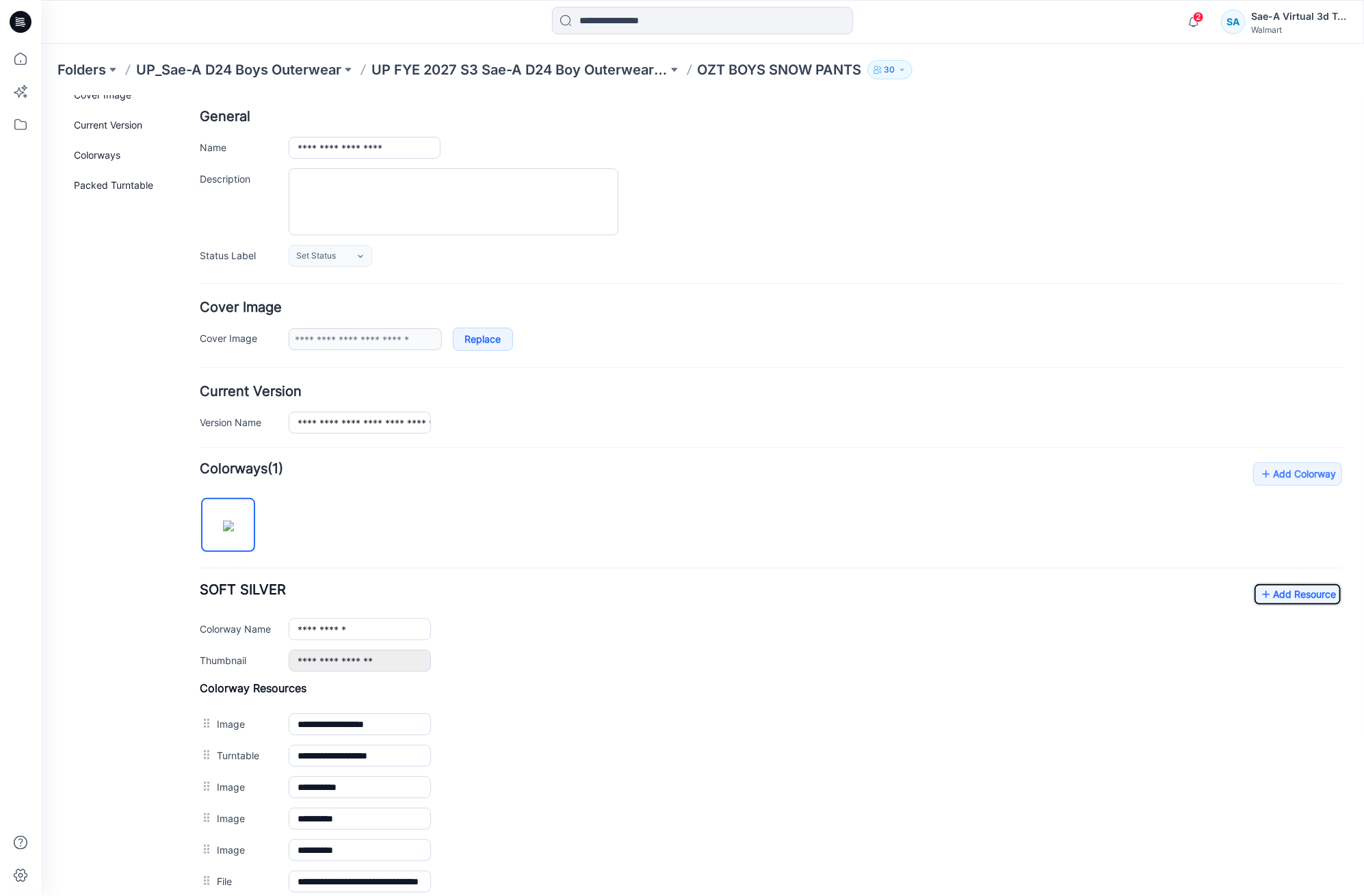
scroll to position [0, 0]
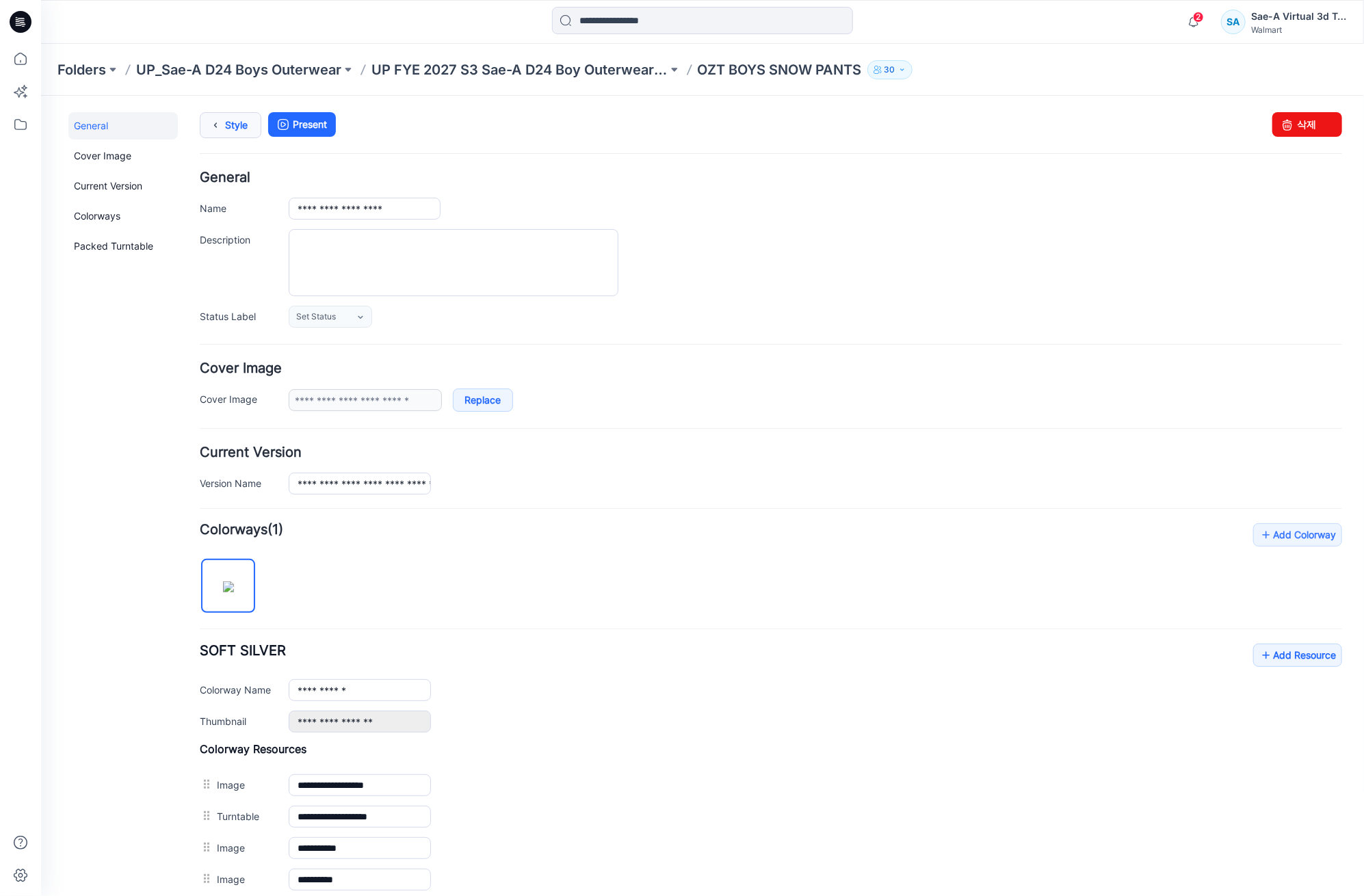
click at [238, 131] on link "Style" at bounding box center [230, 125] width 61 height 26
